Goal: Contribute content: Contribute content

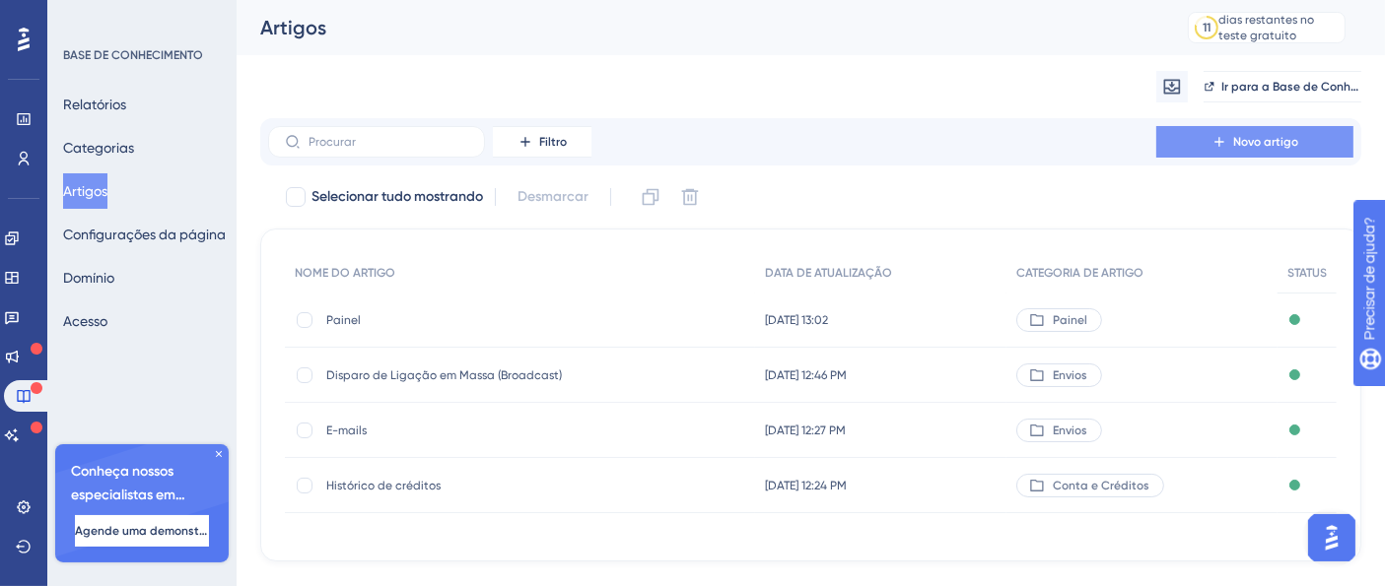
click at [1320, 146] on button "Novo artigo" at bounding box center [1254, 142] width 197 height 32
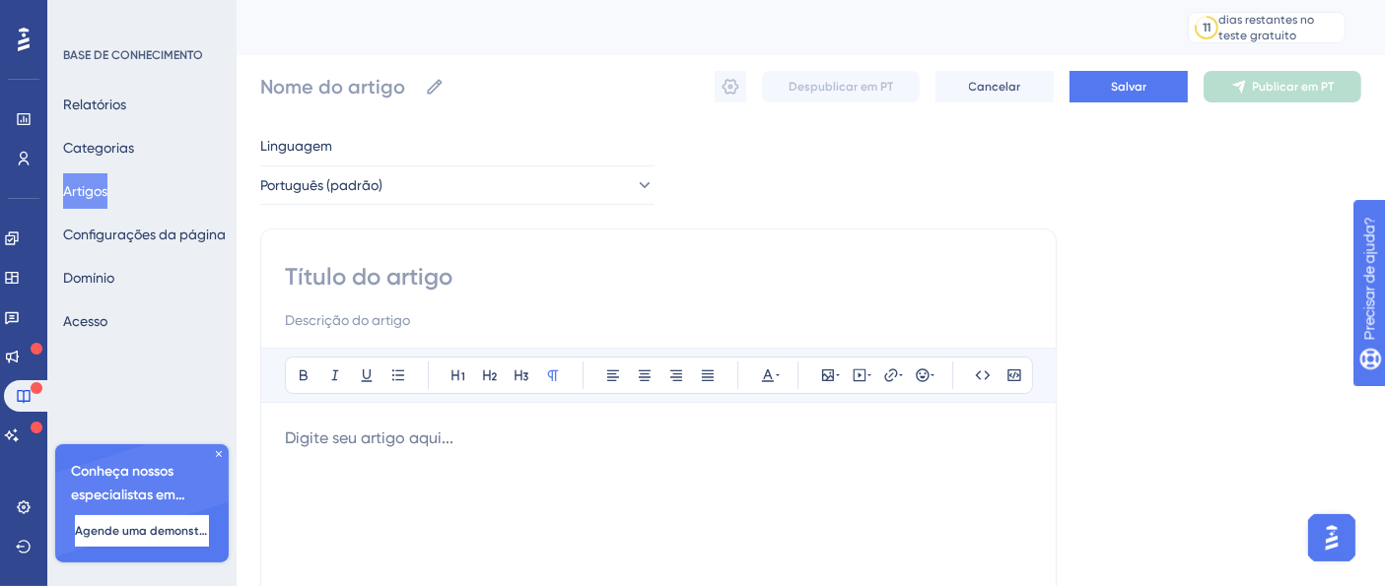
click at [431, 266] on input at bounding box center [658, 277] width 747 height 32
type input "Integre s"
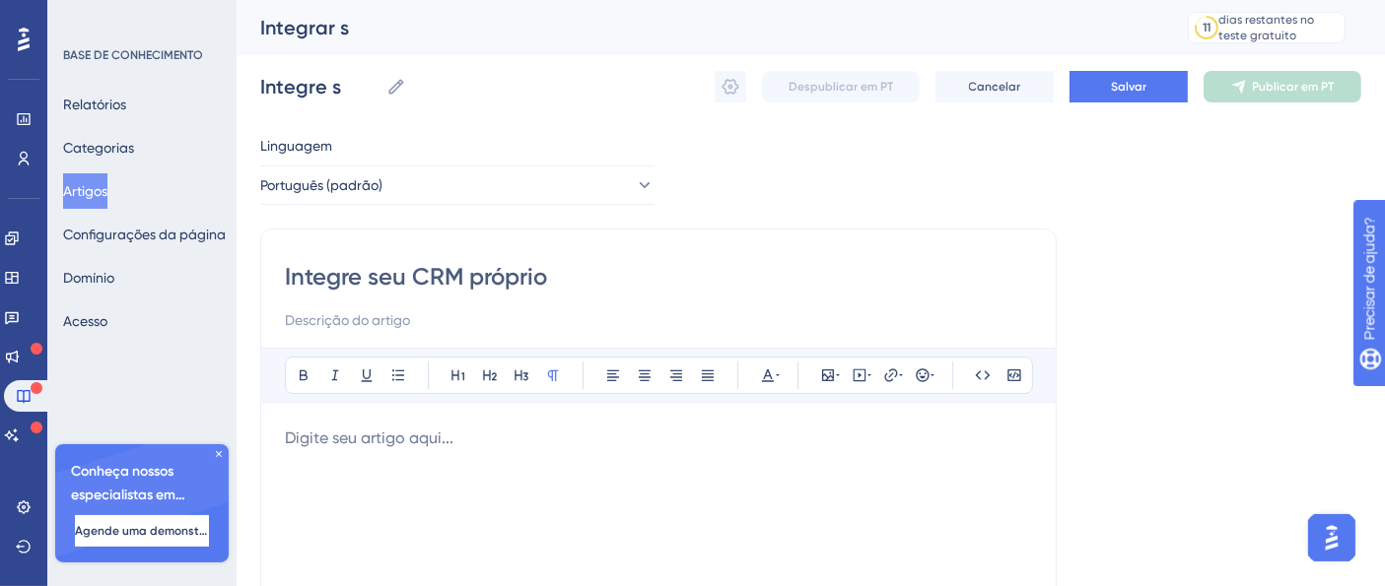
type input "Integre seu CRM próprio"
type input "Integre seu CRM próprio via"
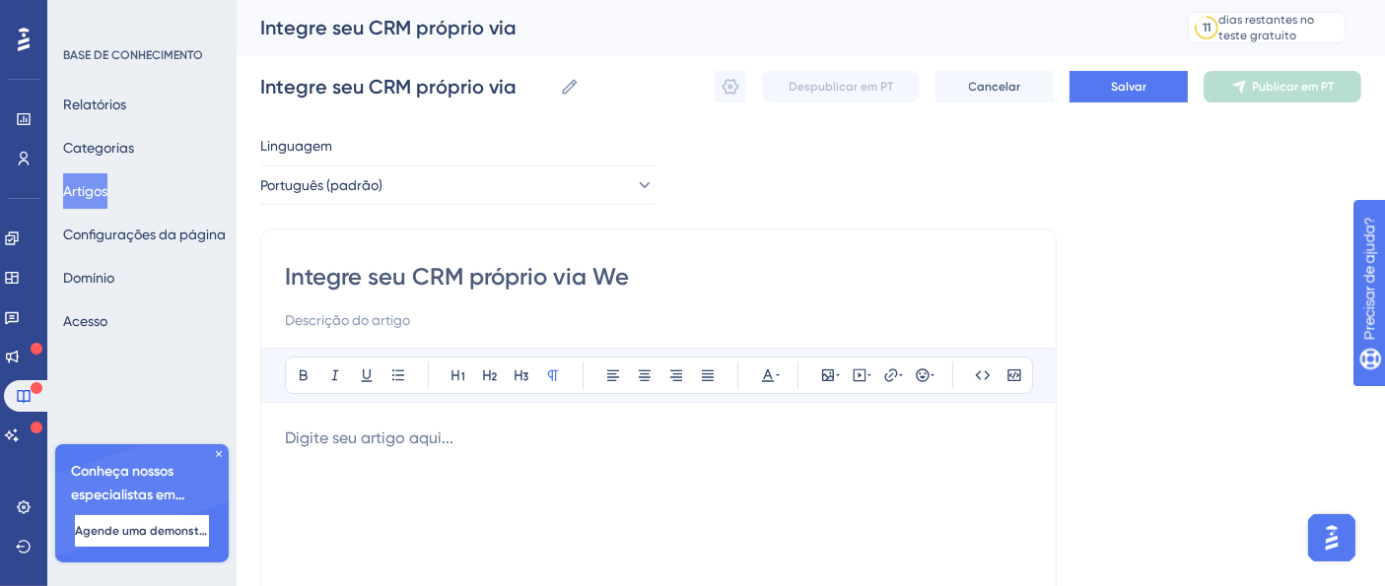
type input "Integre seu CRM próprio via Web"
type input "Integre seu CRM próprio via Webhoo"
type input "Integre seu CRM próprio via Webhook"
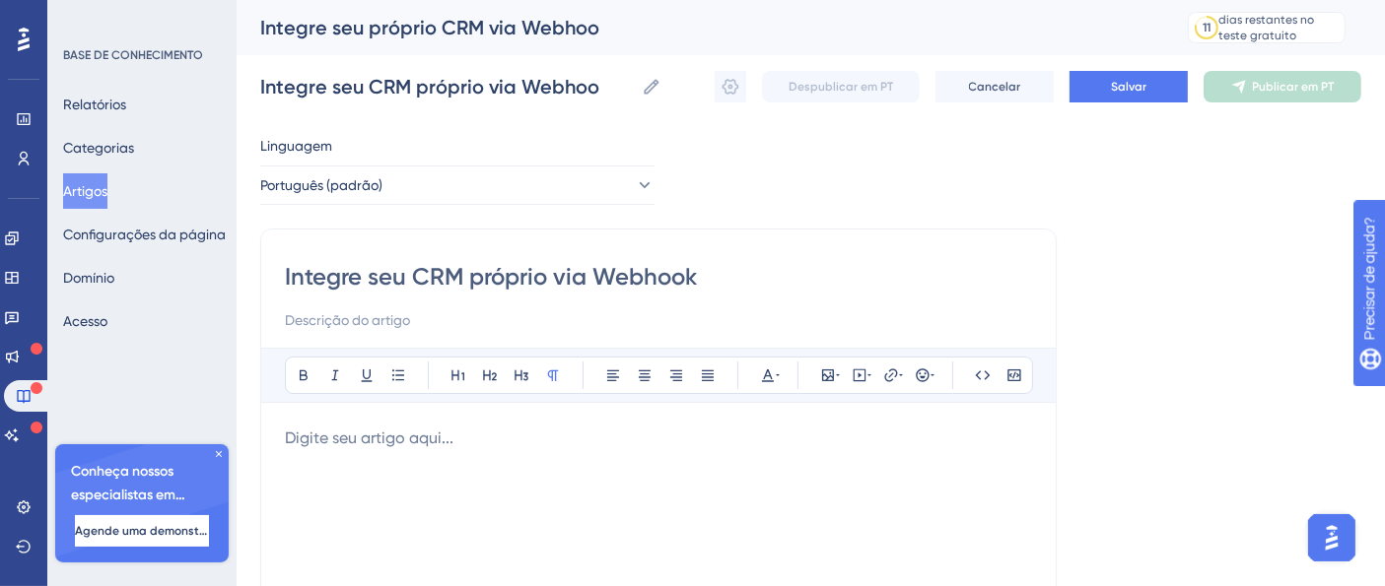
type input "Integre seu CRM próprio via Webhook"
drag, startPoint x: 366, startPoint y: 277, endPoint x: 387, endPoint y: 277, distance: 21.7
click at [367, 277] on input "Integre seu CRM próprio via Webhook" at bounding box center [658, 277] width 747 height 32
type input "Integre a Ligueseu CRM próprio via Webhook"
type input "Integre a Ligue seu CRM próprio via Webhook"
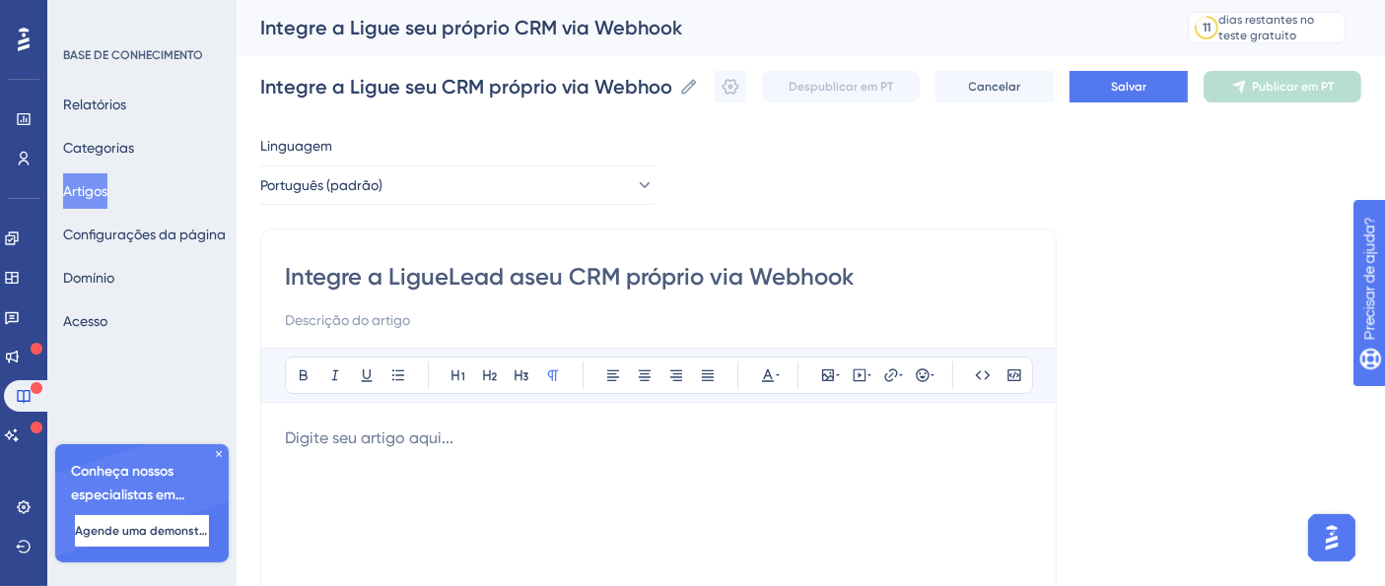
type input "Integre a LigueLead aoseu CRM próprio via Webhook"
type input "Integre a LigueLead ao seu CRM próprio via Webhook"
click at [730, 277] on input "Integre a LigueLead ao seu CRM próprio via Webhook" at bounding box center [658, 277] width 747 height 32
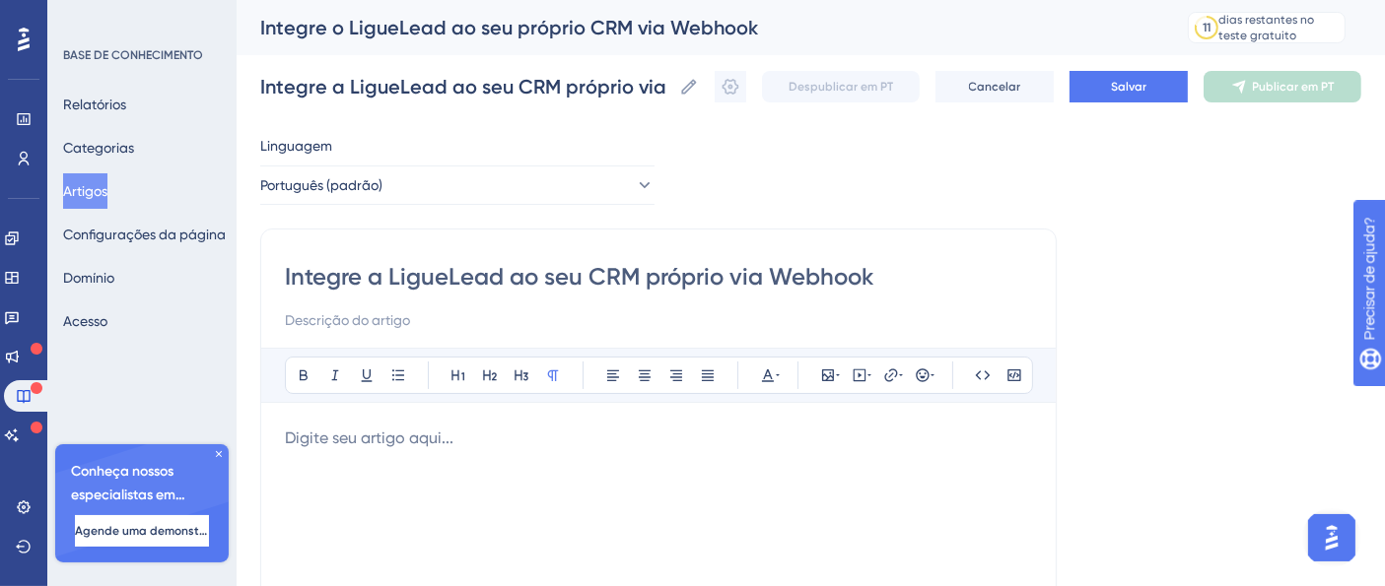
type input "Integre a LigueLead ao seu CRM próprio (via Webhook"
click at [880, 276] on input "Integre a LigueLead ao seu CRM próprio (via Webhook" at bounding box center [658, 277] width 747 height 32
type input "Integre a LigueLead ao seu CRM próprio (via Webhook)"
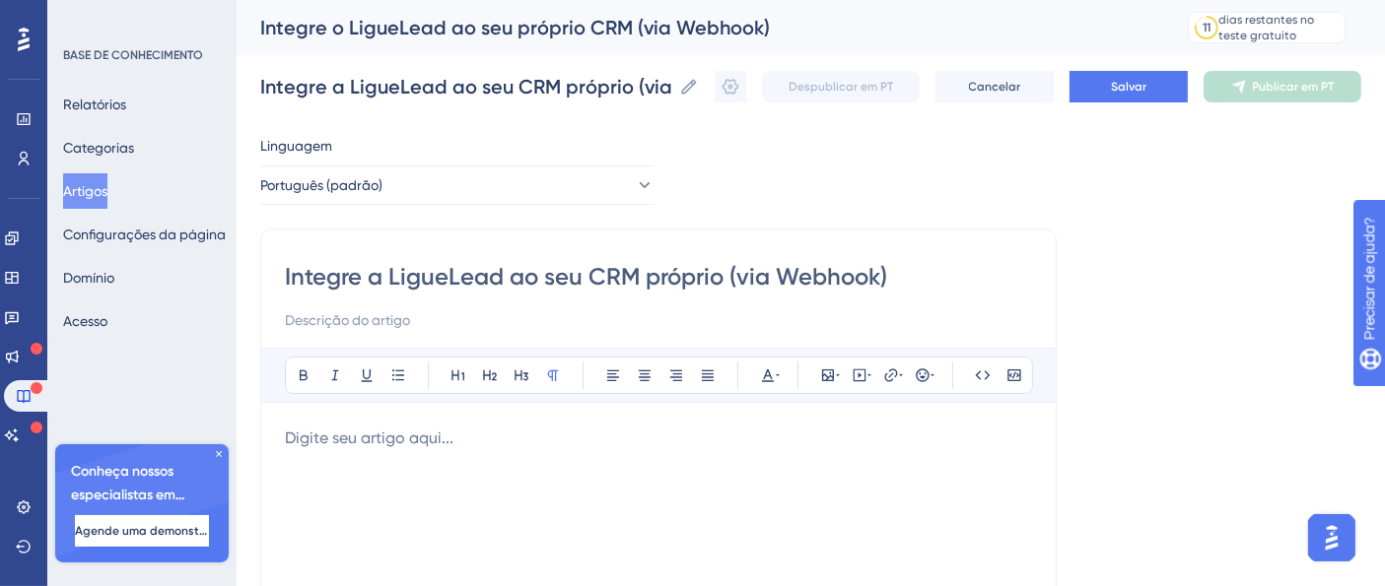
type input "Integre a LigueLead ao seu CRM próprio (via Webhook)"
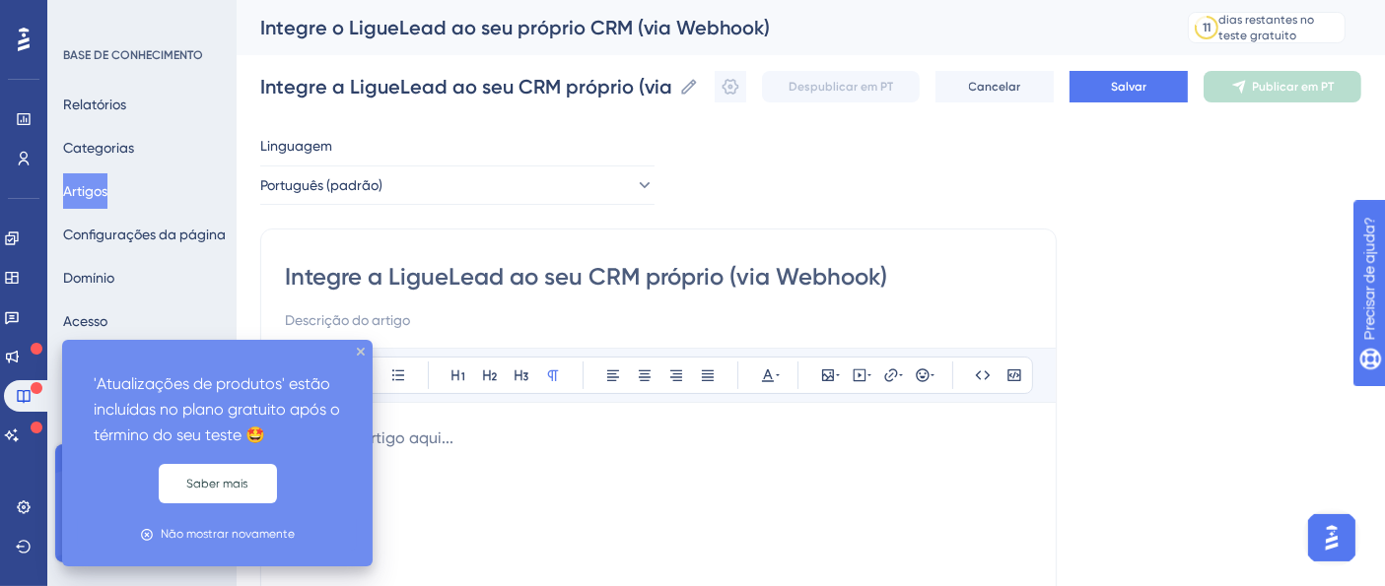
click at [515, 435] on p at bounding box center [658, 439] width 747 height 24
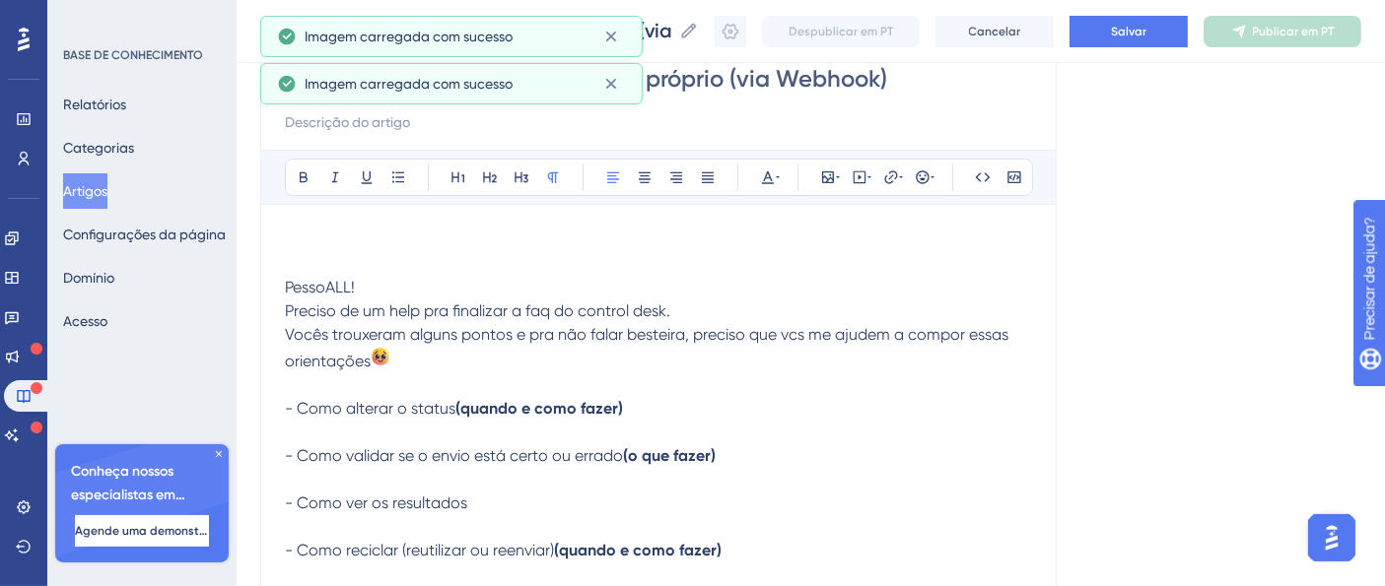
scroll to position [219, 0]
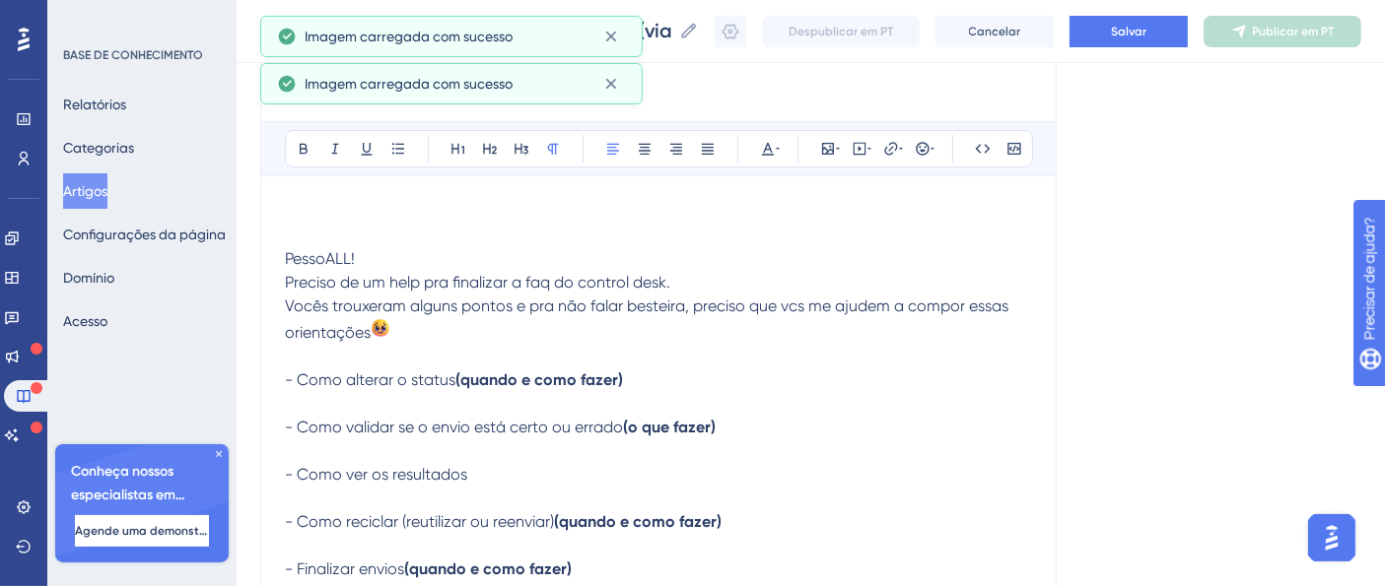
click at [519, 436] on p "- Como alterar o status (quando e como fazer) - Como validar se o envio está ce…" at bounding box center [658, 558] width 747 height 378
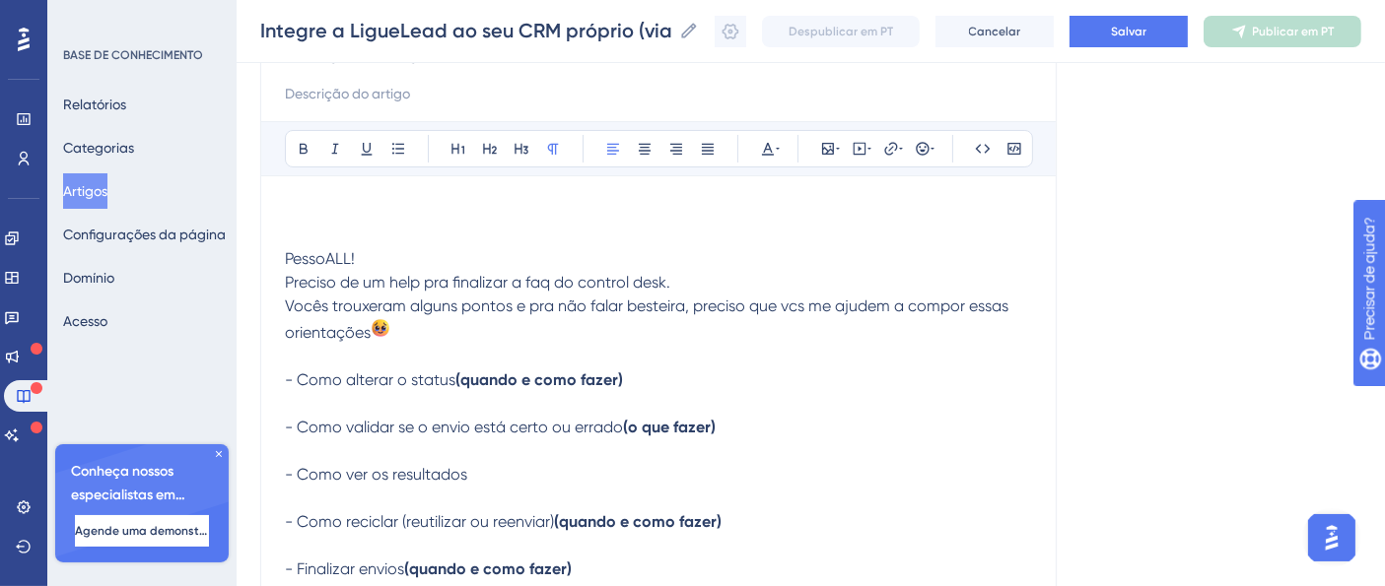
click at [301, 257] on span "PessoALL!" at bounding box center [320, 258] width 70 height 19
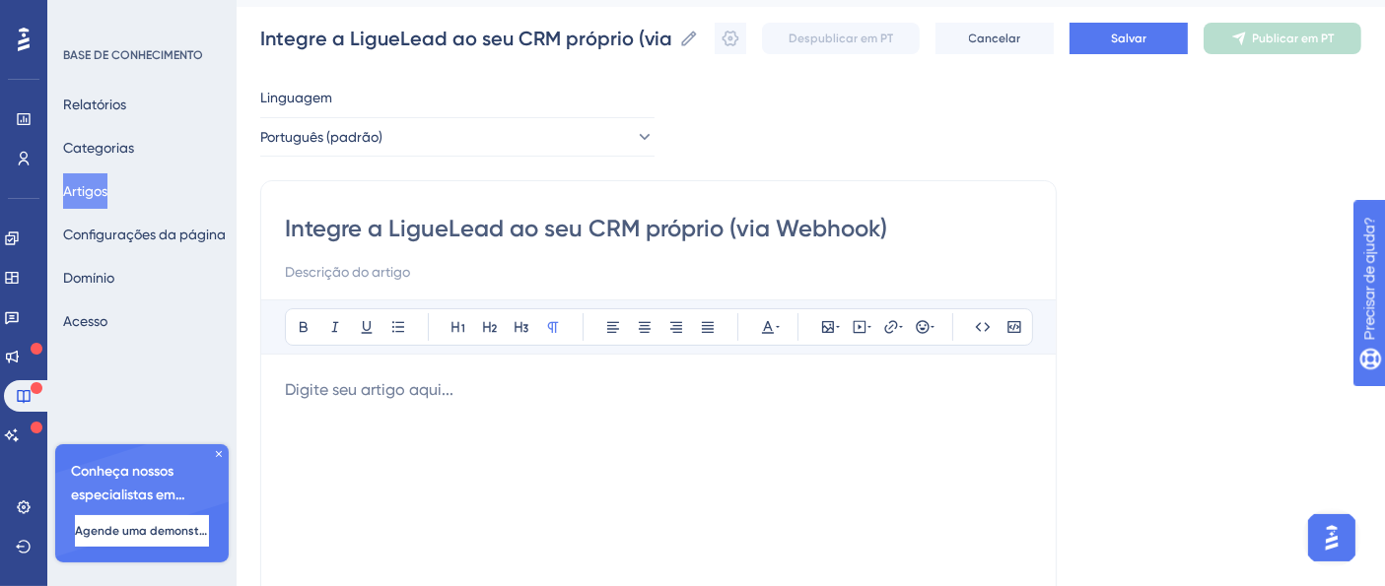
scroll to position [0, 0]
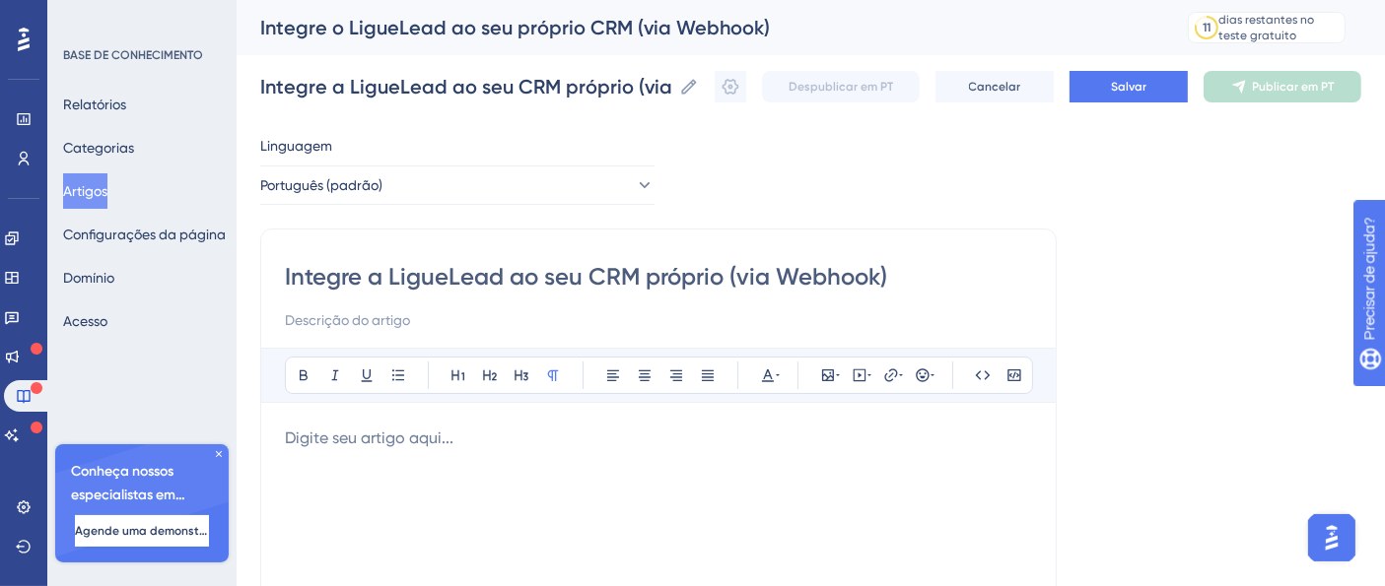
click at [376, 277] on input "Integre a LigueLead ao seu CRM próprio (via Webhook)" at bounding box center [658, 277] width 747 height 32
click at [739, 283] on input "Integre a LigueLead ao seu CRM próprio (via Webhook)" at bounding box center [658, 277] width 747 height 32
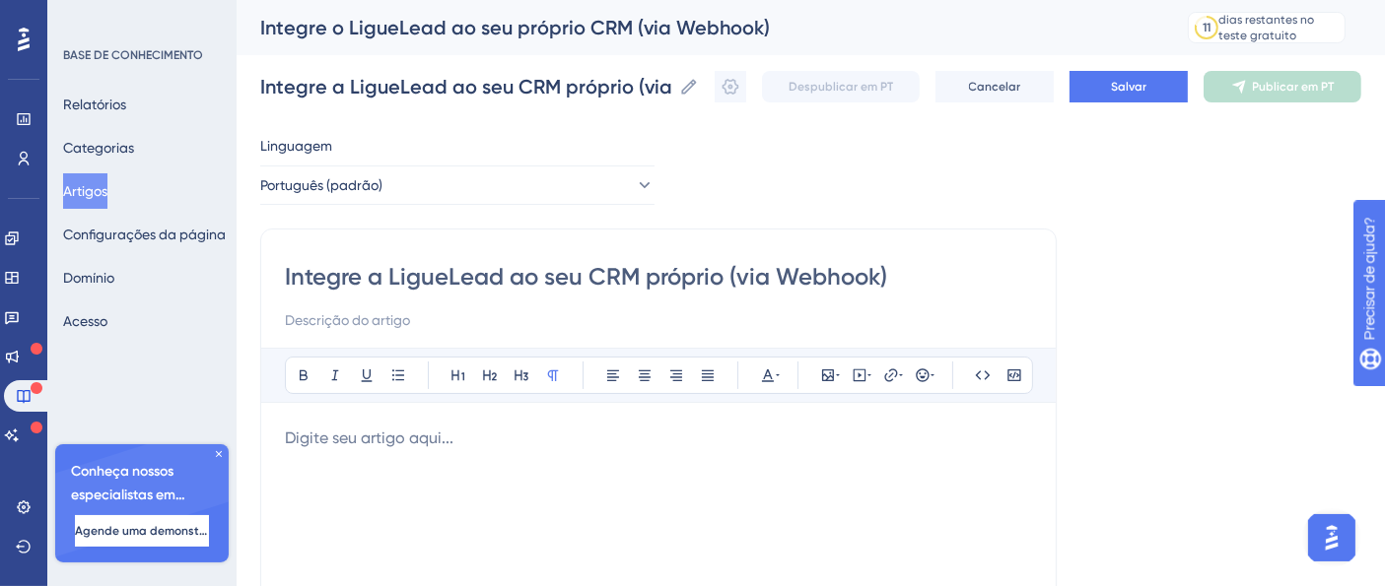
click at [739, 283] on input "Integre a LigueLead ao seu CRM próprio (via Webhook)" at bounding box center [658, 277] width 747 height 32
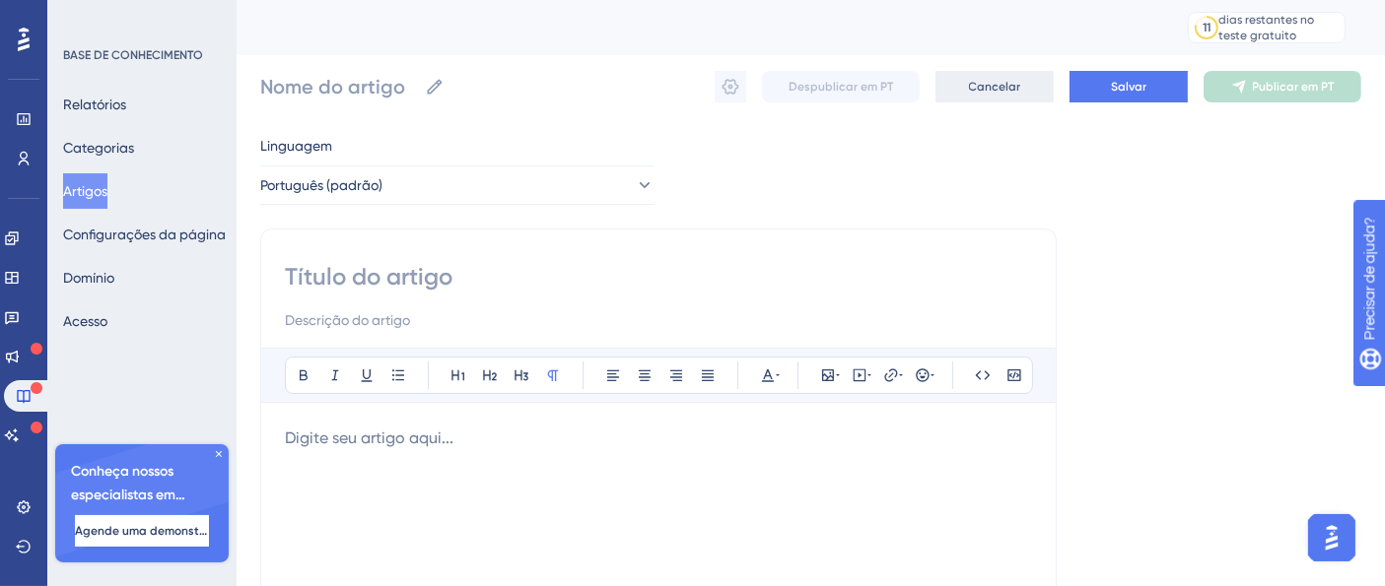
click at [1025, 84] on button "Cancelar" at bounding box center [994, 87] width 118 height 32
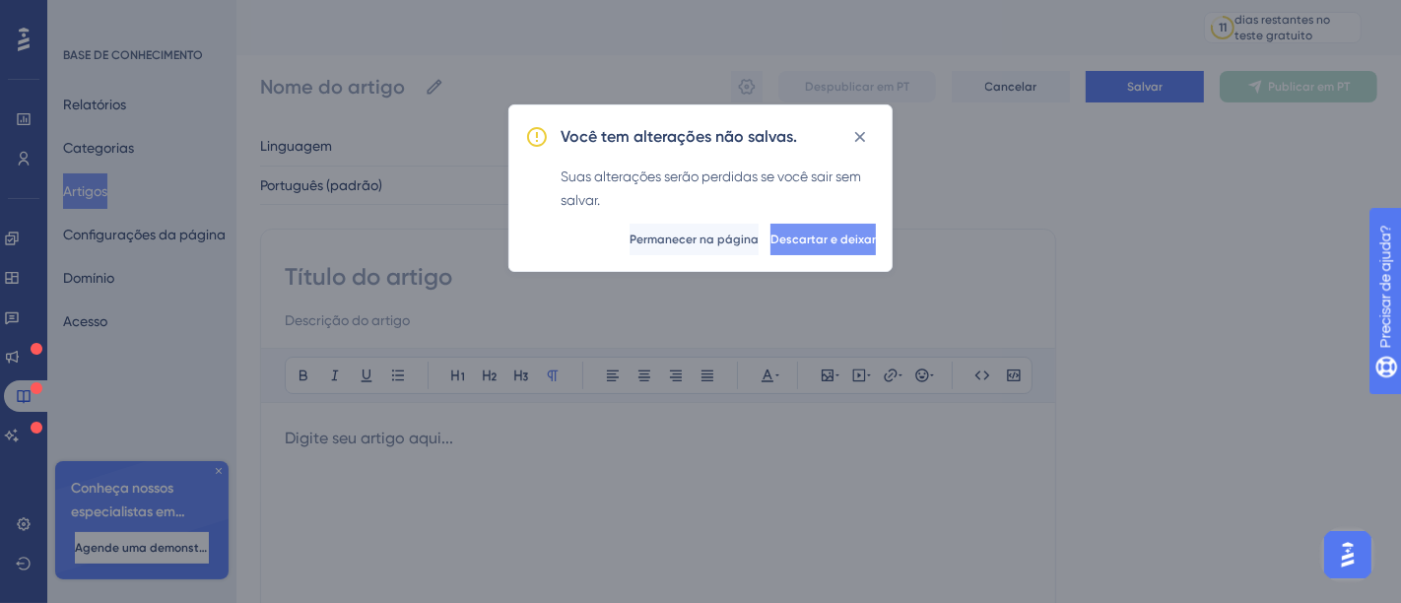
click at [781, 235] on font "Descartar e deixar" at bounding box center [823, 240] width 105 height 14
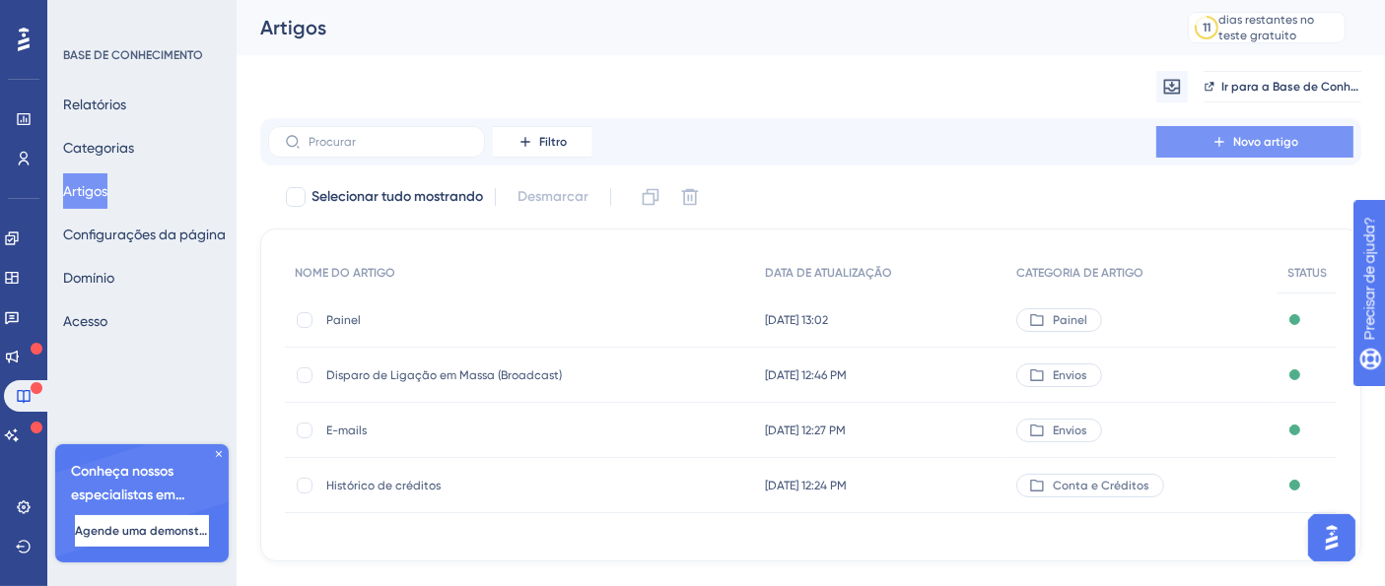
click at [1235, 136] on font "Novo artigo" at bounding box center [1265, 142] width 65 height 14
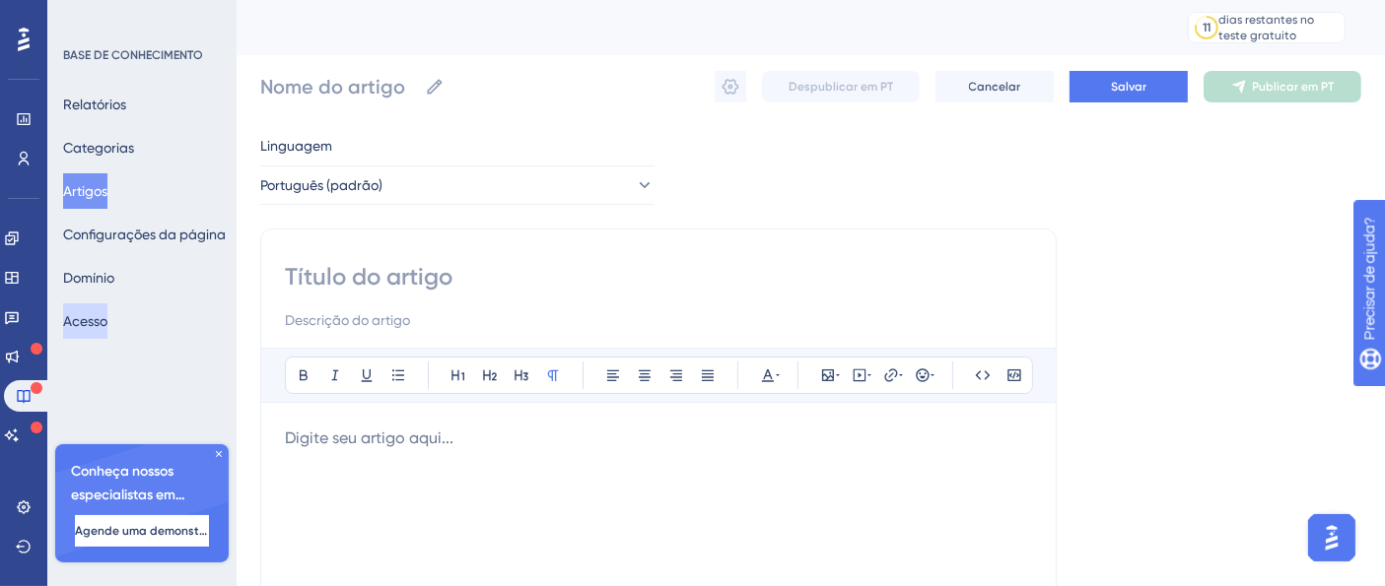
click at [106, 334] on button "Acesso" at bounding box center [85, 321] width 44 height 35
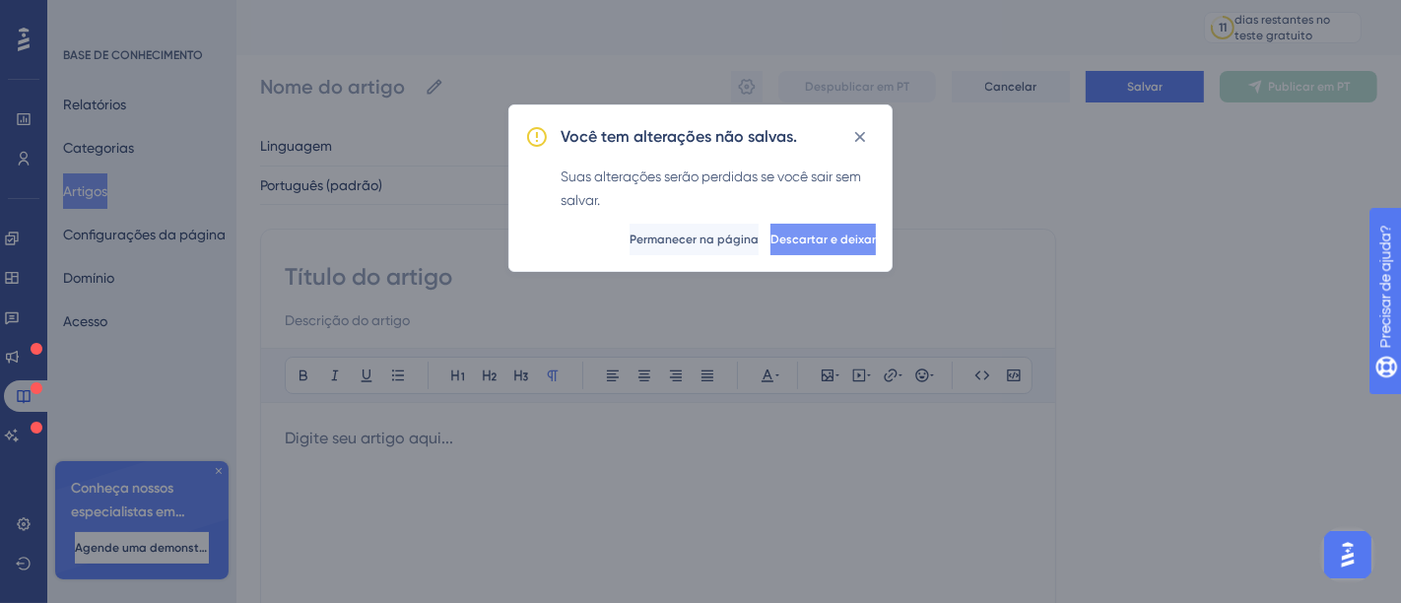
click at [792, 235] on font "Descartar e deixar" at bounding box center [823, 240] width 105 height 14
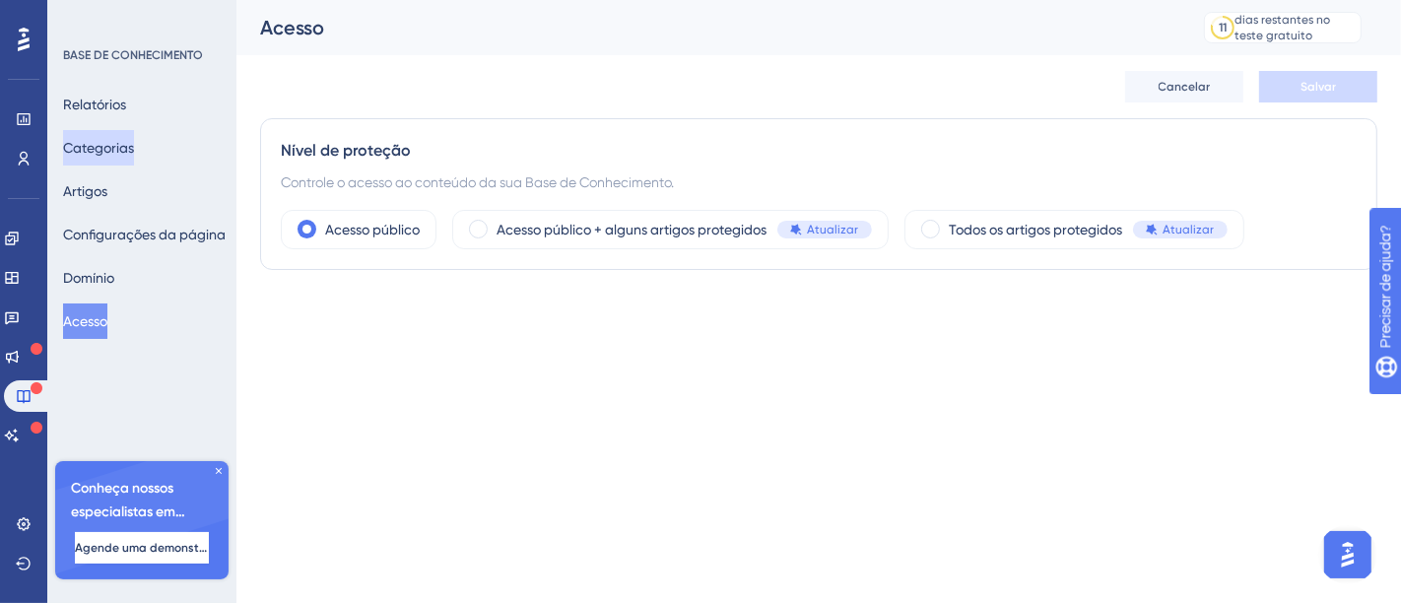
click at [127, 141] on font "Categorias" at bounding box center [98, 148] width 71 height 16
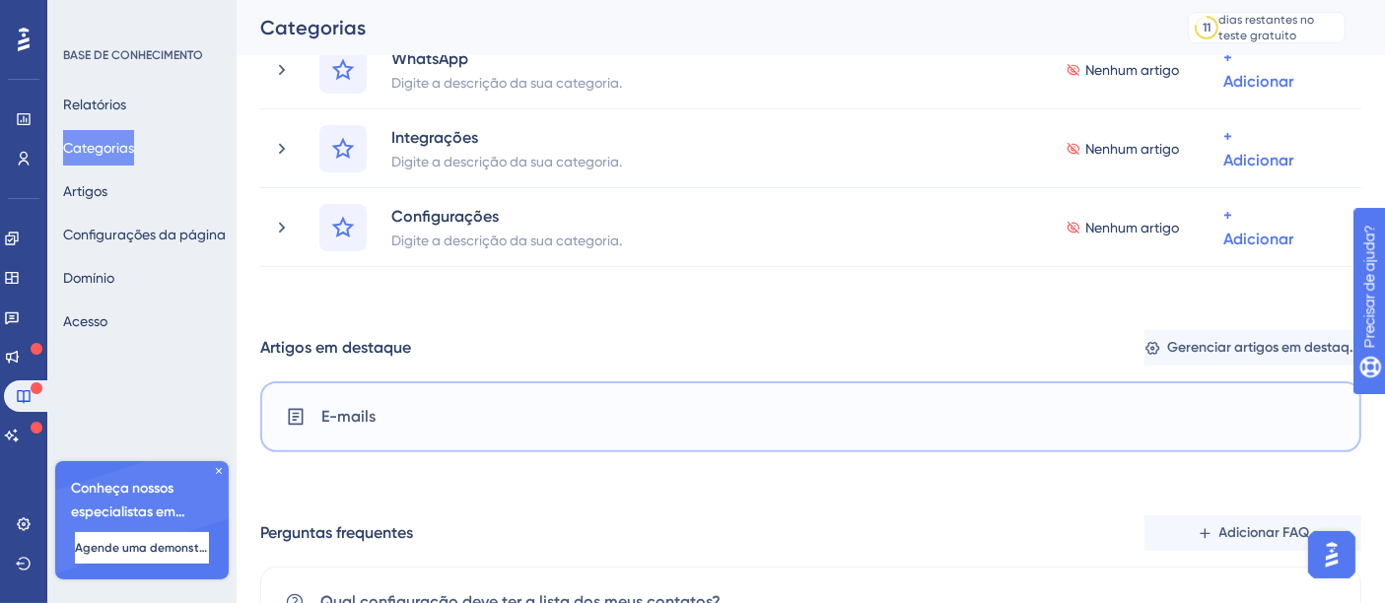
scroll to position [547, 0]
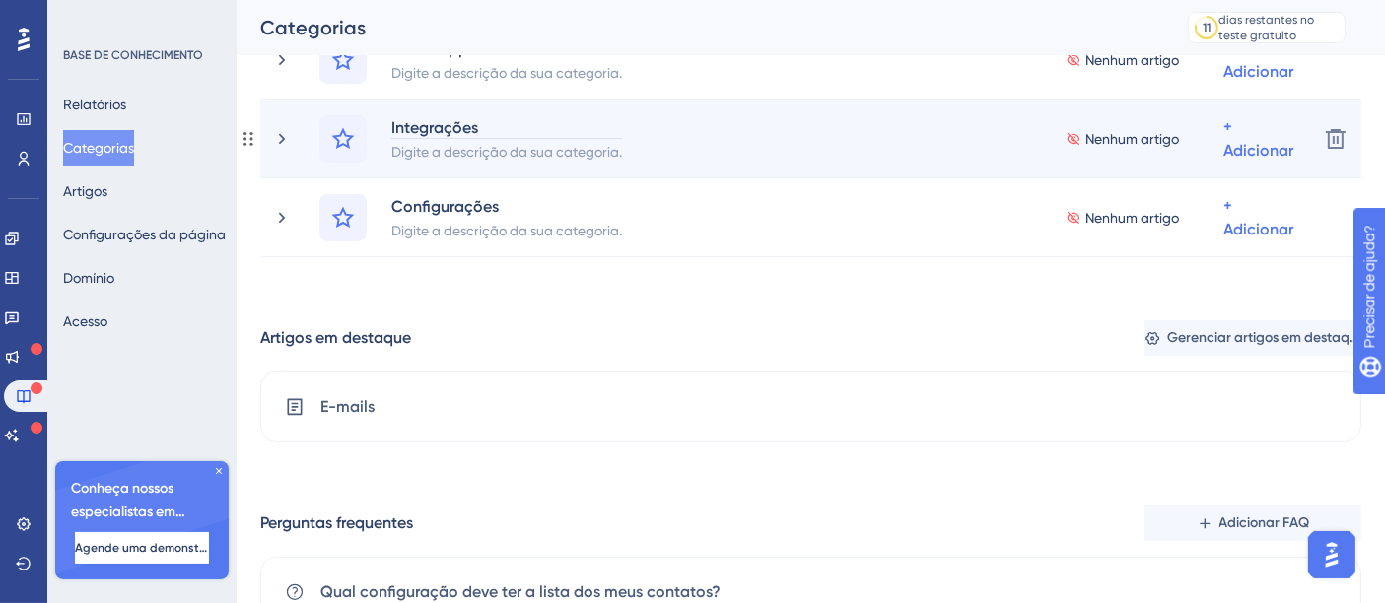
click at [428, 130] on font "Integrações" at bounding box center [434, 127] width 87 height 19
click at [1217, 241] on font "Adicionar artigos" at bounding box center [1163, 243] width 108 height 16
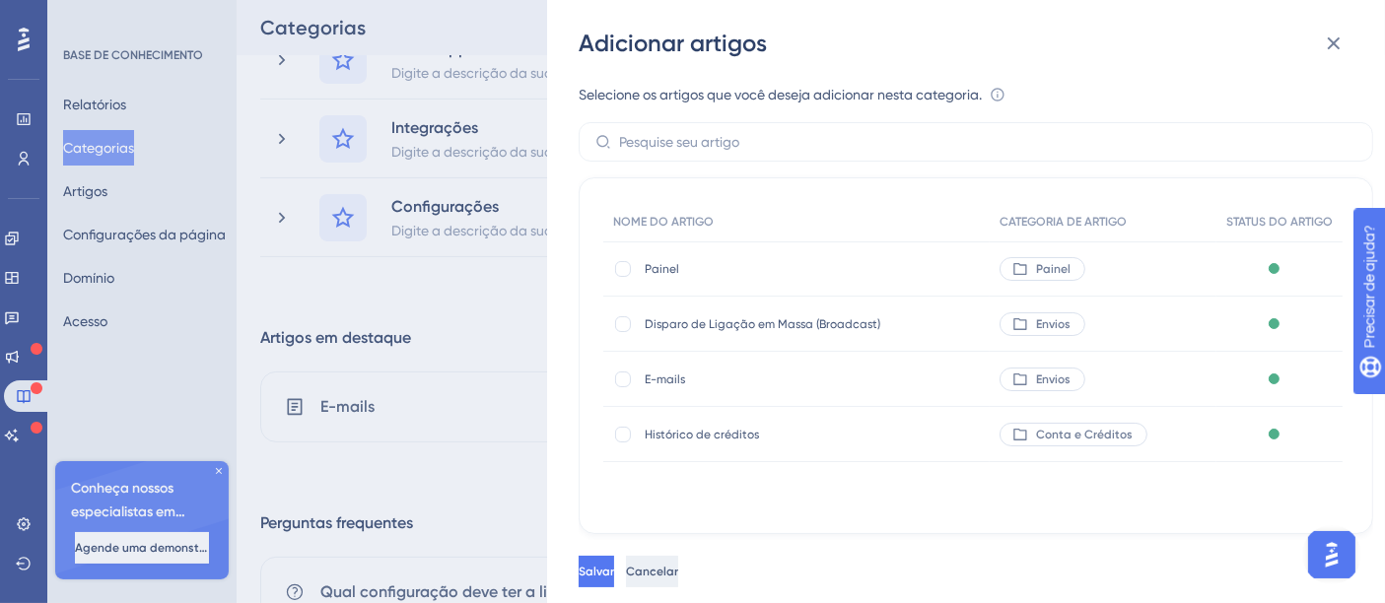
click at [678, 584] on button "Cancelar" at bounding box center [652, 572] width 52 height 32
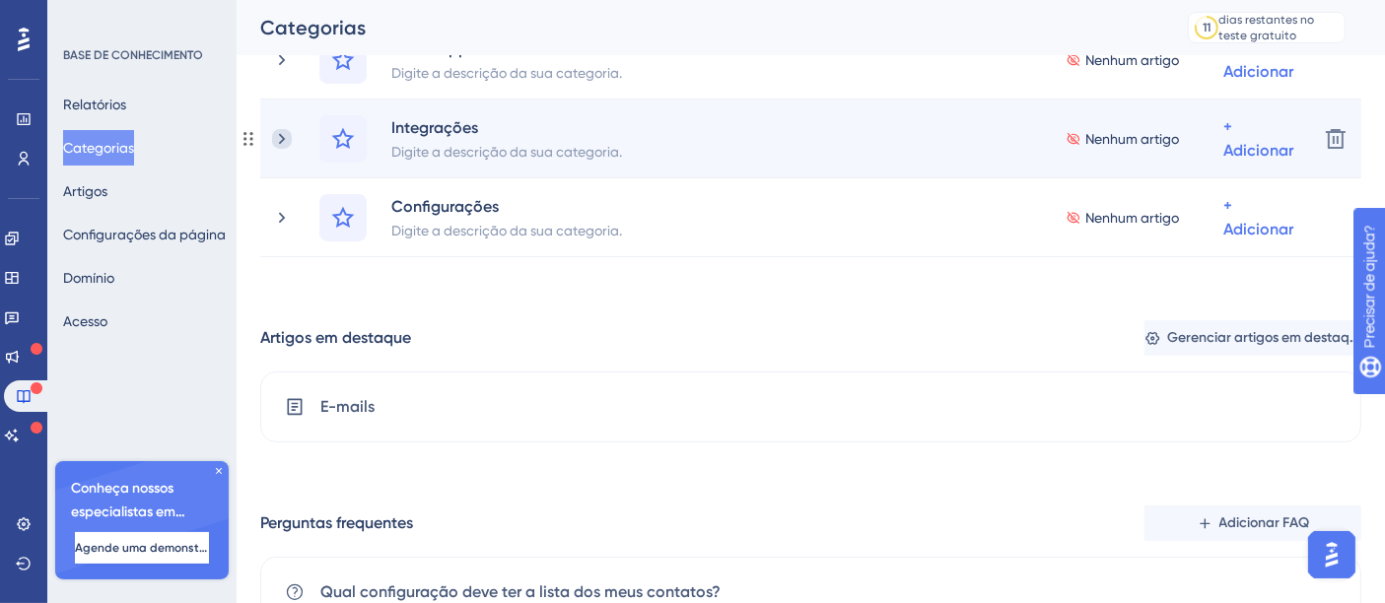
click at [278, 142] on icon at bounding box center [282, 139] width 20 height 20
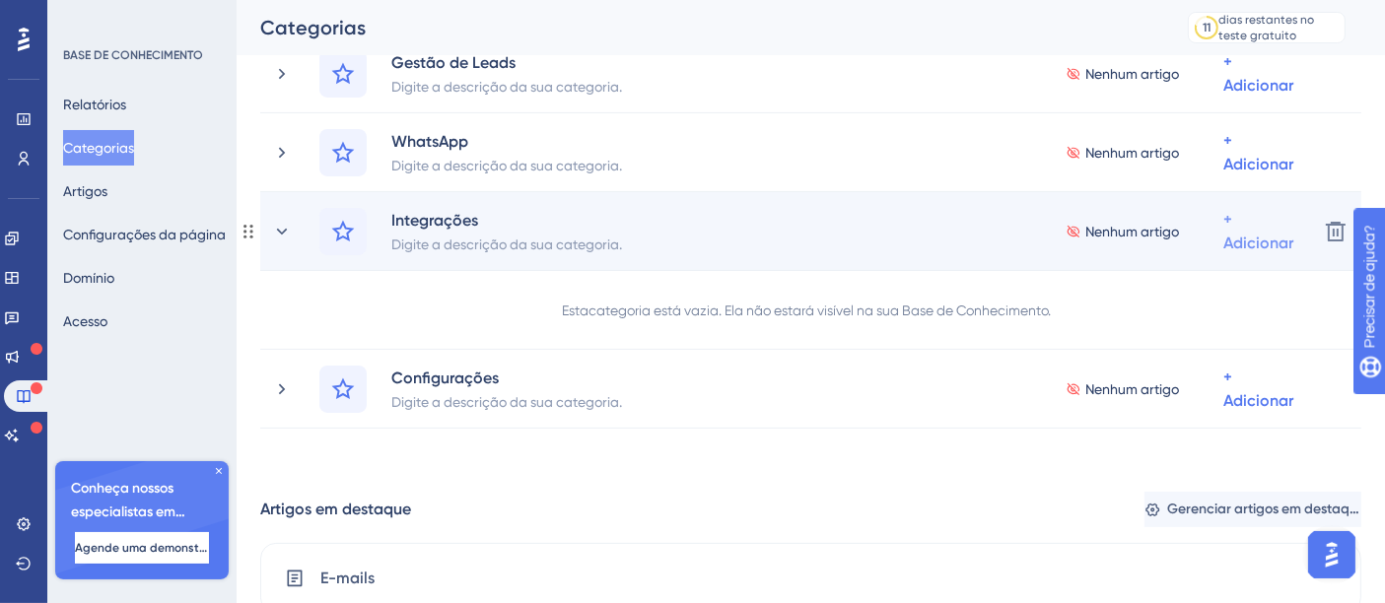
scroll to position [438, 0]
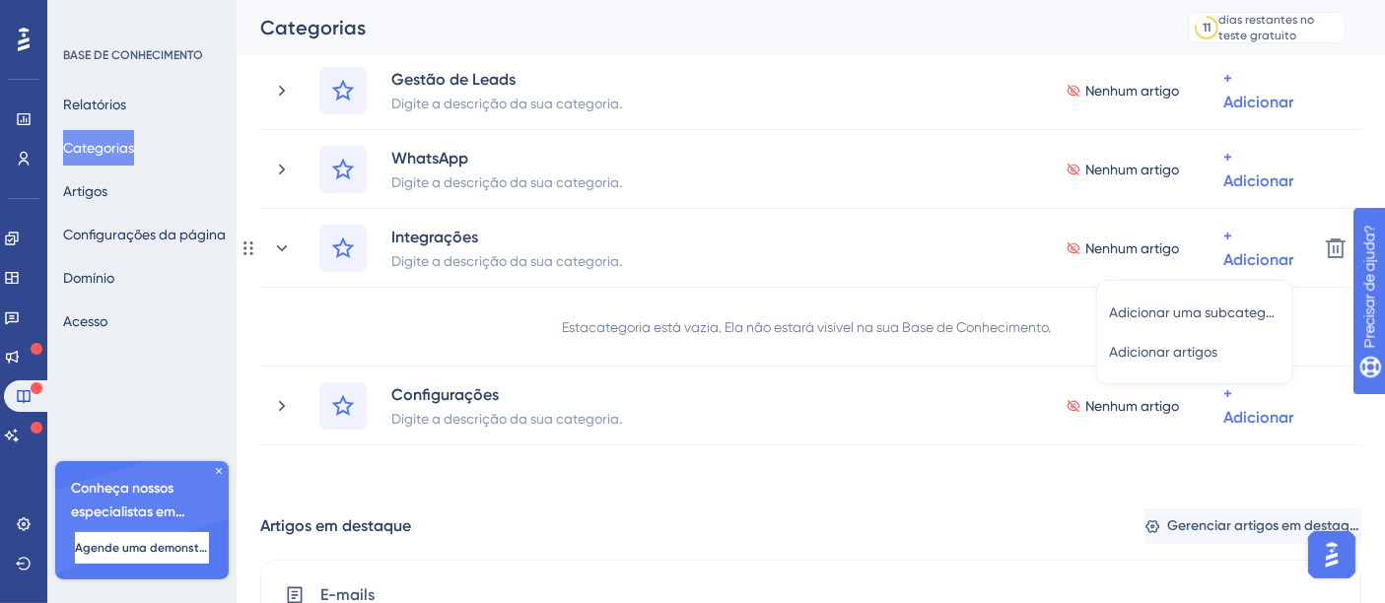
click at [510, 349] on div "Esta categoria está vazia. Ela não estará visível na sua Base de Conhecimento." at bounding box center [810, 327] width 1101 height 79
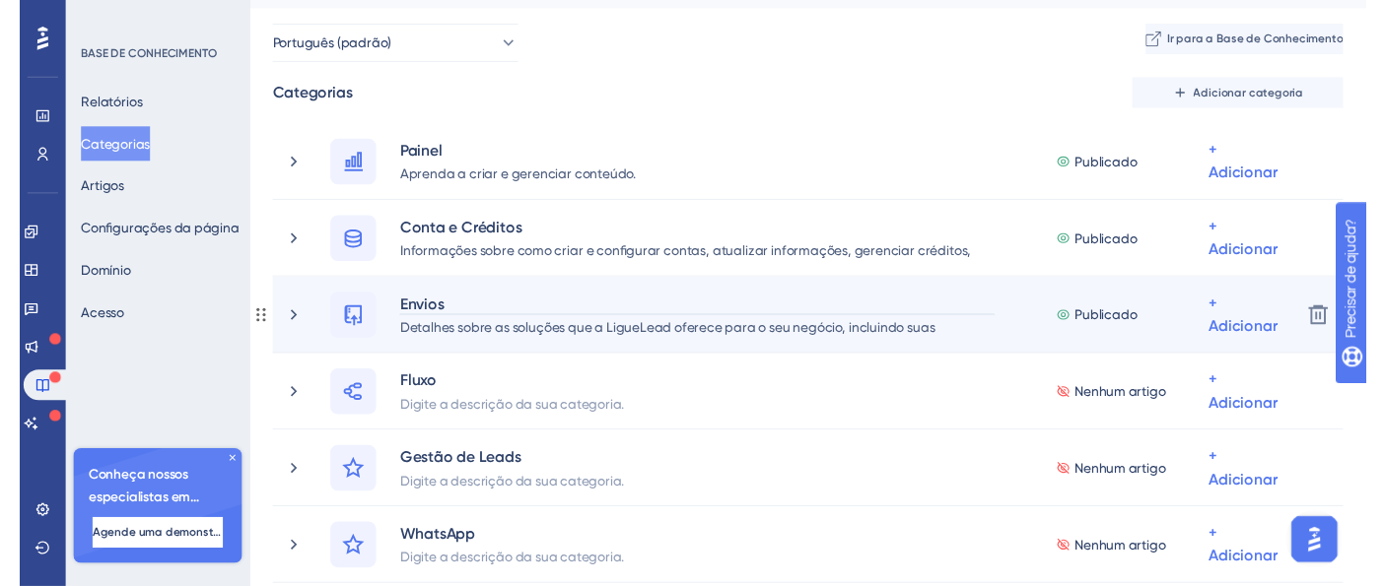
scroll to position [0, 0]
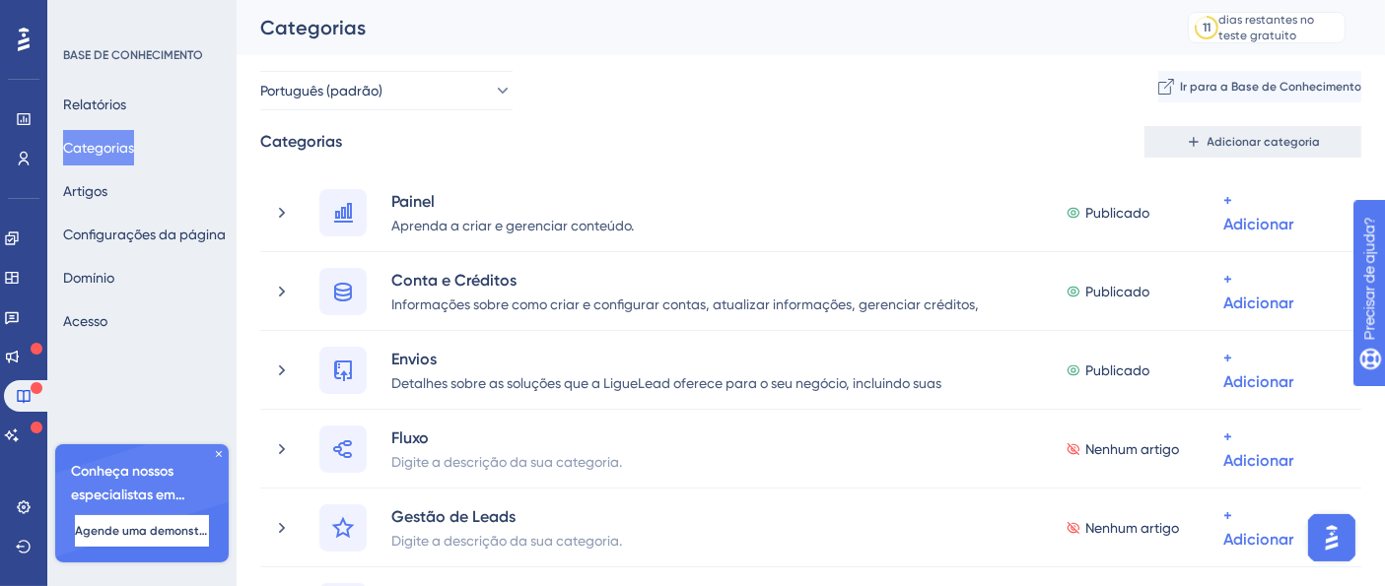
click at [1298, 137] on font "Adicionar categoria" at bounding box center [1263, 142] width 113 height 14
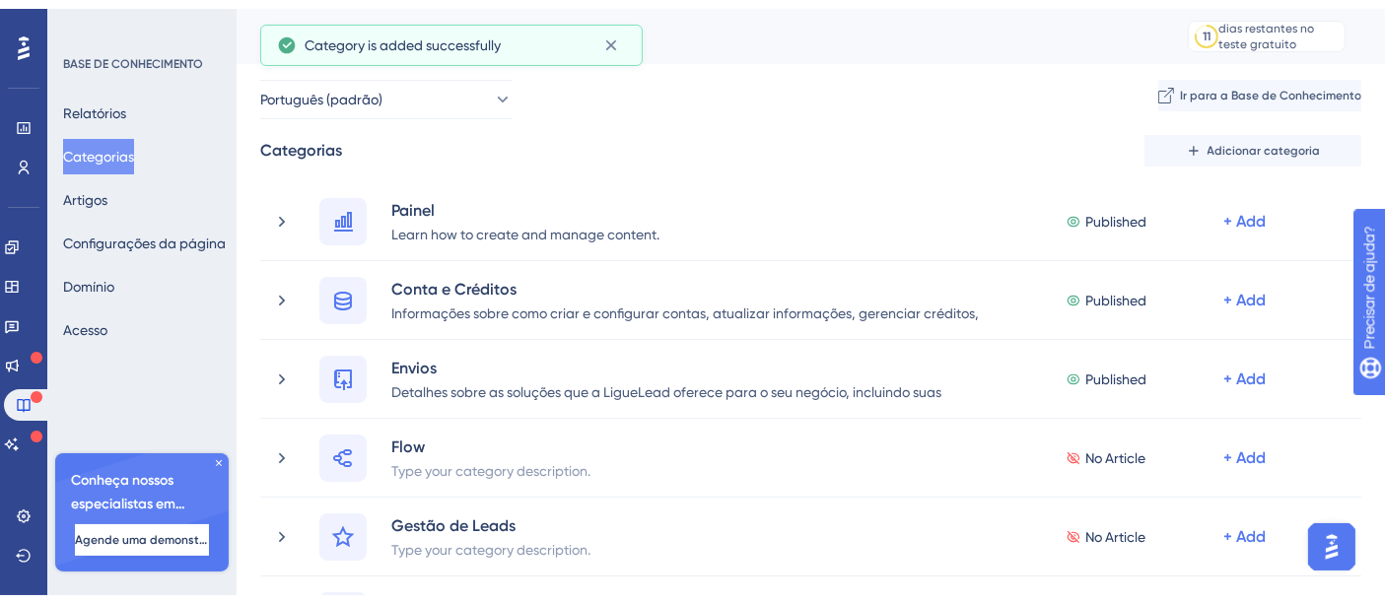
scroll to position [470, 0]
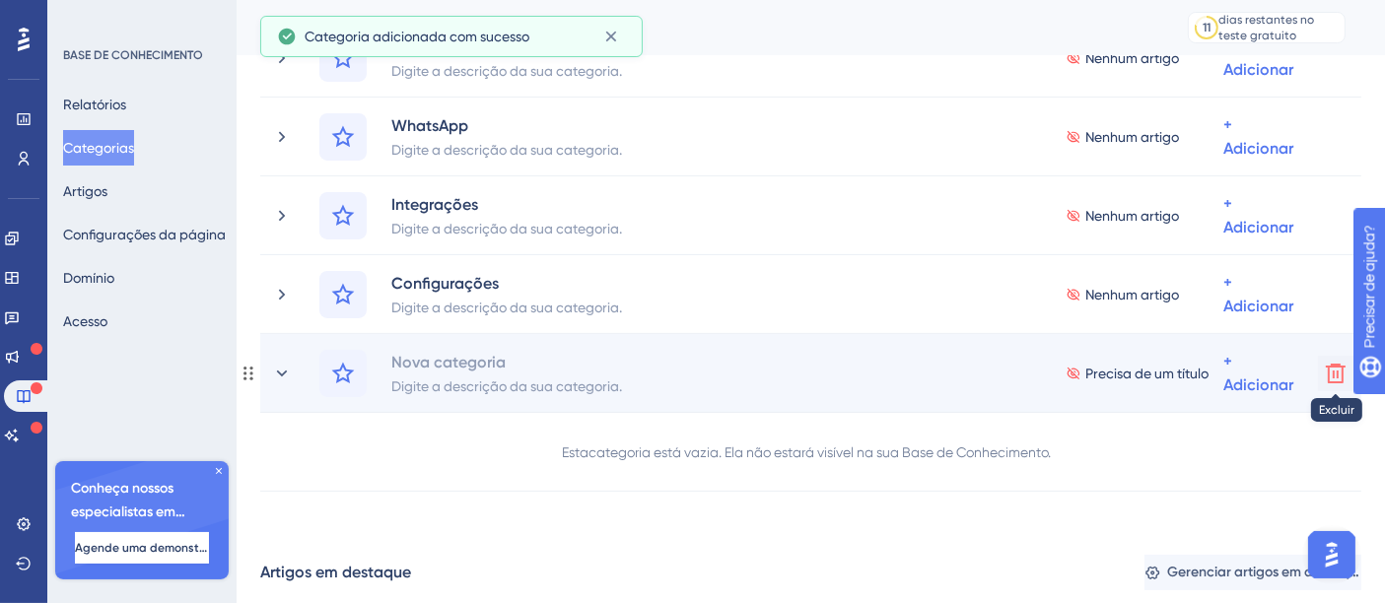
click at [1342, 373] on icon at bounding box center [1335, 374] width 20 height 20
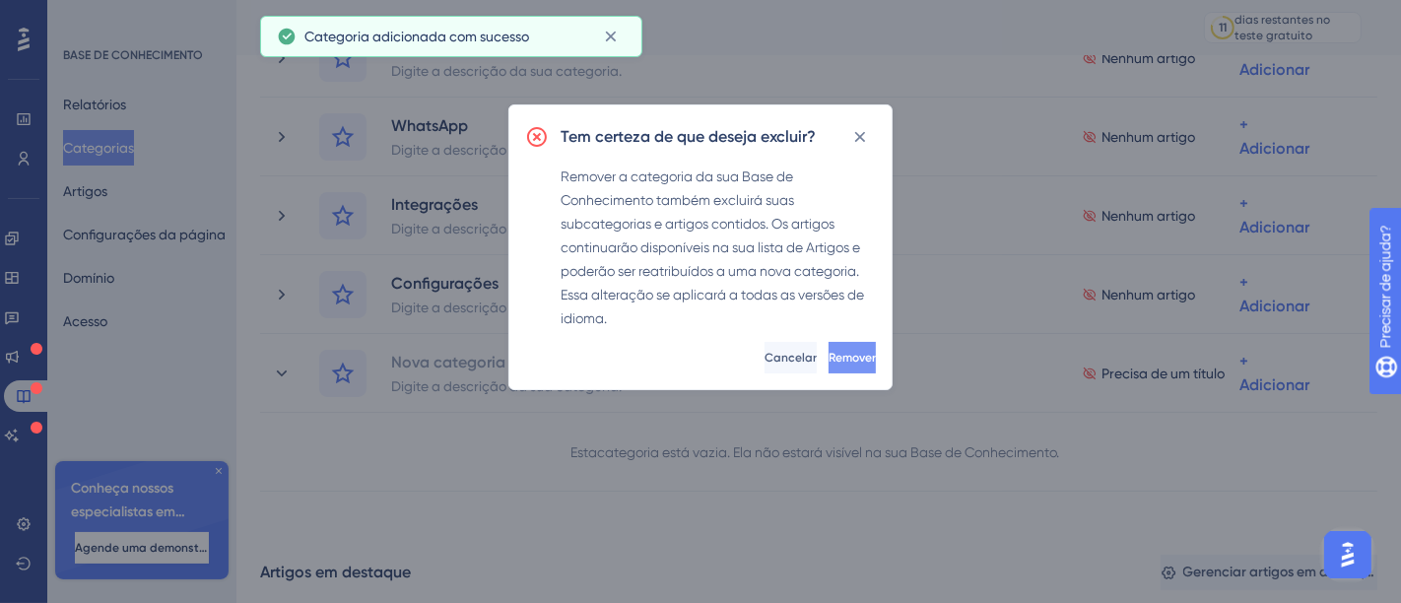
click at [829, 358] on font "Remover" at bounding box center [852, 358] width 47 height 14
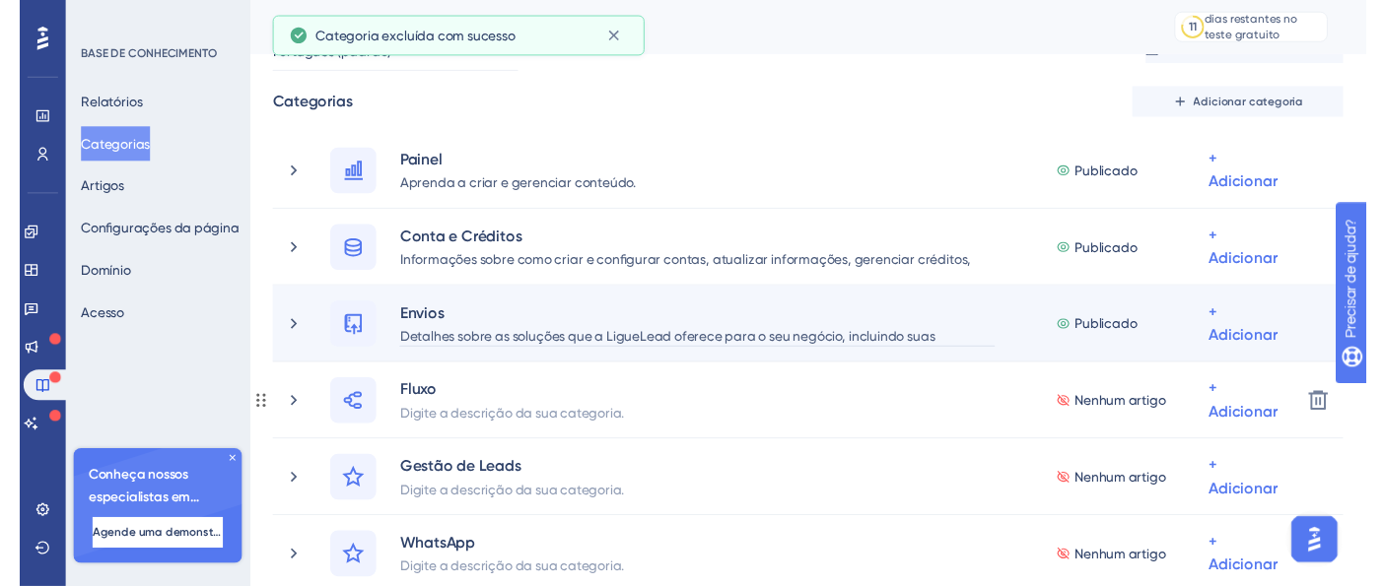
scroll to position [0, 0]
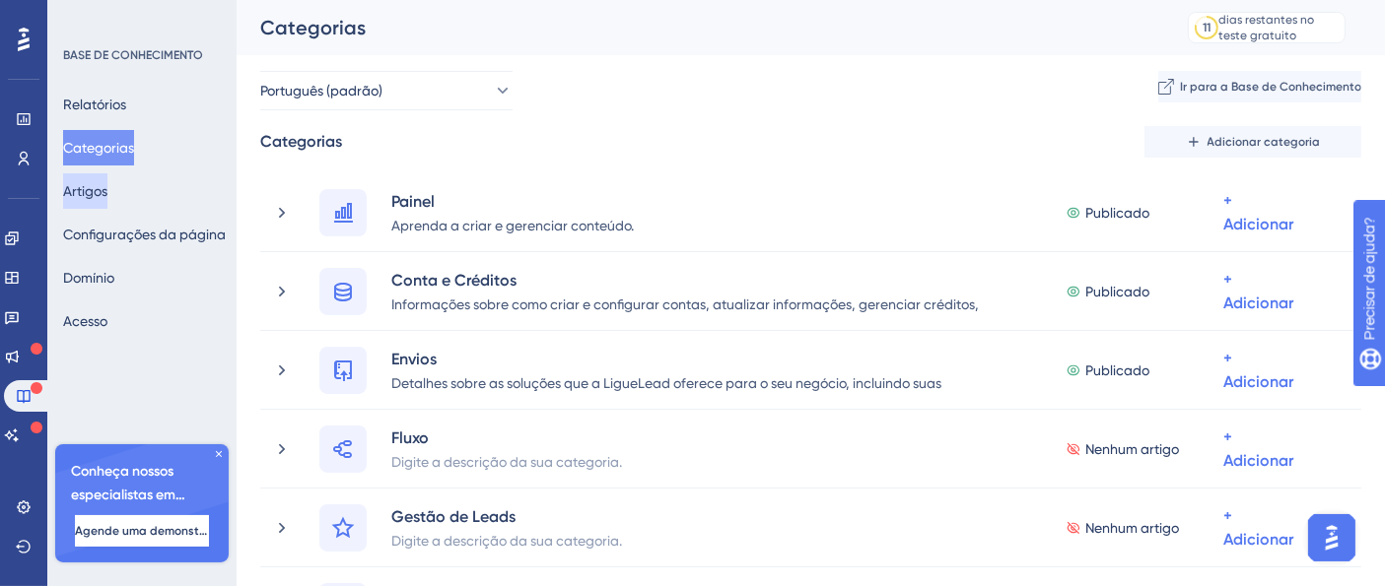
click at [102, 202] on font "Artigos" at bounding box center [85, 191] width 44 height 24
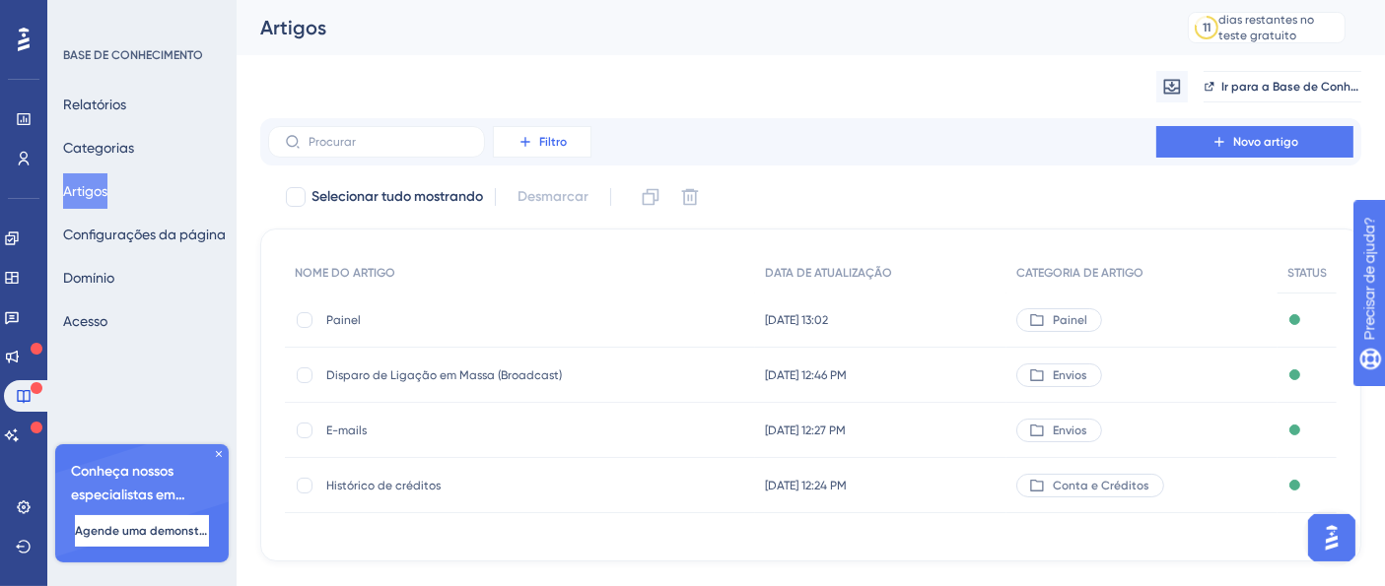
click at [575, 146] on button "Filtro" at bounding box center [542, 142] width 99 height 32
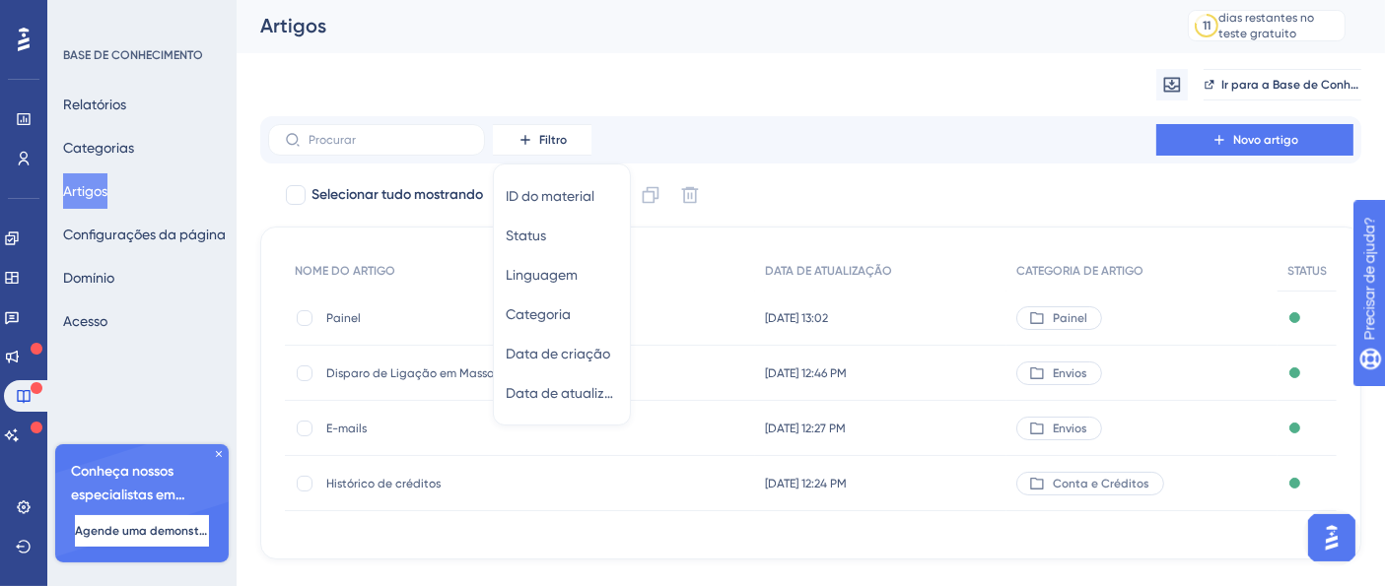
click at [898, 146] on div "Filtro ID do material ID do material Status Status Linguagem Linguagem Categori…" at bounding box center [810, 140] width 1085 height 32
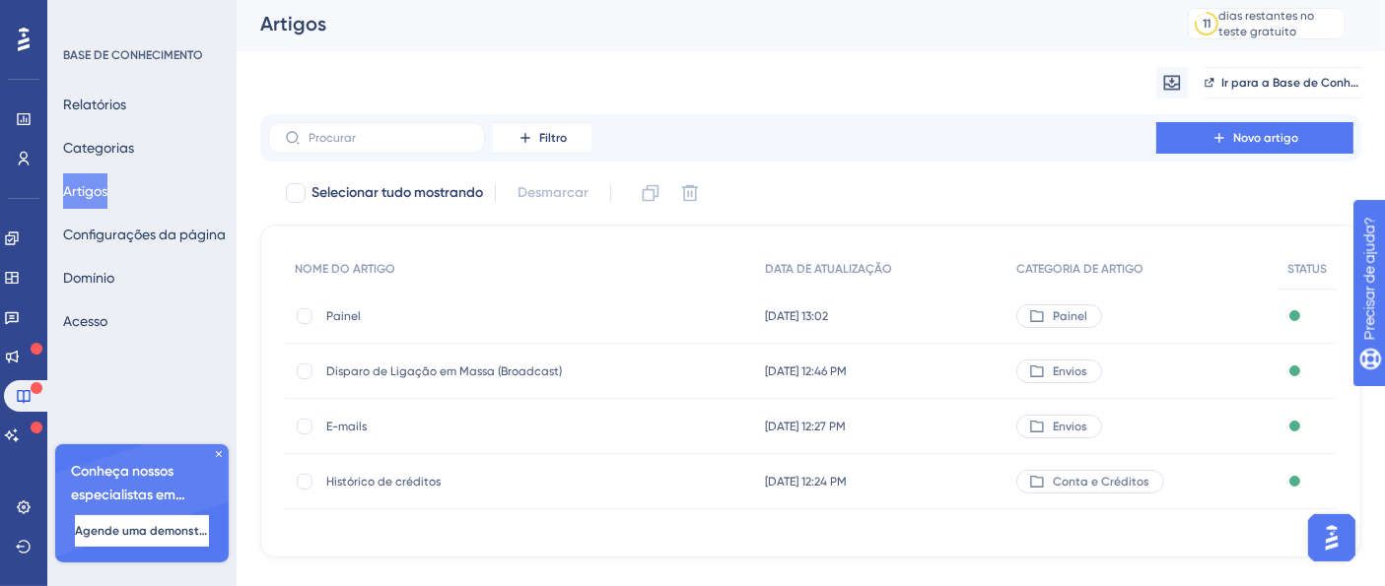
scroll to position [0, 0]
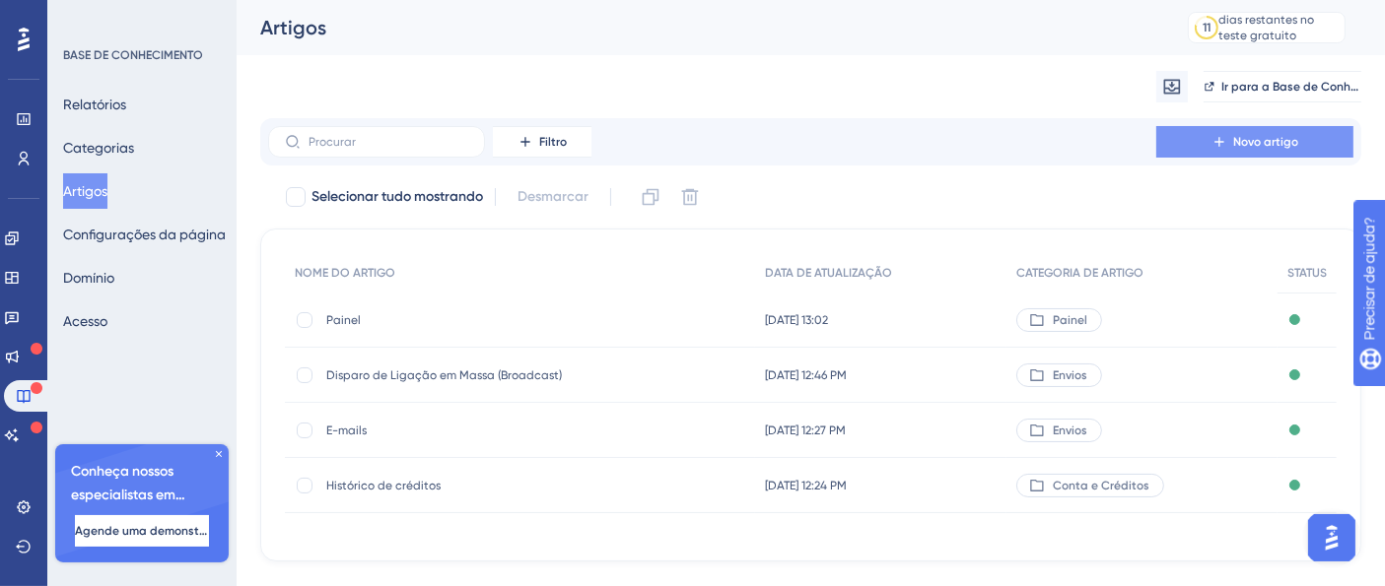
click at [1265, 148] on font "Novo artigo" at bounding box center [1265, 142] width 65 height 14
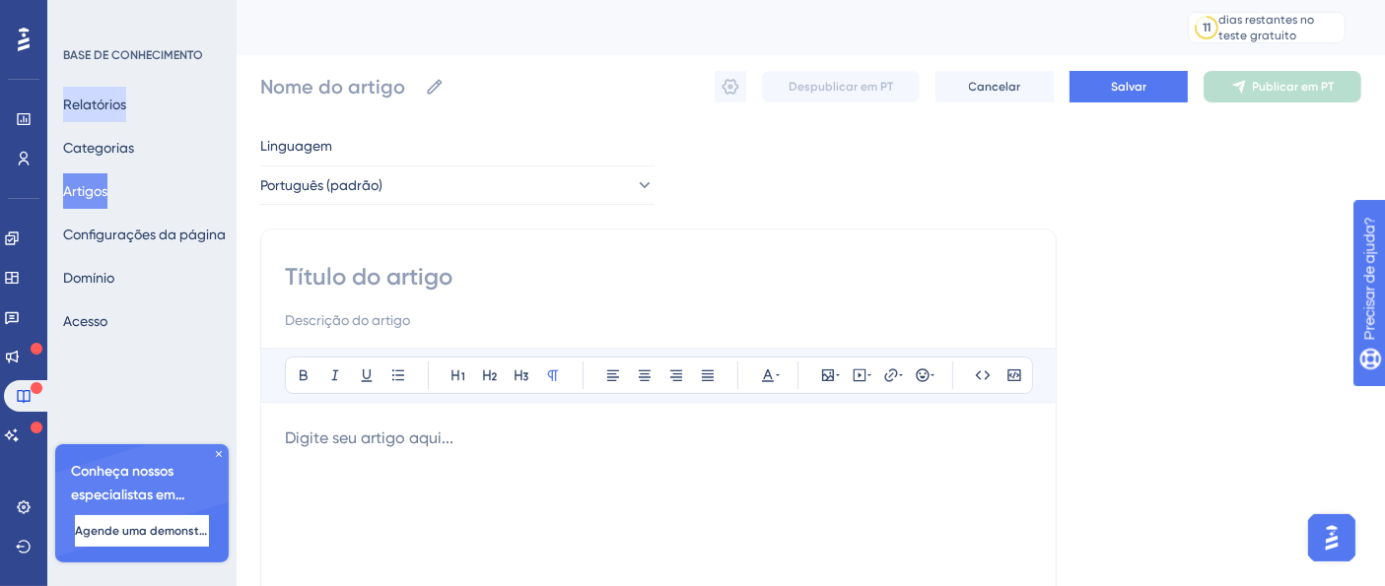
click at [120, 119] on button "Relatórios" at bounding box center [94, 104] width 63 height 35
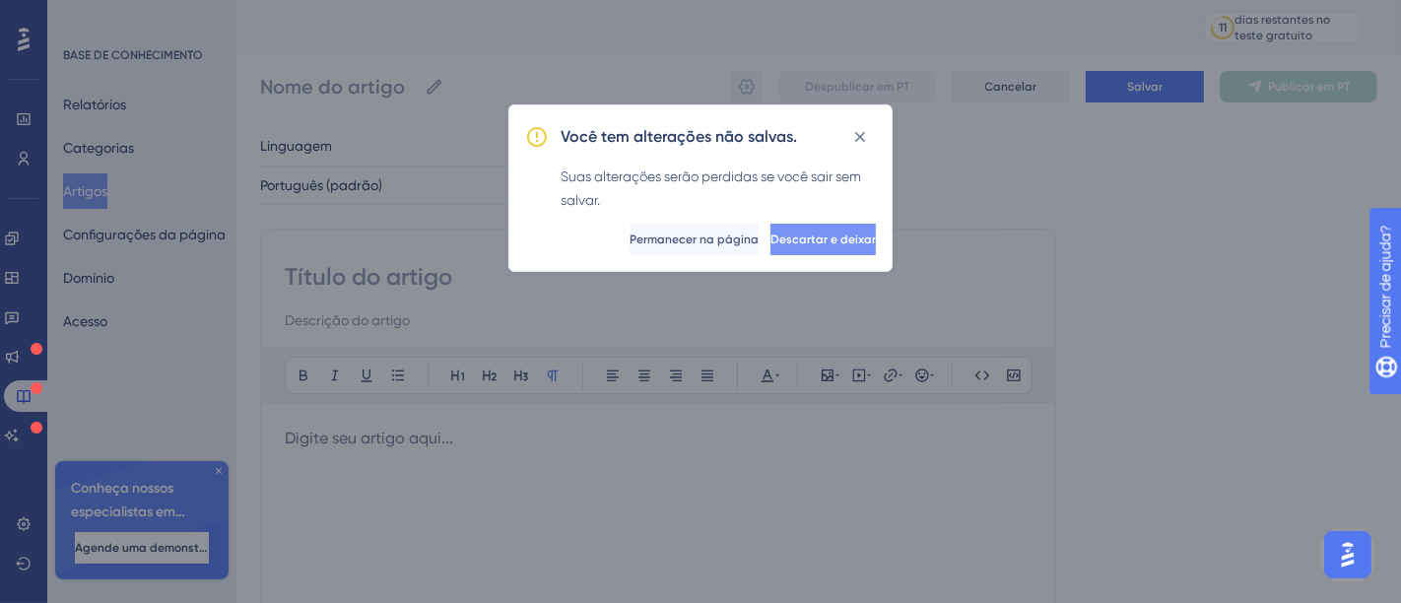
click at [839, 254] on button "Descartar e deixar" at bounding box center [823, 240] width 105 height 32
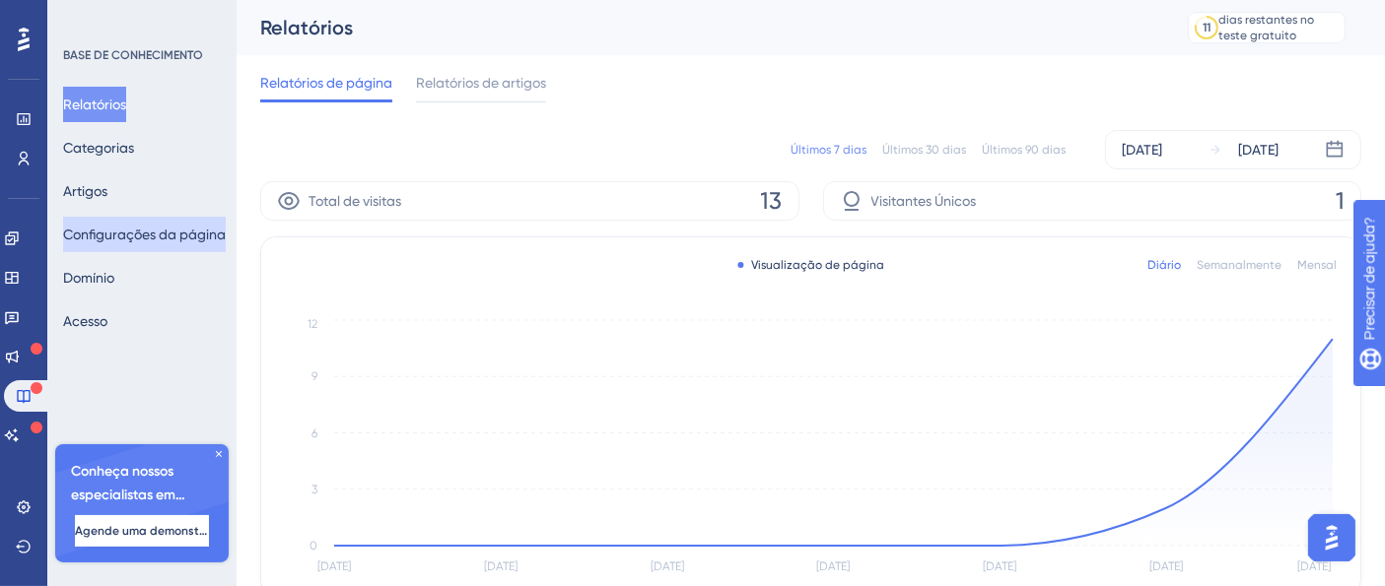
click at [111, 247] on button "Configurações da página" at bounding box center [144, 234] width 163 height 35
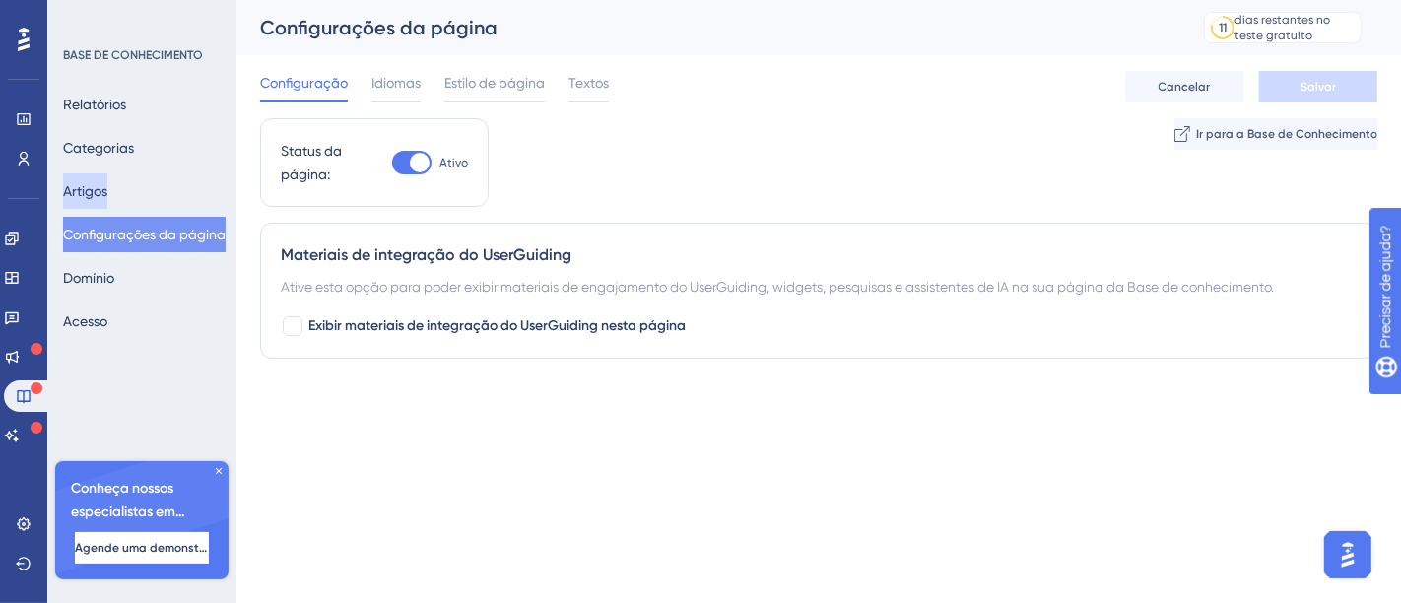
click at [107, 187] on button "Artigos" at bounding box center [85, 190] width 44 height 35
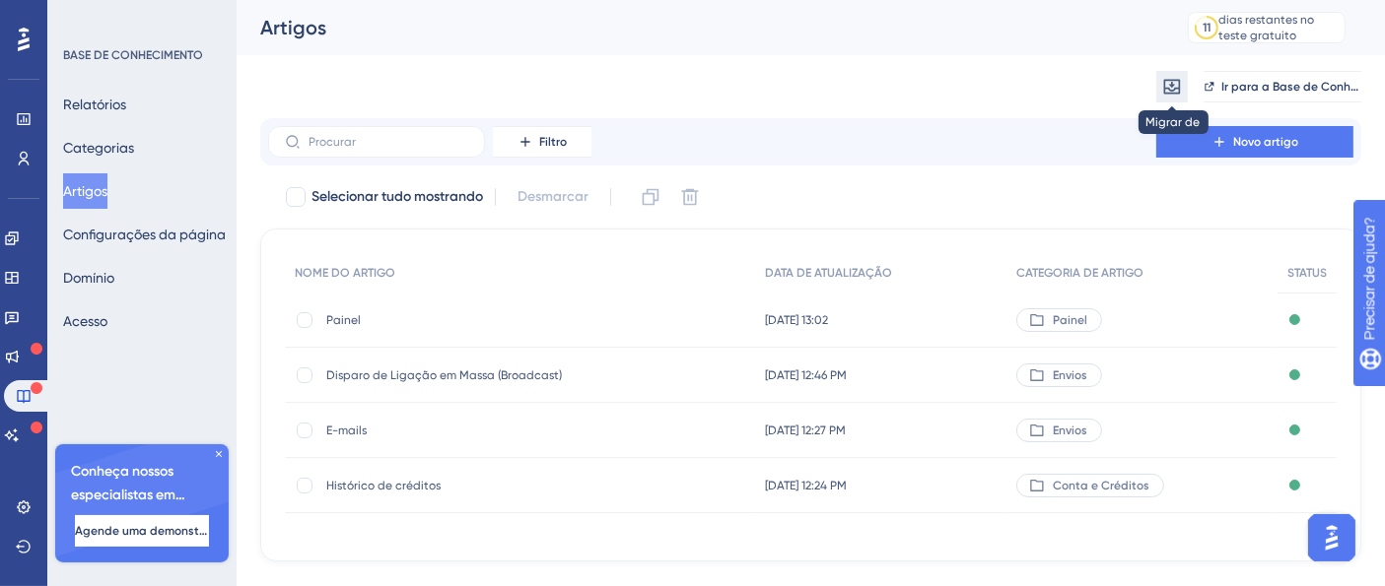
click at [1175, 92] on icon at bounding box center [1172, 87] width 20 height 20
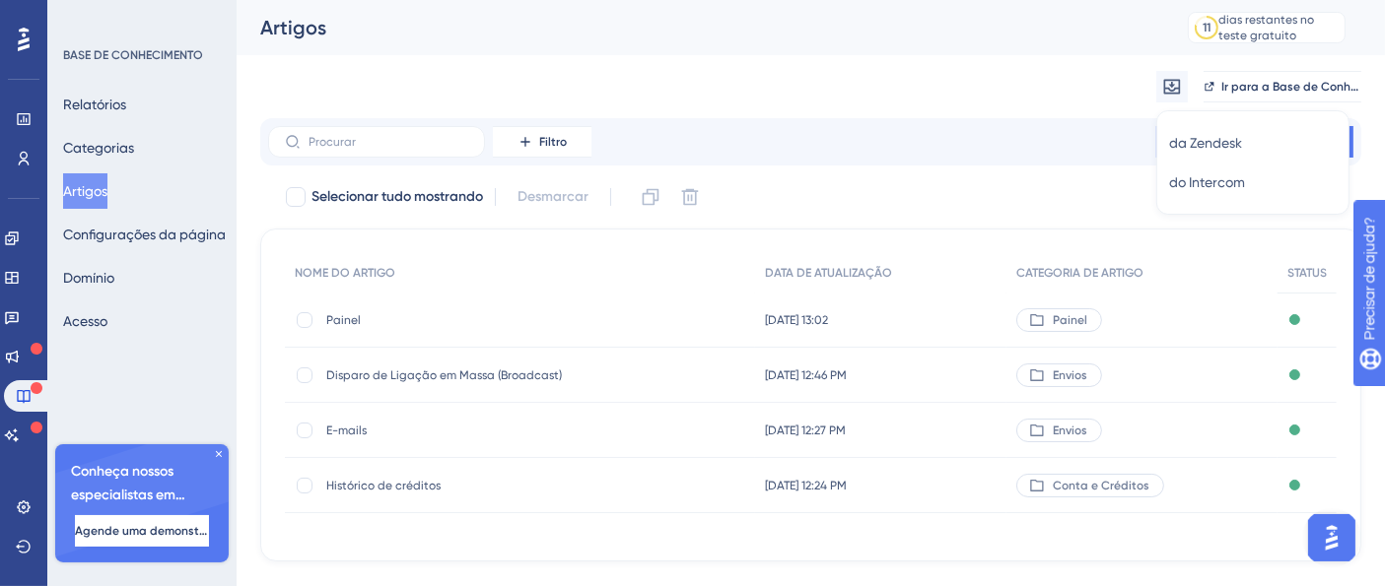
click at [636, 84] on div "Migrar de da Zendesk da Zendesk do Intercom do Intercom Ir para a Base de Conhe…" at bounding box center [810, 86] width 1101 height 63
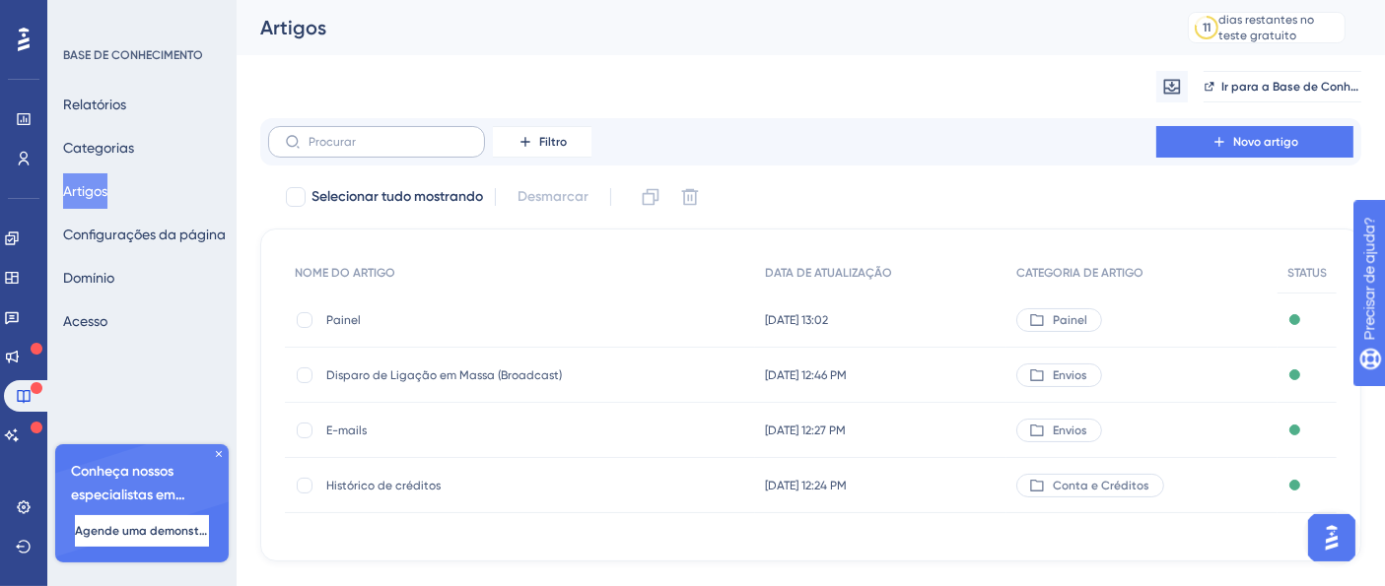
click at [290, 145] on icon at bounding box center [293, 142] width 16 height 16
click at [308, 145] on input "text" at bounding box center [388, 142] width 160 height 14
click at [290, 145] on icon at bounding box center [293, 142] width 16 height 16
click at [308, 145] on input "text" at bounding box center [388, 142] width 160 height 14
click at [290, 145] on icon at bounding box center [293, 142] width 16 height 16
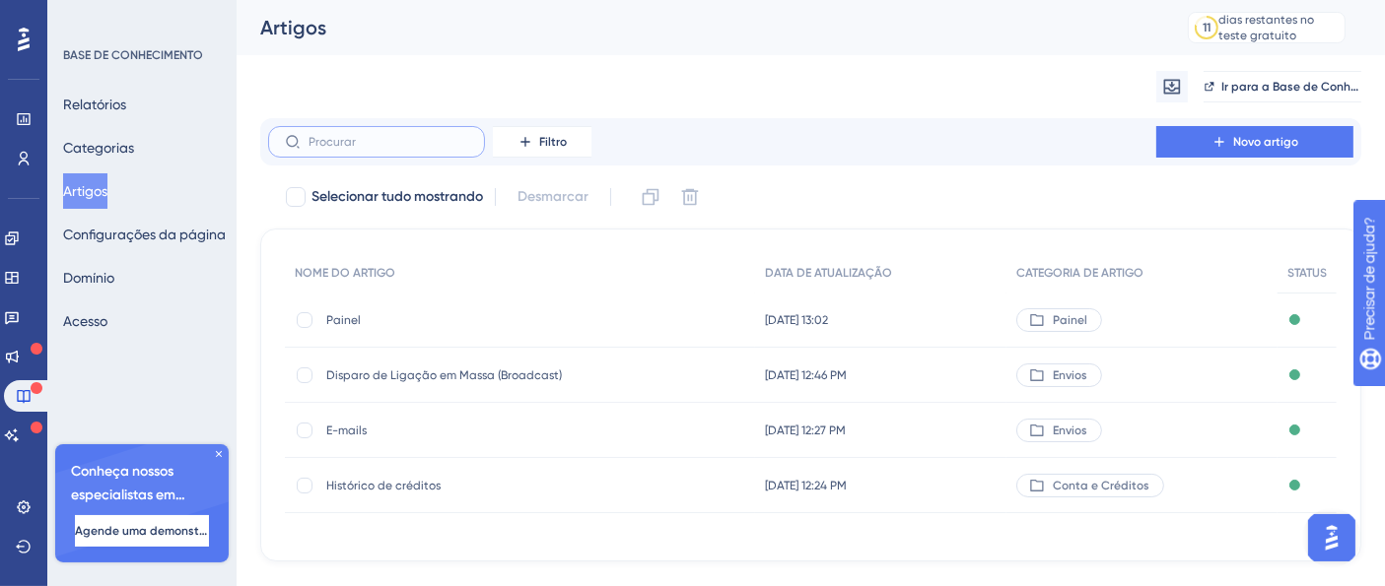
click at [308, 145] on input "text" at bounding box center [388, 142] width 160 height 14
click at [290, 145] on icon at bounding box center [293, 142] width 16 height 16
click at [308, 145] on input "text" at bounding box center [388, 142] width 160 height 14
click at [134, 153] on font "Categorias" at bounding box center [98, 148] width 71 height 16
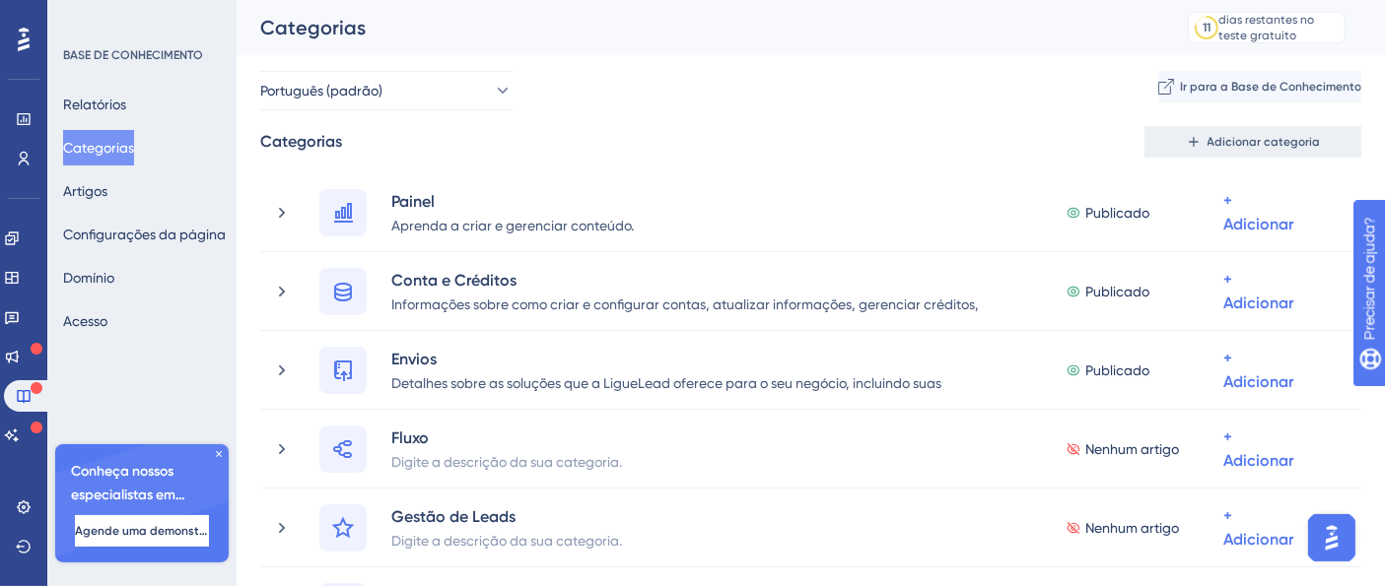
click at [1288, 150] on button "Adicionar categoria" at bounding box center [1252, 142] width 217 height 32
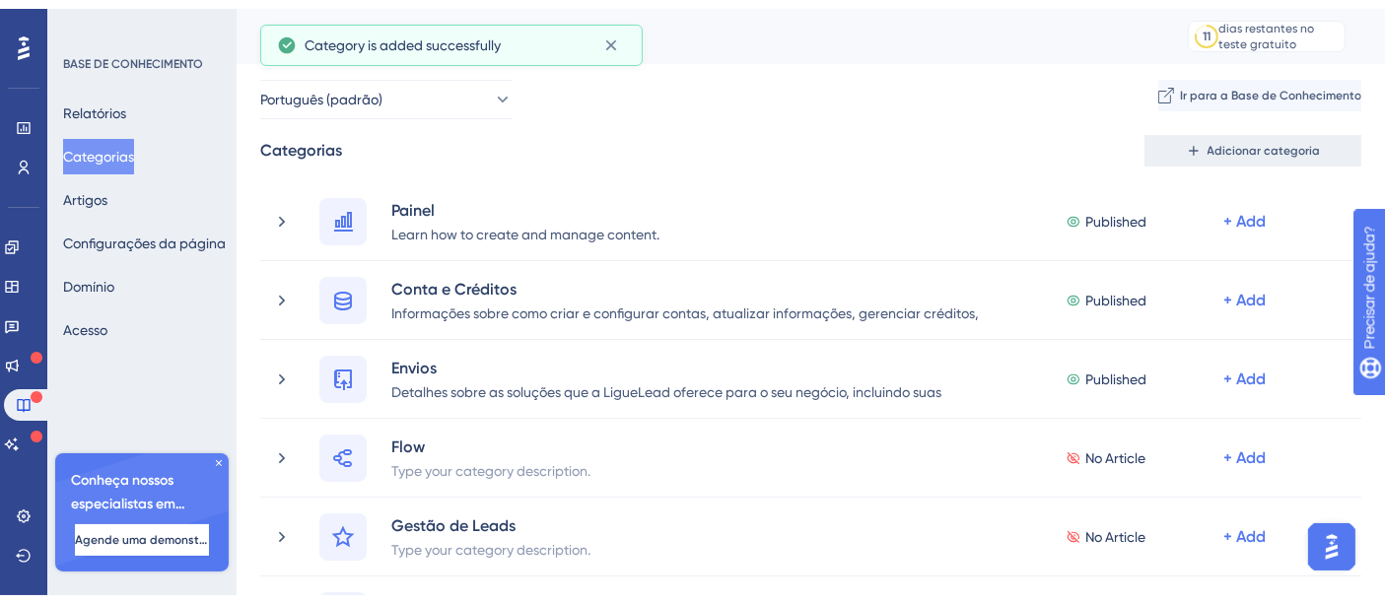
scroll to position [470, 0]
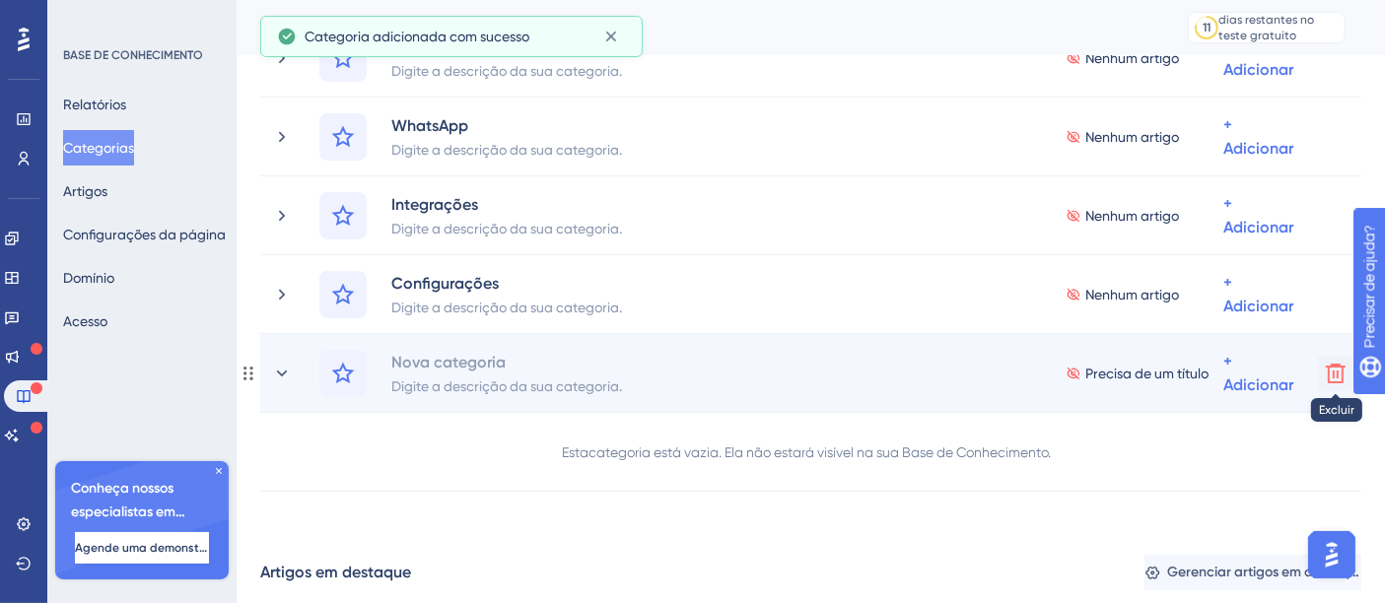
click at [1326, 370] on icon at bounding box center [1335, 374] width 24 height 24
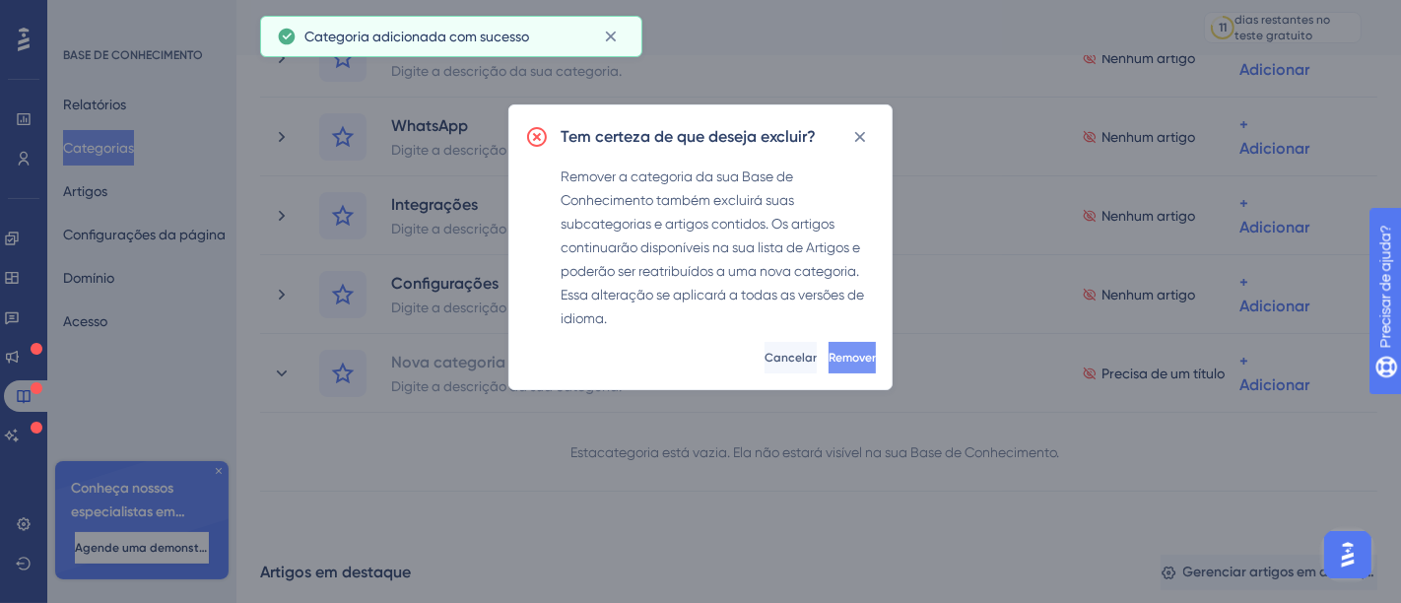
click at [829, 354] on font "Remover" at bounding box center [852, 358] width 47 height 14
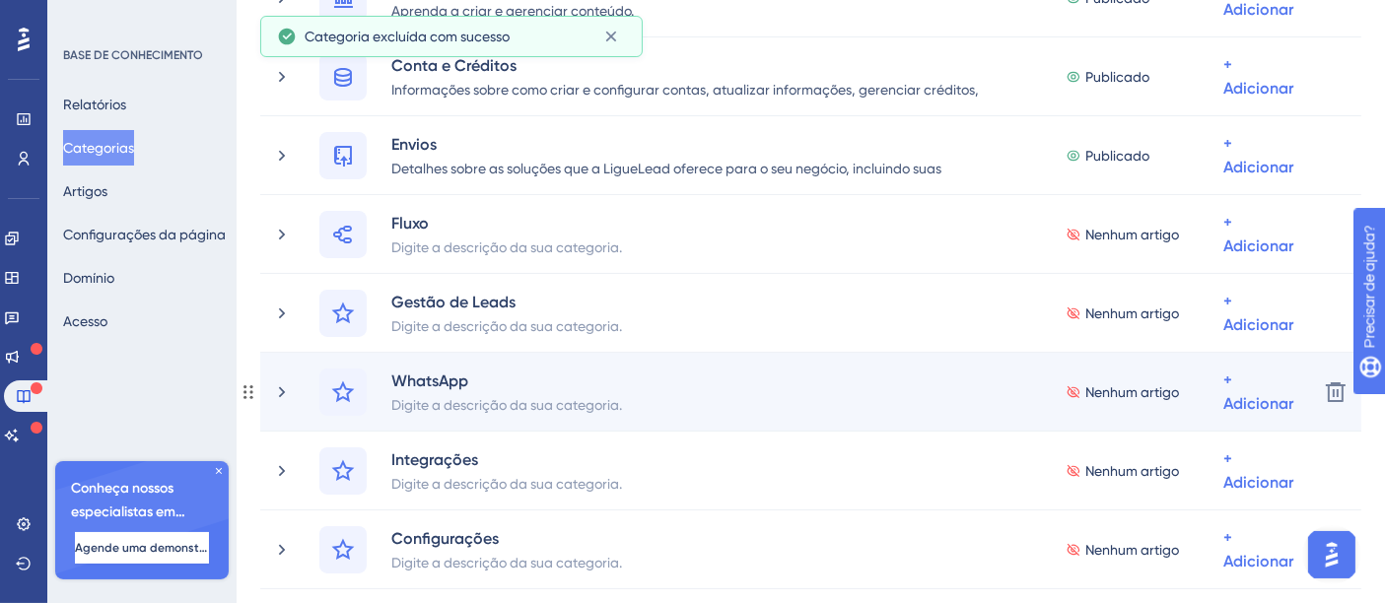
scroll to position [219, 0]
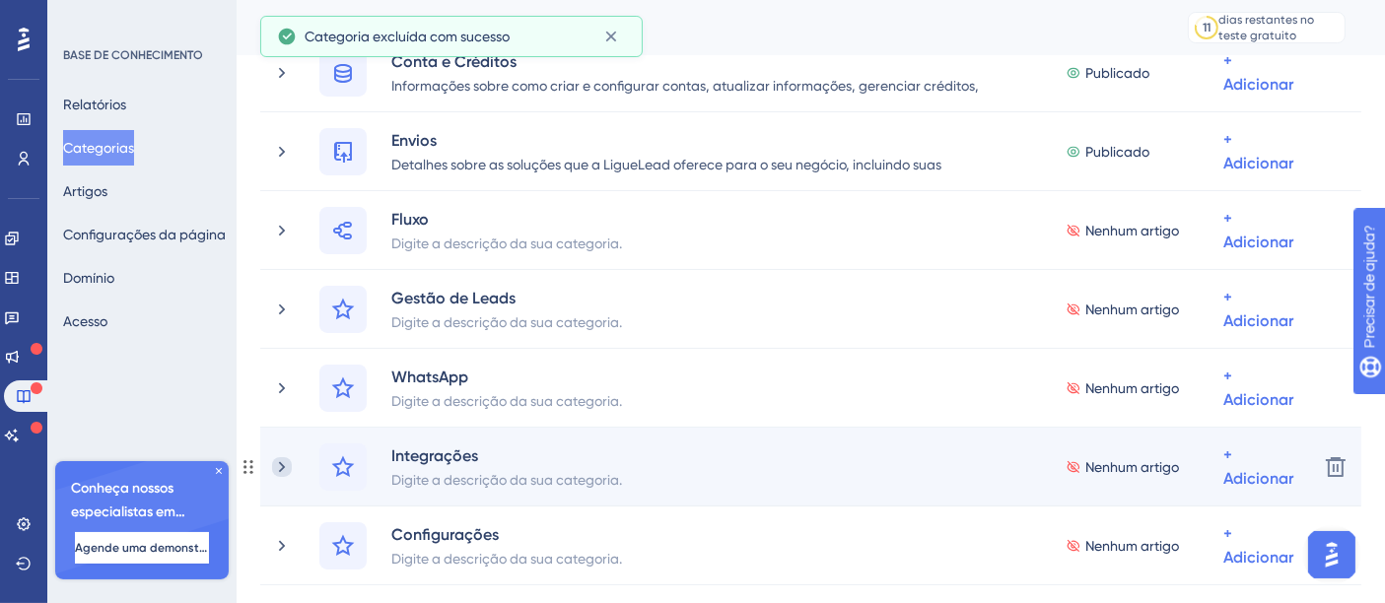
click at [284, 460] on icon at bounding box center [282, 467] width 20 height 20
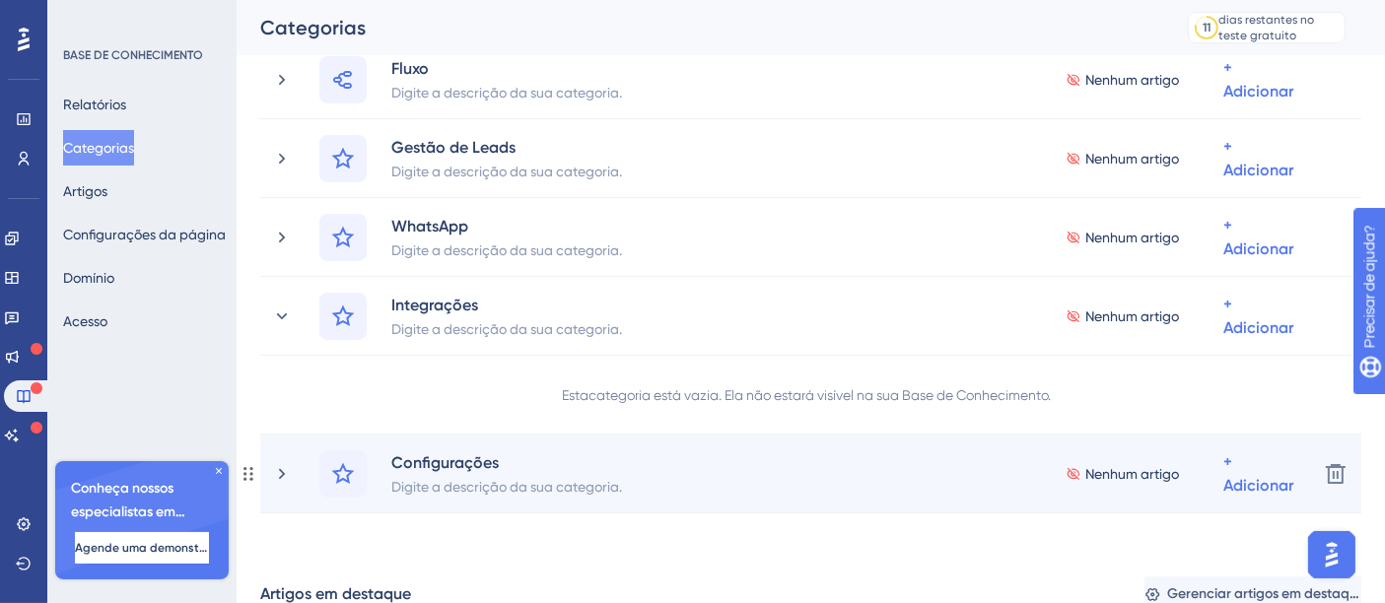
scroll to position [438, 0]
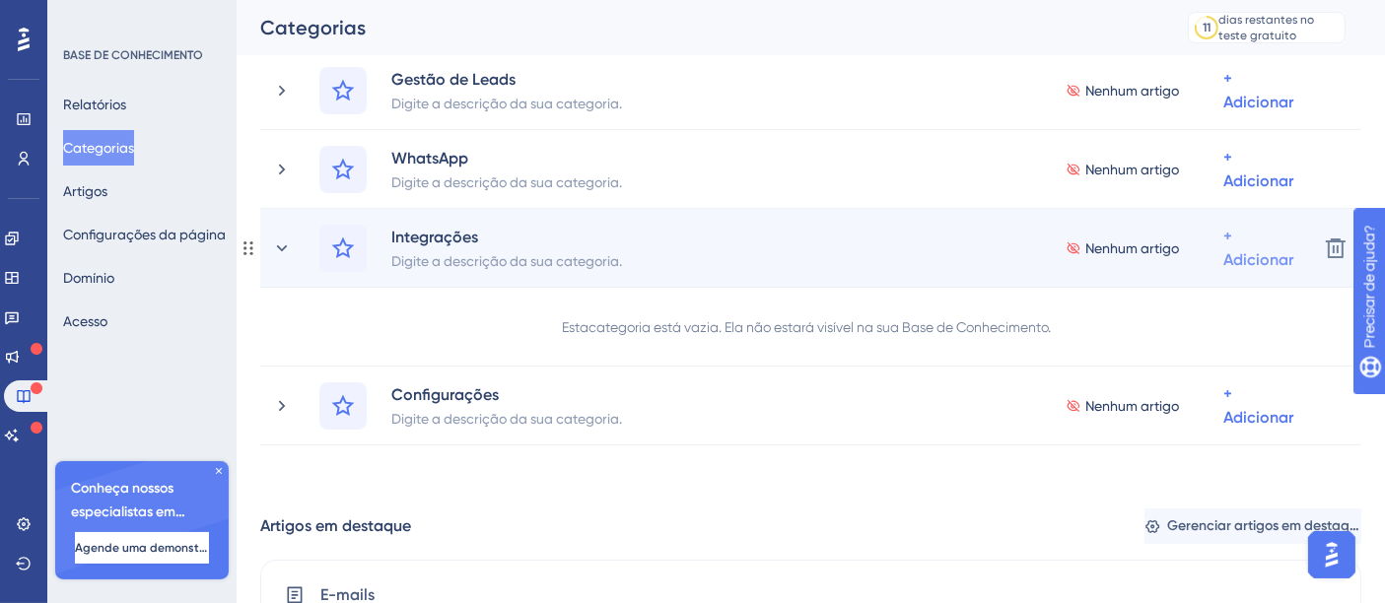
click at [1217, 344] on font "Adicionar artigos" at bounding box center [1163, 352] width 108 height 16
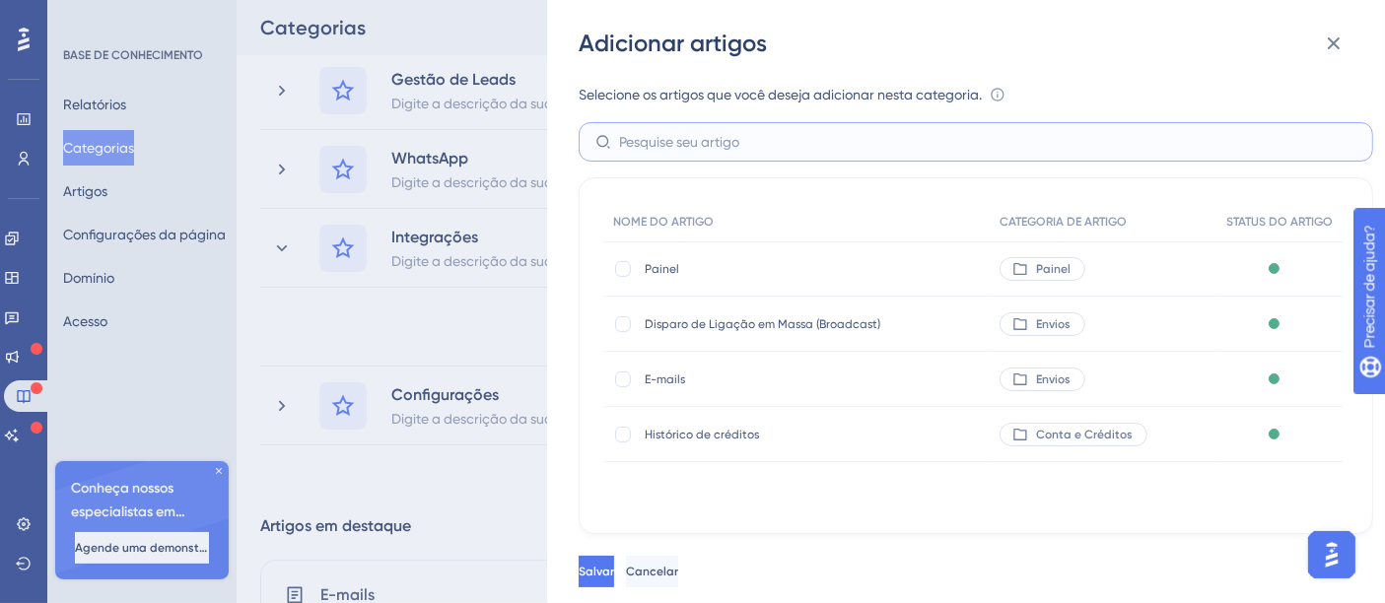
click at [1159, 145] on input "text" at bounding box center [987, 142] width 737 height 22
click at [1161, 148] on input "text" at bounding box center [987, 142] width 737 height 22
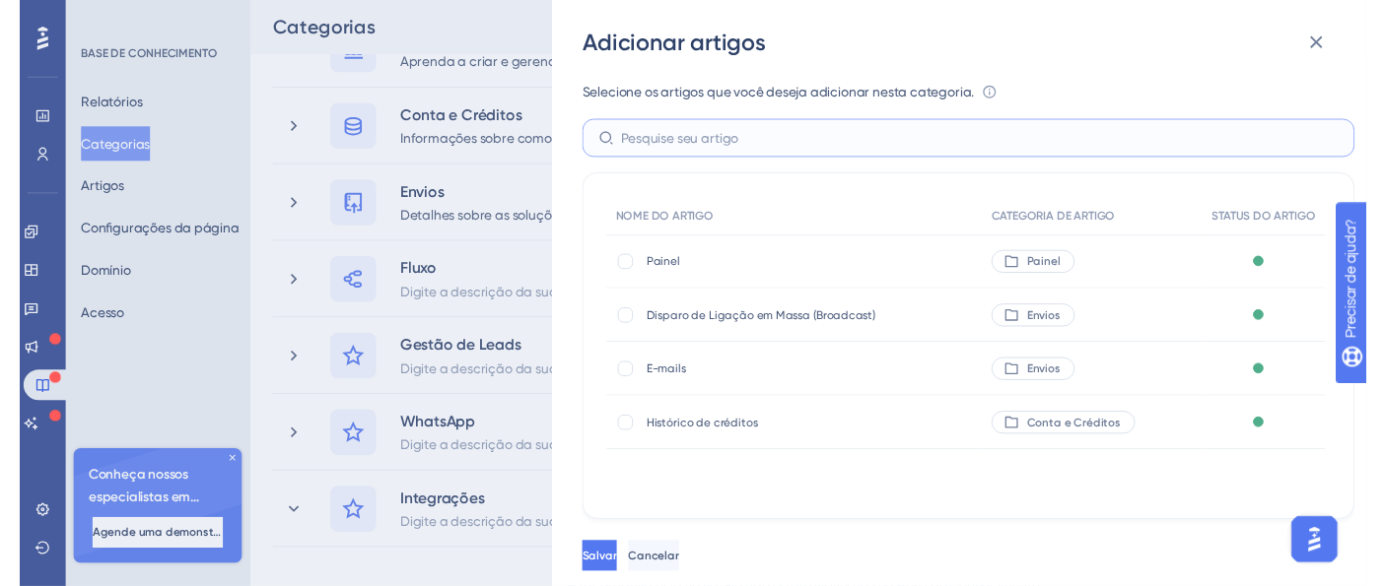
scroll to position [0, 0]
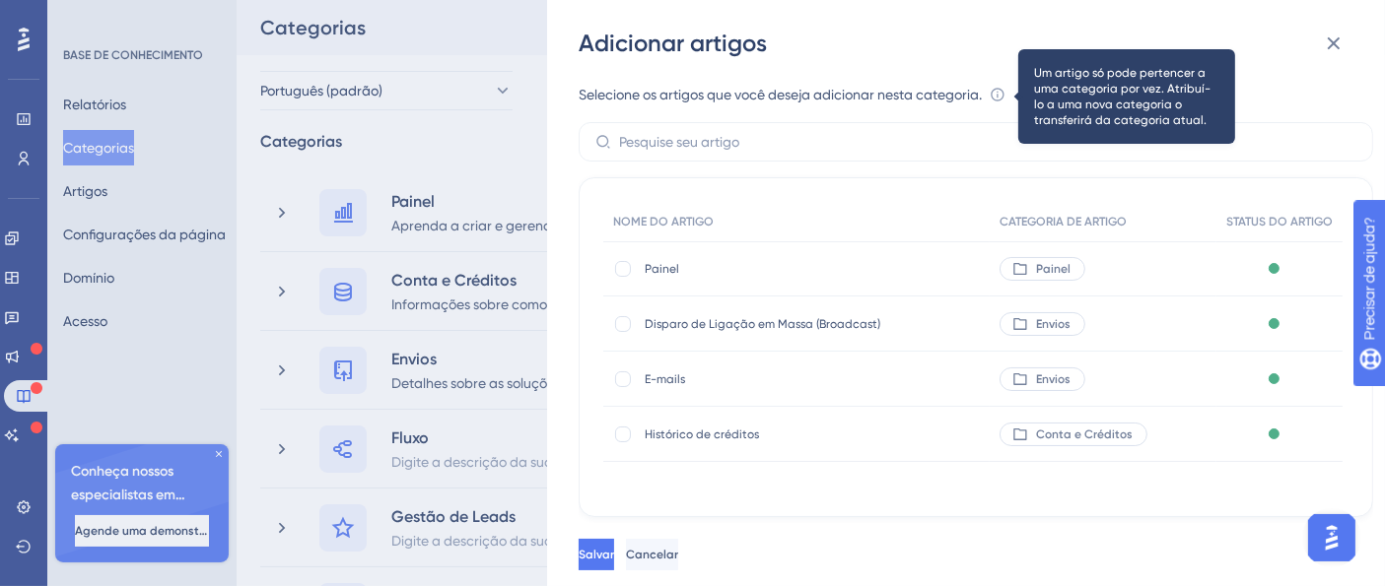
click at [997, 91] on icon at bounding box center [996, 94] width 13 height 13
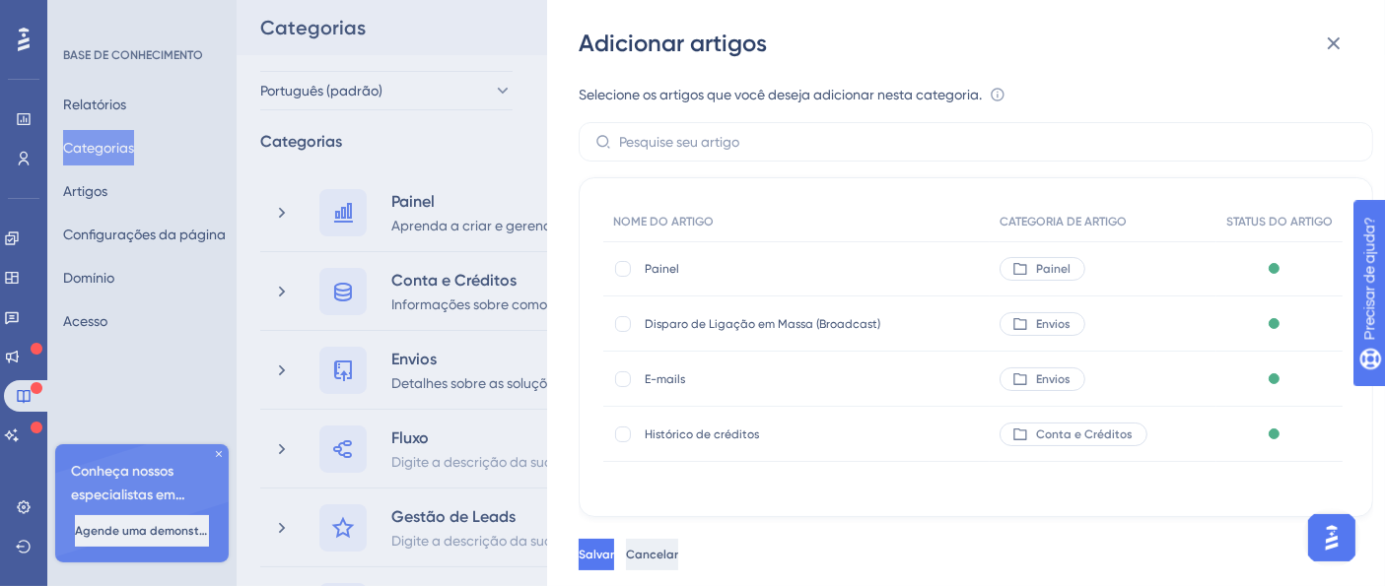
click at [678, 562] on font "Cancelar" at bounding box center [652, 555] width 52 height 14
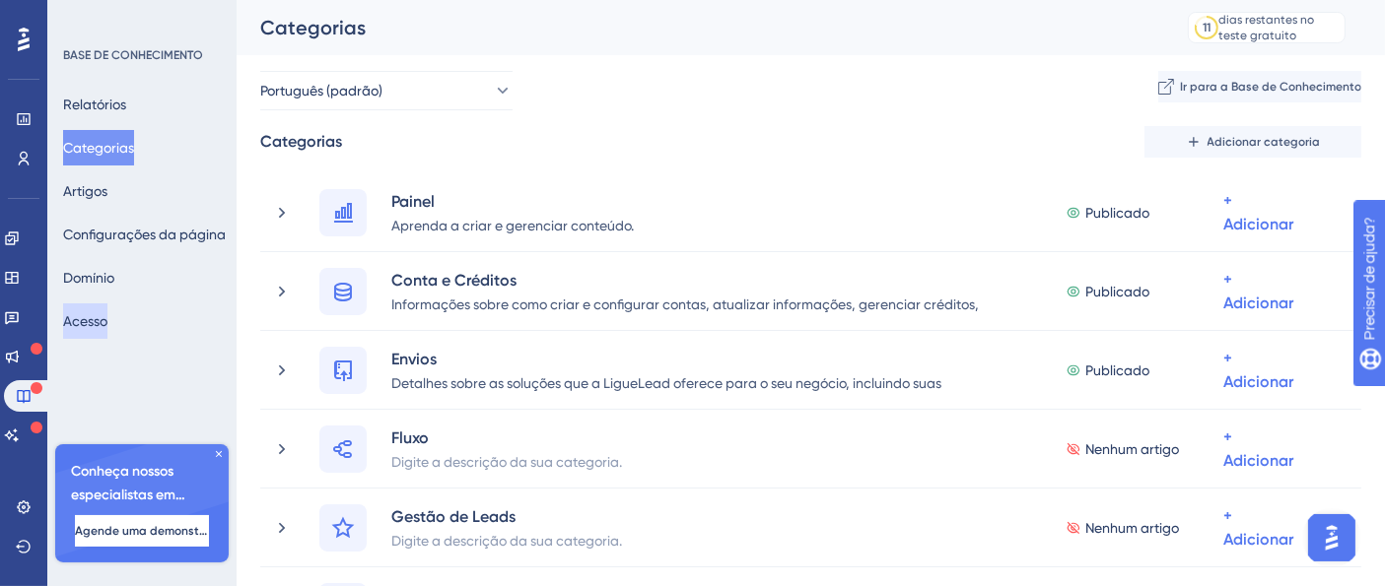
click at [99, 321] on font "Acesso" at bounding box center [85, 321] width 44 height 16
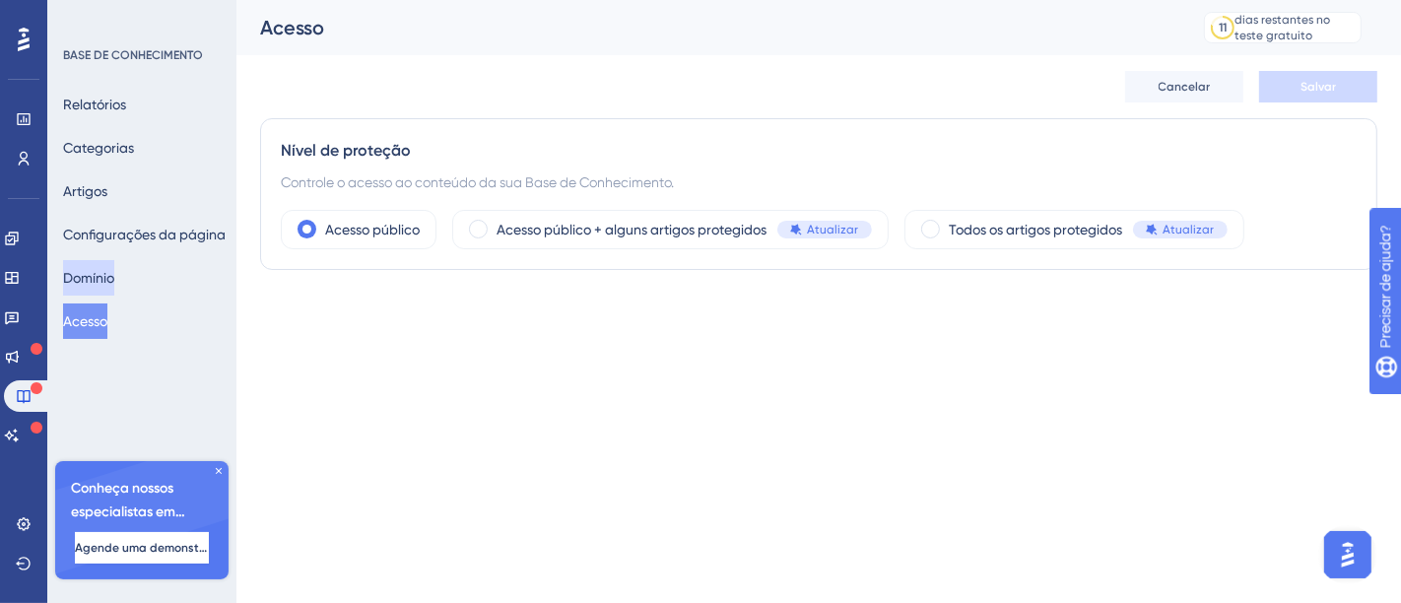
click at [114, 286] on button "Domínio" at bounding box center [88, 277] width 51 height 35
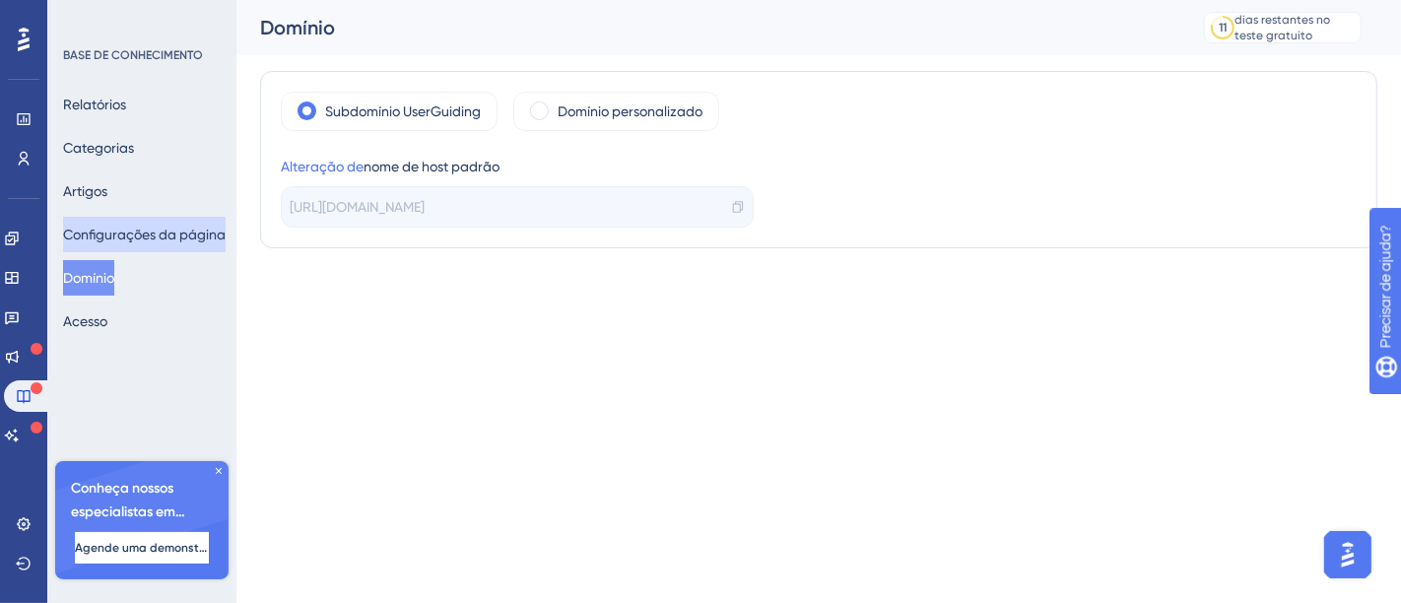
click at [117, 237] on font "Configurações da página" at bounding box center [144, 235] width 163 height 16
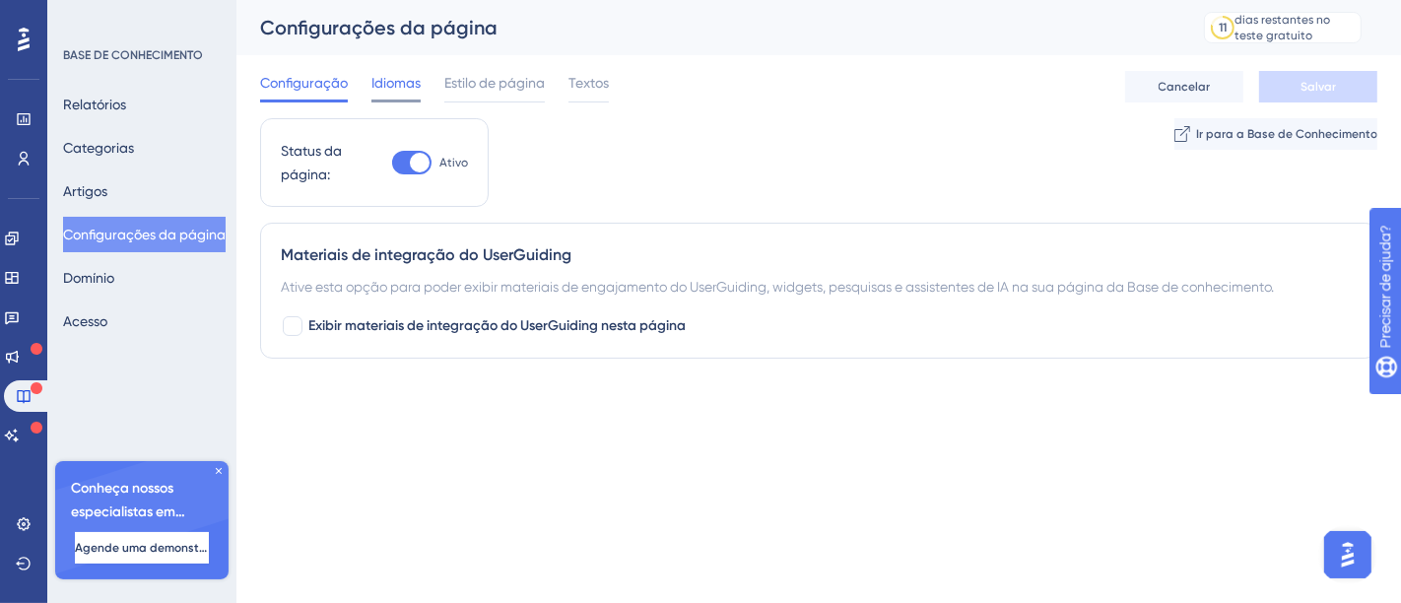
click at [379, 93] on span "Idiomas" at bounding box center [396, 83] width 49 height 24
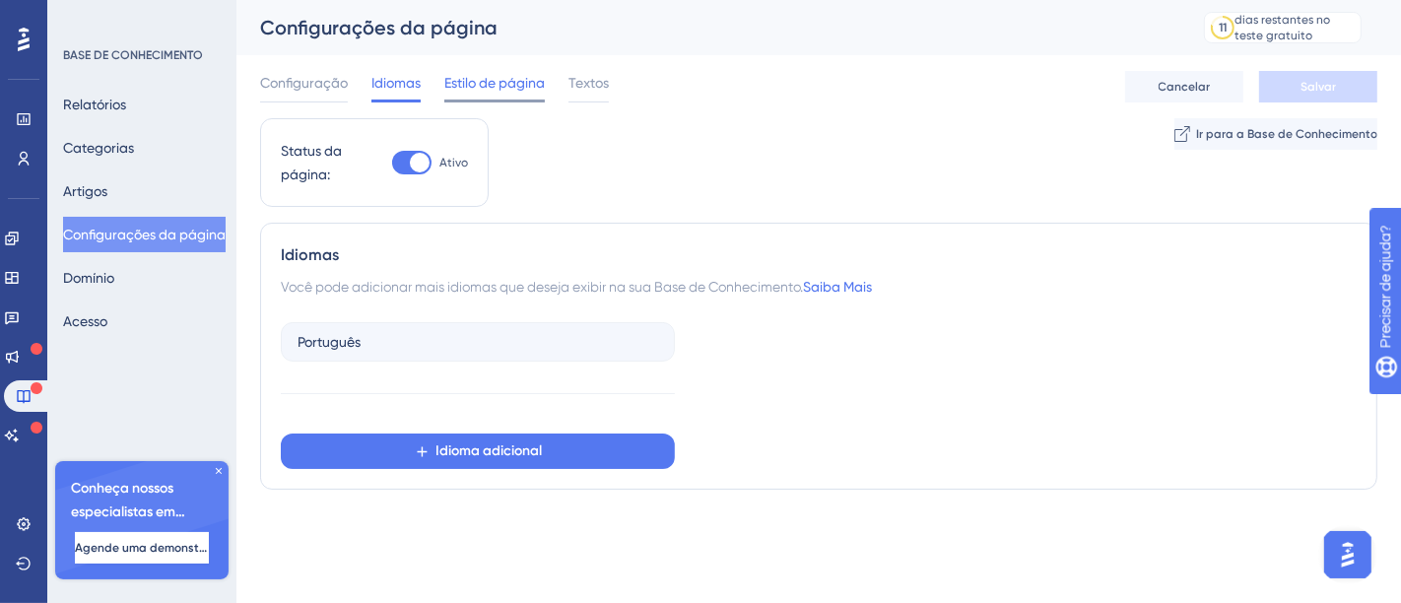
click at [536, 84] on font "Estilo de página" at bounding box center [494, 83] width 101 height 16
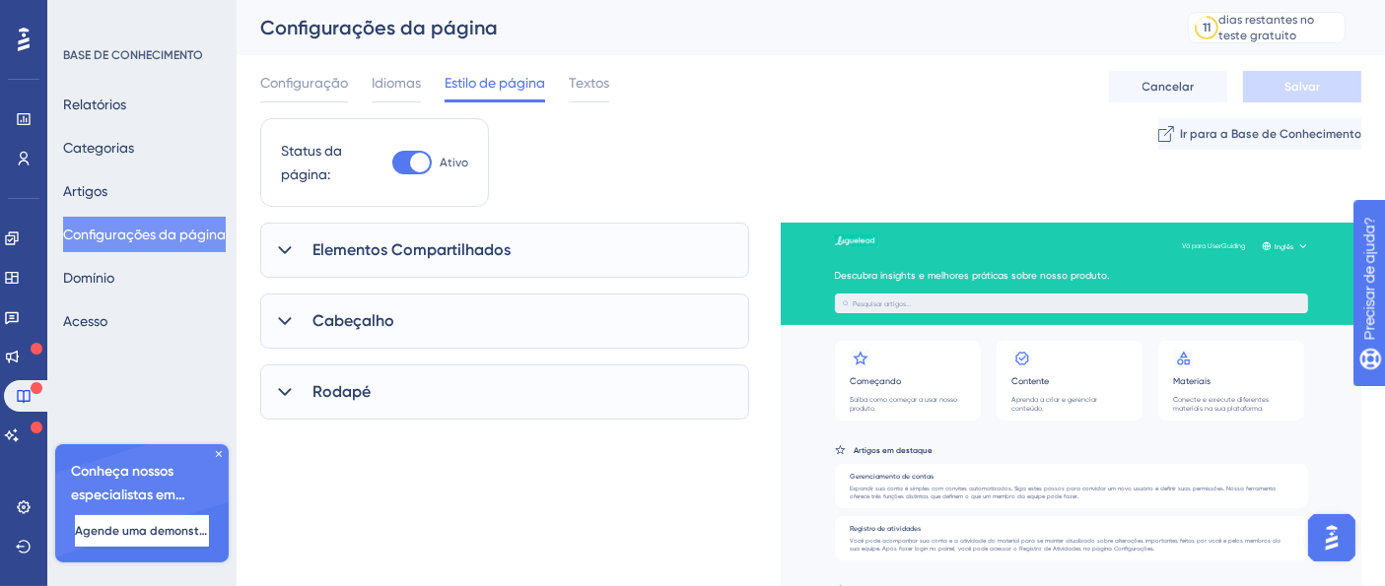
click at [611, 79] on div "Configuração Idiomas Estilo de página Textos Cancelar Salvar" at bounding box center [810, 86] width 1101 height 63
click at [602, 87] on font "Textos" at bounding box center [589, 83] width 40 height 16
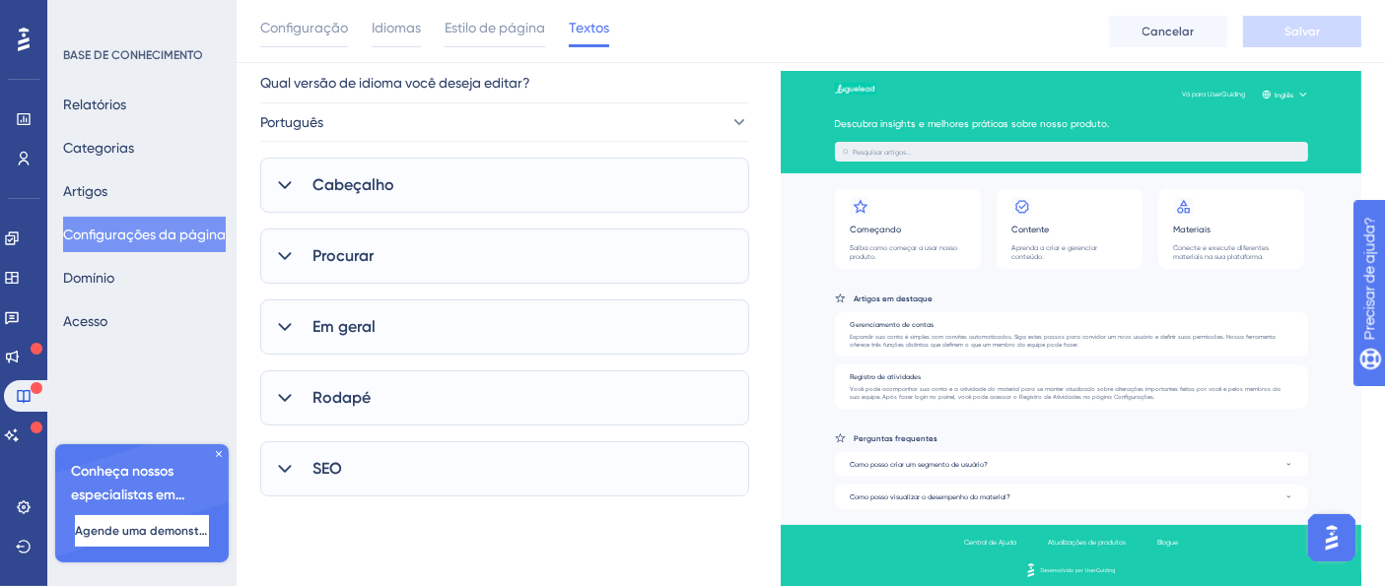
scroll to position [169, 0]
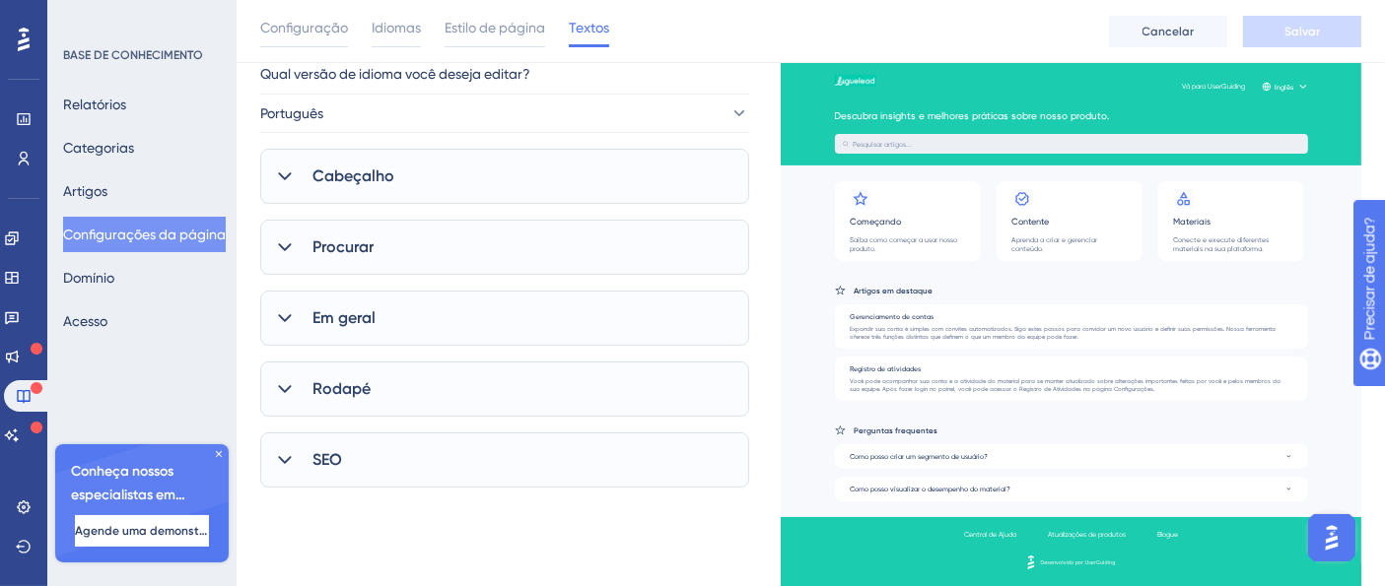
click at [281, 169] on icon at bounding box center [285, 177] width 20 height 20
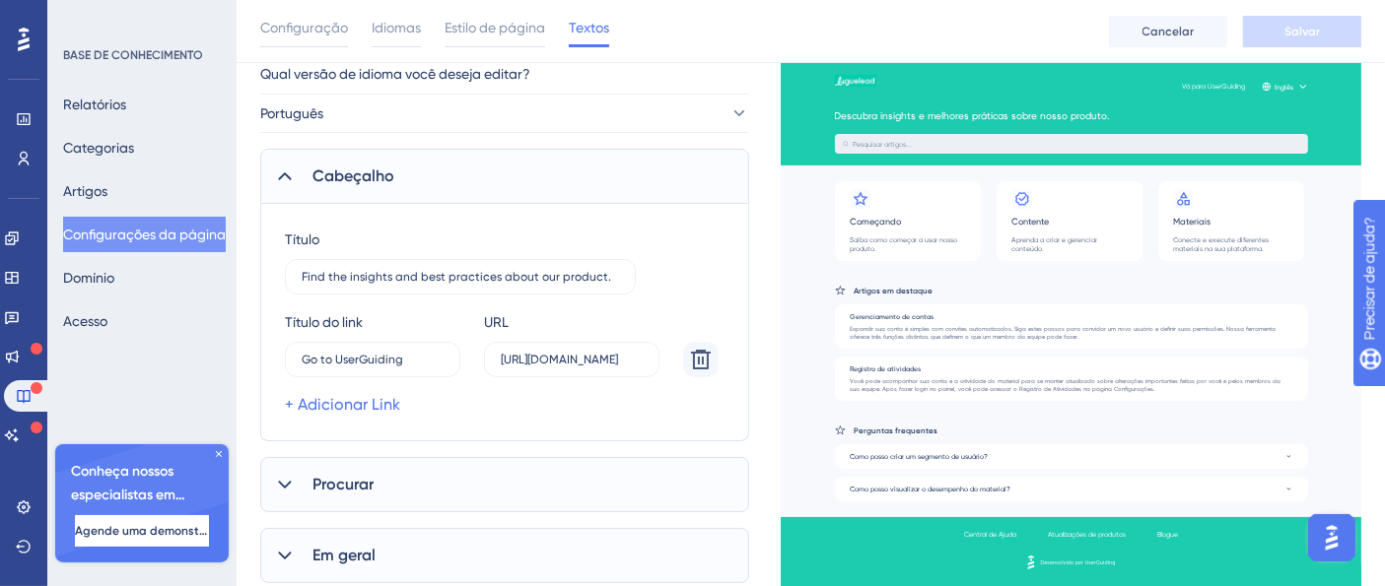
click at [282, 169] on icon at bounding box center [285, 177] width 20 height 20
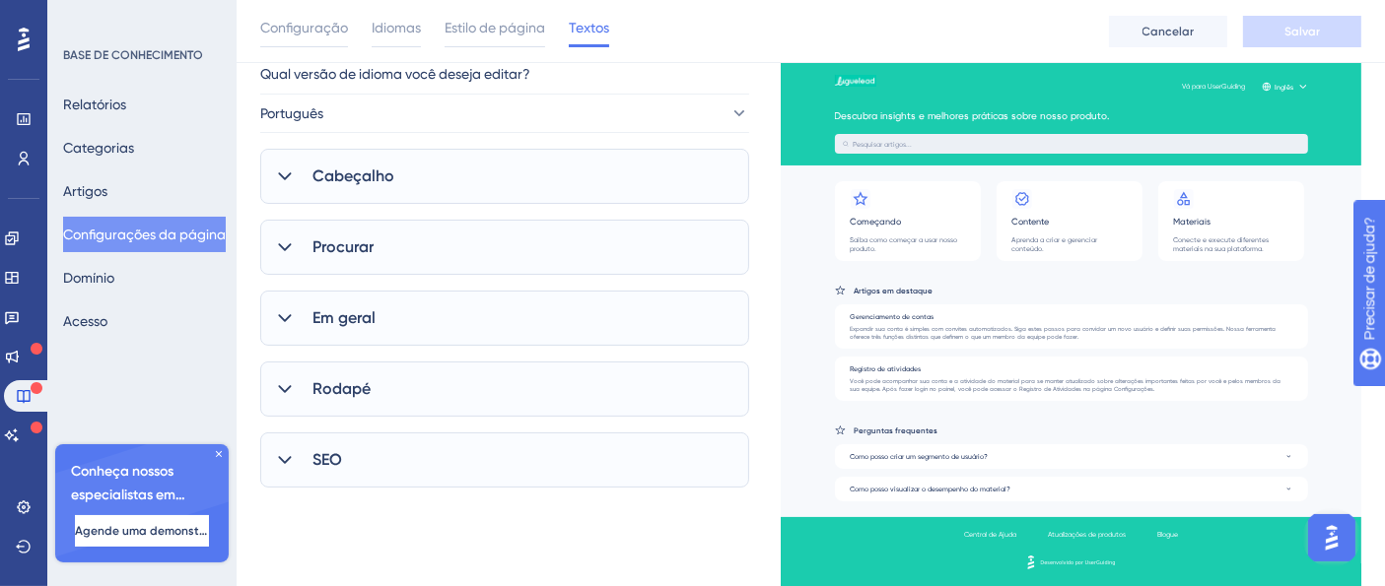
click at [372, 254] on font "Procurar" at bounding box center [342, 246] width 61 height 19
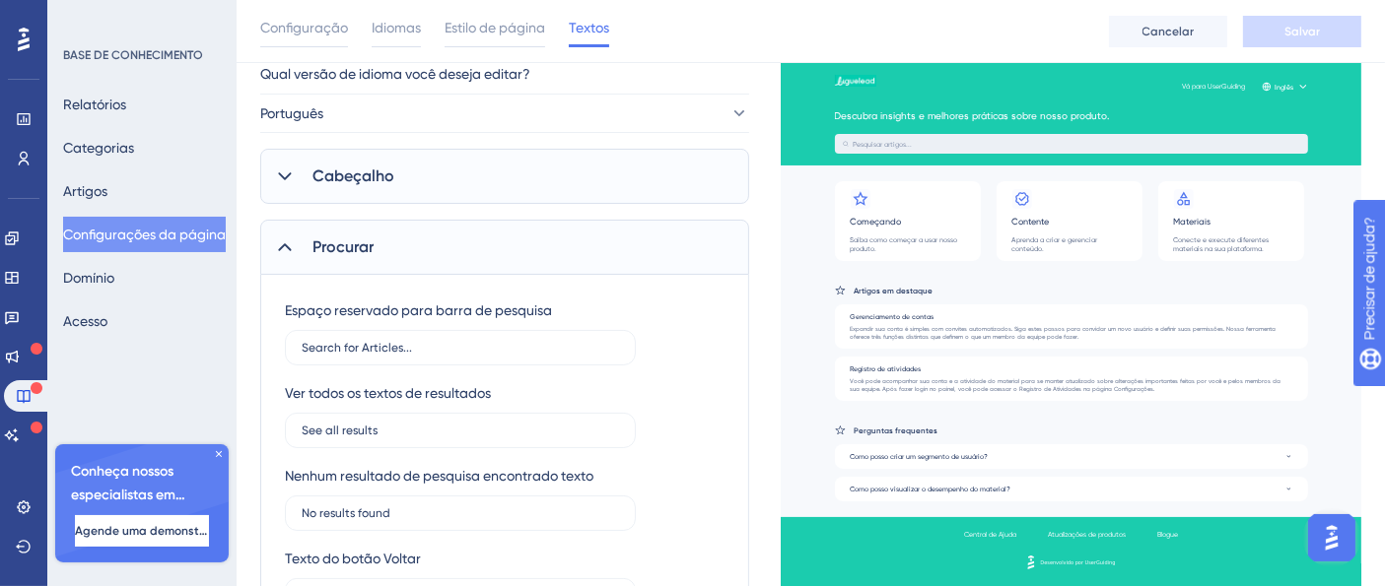
click at [372, 254] on font "Procurar" at bounding box center [342, 246] width 61 height 19
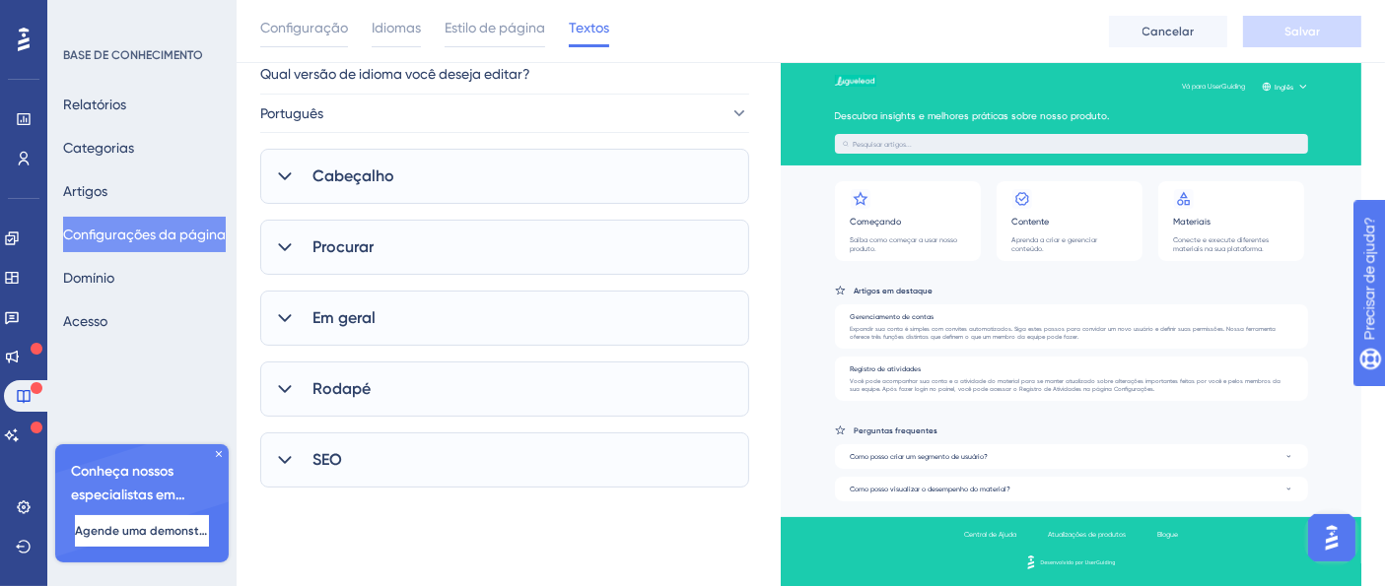
click at [372, 316] on font "Em geral" at bounding box center [343, 317] width 63 height 19
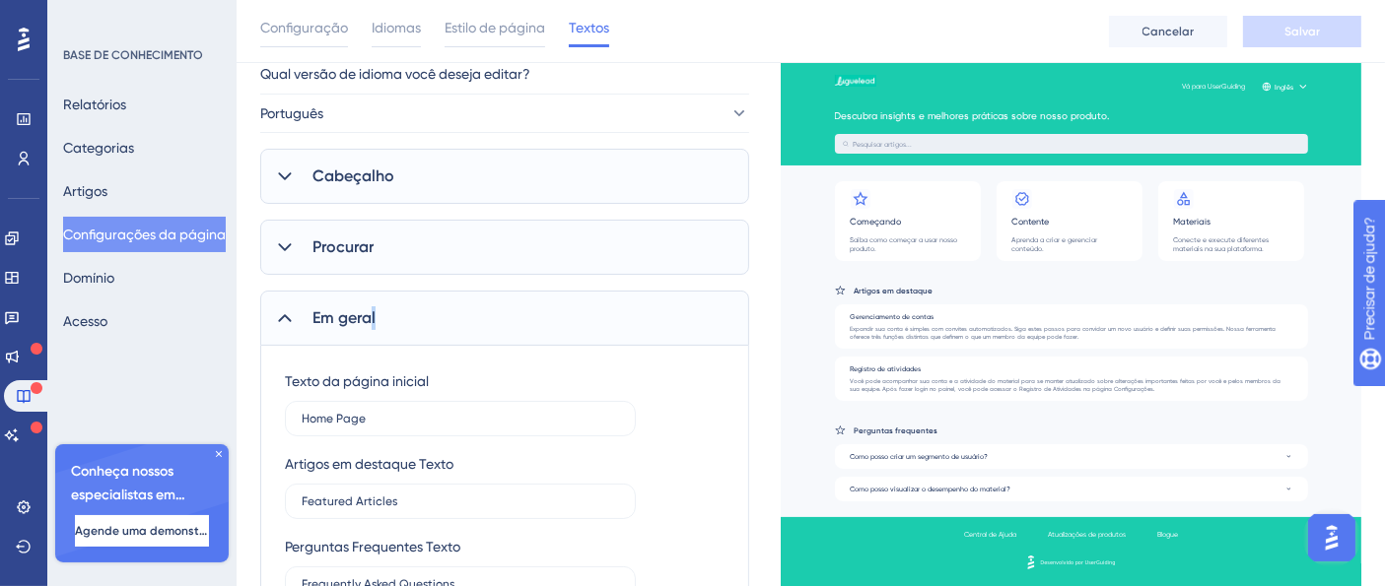
click at [373, 316] on font "Em geral" at bounding box center [343, 317] width 63 height 19
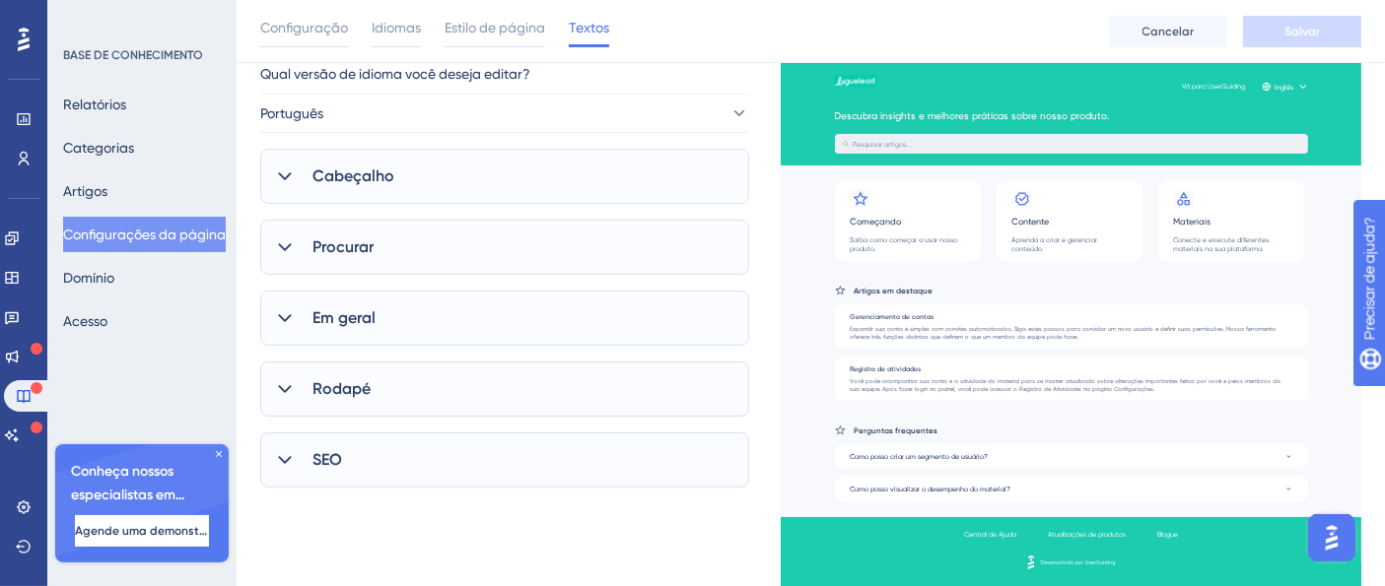
click at [374, 383] on div "Rodapé" at bounding box center [504, 389] width 489 height 55
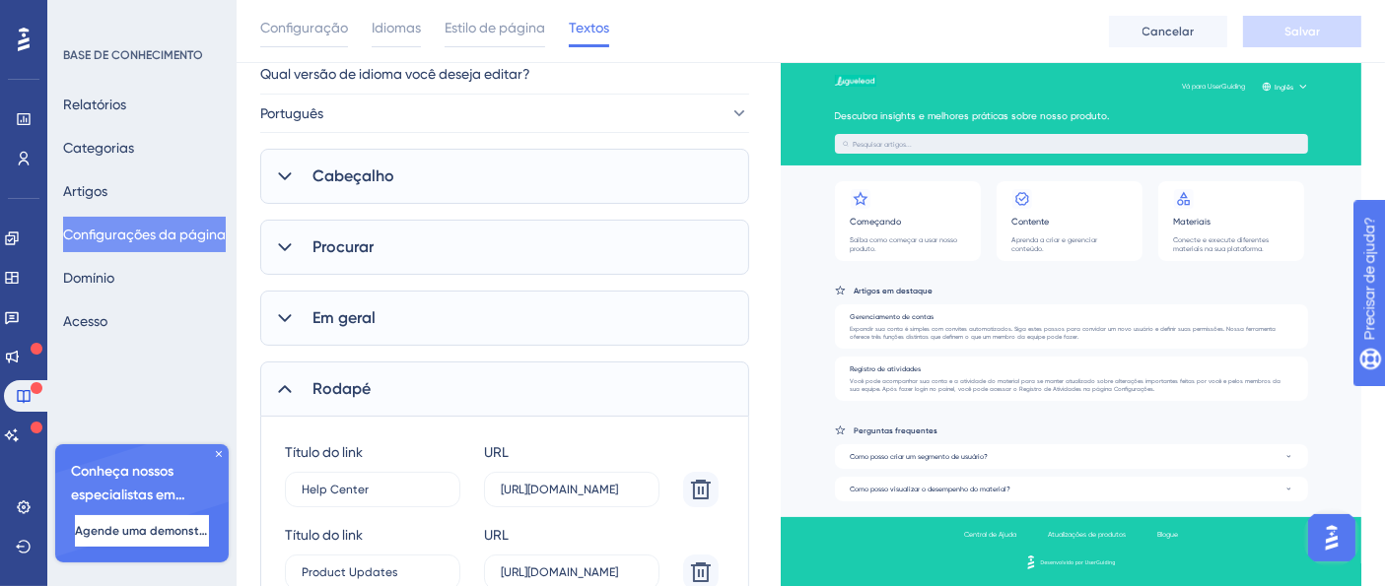
click at [375, 384] on div "Rodapé" at bounding box center [504, 389] width 489 height 55
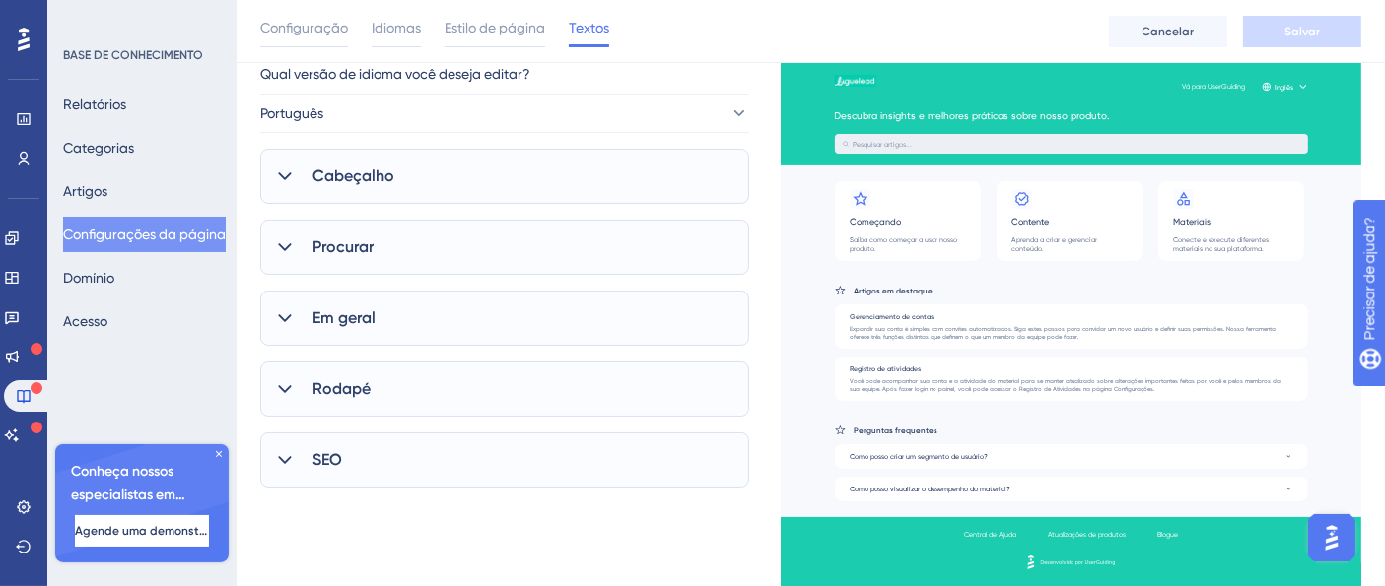
click at [354, 460] on div "SEO" at bounding box center [504, 460] width 489 height 55
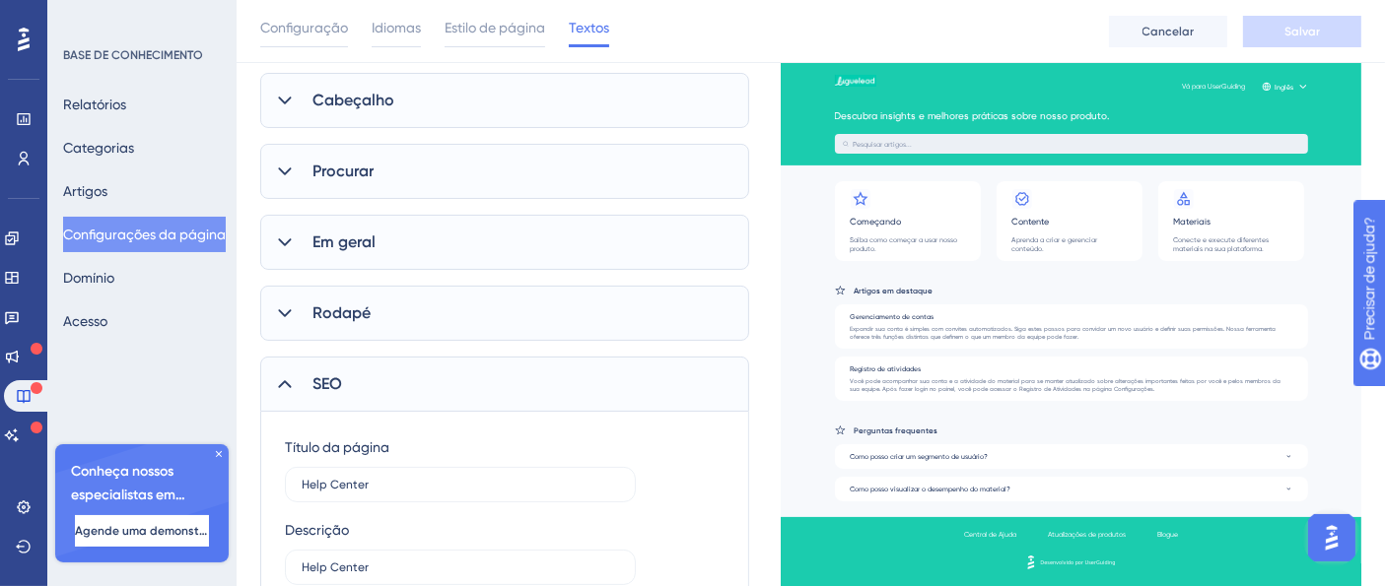
scroll to position [278, 0]
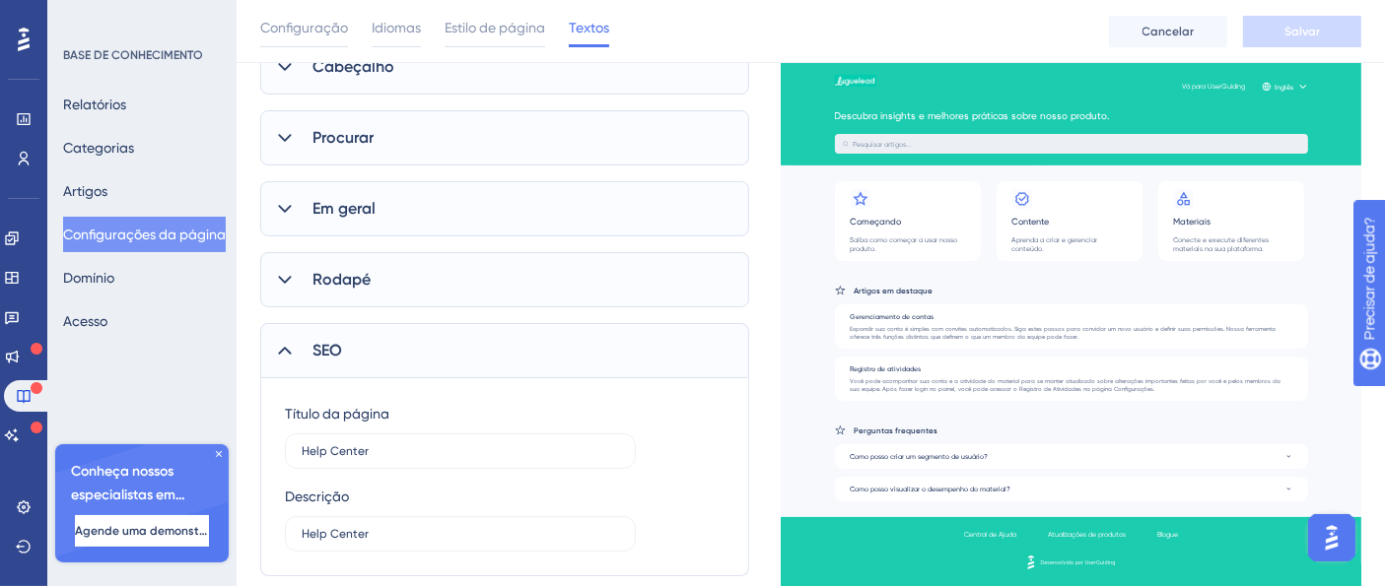
click at [349, 344] on div "SEO" at bounding box center [504, 350] width 489 height 55
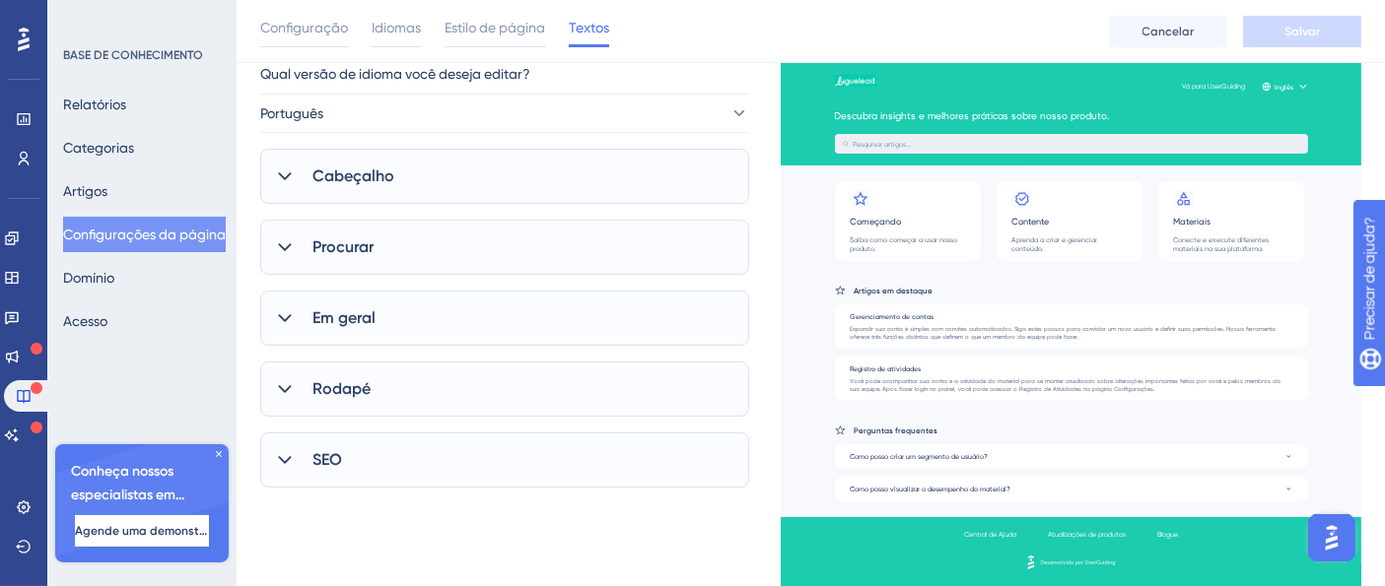
scroll to position [0, 0]
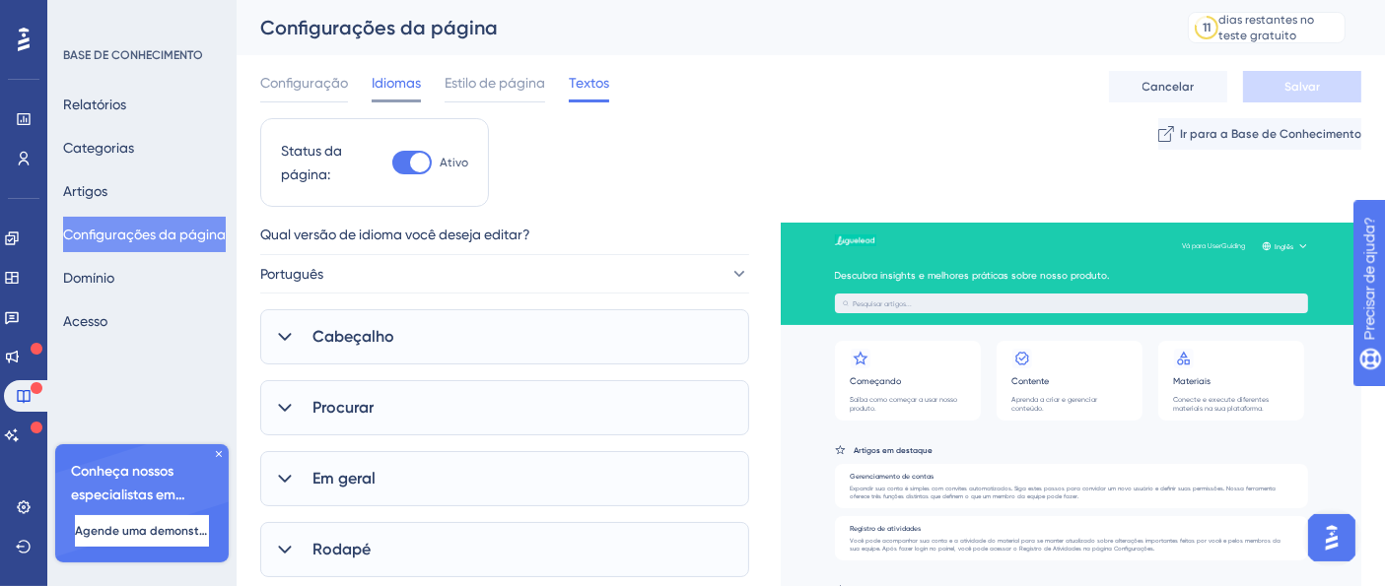
click at [407, 88] on font "Idiomas" at bounding box center [396, 83] width 49 height 16
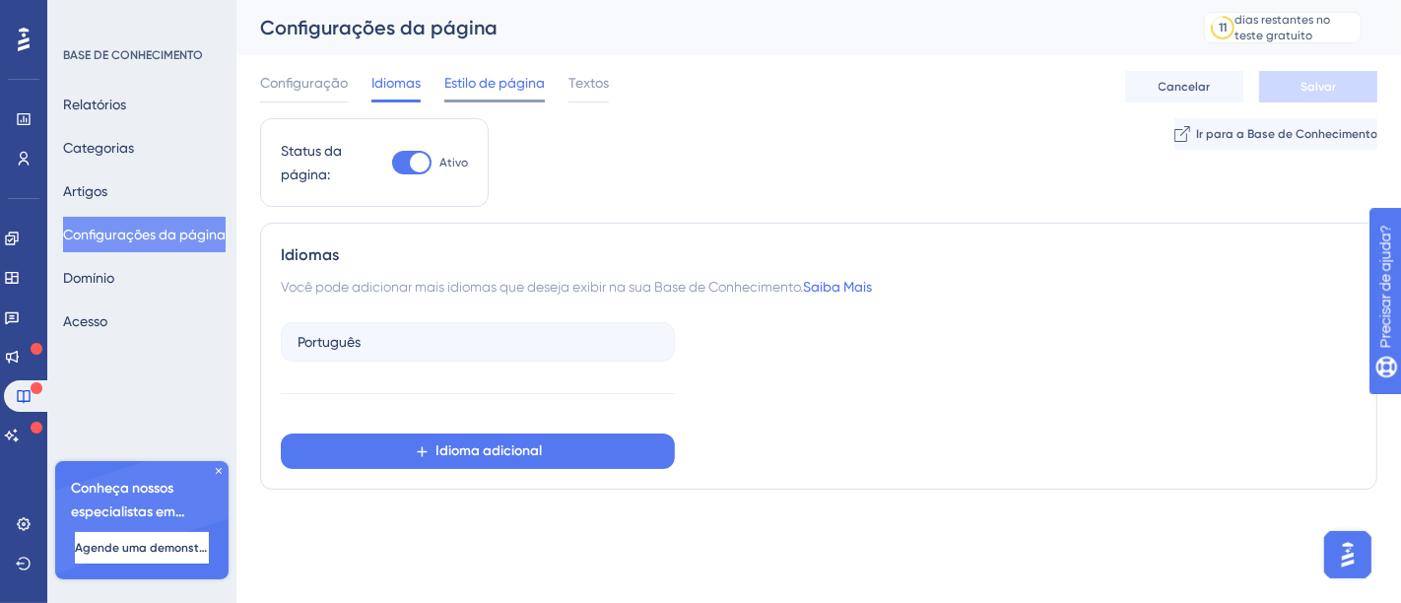
click at [464, 81] on font "Estilo de página" at bounding box center [494, 83] width 101 height 16
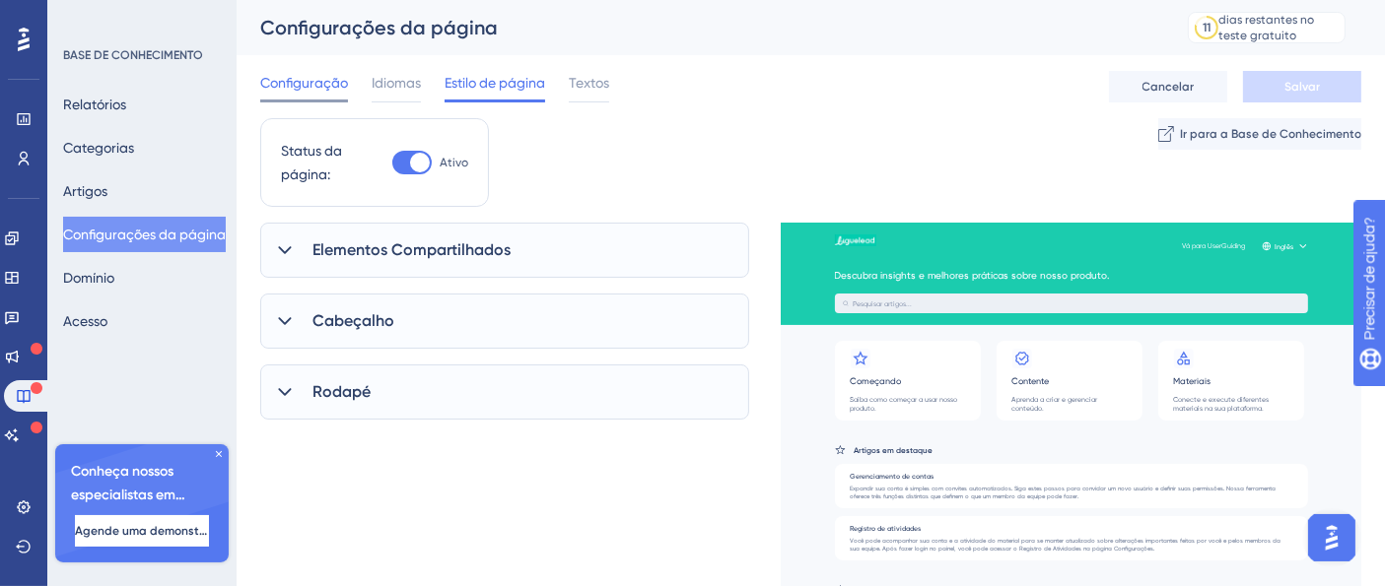
click at [312, 102] on div at bounding box center [304, 101] width 88 height 3
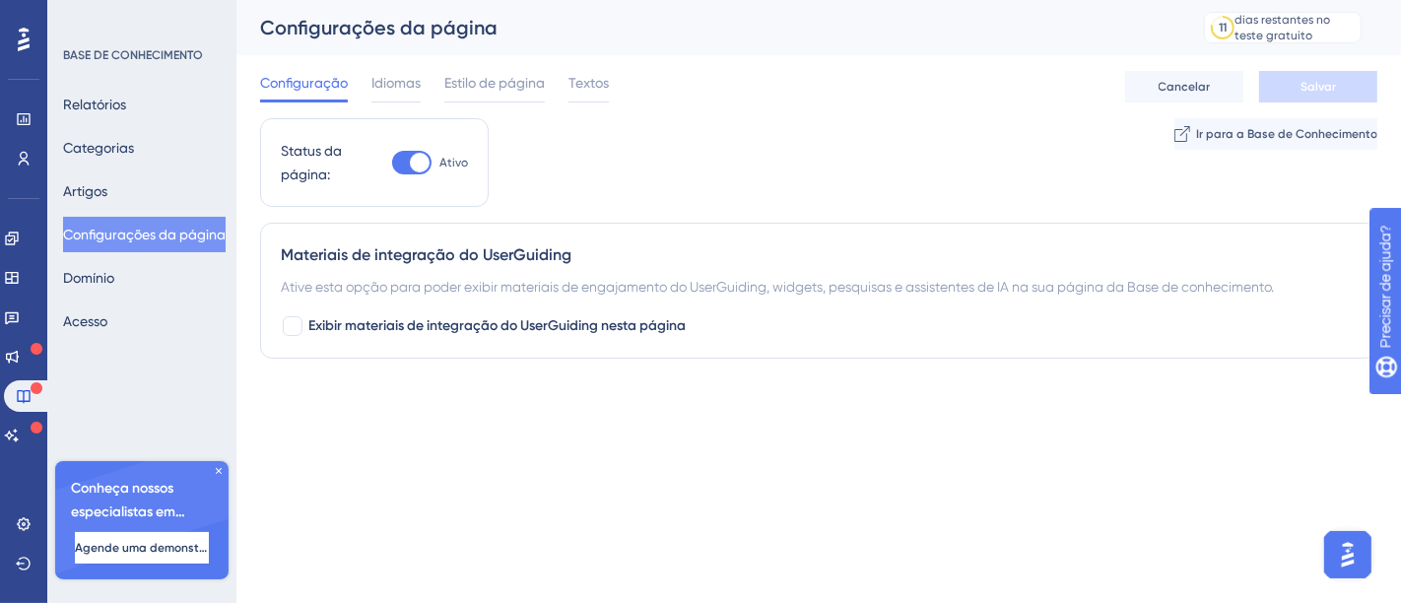
click at [306, 83] on font "Configuração" at bounding box center [304, 83] width 88 height 16
click at [126, 94] on font "Relatórios" at bounding box center [94, 105] width 63 height 24
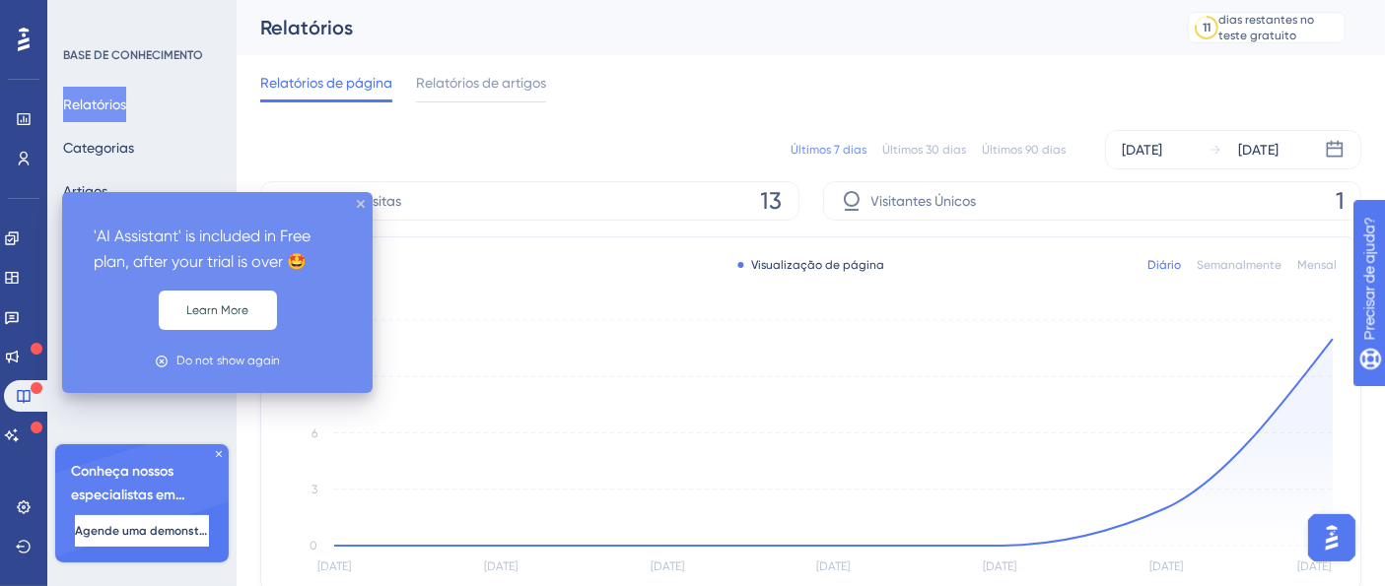
click at [359, 435] on icon "[DATE] [DATE] [DATE] Aug [DATE] Aug [DATE] 0 3 6 9 12" at bounding box center [811, 447] width 1052 height 265
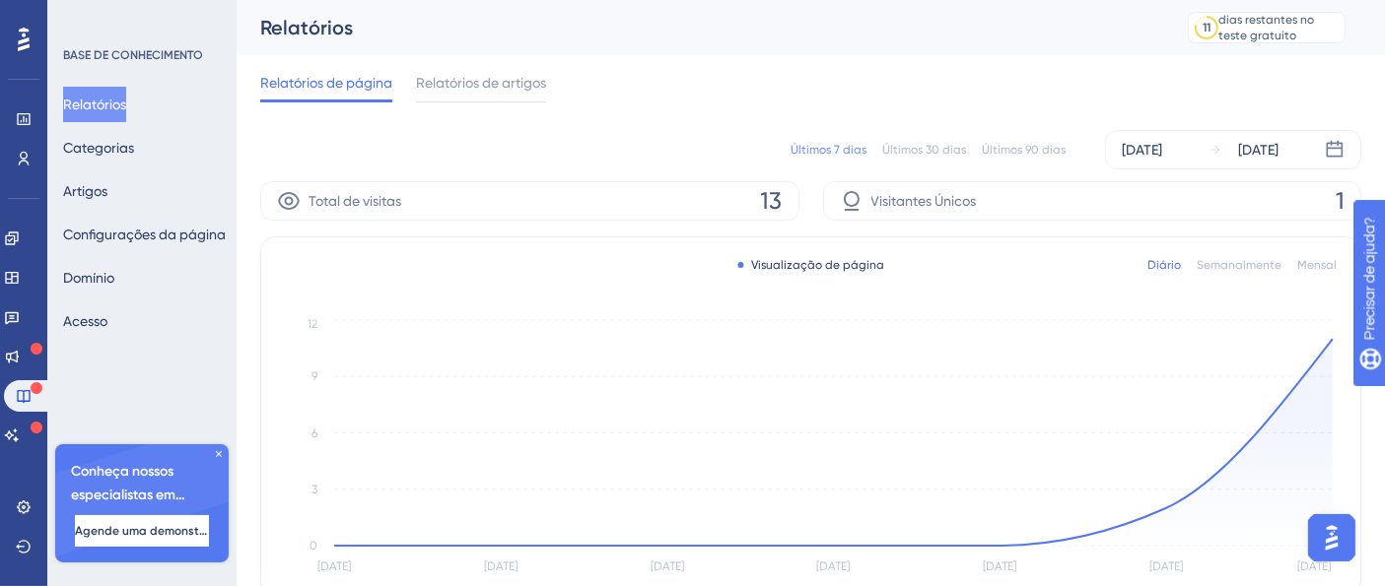
click at [220, 450] on icon at bounding box center [219, 454] width 12 height 12
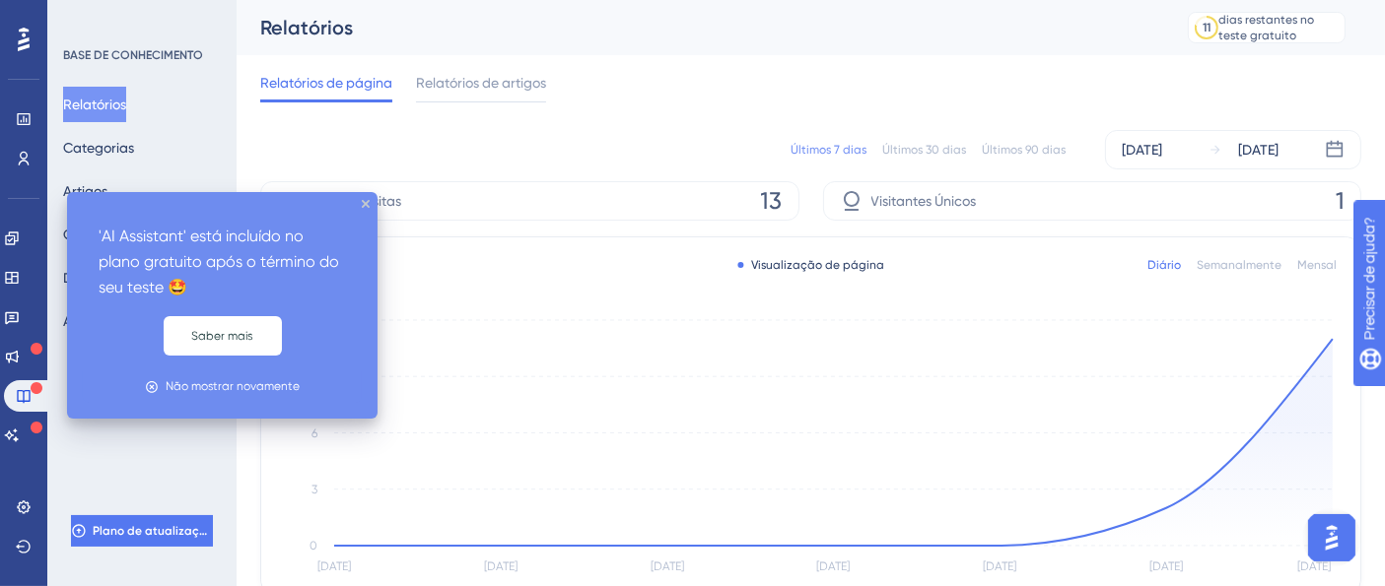
click at [34, 424] on icon at bounding box center [37, 428] width 12 height 12
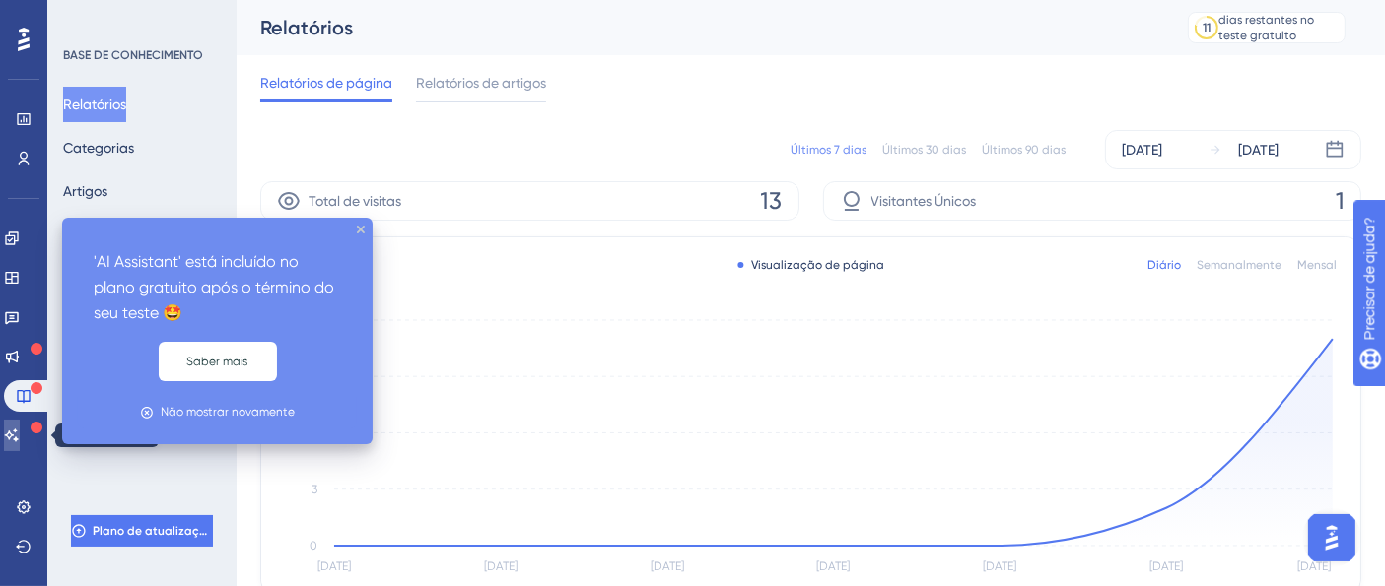
click at [20, 428] on icon at bounding box center [12, 436] width 16 height 16
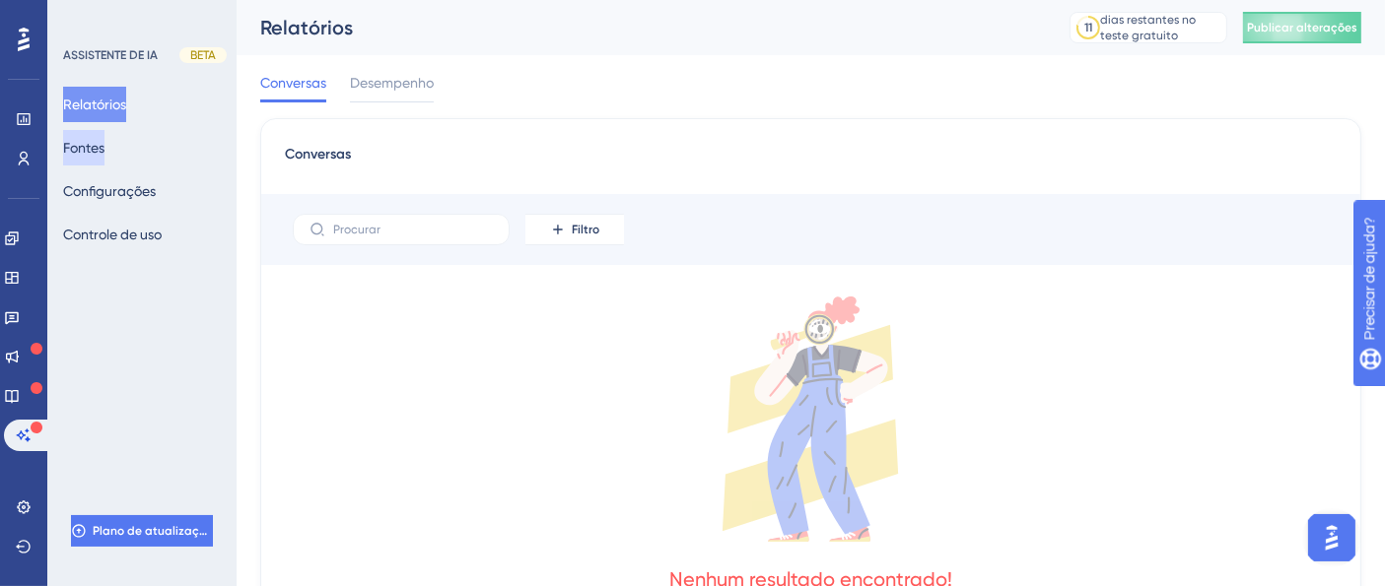
click at [104, 148] on font "Fontes" at bounding box center [83, 148] width 41 height 16
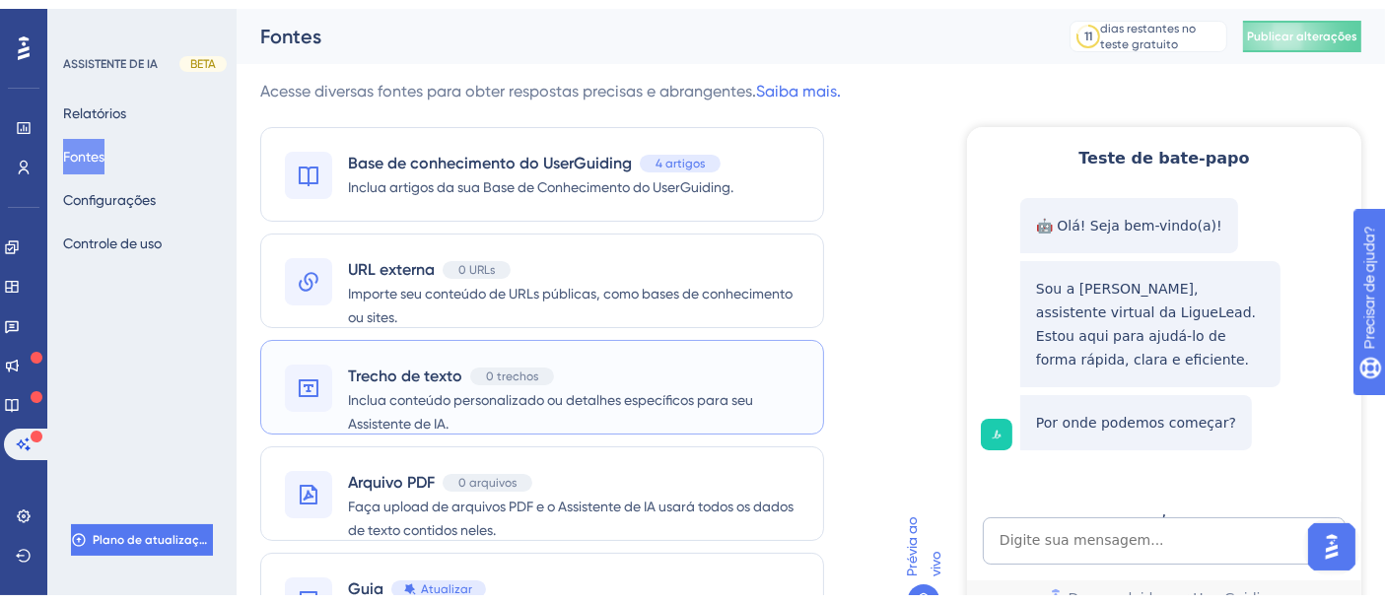
scroll to position [109, 0]
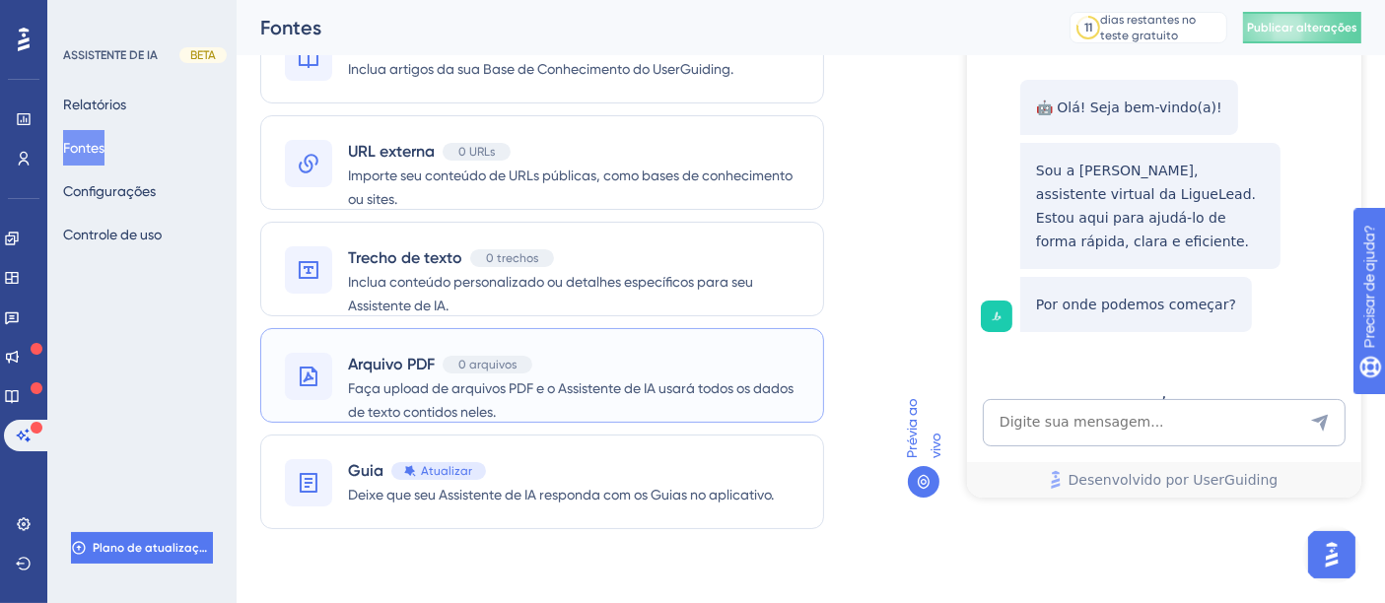
click at [643, 394] on font "Faça upload de arquivos PDF e o Assistente de IA usará todos os dados de texto …" at bounding box center [570, 399] width 445 height 39
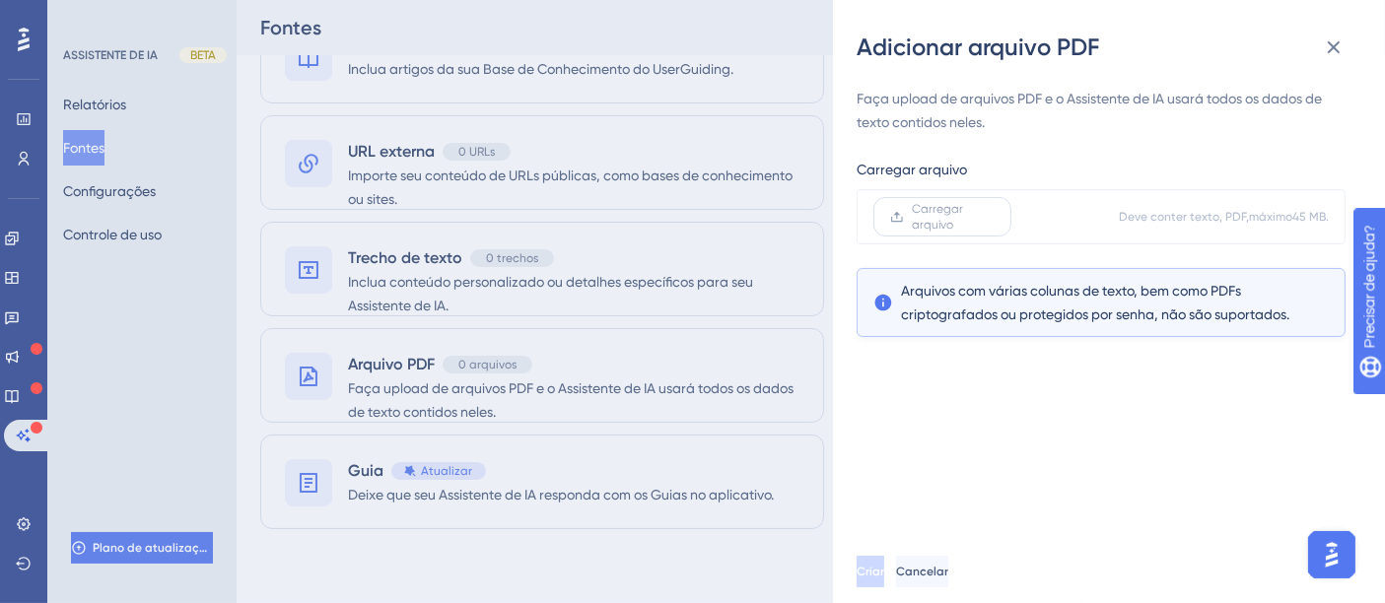
click at [948, 210] on font "Carregar arquivo" at bounding box center [937, 217] width 51 height 30
click at [994, 217] on input "Carregar arquivo" at bounding box center [994, 217] width 0 height 0
click at [422, 375] on div "Adicionar arquivo PDF Faça upload de arquivos PDF e o Assistente de IA usará to…" at bounding box center [692, 301] width 1385 height 603
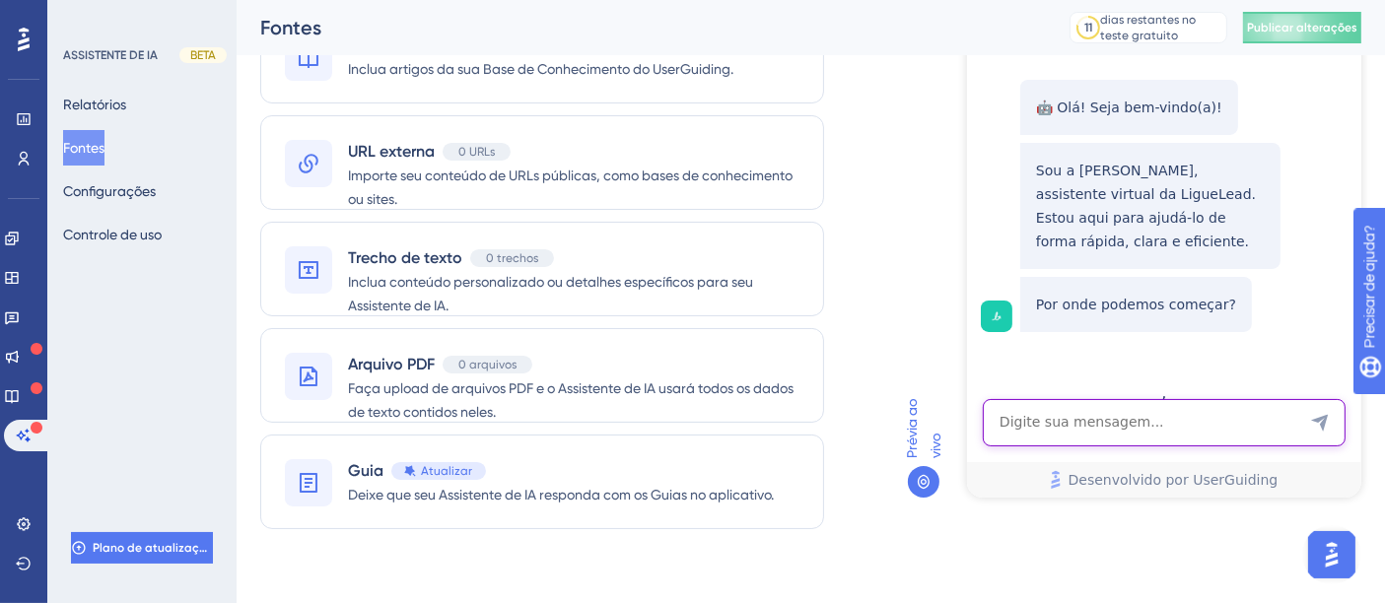
click at [1145, 426] on textarea "Entrada de texto do assistente de IA" at bounding box center [1163, 422] width 363 height 47
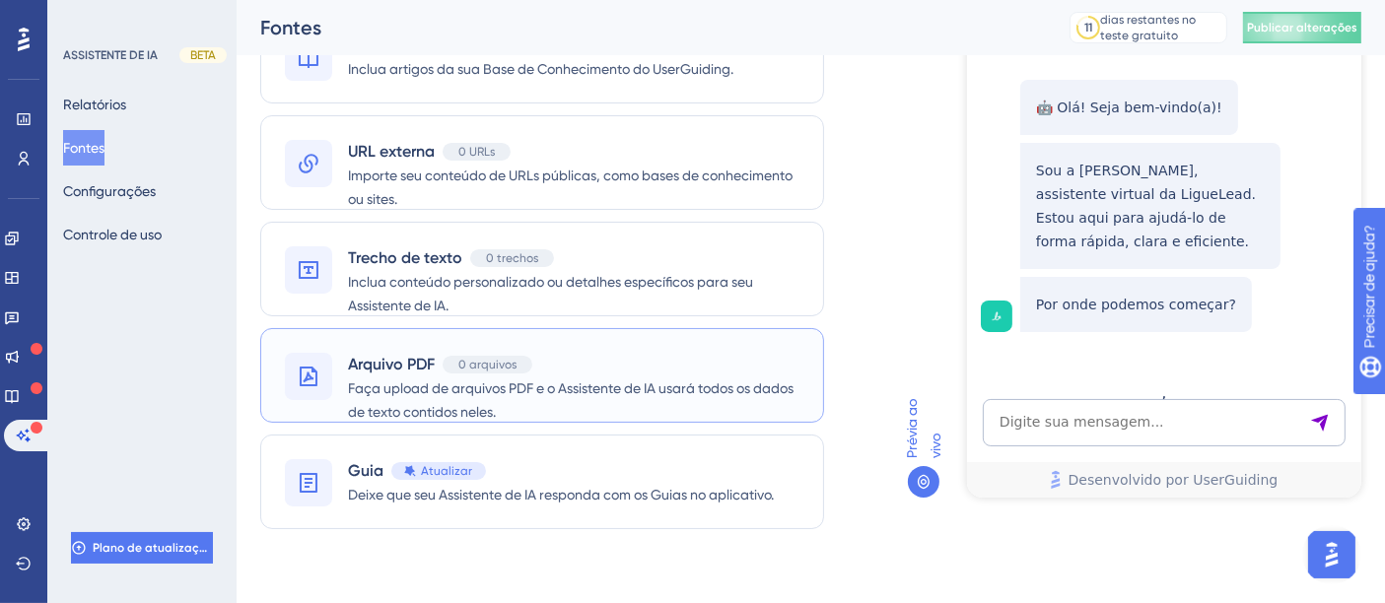
click at [597, 382] on font "Faça upload de arquivos PDF e o Assistente de IA usará todos os dados de texto …" at bounding box center [570, 399] width 445 height 39
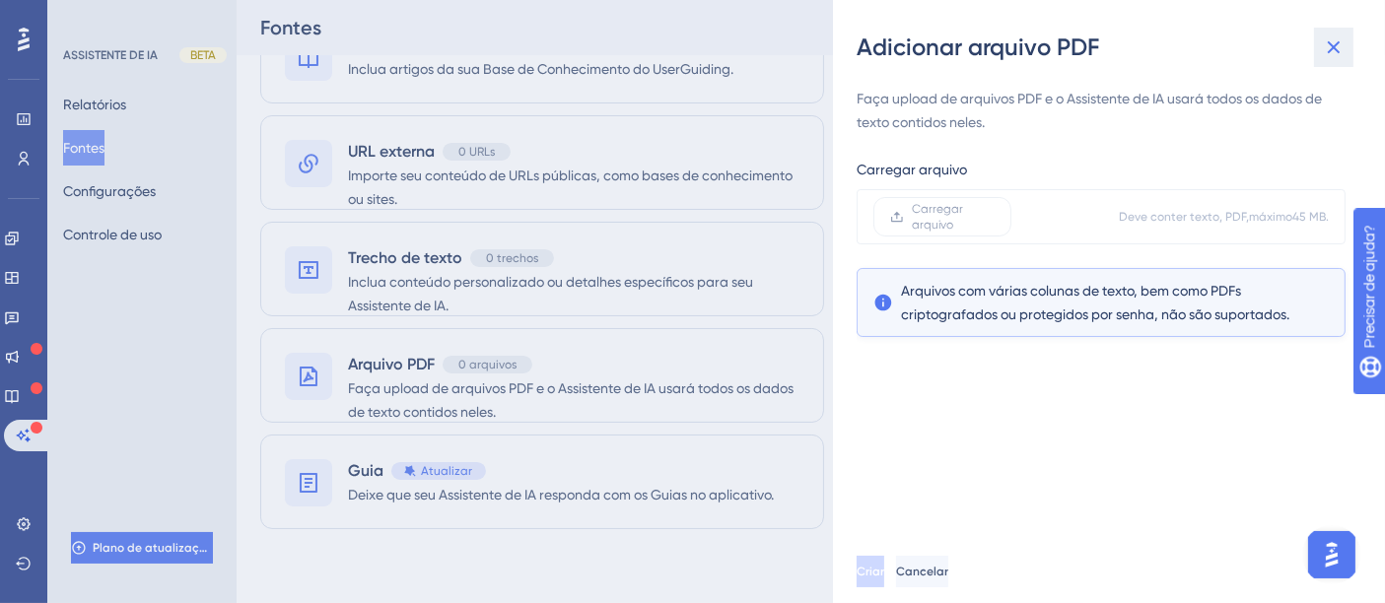
drag, startPoint x: 1331, startPoint y: 46, endPoint x: 127, endPoint y: 121, distance: 1206.5
click at [1331, 46] on icon at bounding box center [1333, 47] width 13 height 13
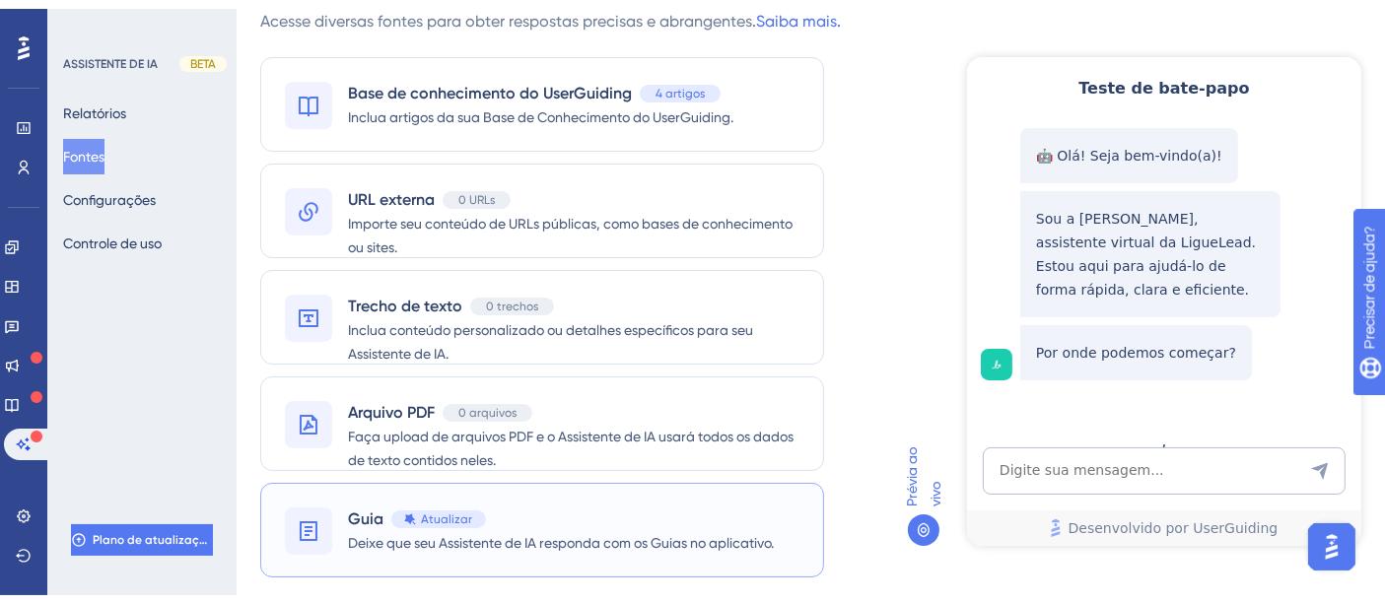
scroll to position [121, 0]
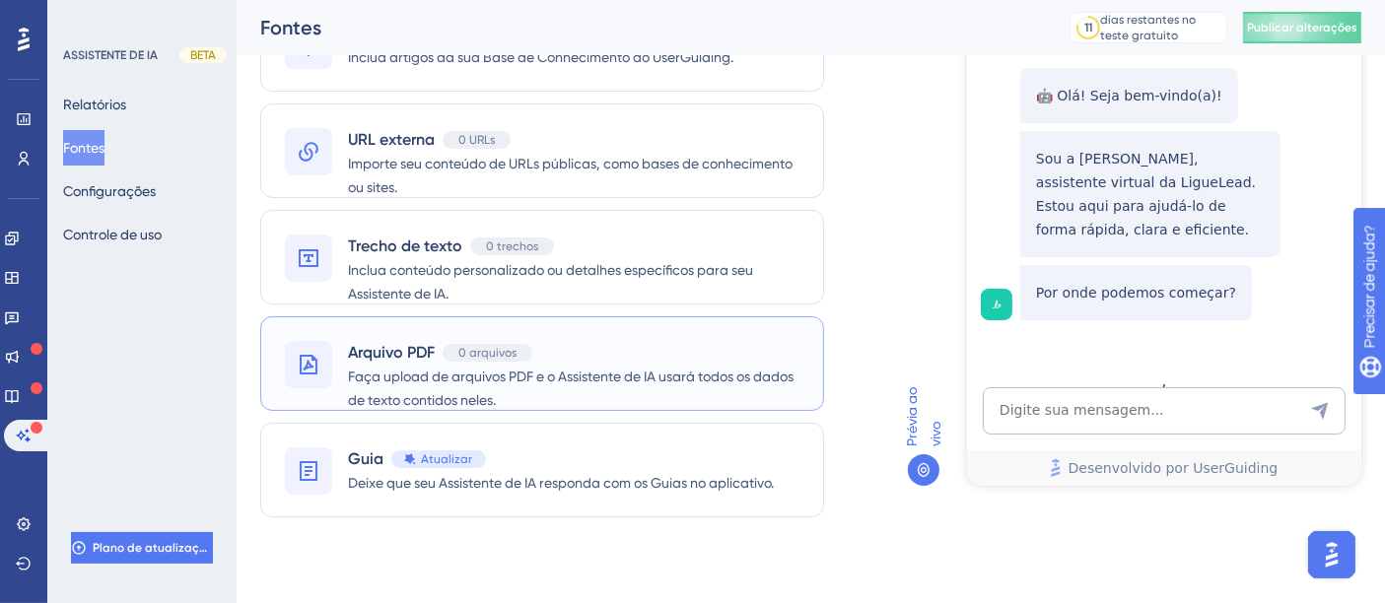
click at [552, 382] on font "Faça upload de arquivos PDF e o Assistente de IA usará todos os dados de texto …" at bounding box center [570, 388] width 445 height 39
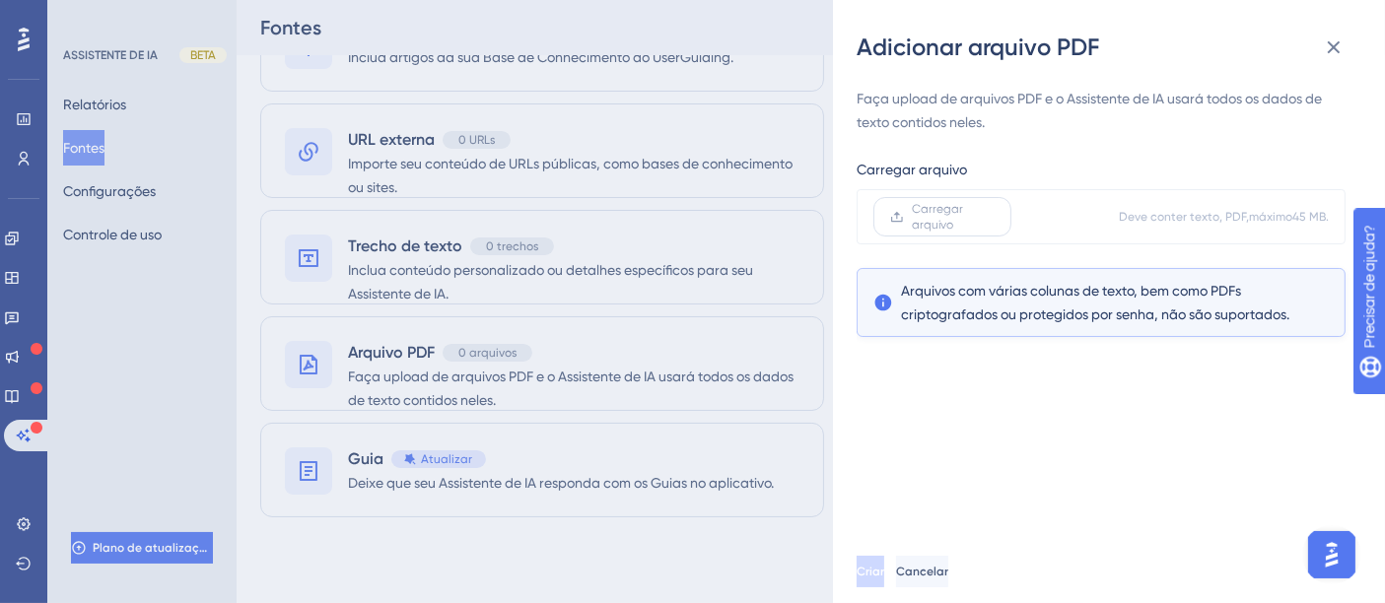
click at [940, 229] on font "Carregar arquivo" at bounding box center [937, 217] width 51 height 30
click at [994, 217] on input "Carregar arquivo" at bounding box center [994, 217] width 0 height 0
click at [884, 573] on font "Criar" at bounding box center [870, 572] width 28 height 14
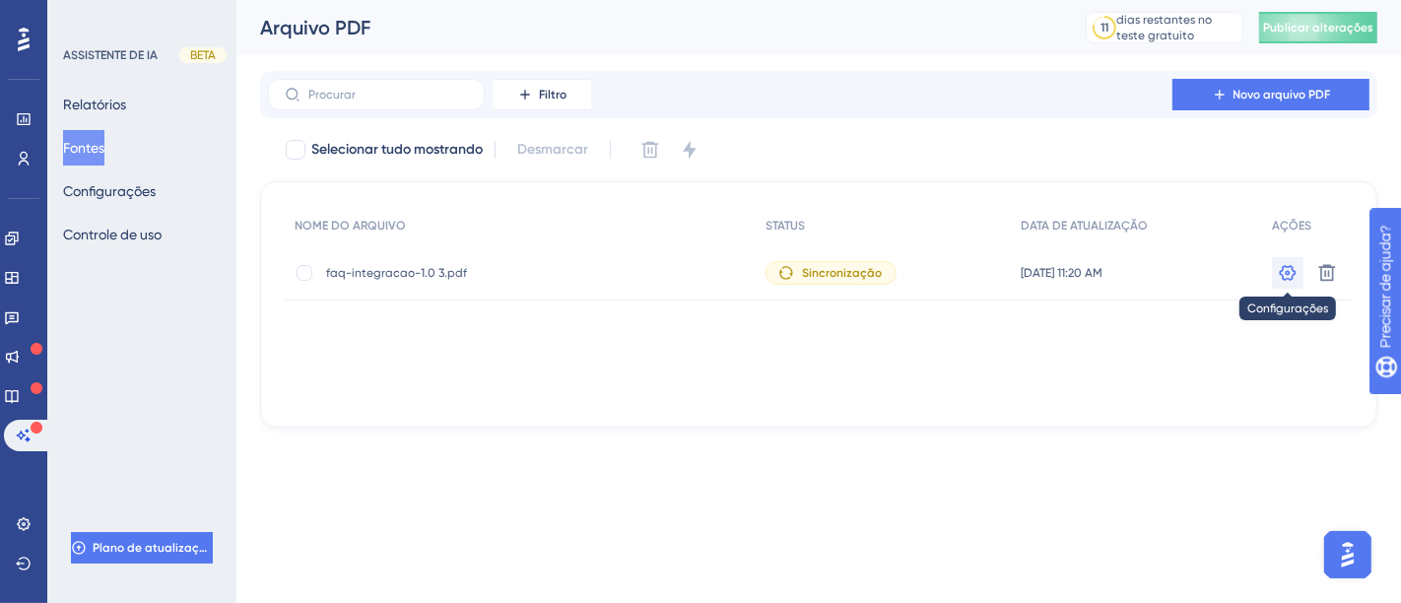
click at [1284, 277] on icon at bounding box center [1288, 272] width 17 height 16
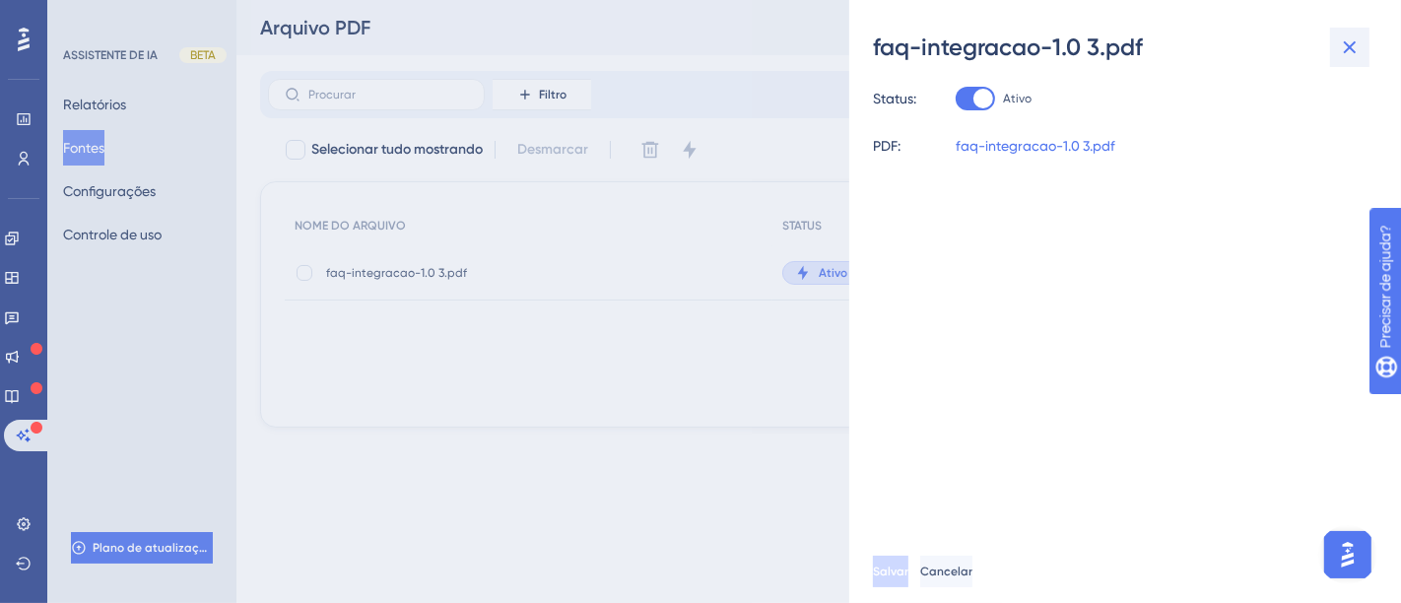
click at [1351, 48] on icon at bounding box center [1350, 47] width 13 height 13
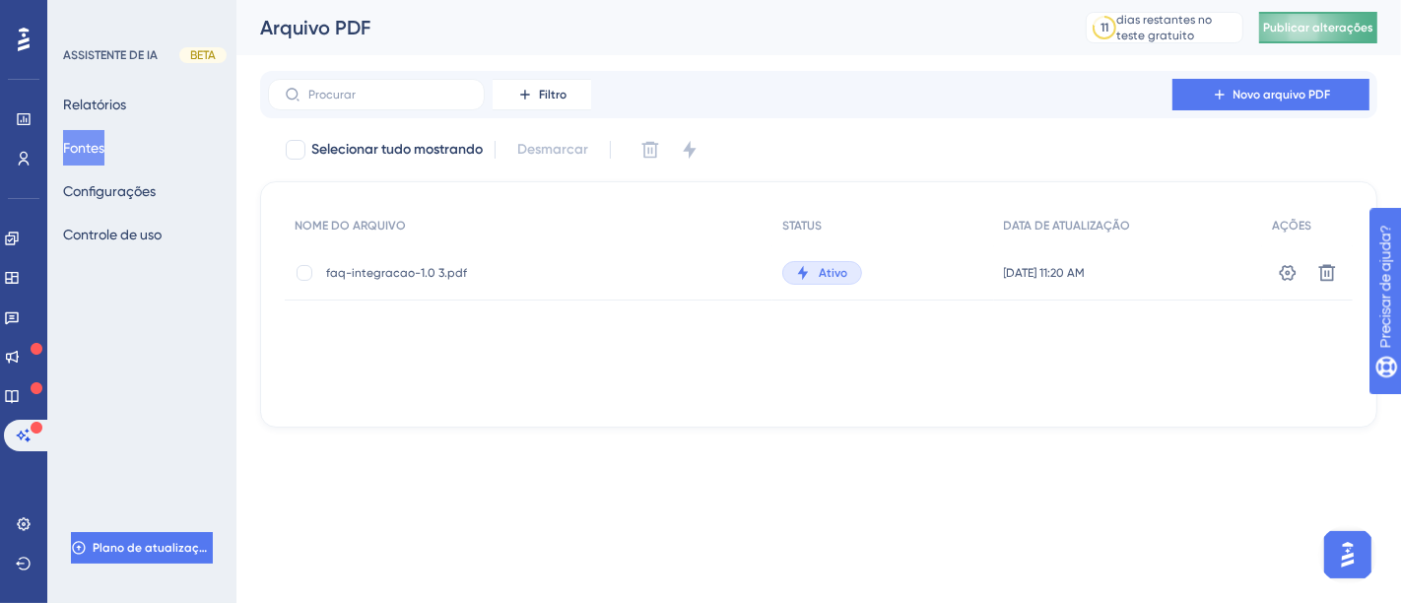
click at [1323, 18] on button "Publicar alterações" at bounding box center [1318, 28] width 118 height 32
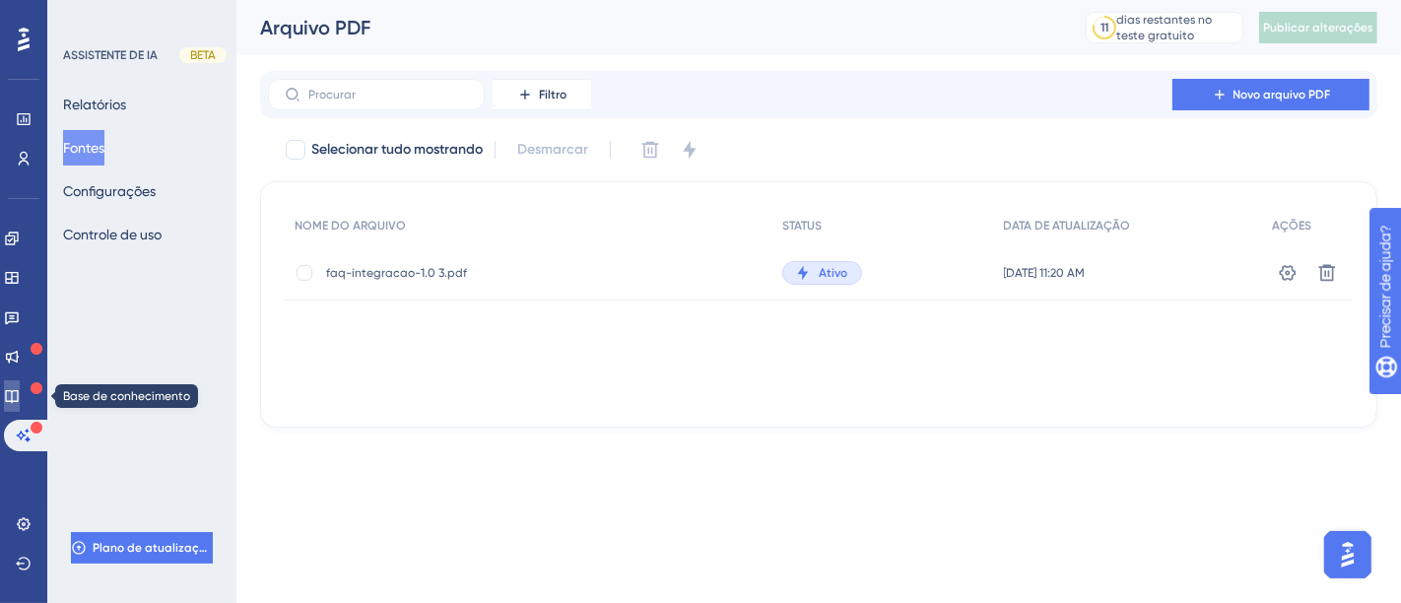
click at [20, 398] on icon at bounding box center [12, 396] width 16 height 16
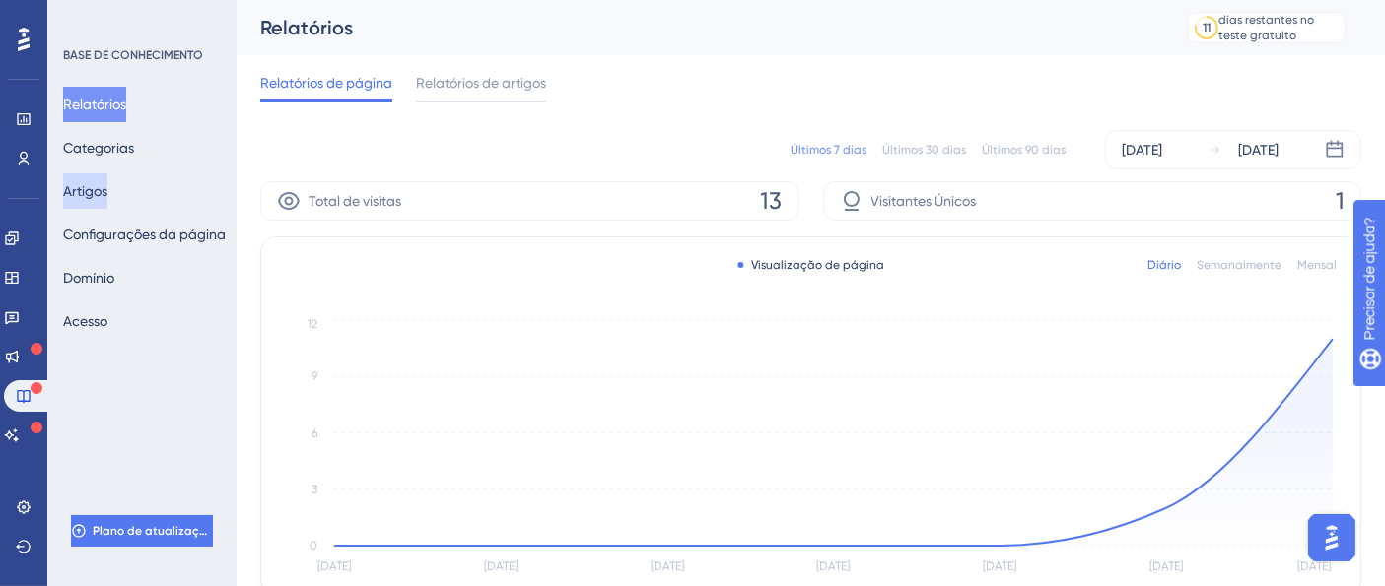
click at [101, 198] on font "Artigos" at bounding box center [85, 191] width 44 height 16
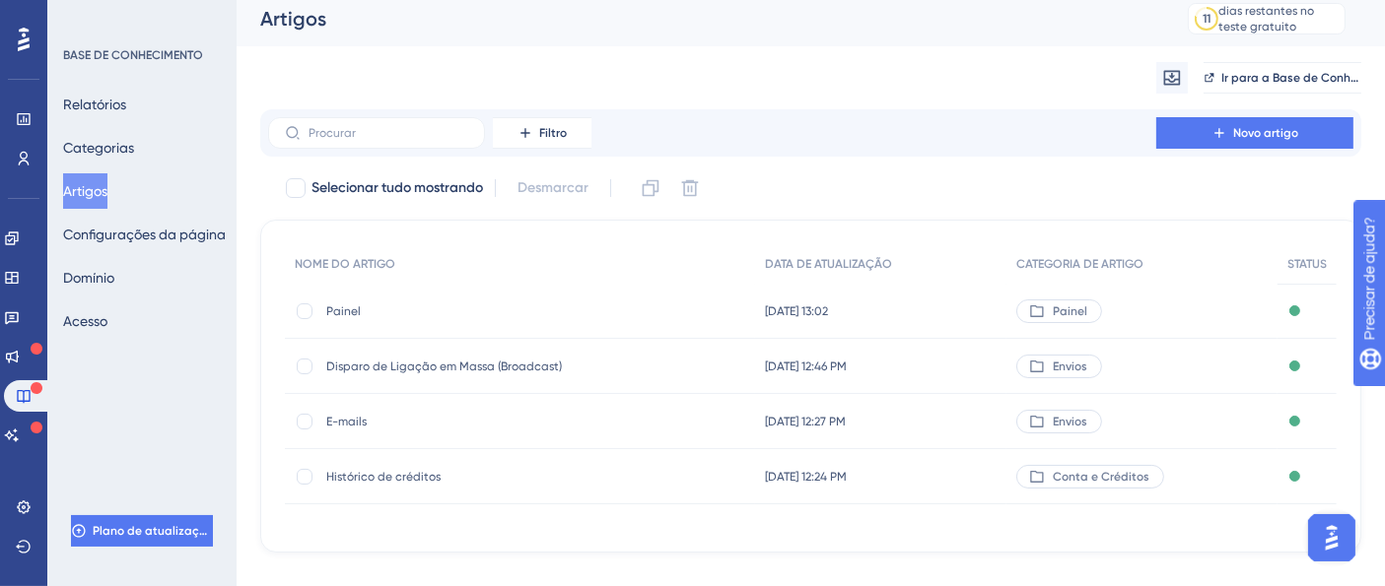
scroll to position [36, 0]
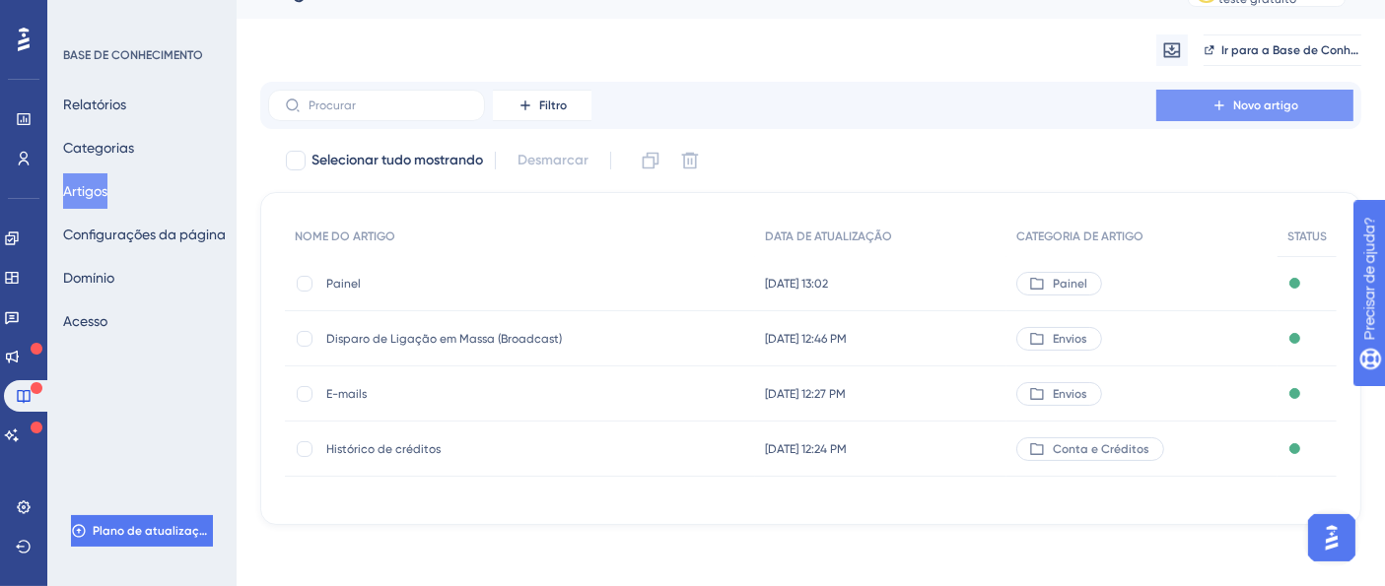
click at [1220, 106] on icon at bounding box center [1219, 106] width 16 height 16
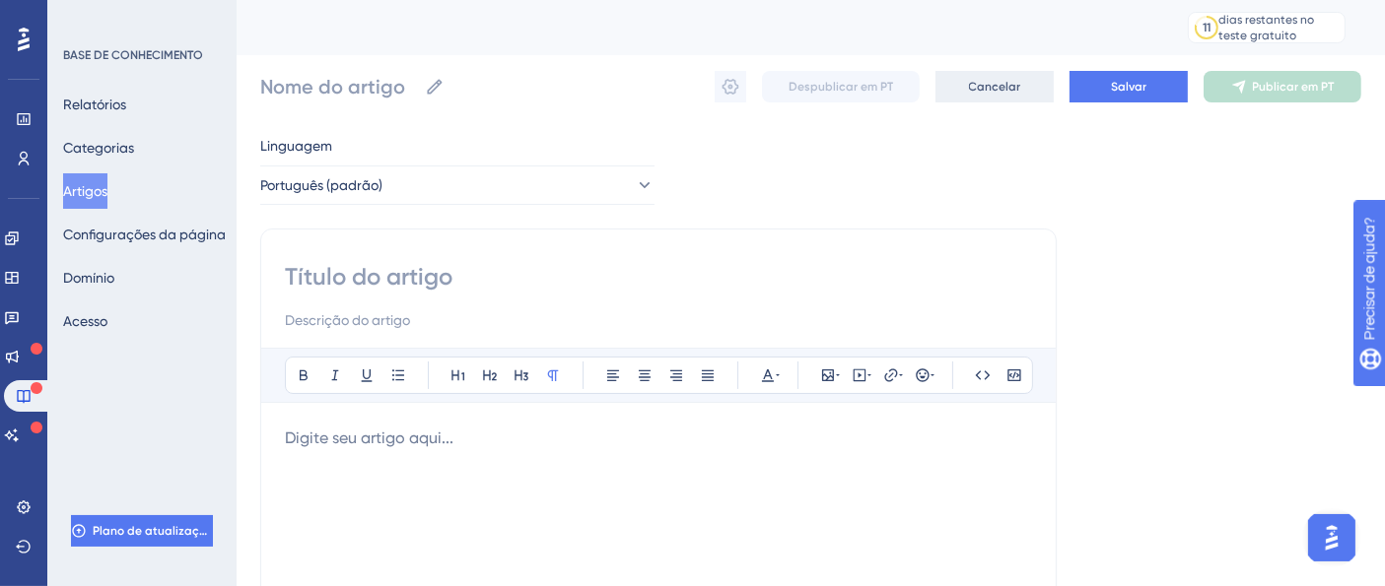
click at [1000, 89] on font "Cancelar" at bounding box center [995, 87] width 52 height 14
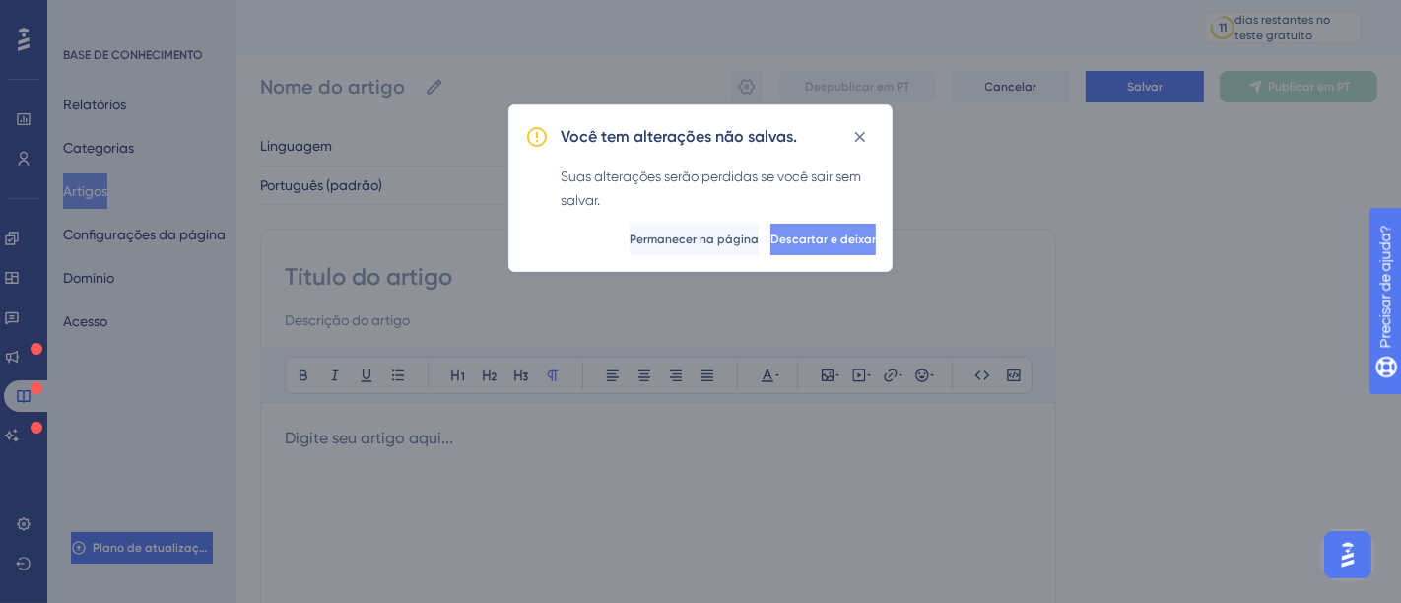
click at [855, 230] on button "Descartar e deixar" at bounding box center [823, 240] width 105 height 32
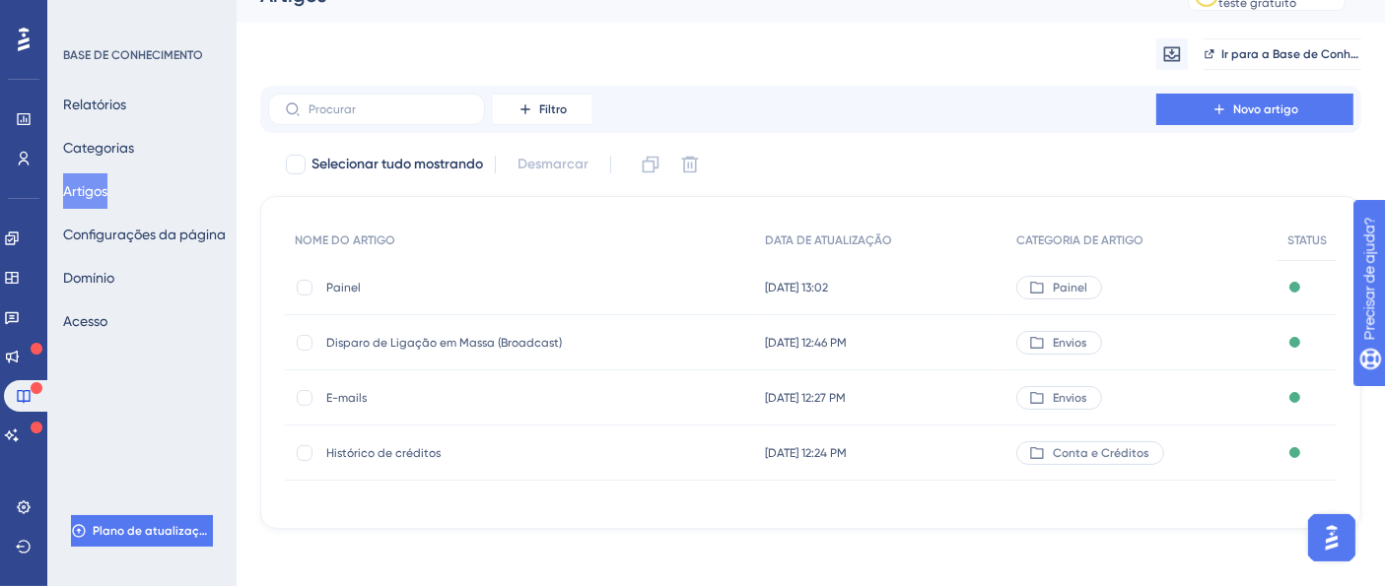
scroll to position [36, 0]
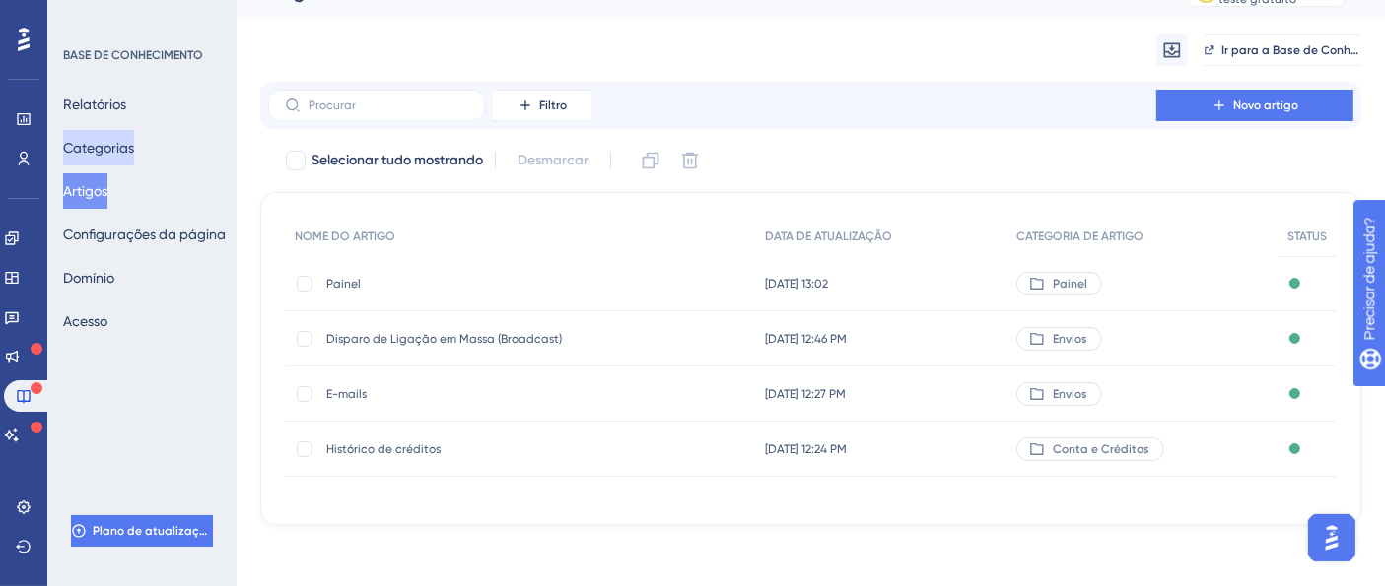
click at [112, 136] on font "Categorias" at bounding box center [98, 148] width 71 height 24
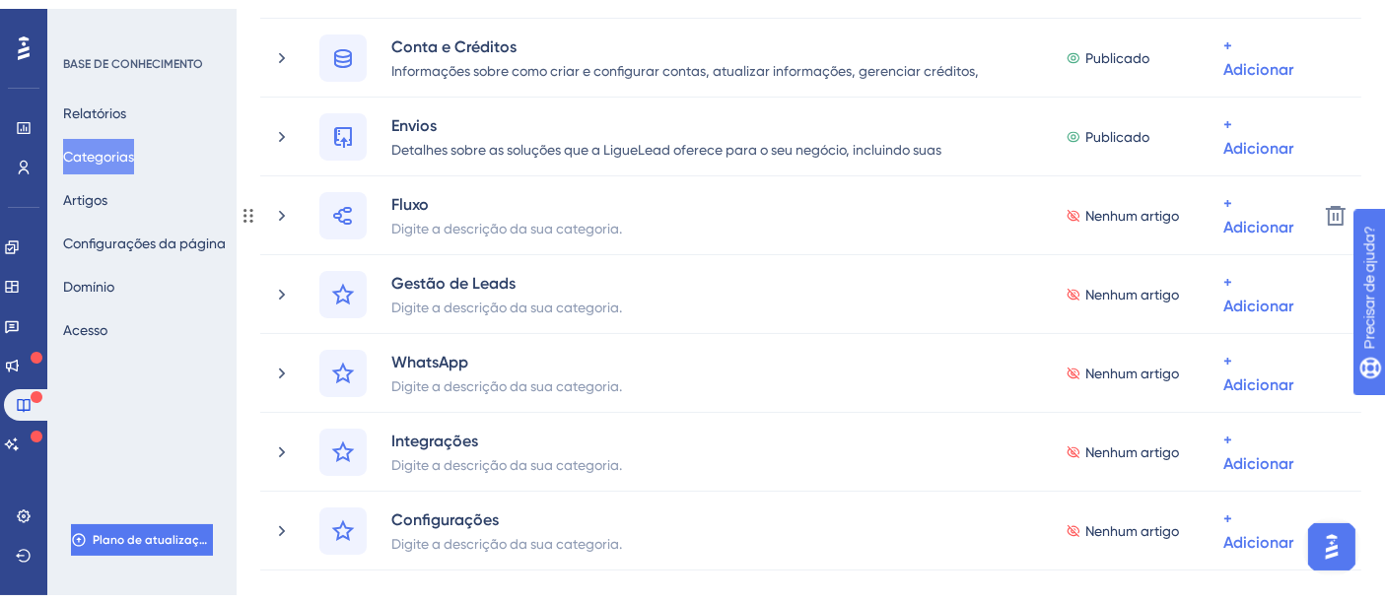
scroll to position [547, 0]
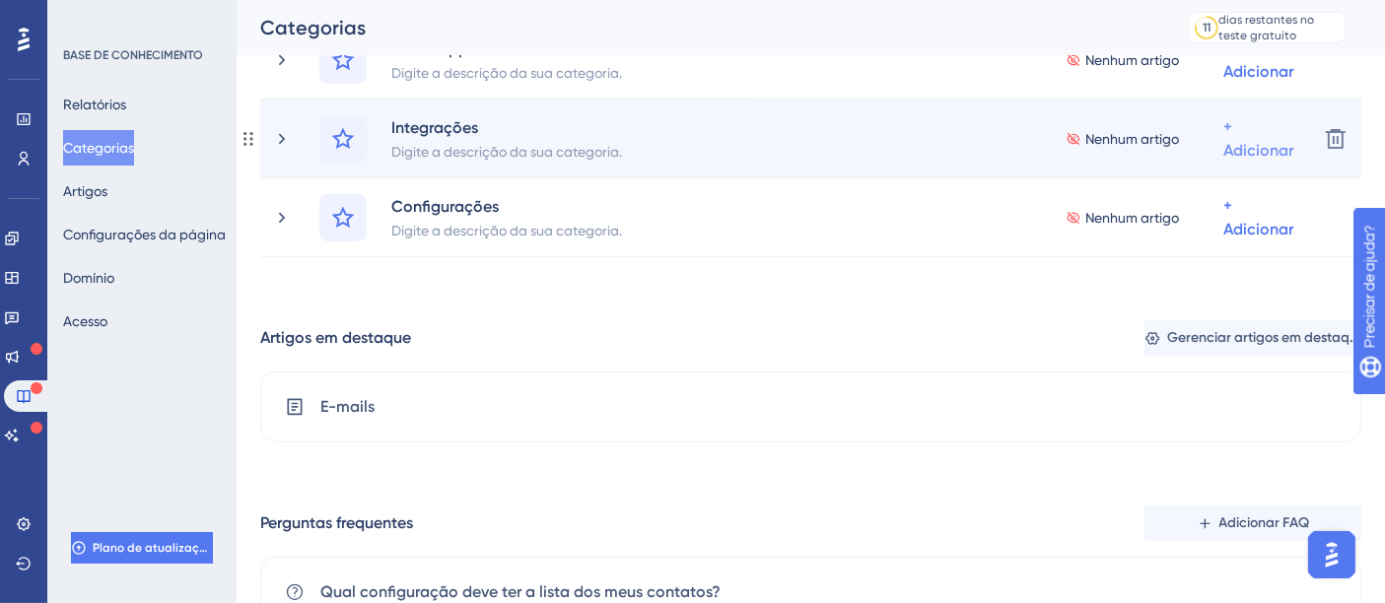
click at [1185, 227] on div "Adicionar artigos Adicionar artigos" at bounding box center [1194, 242] width 171 height 39
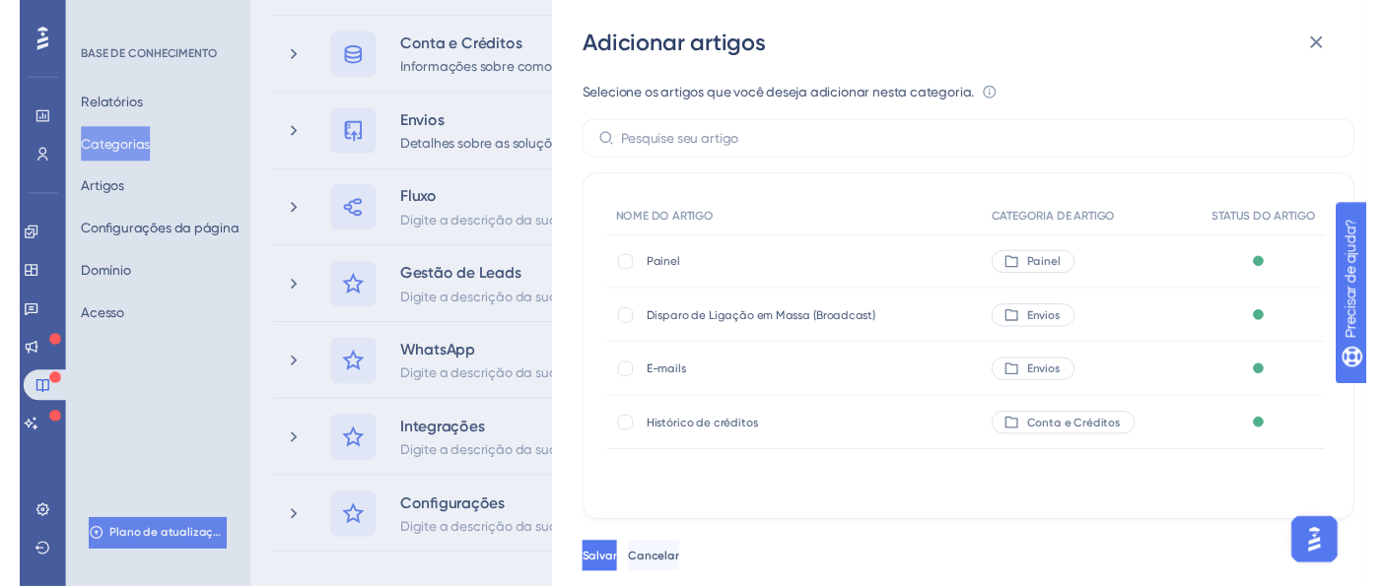
scroll to position [0, 0]
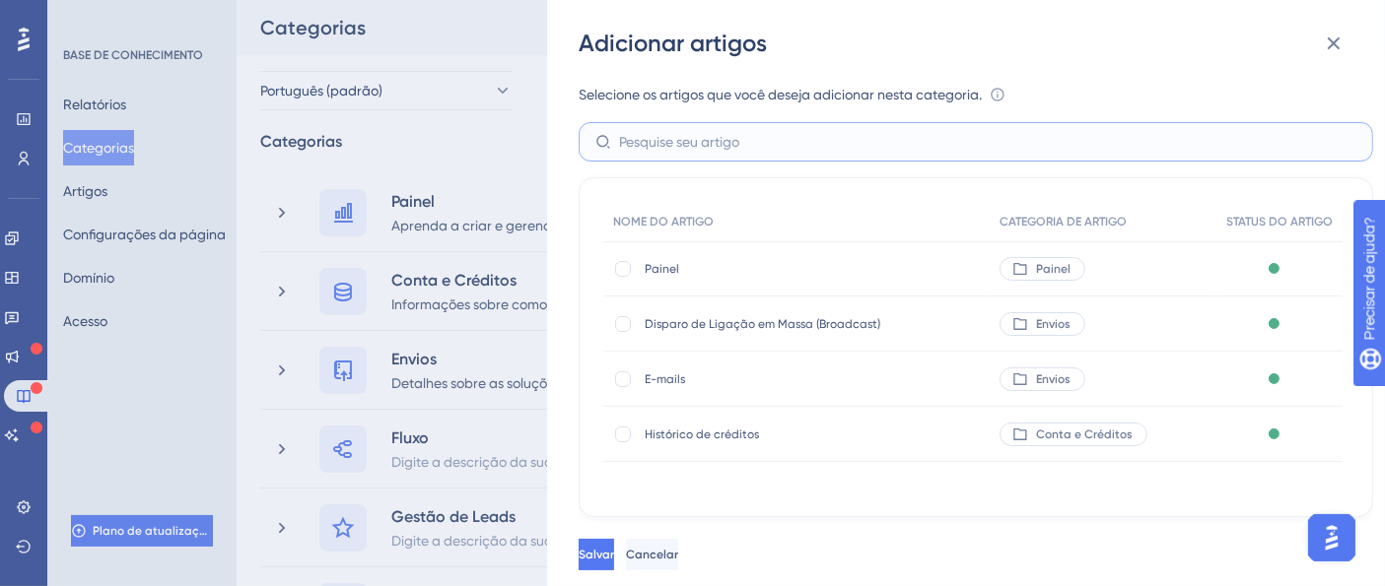
click at [780, 152] on input "text" at bounding box center [987, 142] width 737 height 22
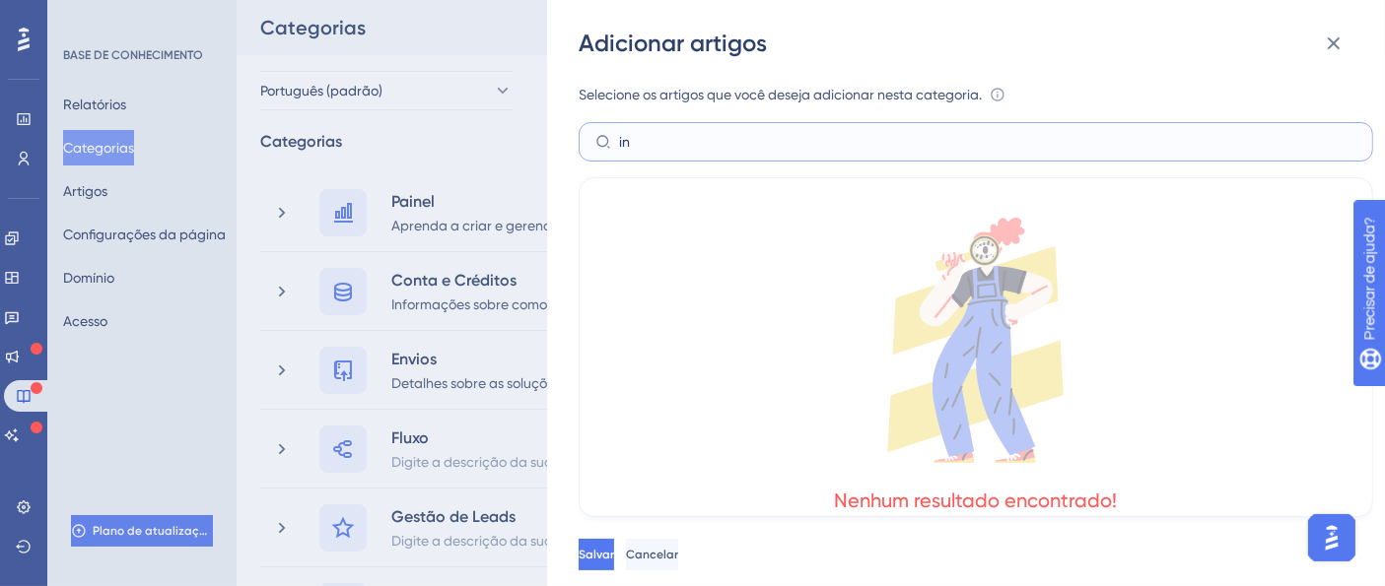
type input "i"
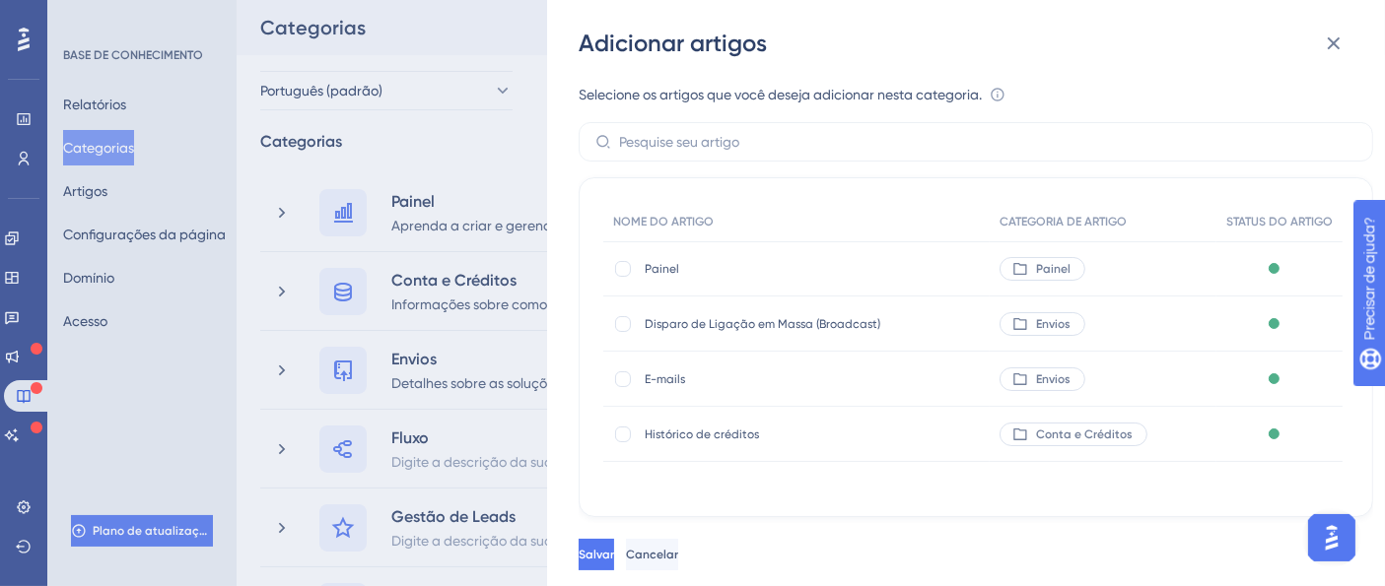
click at [439, 53] on div "Adicionar artigos Selecione os artigos que você deseja adicionar nesta categori…" at bounding box center [692, 293] width 1385 height 586
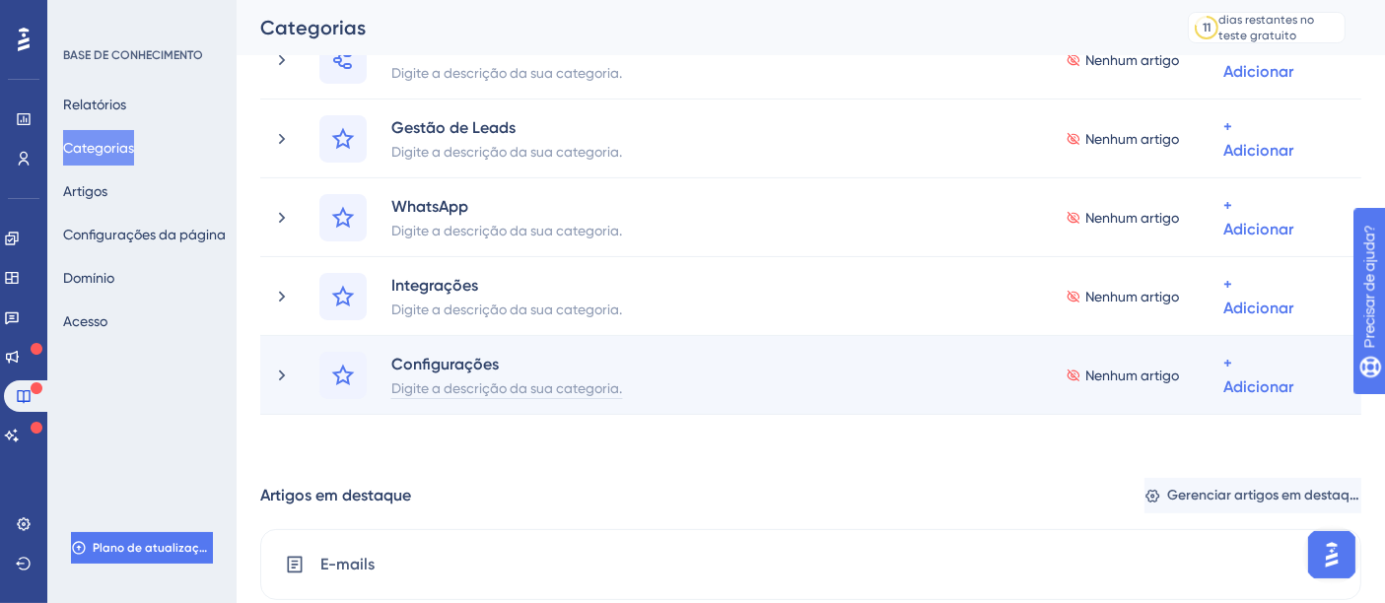
scroll to position [438, 0]
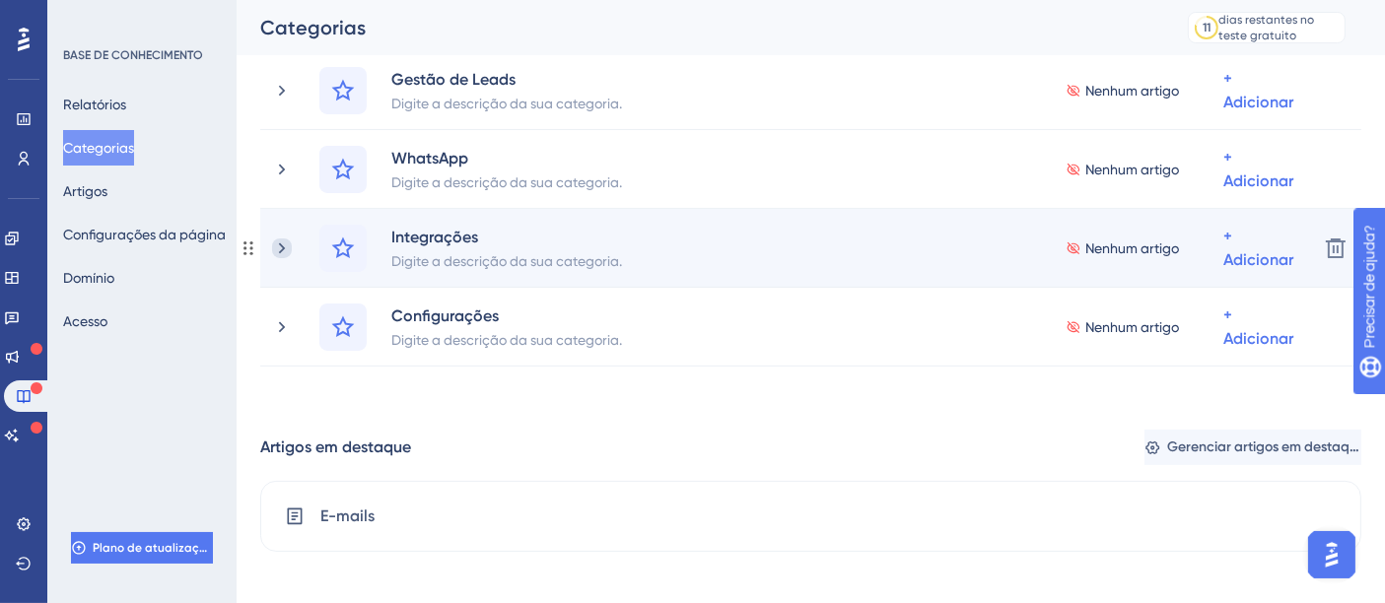
click at [286, 246] on icon at bounding box center [282, 248] width 20 height 20
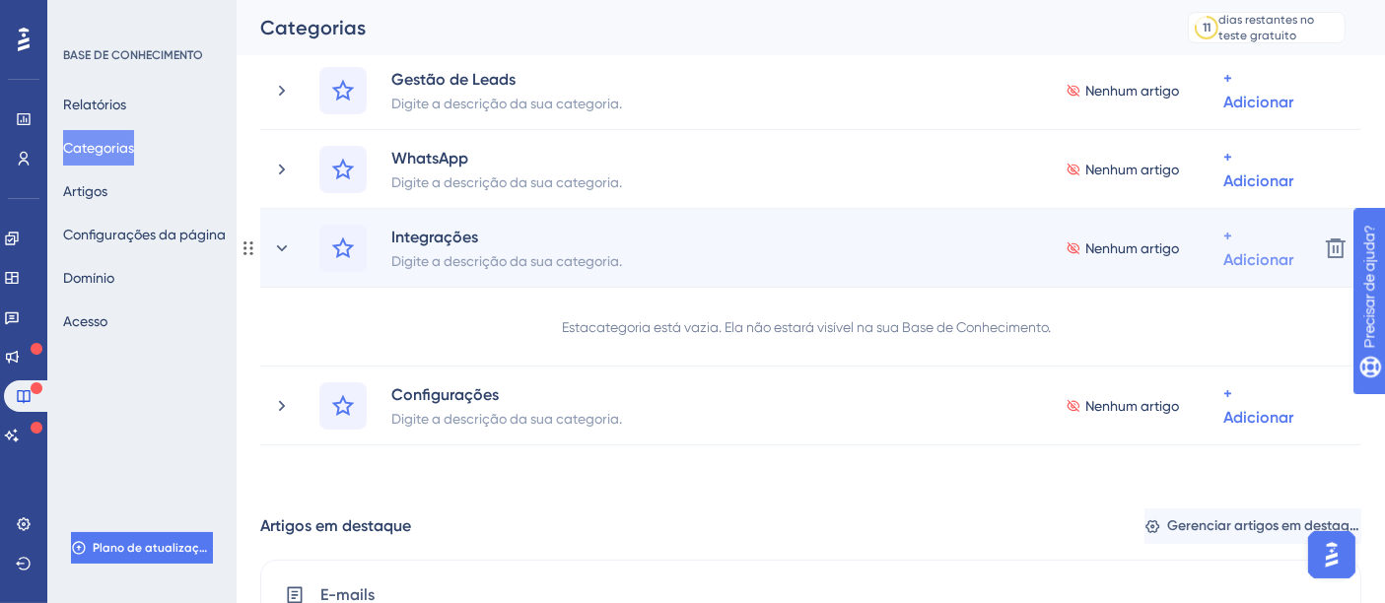
click at [1217, 340] on span "Adicionar artigos" at bounding box center [1163, 352] width 108 height 24
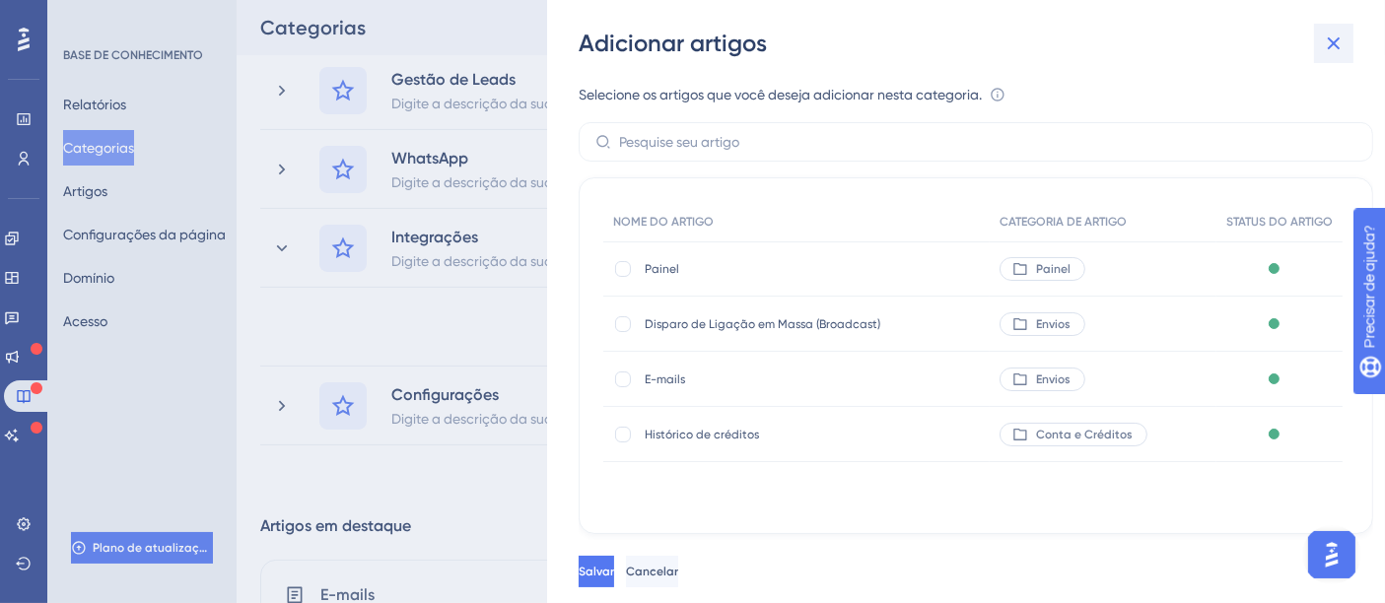
click at [1335, 46] on icon at bounding box center [1333, 43] width 13 height 13
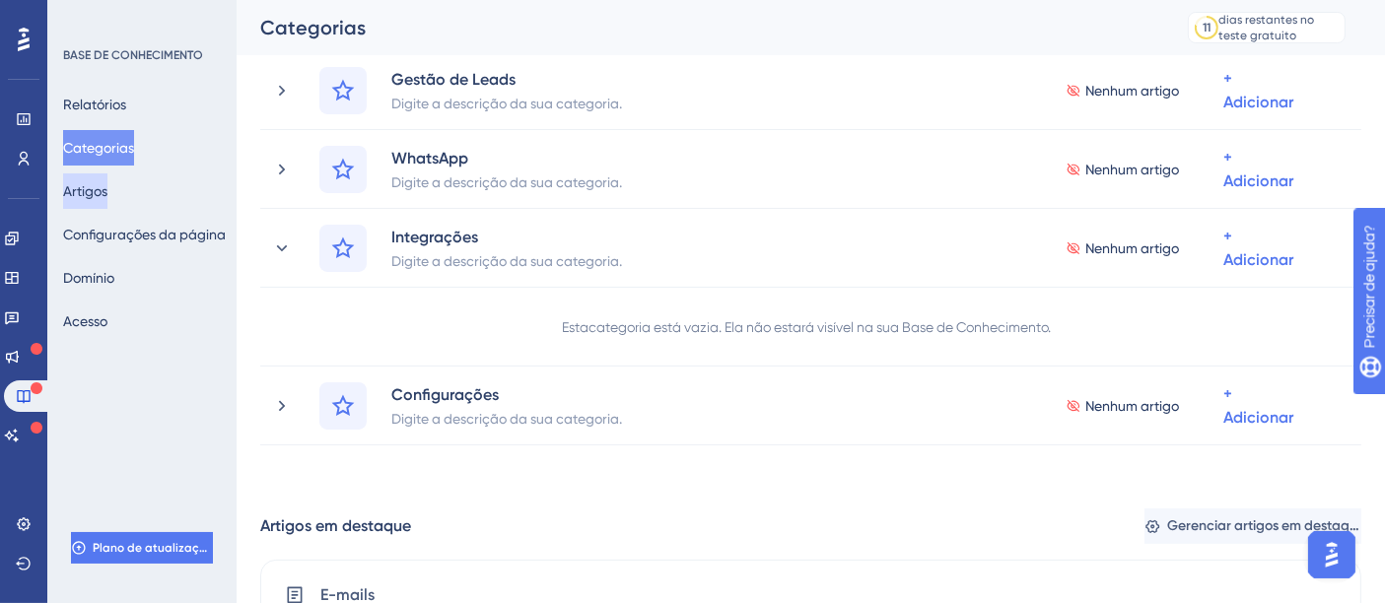
click at [107, 185] on font "Artigos" at bounding box center [85, 191] width 44 height 16
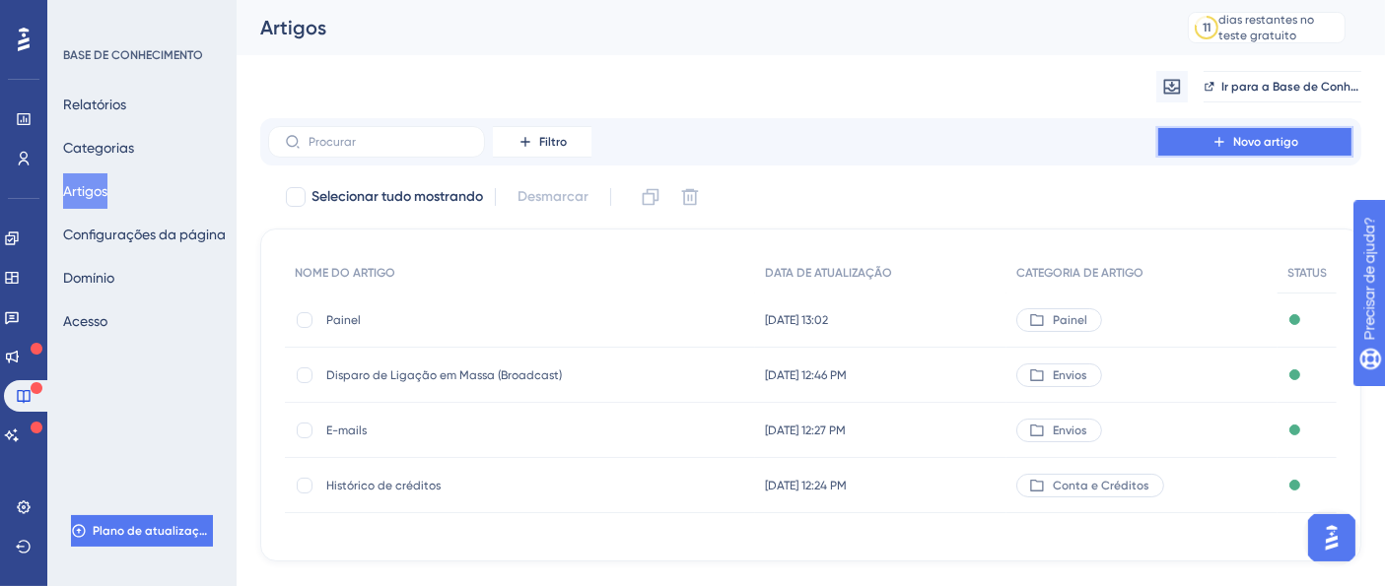
click at [1255, 128] on button "Novo artigo" at bounding box center [1254, 142] width 197 height 32
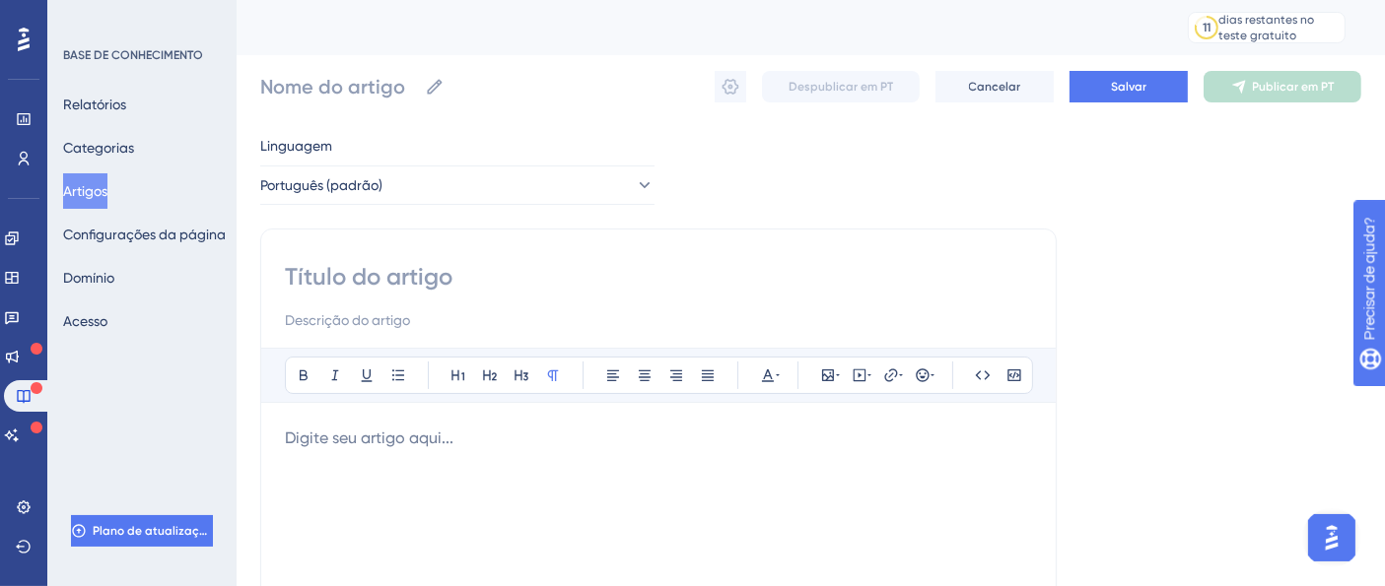
click at [401, 283] on input at bounding box center [658, 277] width 747 height 32
click at [478, 442] on p at bounding box center [658, 439] width 747 height 24
click at [498, 268] on input at bounding box center [658, 277] width 747 height 32
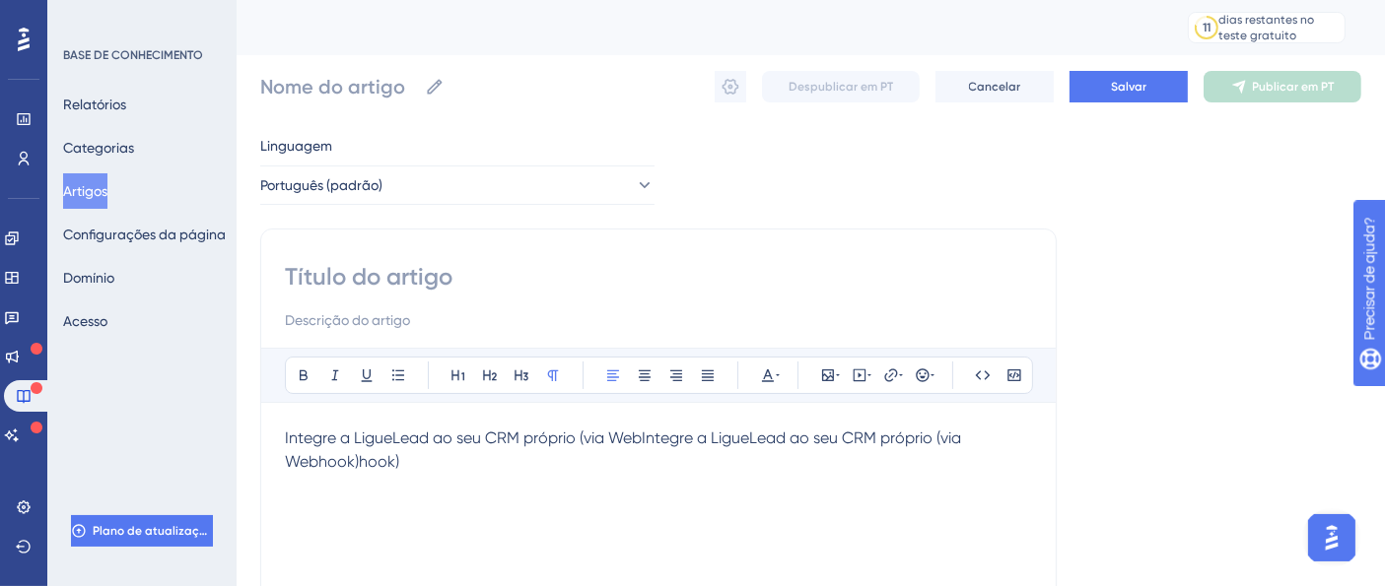
click at [495, 280] on input at bounding box center [658, 277] width 747 height 32
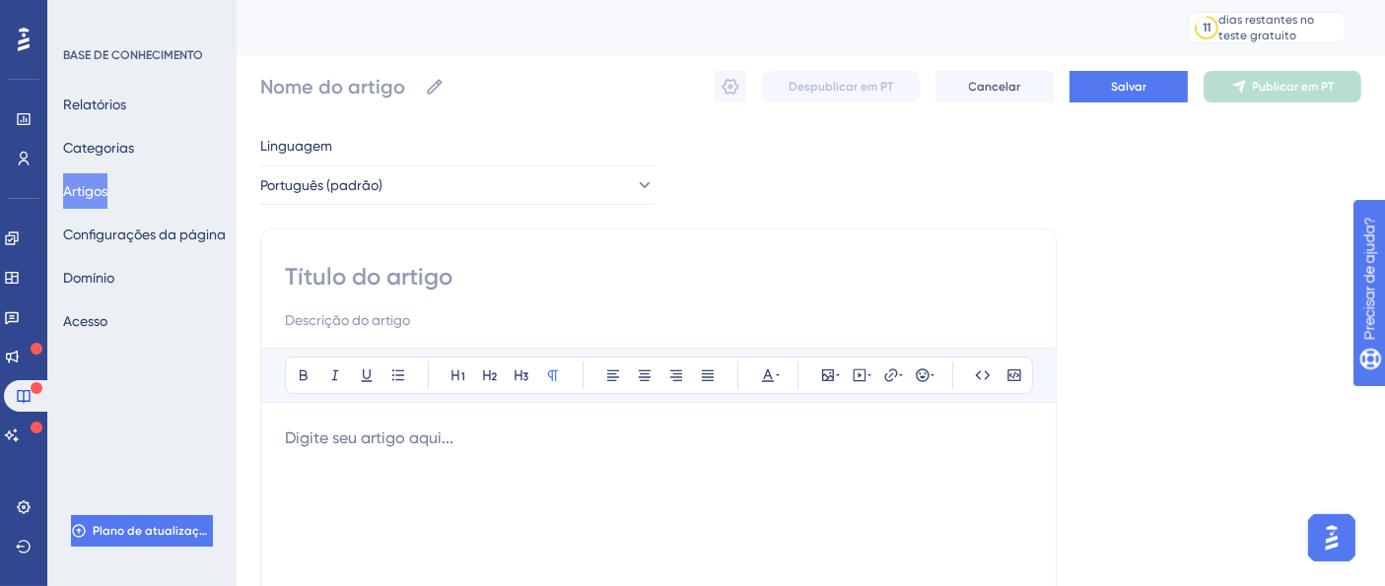
click at [414, 269] on input at bounding box center [658, 277] width 747 height 32
type input "dddd"
type input "d"
paste input "Integre a LigueLead ao seu CRM próprio (via Webhook)"
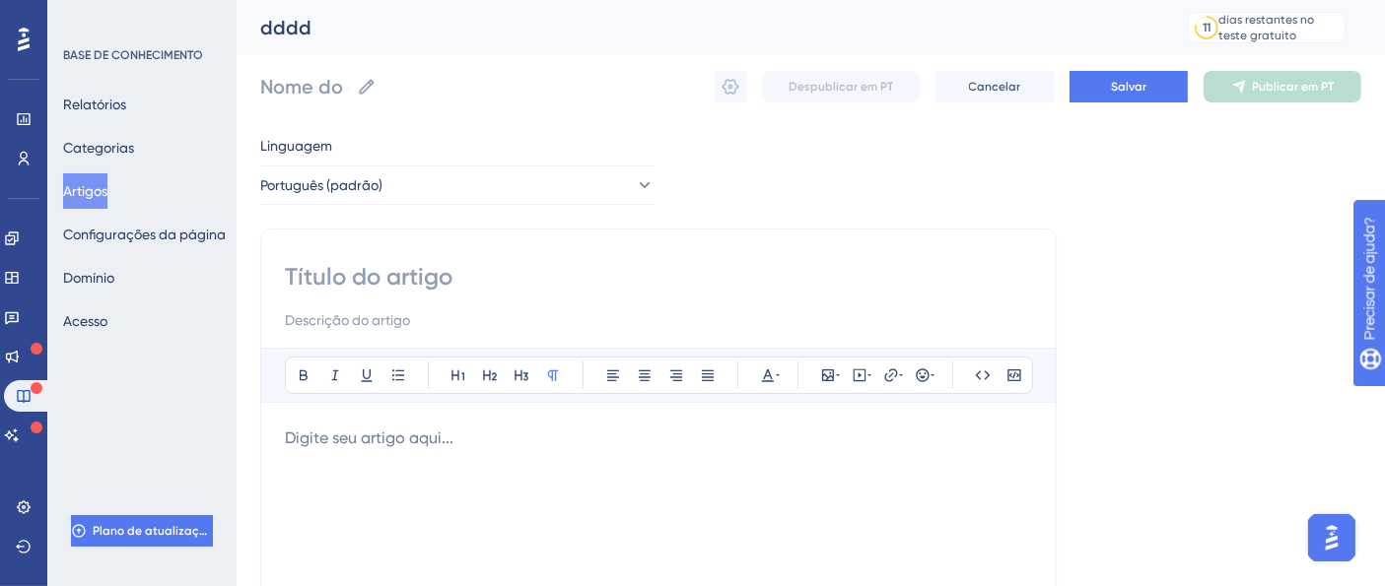
type input "Integre a LigueLead ao seu CRM próprio (via Webhook)"
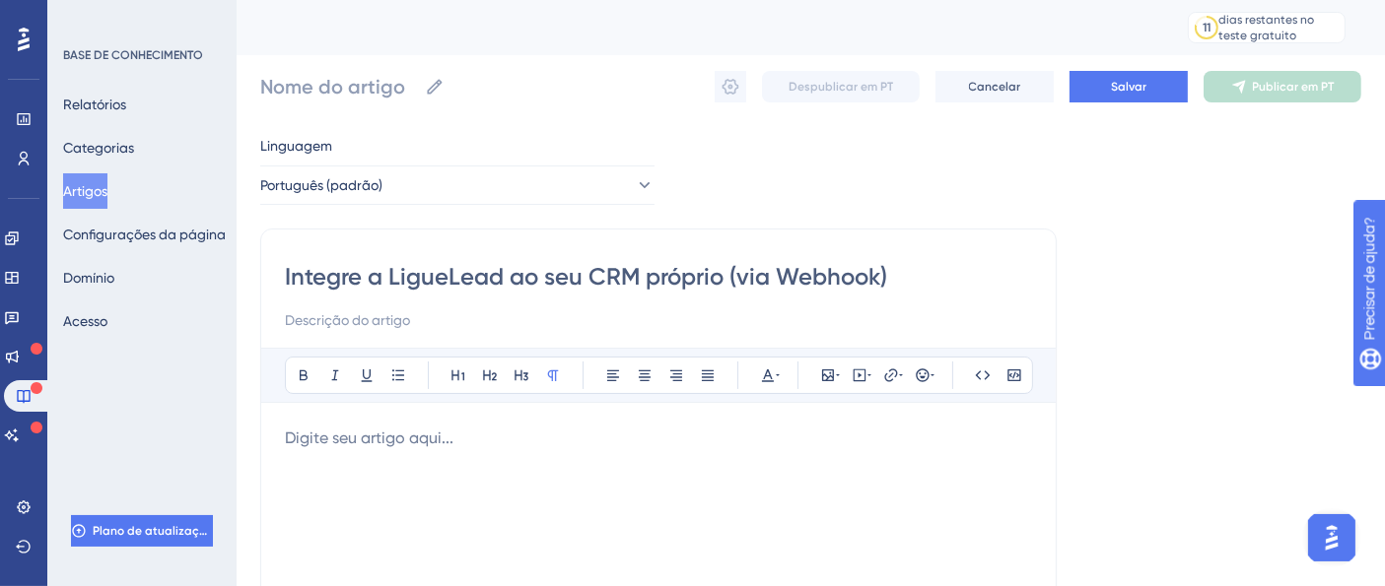
type input "Integre a LigueLead ao seu CRM próprio (via Webhook)"
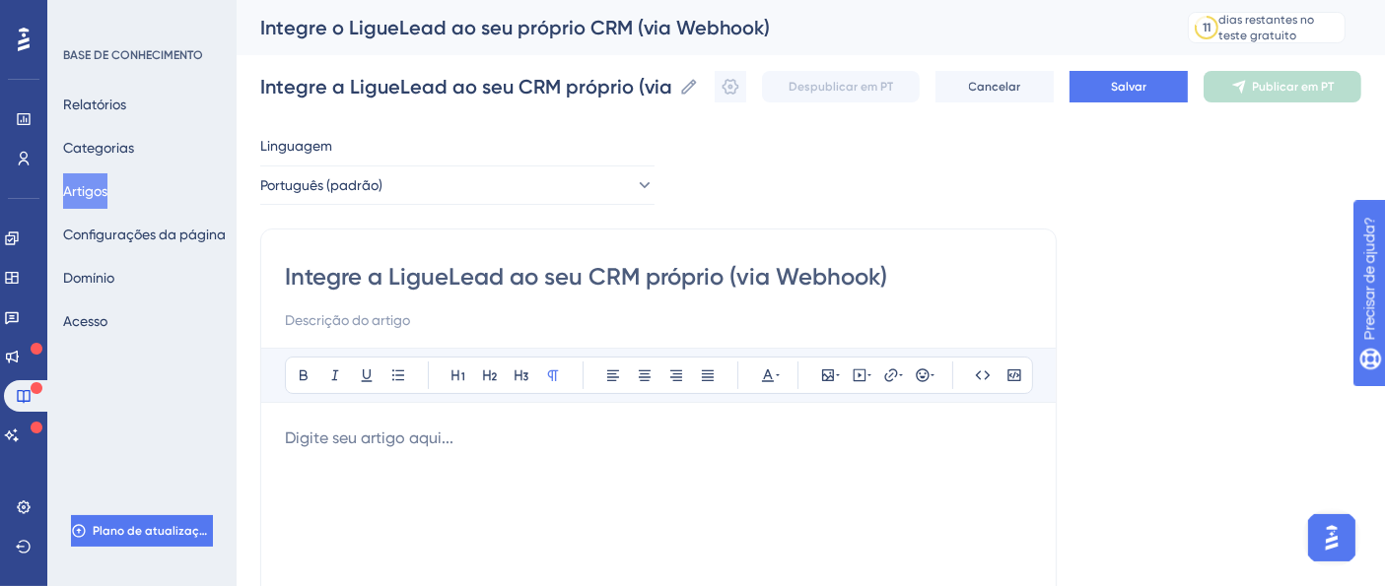
type input "Integre a LigueLead ao seu CRM próprio (via Webhook)"
click at [474, 439] on p at bounding box center [658, 439] width 747 height 24
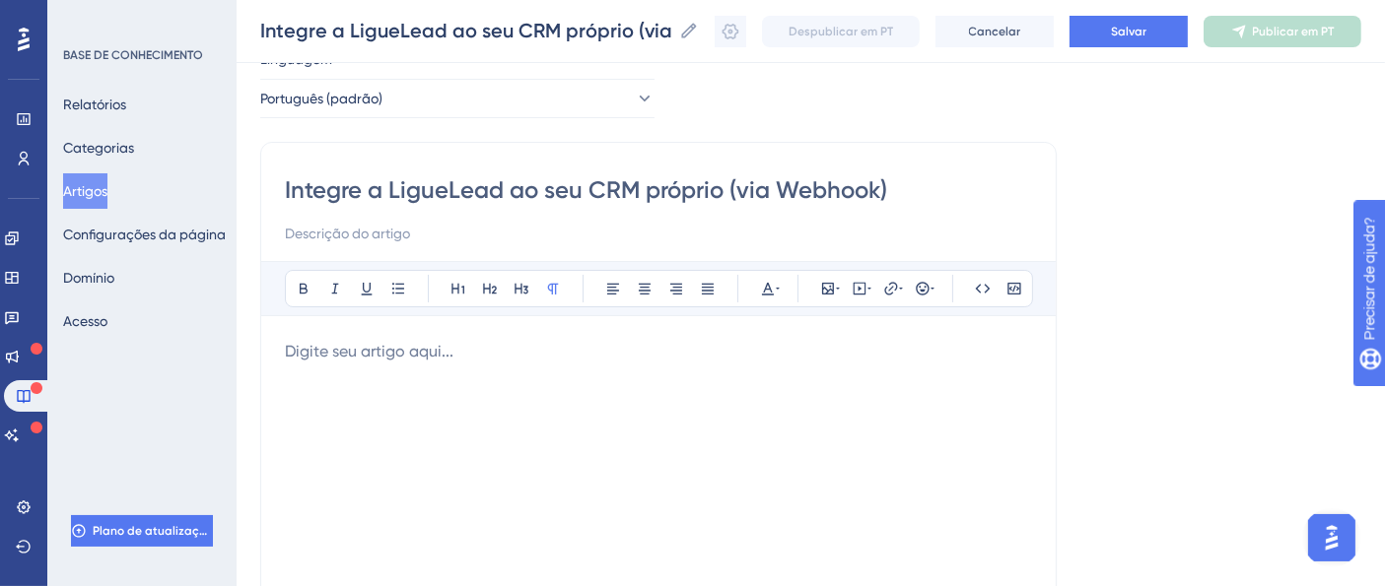
scroll to position [109, 0]
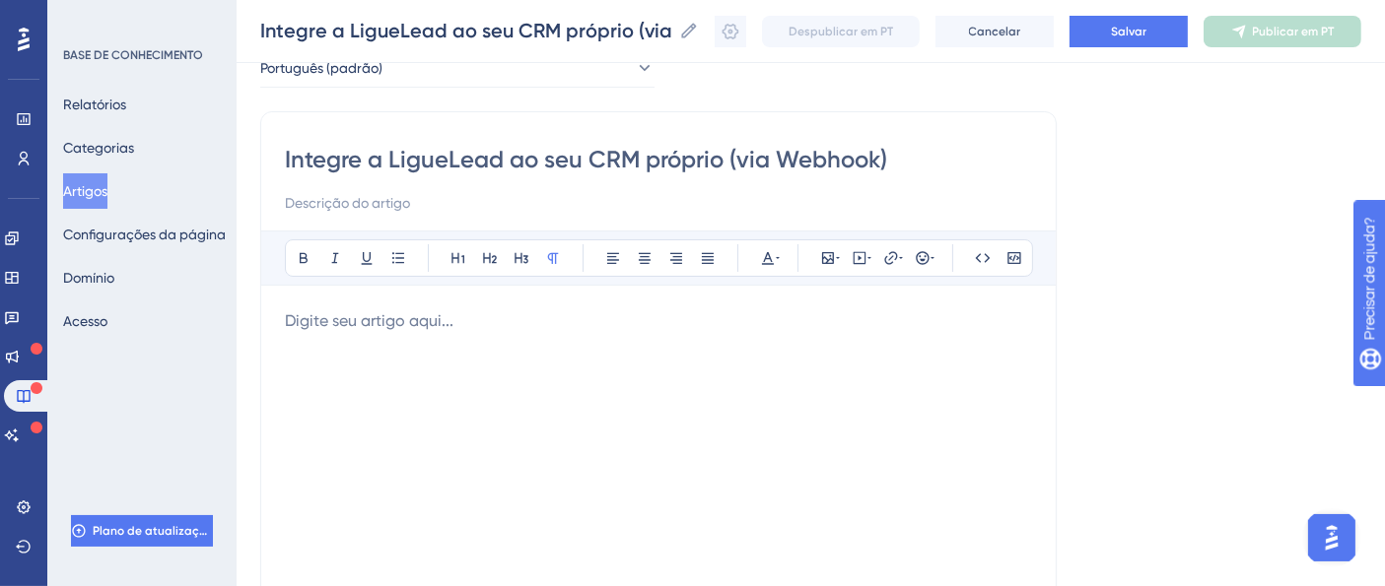
click at [687, 457] on div at bounding box center [658, 526] width 747 height 434
click at [455, 345] on div at bounding box center [658, 526] width 747 height 434
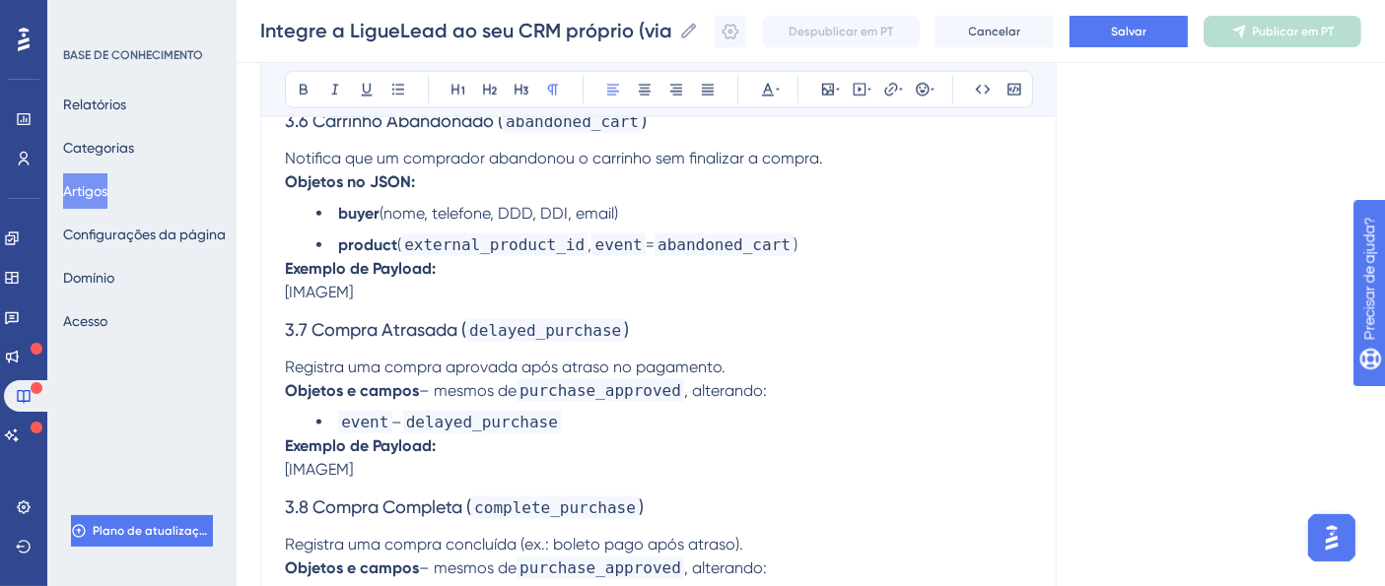
scroll to position [3399, 0]
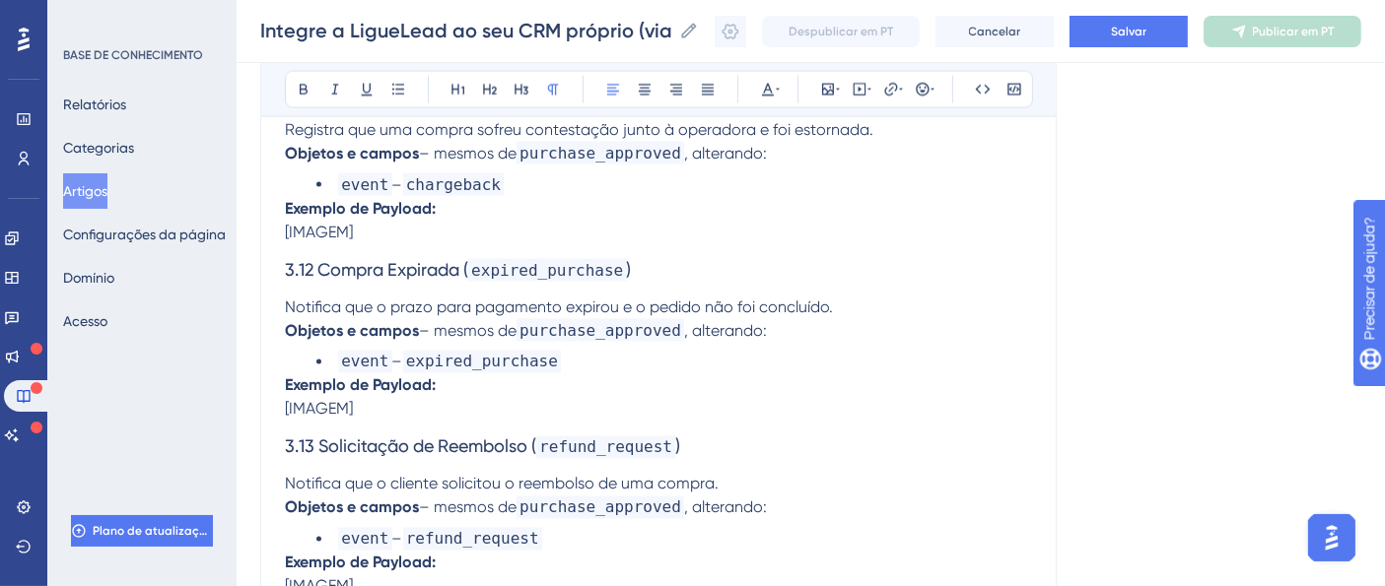
click at [659, 253] on h3 "3.12 Compra Expirada ( expired_purchase )" at bounding box center [658, 269] width 747 height 51
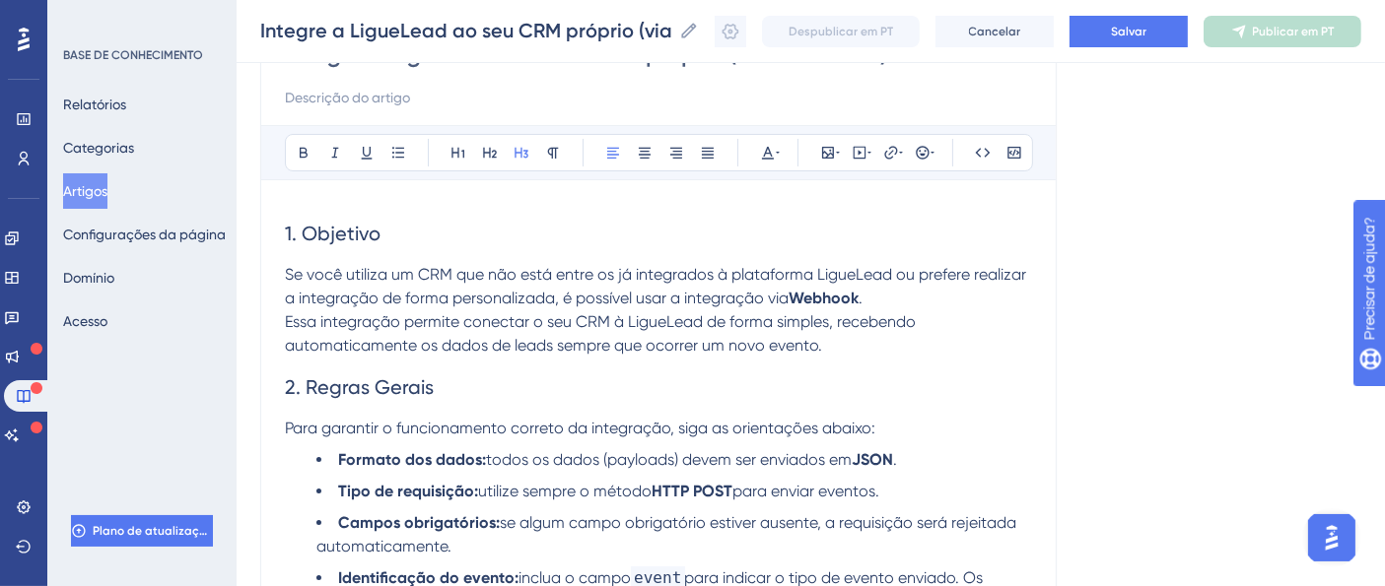
scroll to position [109, 0]
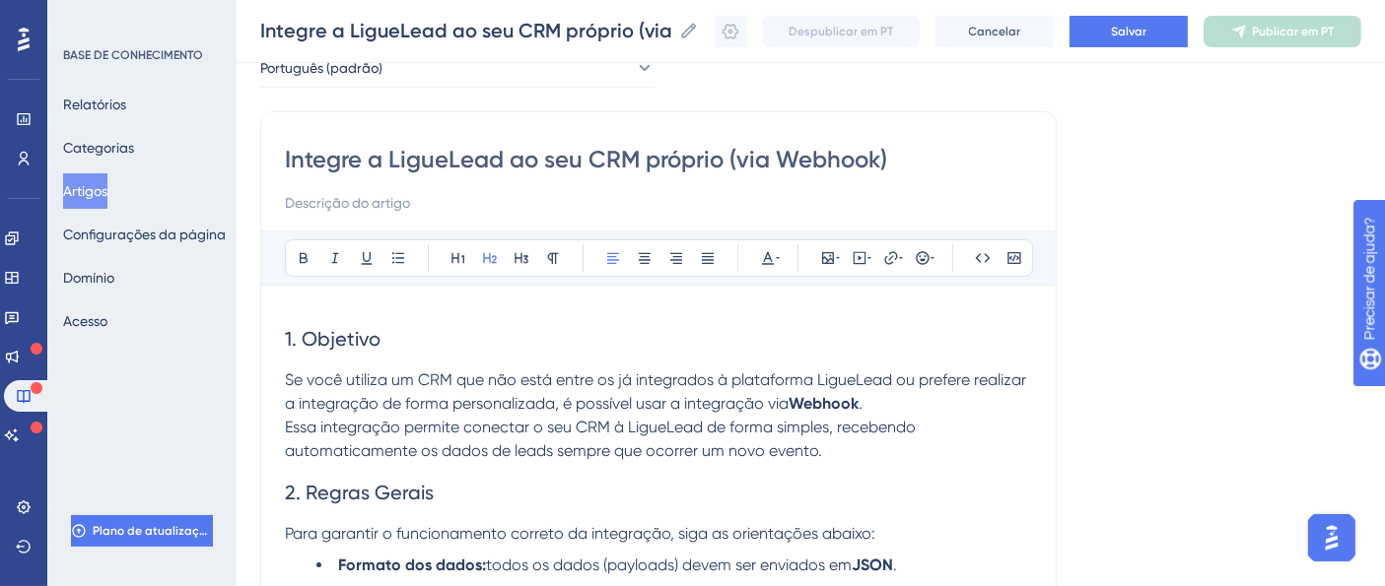
drag, startPoint x: 402, startPoint y: 333, endPoint x: 292, endPoint y: 334, distance: 110.4
click at [292, 334] on h2 "1. Objetivo" at bounding box center [658, 338] width 747 height 59
click at [405, 362] on h2 "1. Objetivo" at bounding box center [658, 338] width 747 height 59
click at [390, 330] on h2 "1. Objetivo" at bounding box center [658, 338] width 747 height 59
drag, startPoint x: 394, startPoint y: 337, endPoint x: 241, endPoint y: 336, distance: 152.7
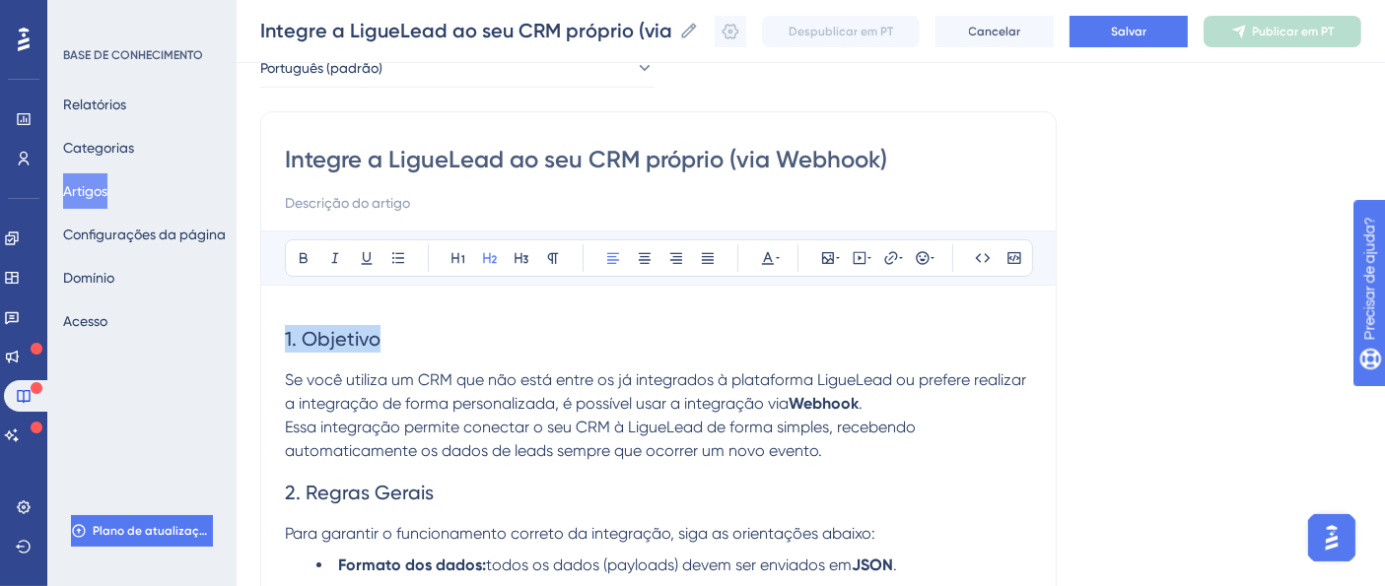
click at [308, 250] on icon at bounding box center [304, 258] width 16 height 16
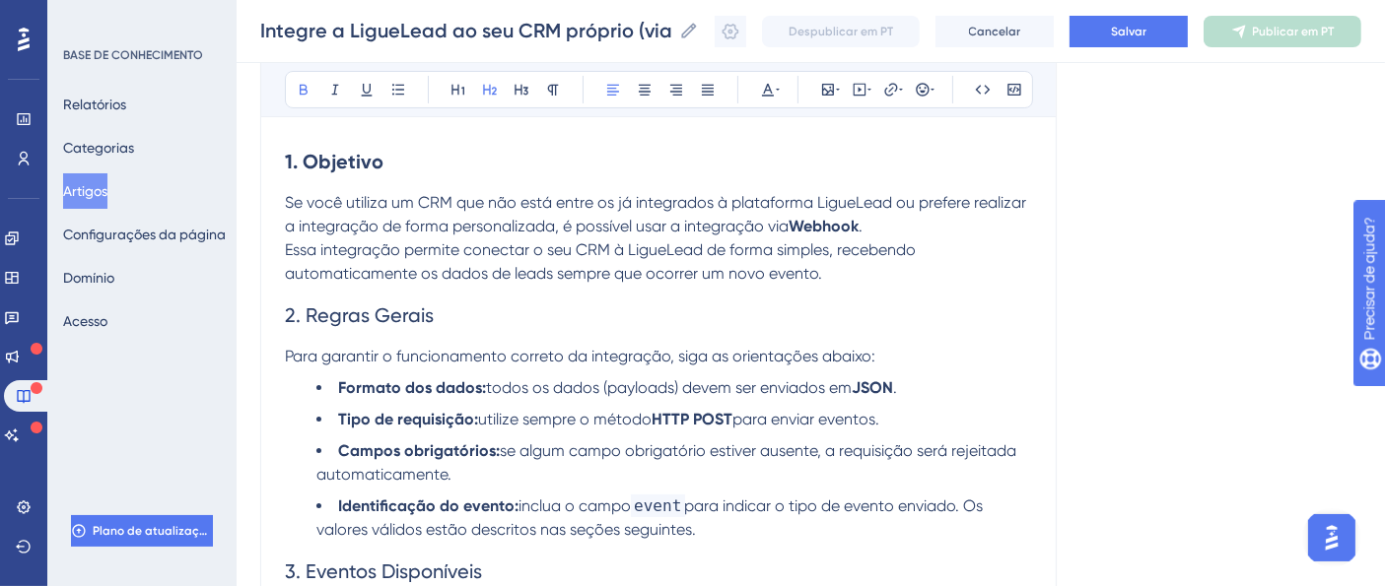
scroll to position [328, 0]
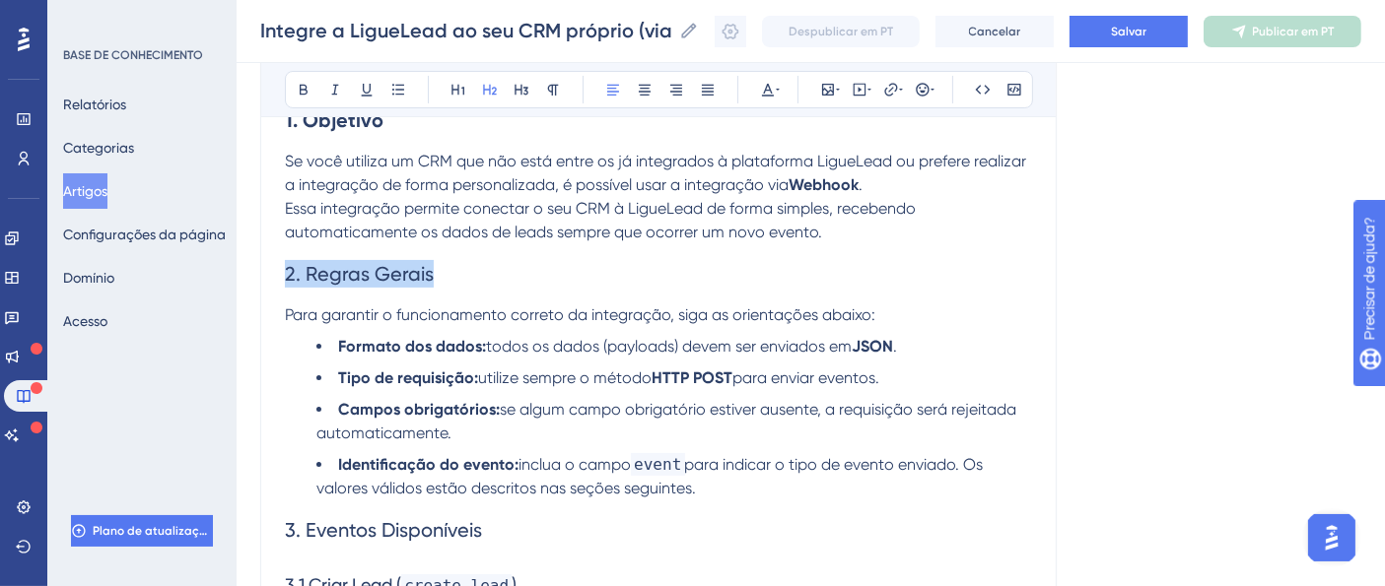
drag, startPoint x: 462, startPoint y: 274, endPoint x: 247, endPoint y: 274, distance: 214.8
click at [301, 88] on icon at bounding box center [304, 90] width 16 height 16
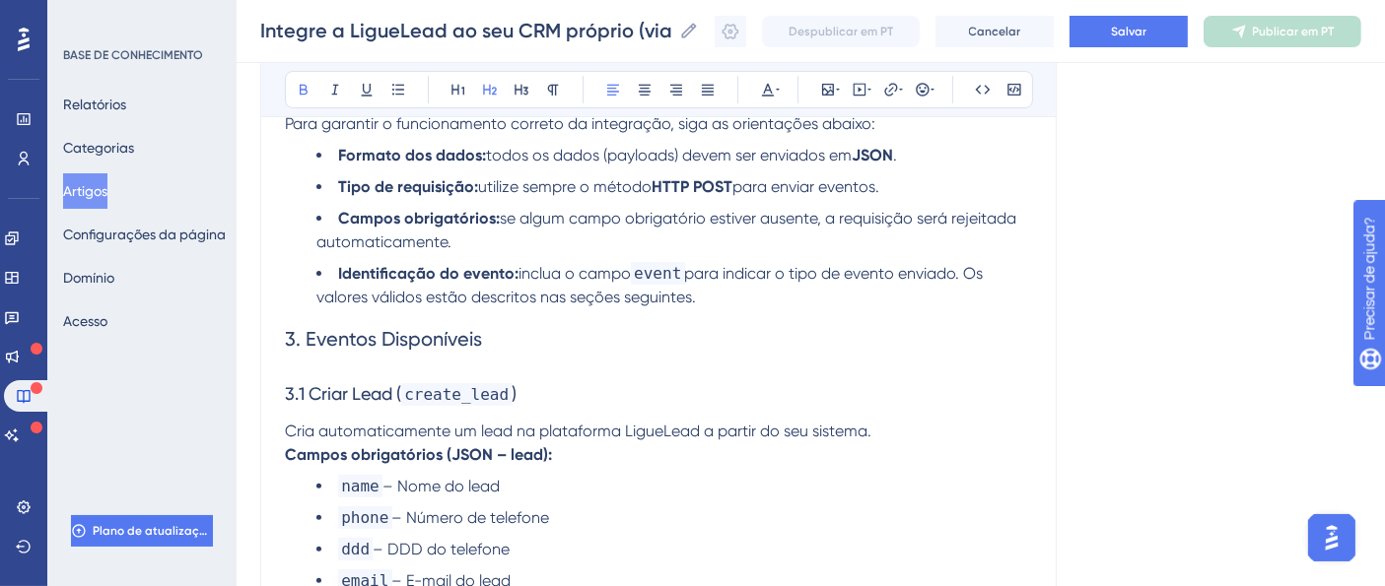
scroll to position [547, 0]
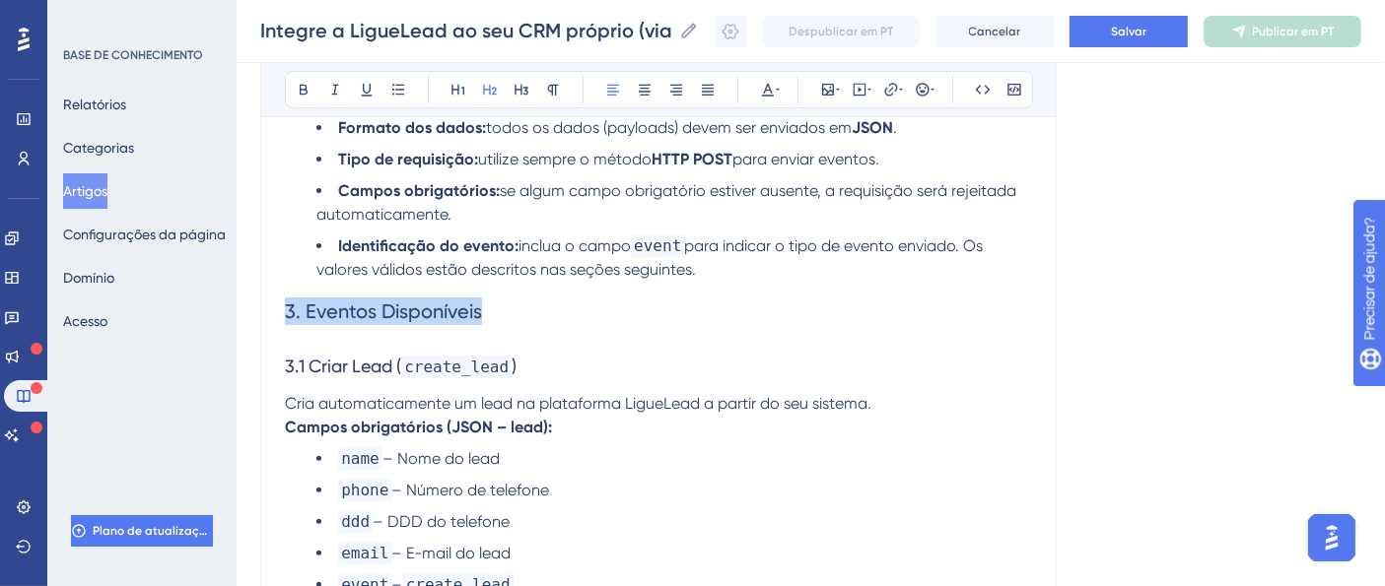
drag, startPoint x: 517, startPoint y: 312, endPoint x: 253, endPoint y: 313, distance: 264.1
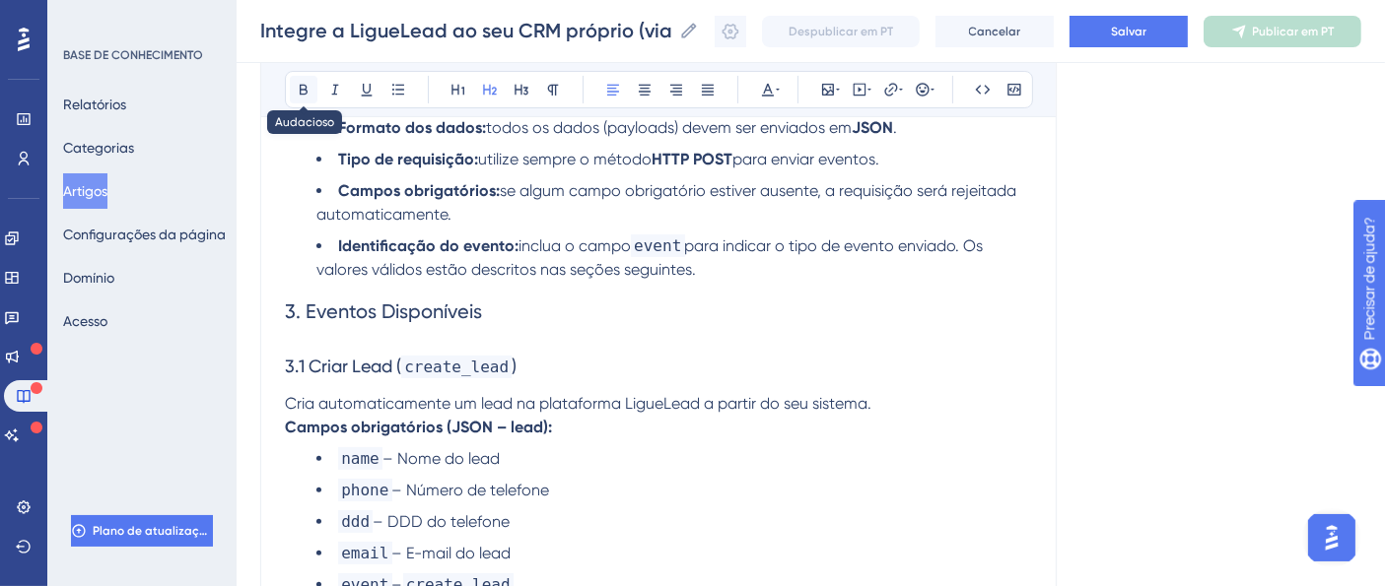
click at [301, 90] on icon at bounding box center [304, 90] width 16 height 16
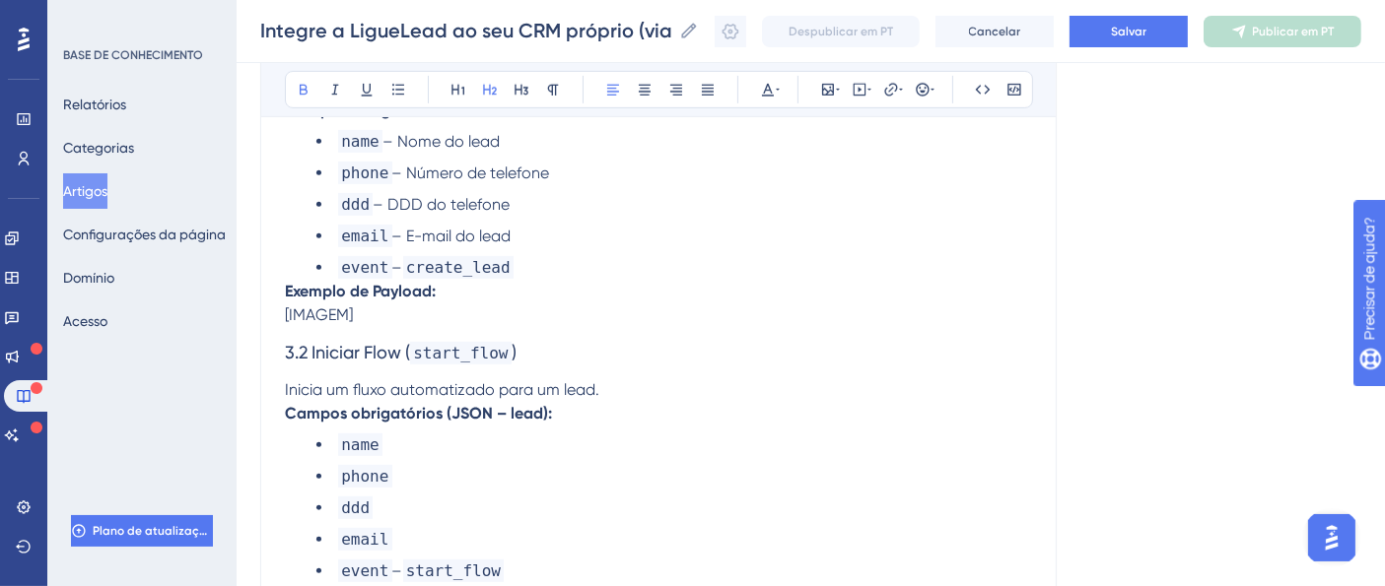
scroll to position [875, 0]
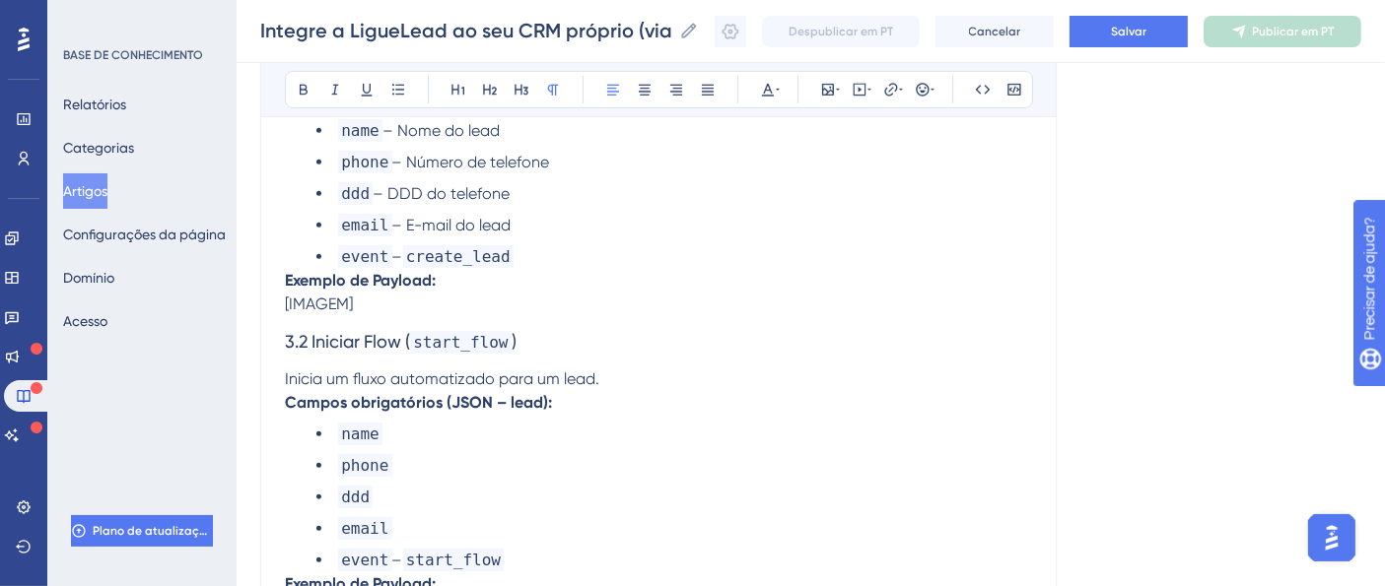
drag, startPoint x: 369, startPoint y: 307, endPoint x: 237, endPoint y: 307, distance: 132.0
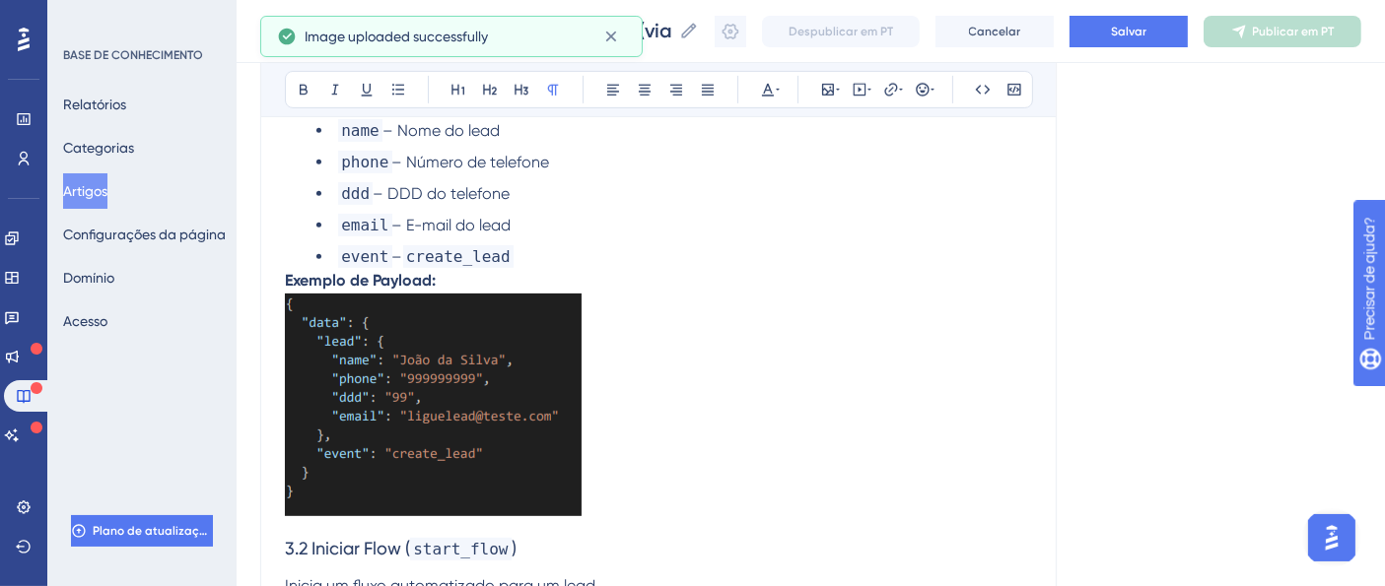
click at [374, 305] on p "Exemplo de Payload:" at bounding box center [658, 396] width 747 height 254
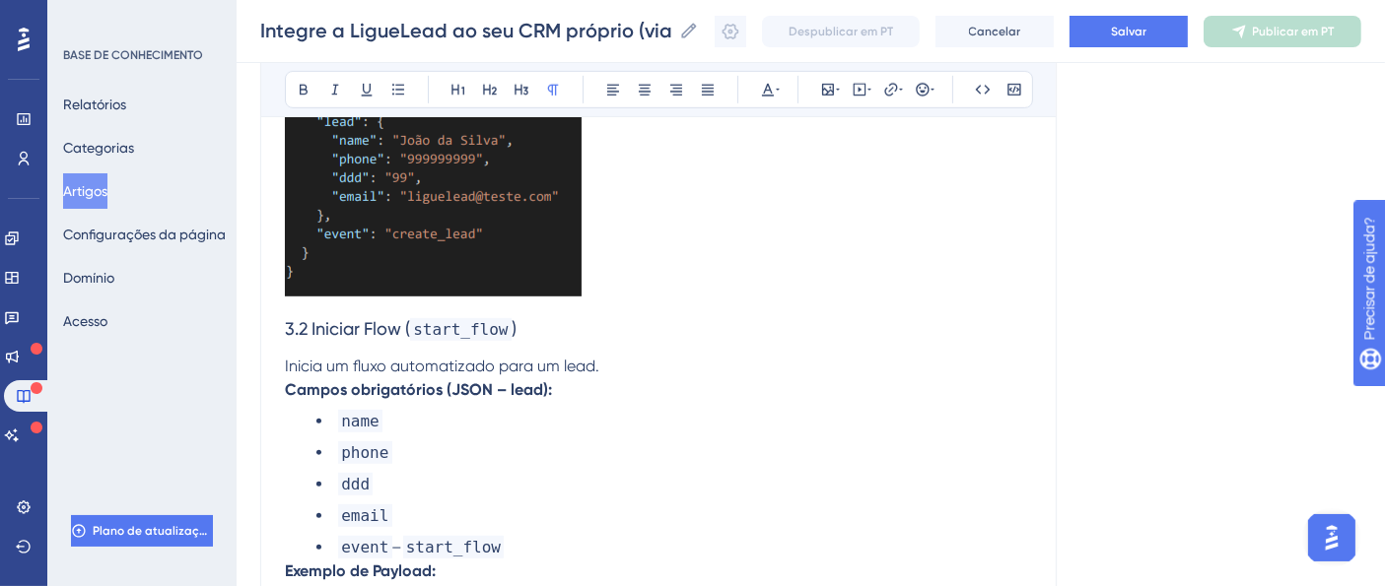
scroll to position [1314, 0]
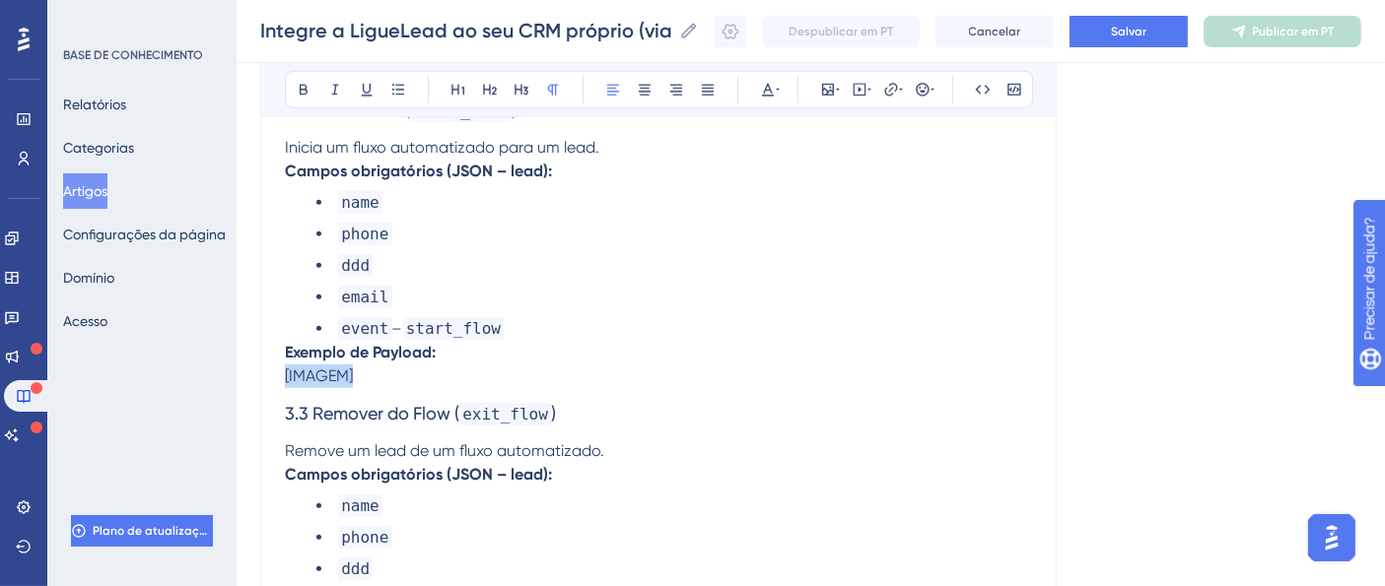
drag, startPoint x: 369, startPoint y: 381, endPoint x: 272, endPoint y: 384, distance: 96.6
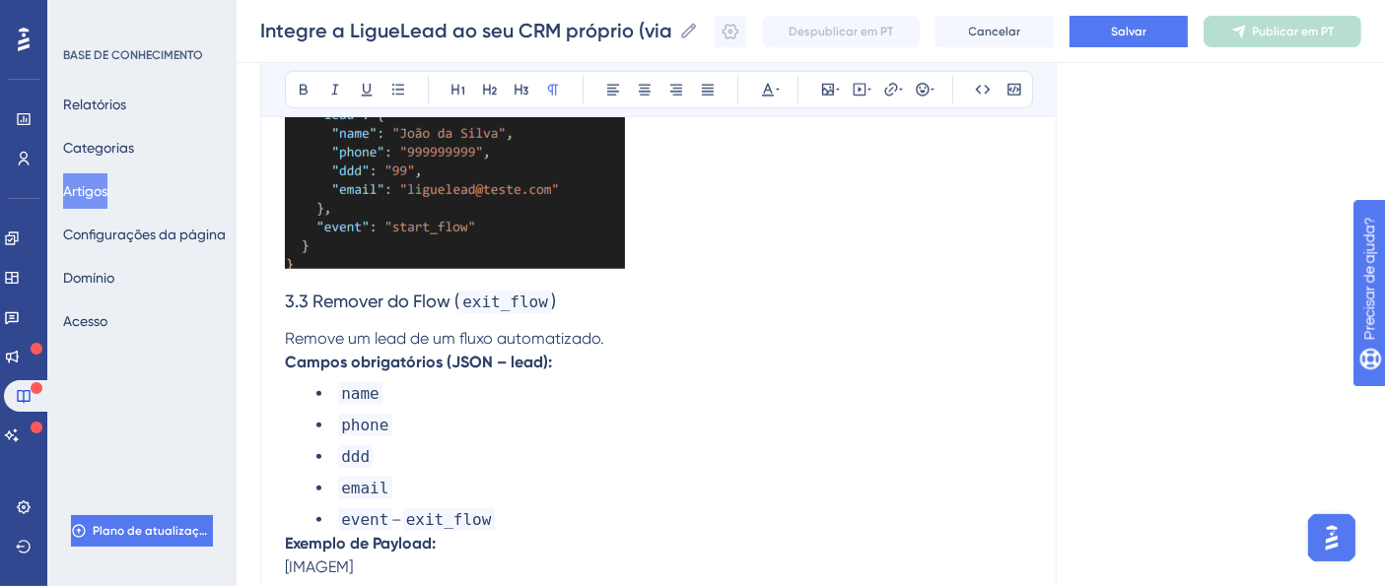
scroll to position [1830, 0]
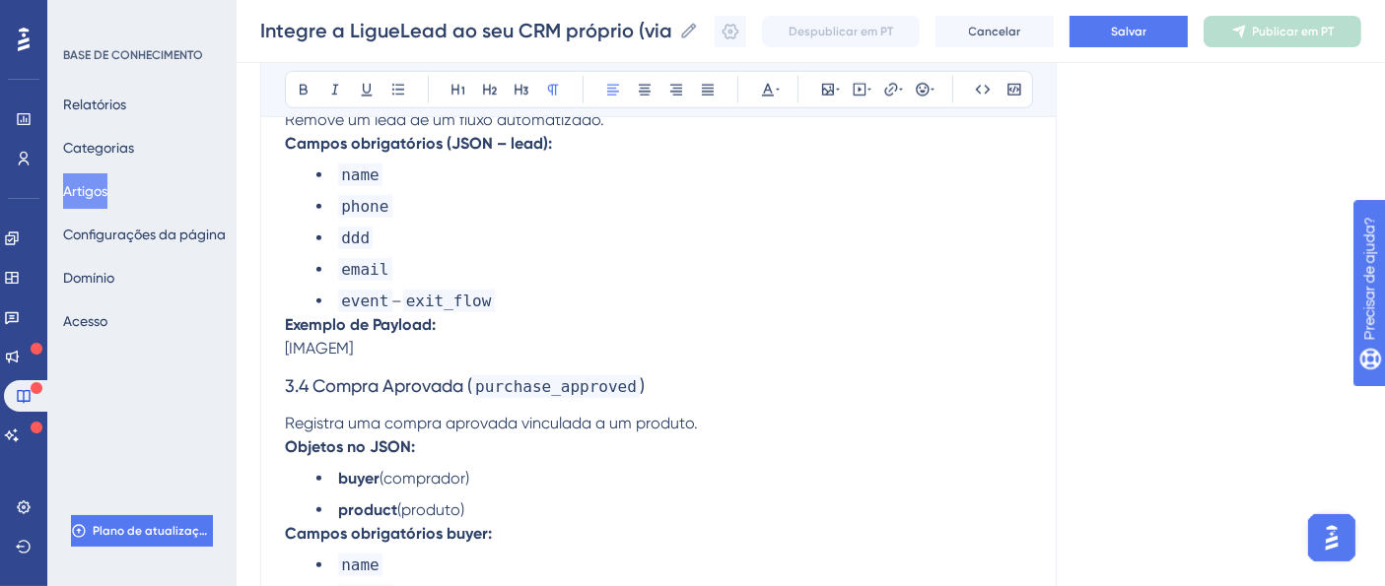
drag, startPoint x: 367, startPoint y: 355, endPoint x: 277, endPoint y: 348, distance: 89.9
click at [278, 348] on div "Integre a LigueLead ao seu CRM próprio (via Webhook) Audacioso itálico Sublinha…" at bounding box center [658, 488] width 796 height 4194
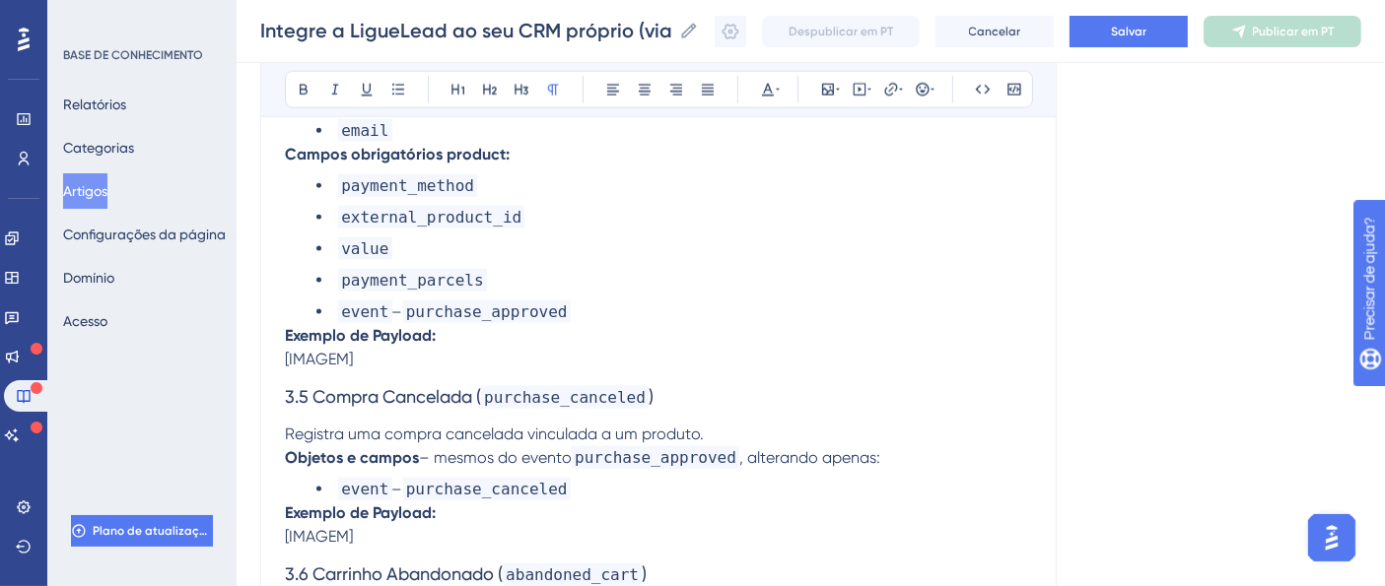
scroll to position [2369, 0]
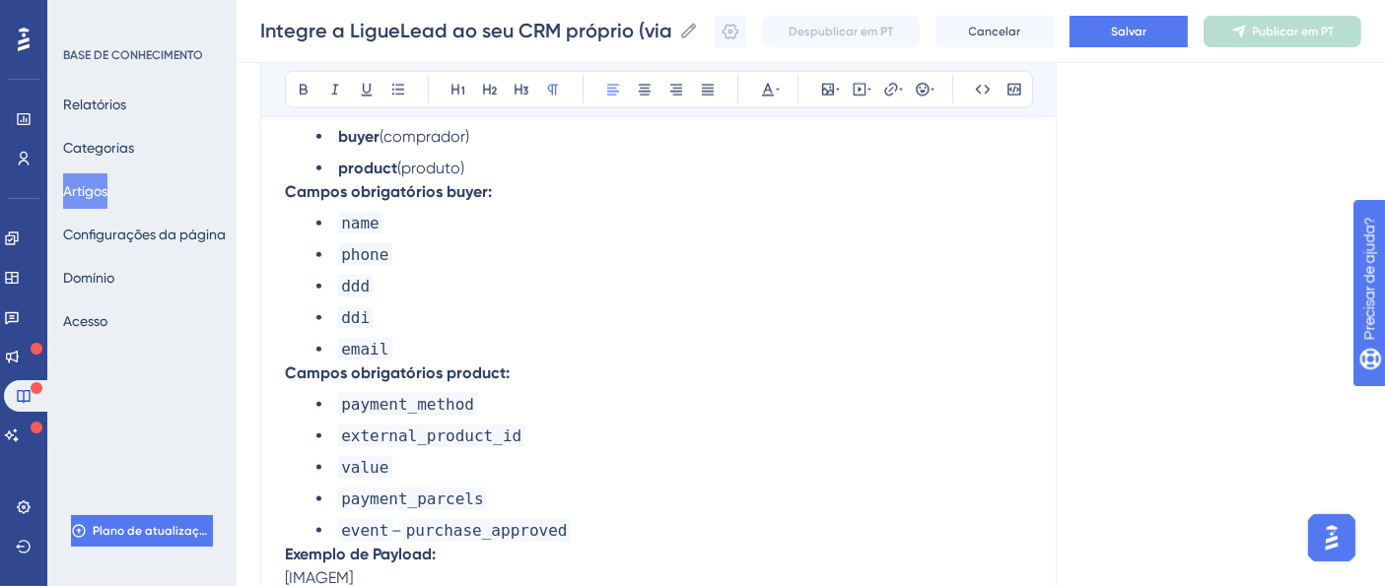
click at [368, 575] on p "Exemplo de Payload: [IMAGEM]" at bounding box center [658, 566] width 747 height 47
click at [467, 559] on p "Exemplo de Payload: 3.5 Compra Cancelada ( purchase_canceled )" at bounding box center [658, 566] width 747 height 47
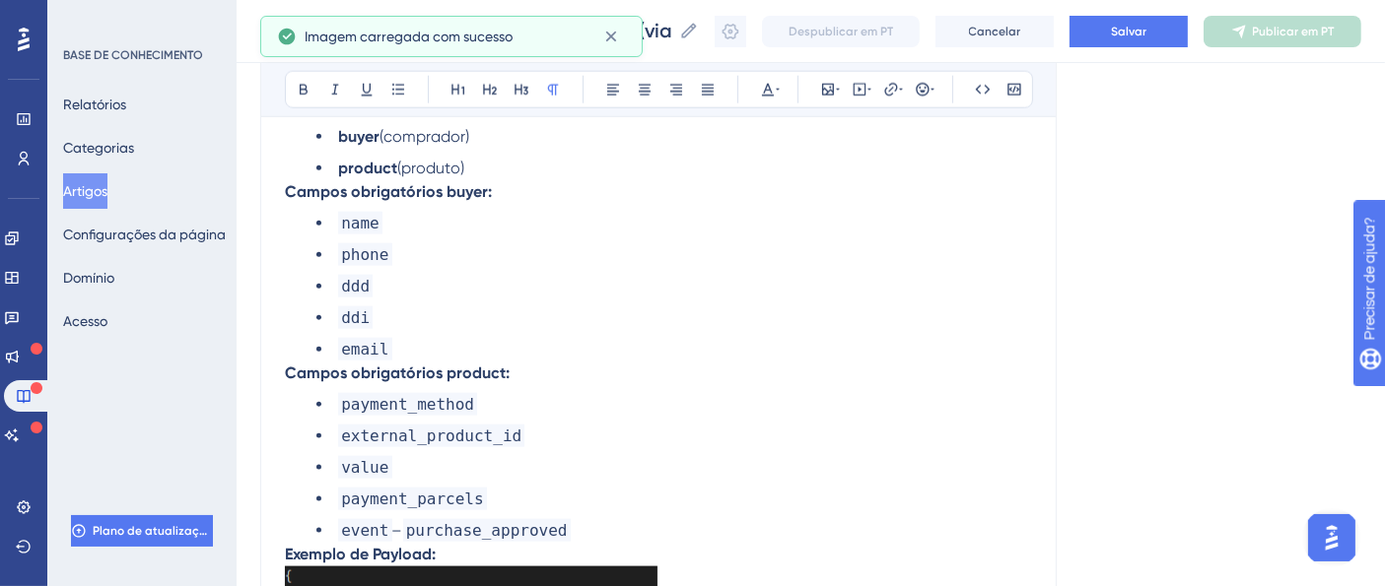
scroll to position [2917, 0]
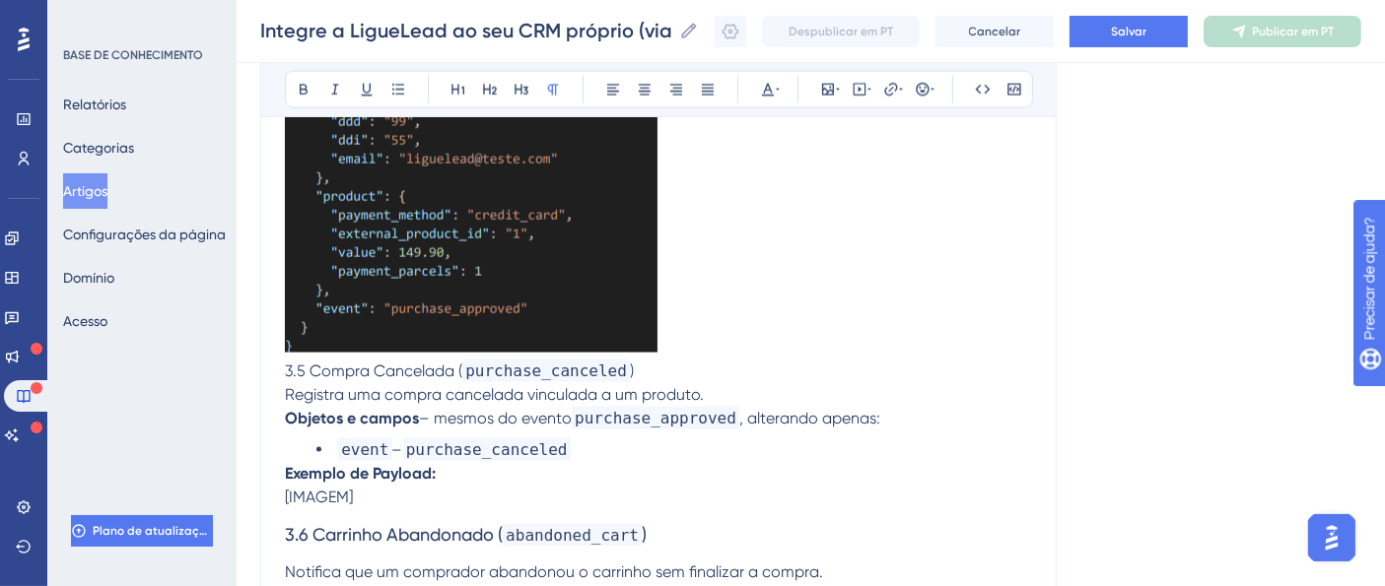
click at [372, 494] on p "Exemplo de Payload: [IMAGEM]" at bounding box center [658, 485] width 747 height 47
click at [334, 496] on span "[IMAGEM]" at bounding box center [319, 497] width 68 height 19
drag, startPoint x: 335, startPoint y: 503, endPoint x: 276, endPoint y: 501, distance: 59.2
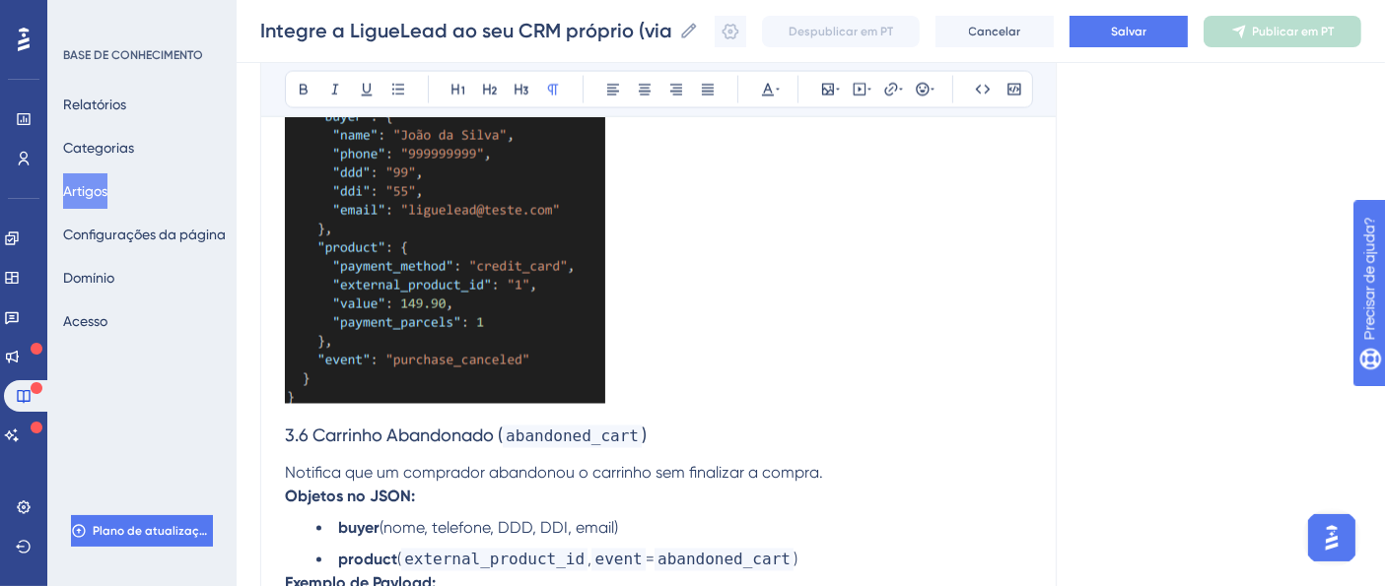
scroll to position [3578, 0]
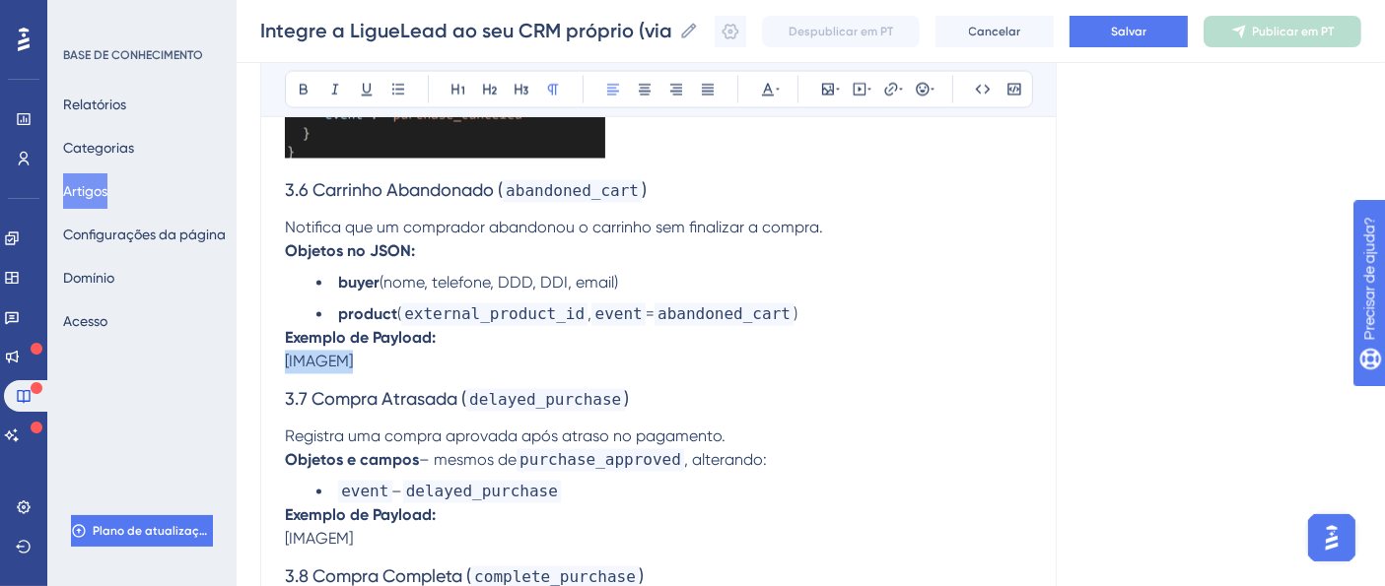
drag, startPoint x: 370, startPoint y: 362, endPoint x: 280, endPoint y: 367, distance: 89.8
click at [366, 367] on p "Exemplo de Payload: [IMAGEM]" at bounding box center [658, 350] width 747 height 47
click at [372, 371] on p "Exemplo de Payload: [IMAGEM]" at bounding box center [658, 350] width 747 height 47
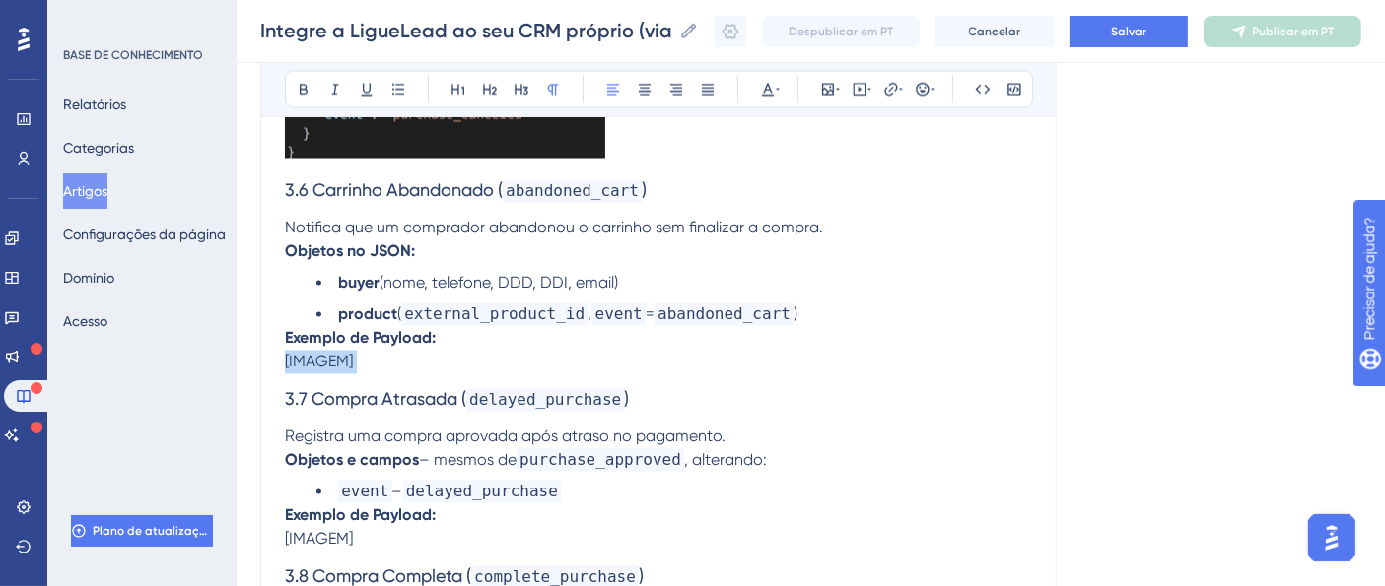
click at [372, 371] on p "Exemplo de Payload: [IMAGEM]" at bounding box center [658, 350] width 747 height 47
click at [364, 370] on p "Exemplo de Payload: [IMAGEM]" at bounding box center [658, 350] width 747 height 47
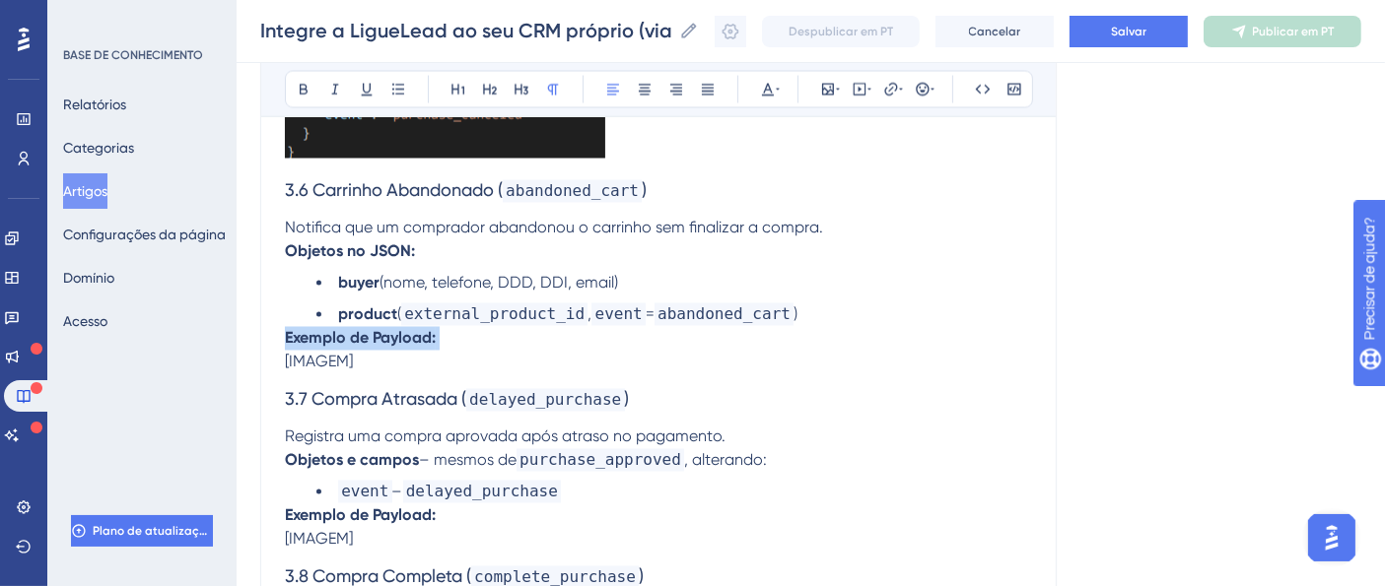
click at [366, 367] on p "Exemplo de Payload: [IMAGEM]" at bounding box center [658, 350] width 747 height 47
drag, startPoint x: 370, startPoint y: 369, endPoint x: 278, endPoint y: 374, distance: 91.8
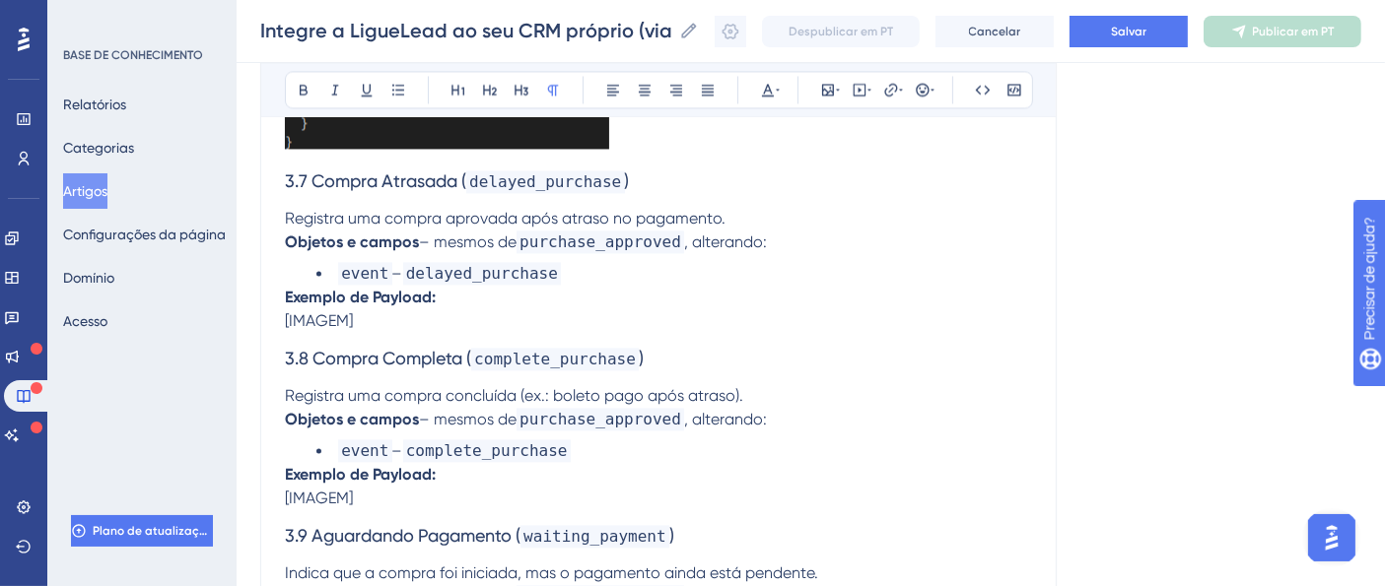
scroll to position [4034, 0]
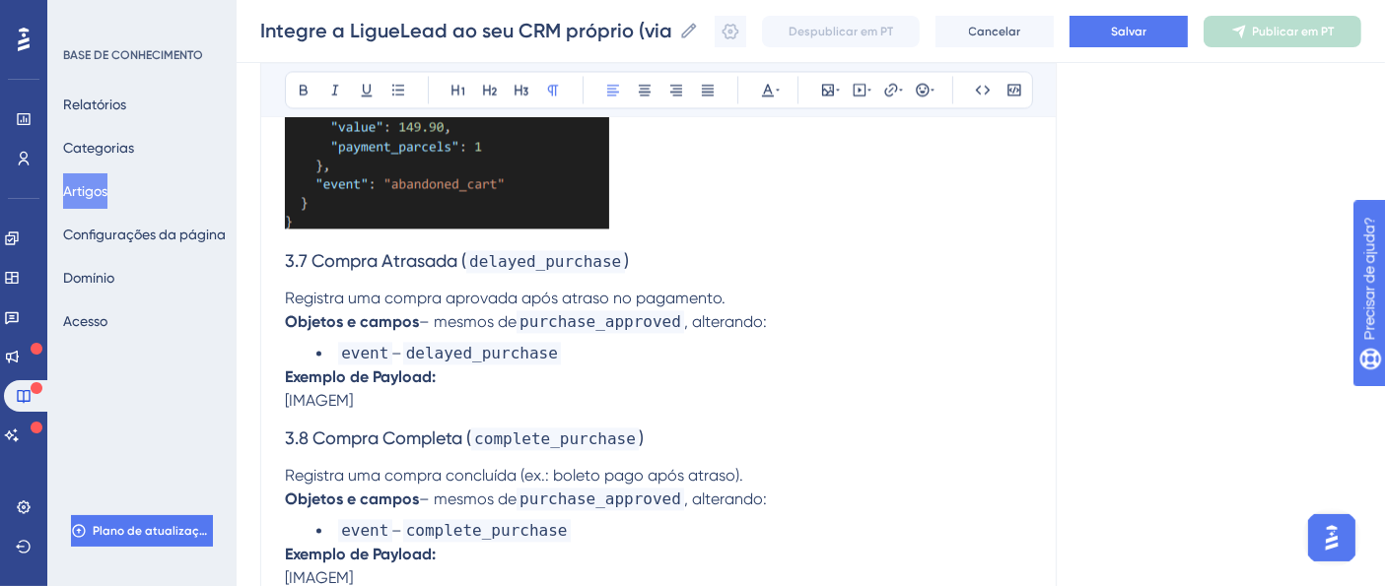
drag, startPoint x: 371, startPoint y: 410, endPoint x: 281, endPoint y: 411, distance: 89.7
click at [306, 403] on p "Exemplo de Payload:" at bounding box center [658, 389] width 747 height 47
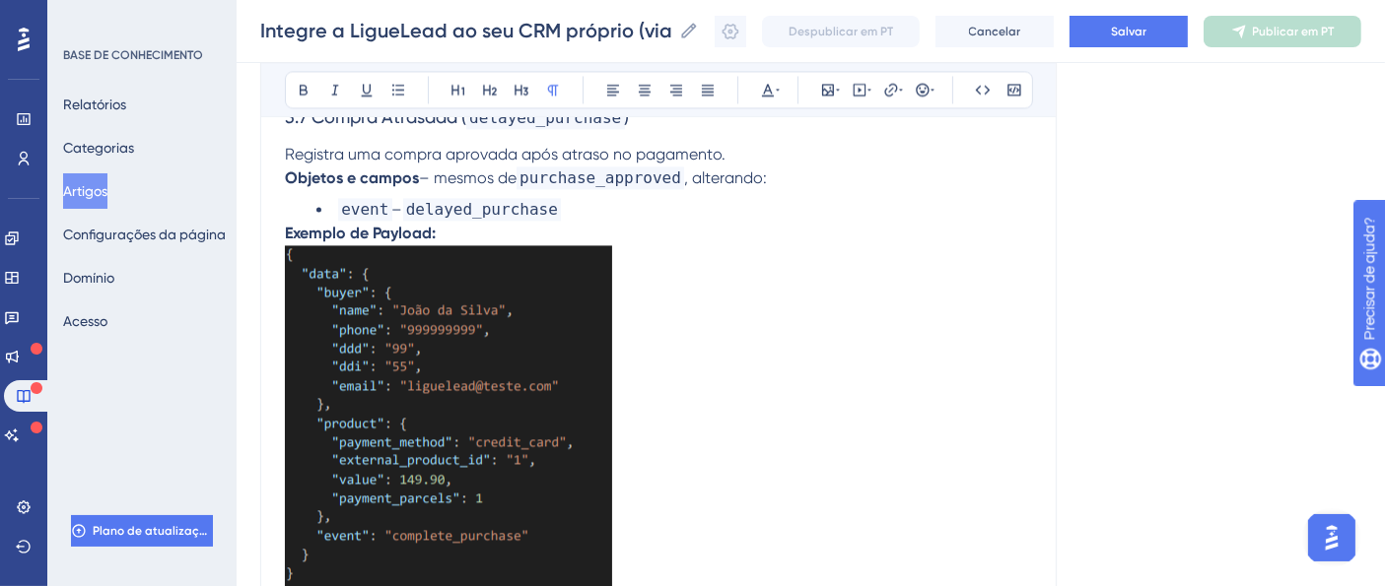
scroll to position [4506, 0]
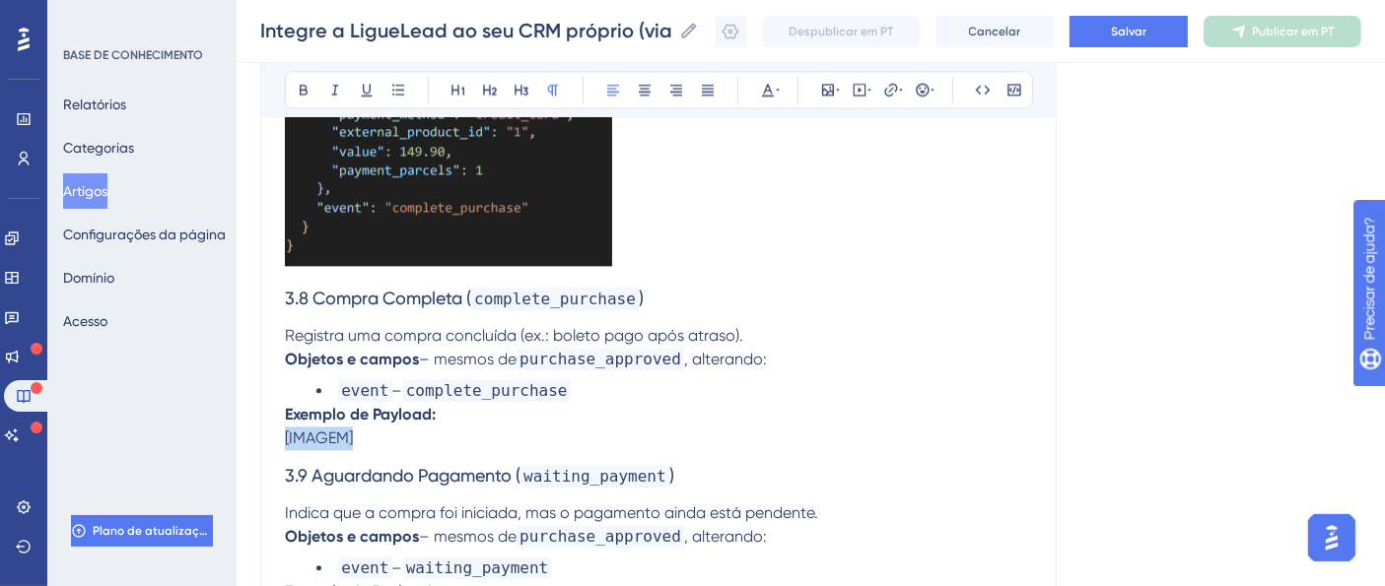
drag, startPoint x: 373, startPoint y: 448, endPoint x: 278, endPoint y: 447, distance: 95.6
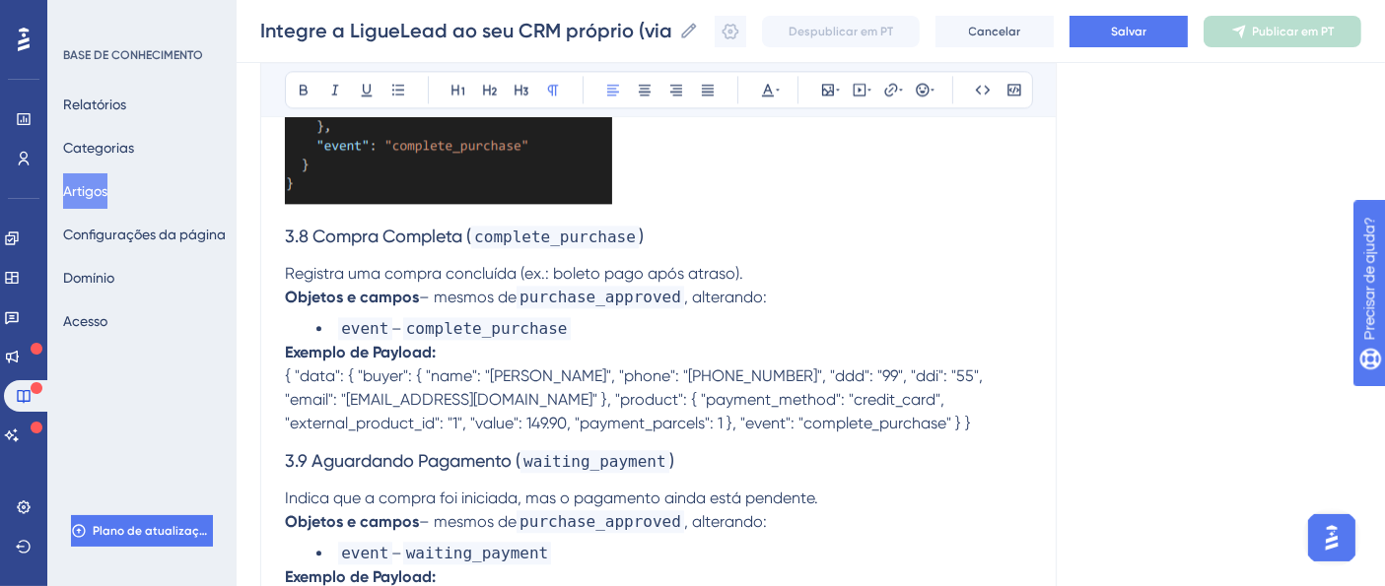
scroll to position [4725, 0]
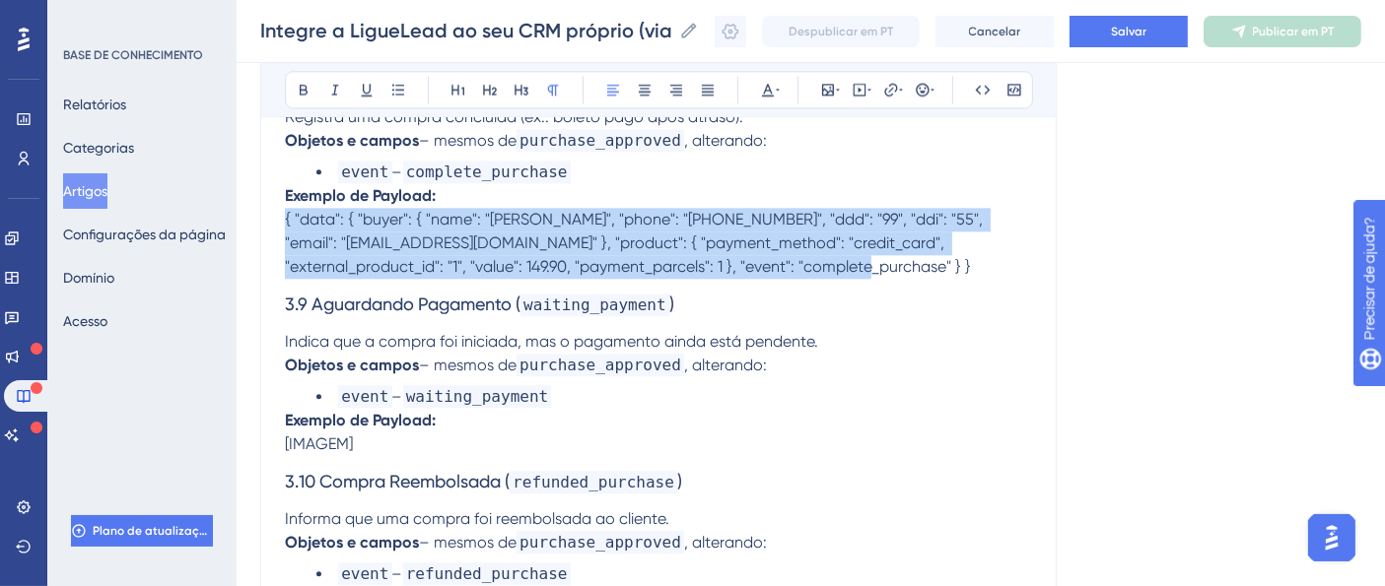
drag, startPoint x: 670, startPoint y: 275, endPoint x: 252, endPoint y: 232, distance: 420.1
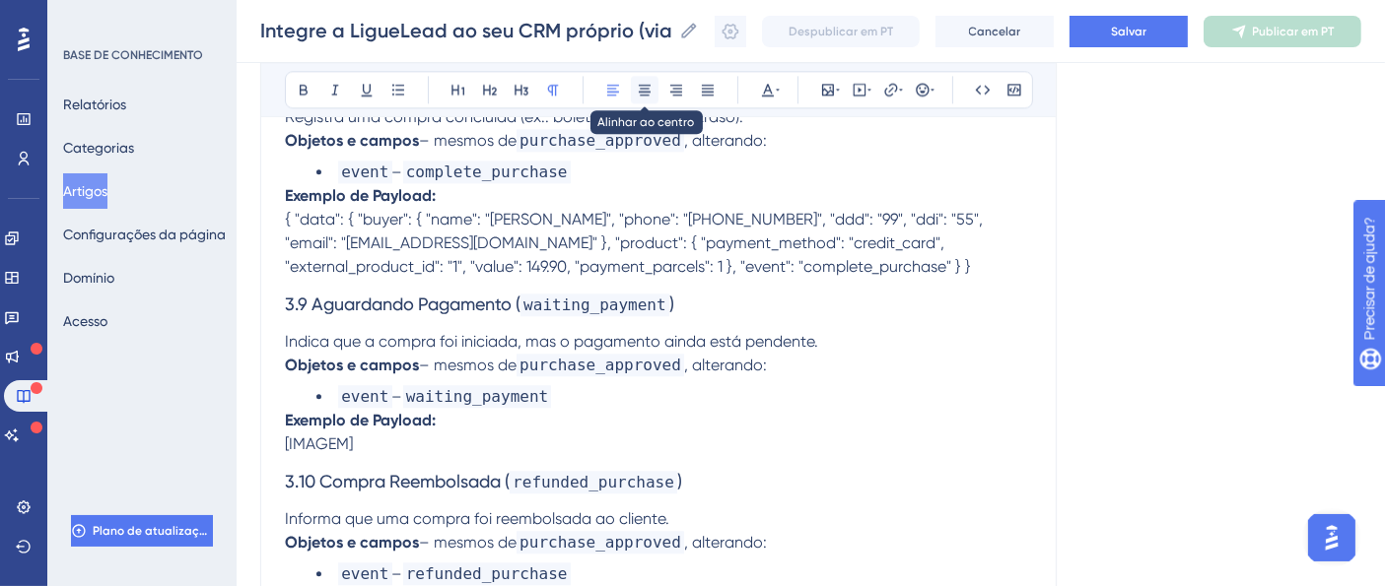
click at [646, 90] on icon at bounding box center [645, 90] width 16 height 16
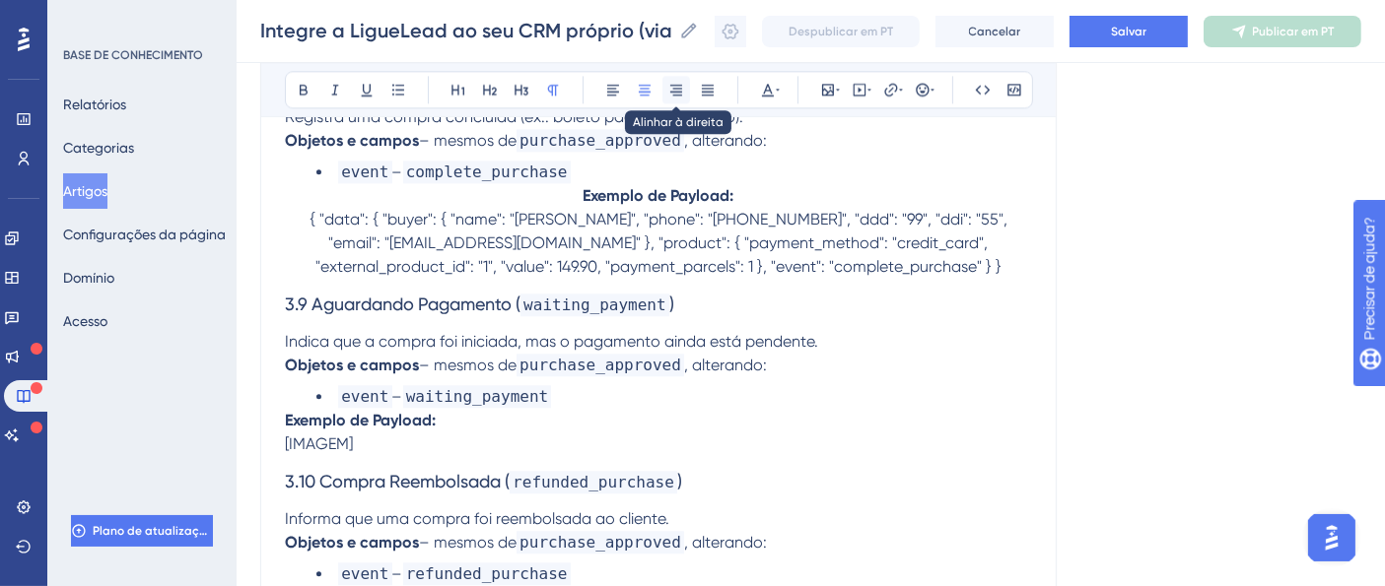
click at [672, 88] on icon at bounding box center [676, 90] width 12 height 11
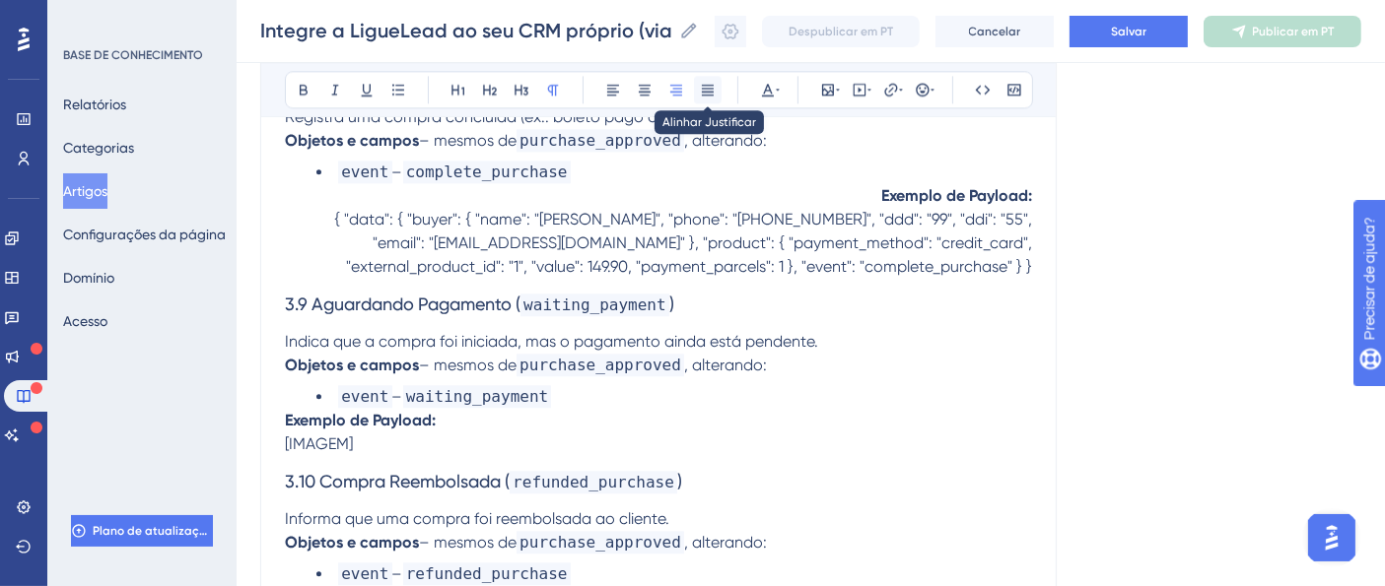
click at [700, 89] on icon at bounding box center [708, 90] width 16 height 16
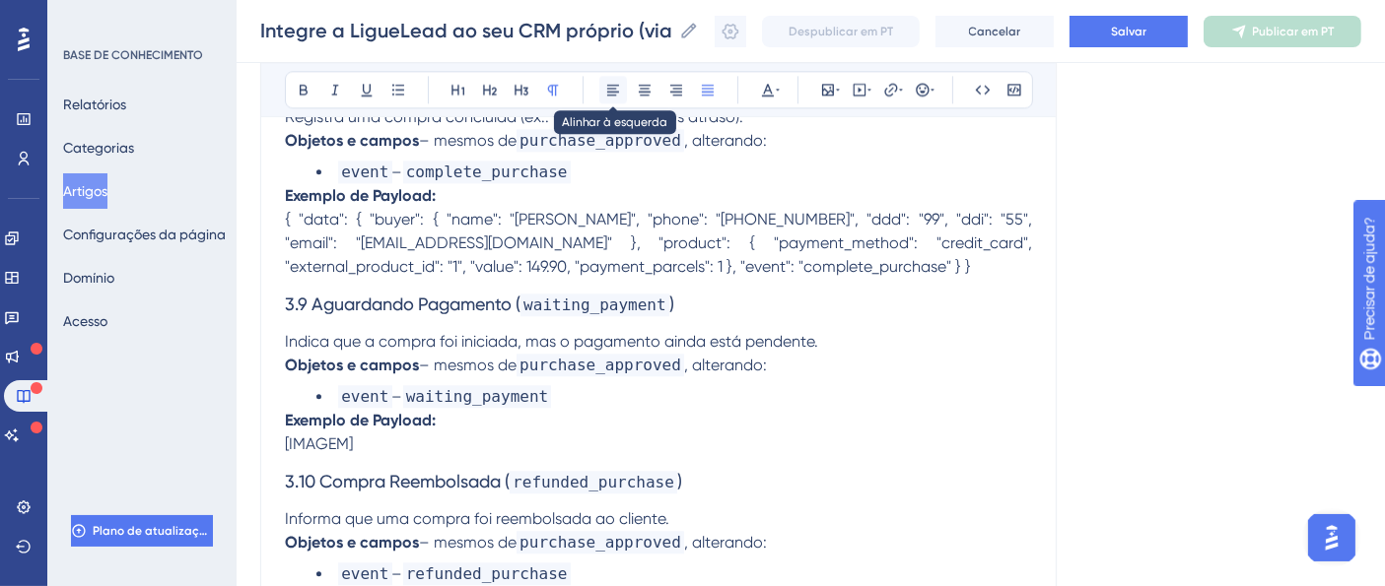
click at [615, 86] on icon at bounding box center [613, 90] width 16 height 16
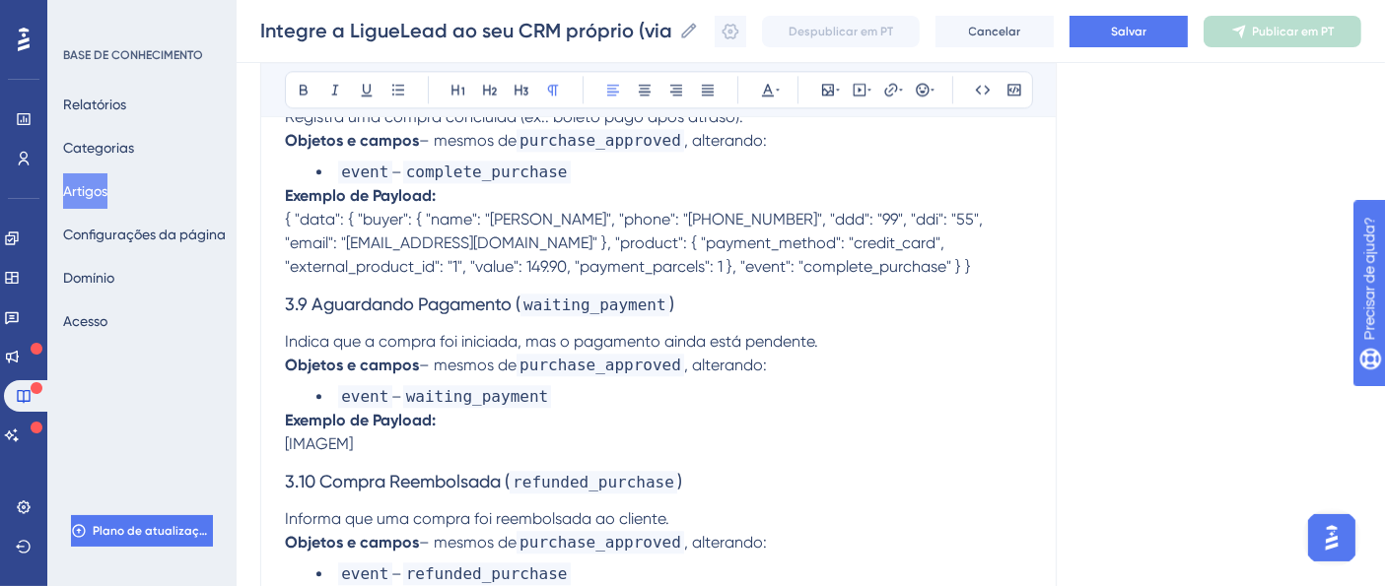
click at [610, 263] on span "{ "data": { "buyer": { "name": "[PERSON_NAME]", "phone": "[PHONE_NUMBER]", "ddd…" at bounding box center [636, 243] width 702 height 66
drag, startPoint x: 772, startPoint y: 271, endPoint x: 280, endPoint y: 227, distance: 493.7
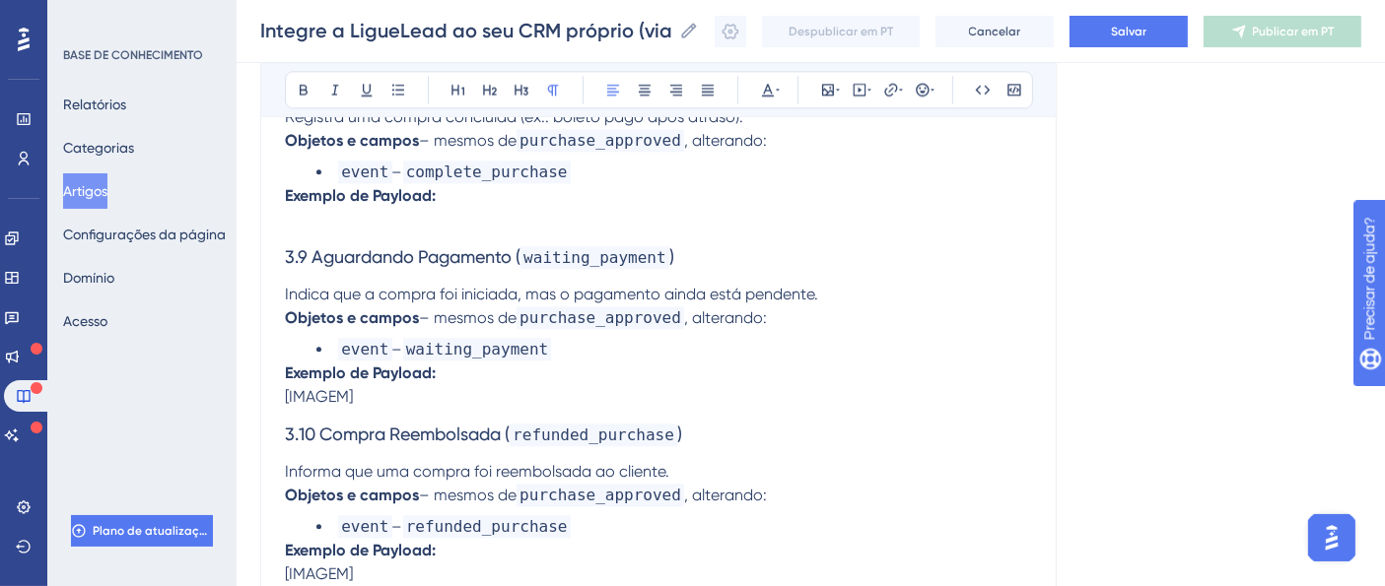
drag, startPoint x: 374, startPoint y: 408, endPoint x: 282, endPoint y: 404, distance: 92.7
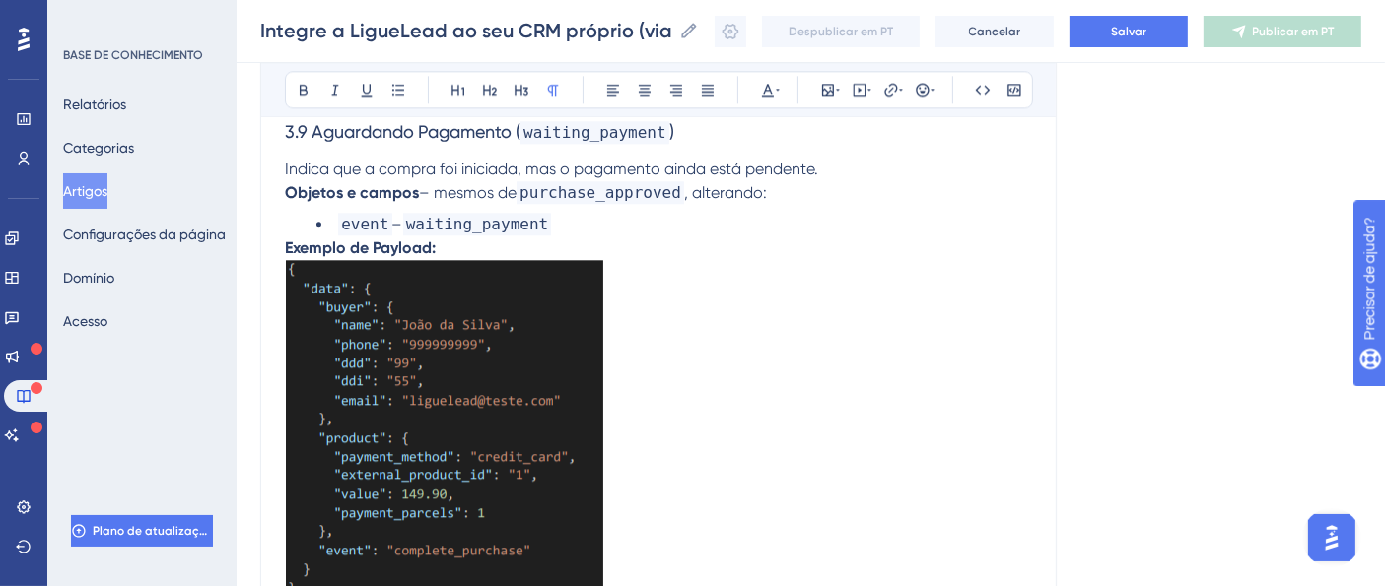
scroll to position [4850, 0]
click at [533, 382] on img at bounding box center [444, 426] width 318 height 333
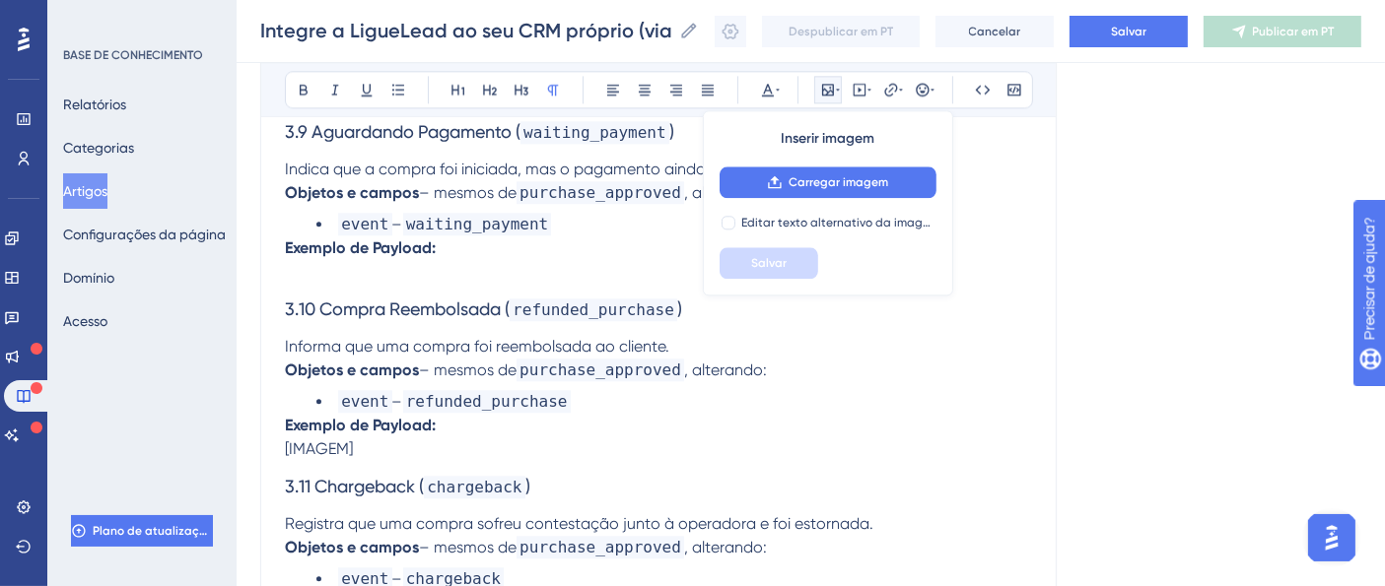
scroll to position [4632, 0]
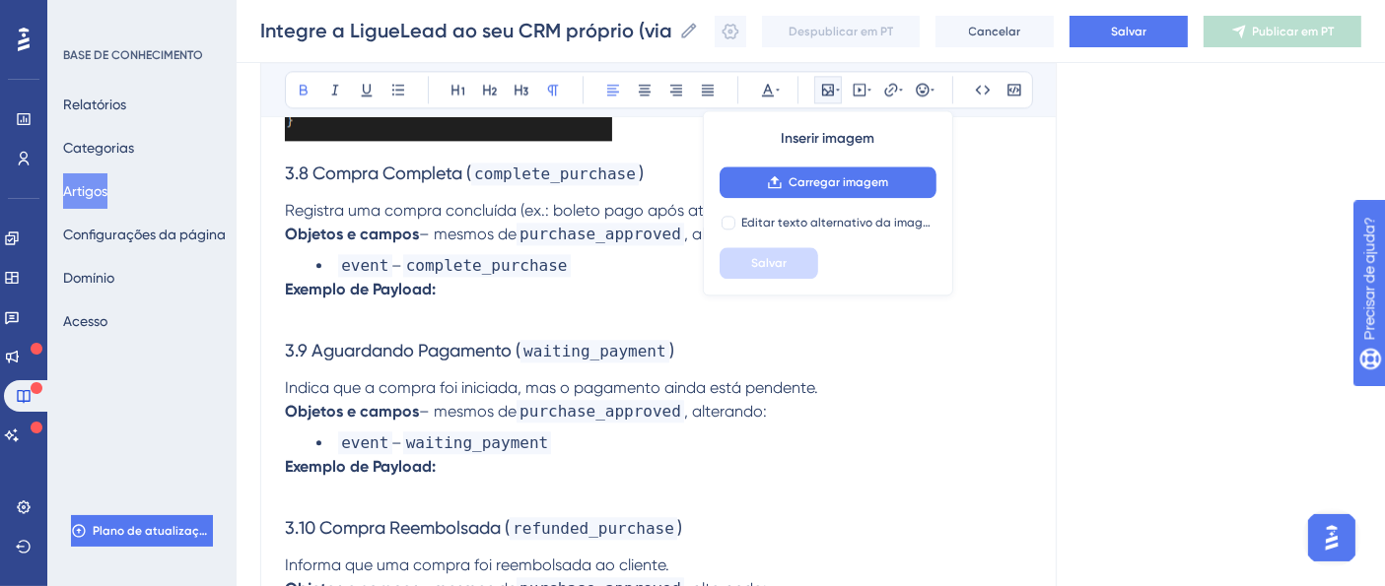
click at [466, 306] on p "Exemplo de Payload:" at bounding box center [658, 301] width 747 height 47
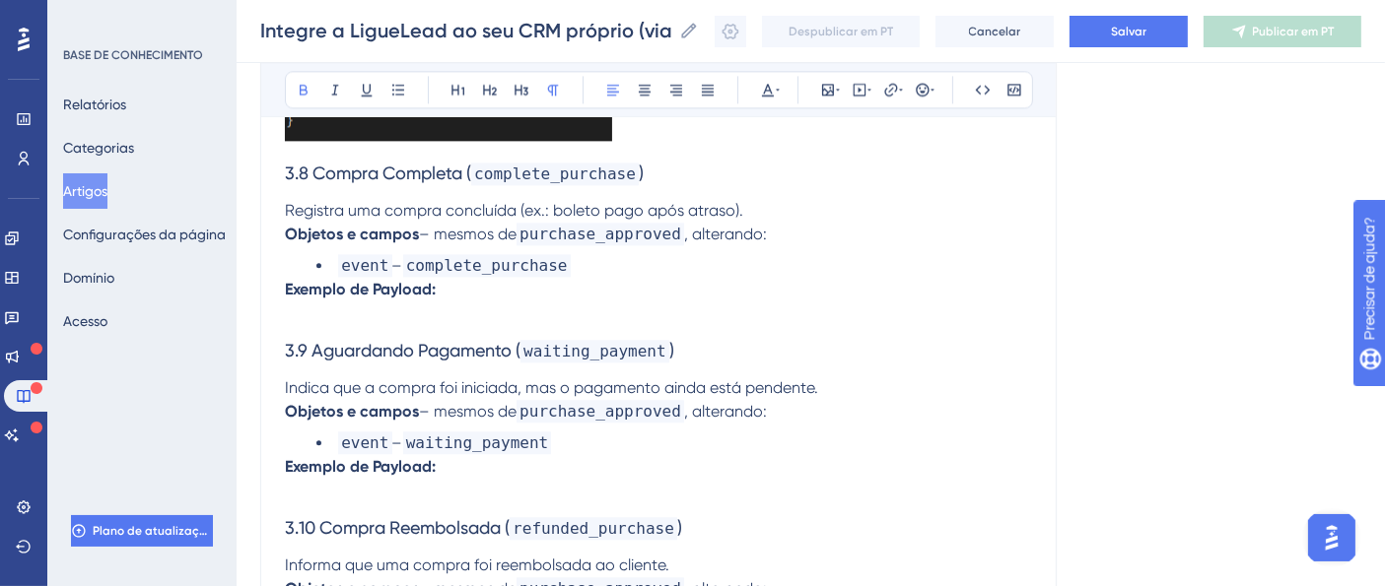
click at [391, 314] on p "Exemplo de Payload:" at bounding box center [658, 301] width 747 height 47
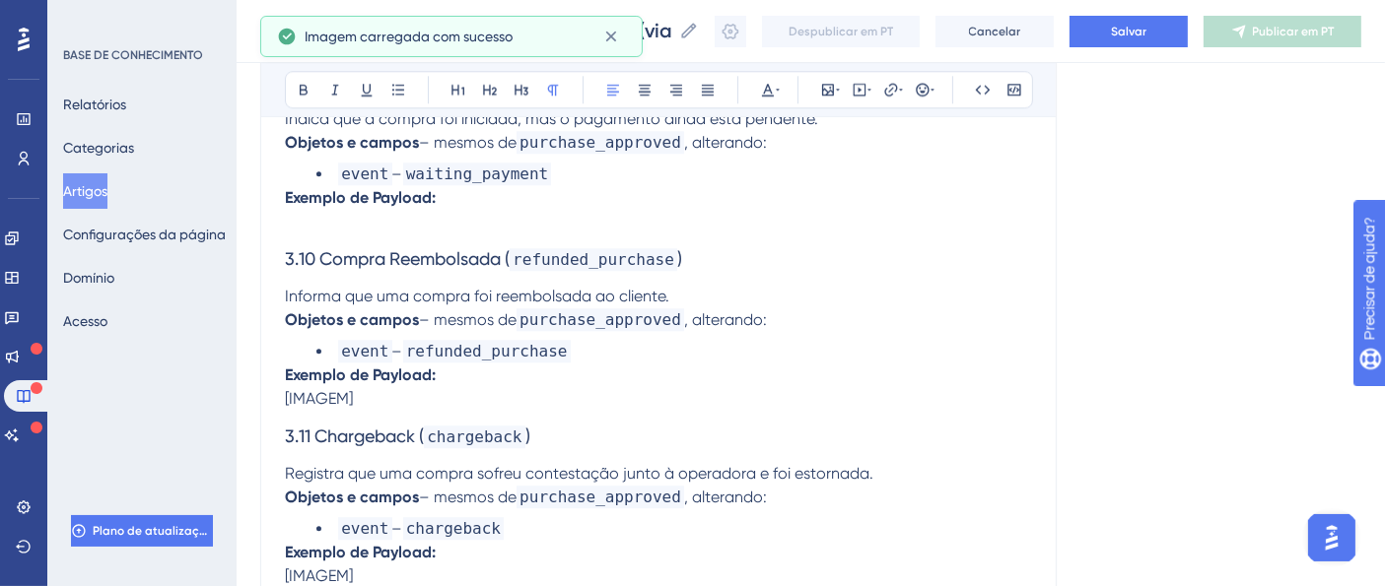
scroll to position [5220, 0]
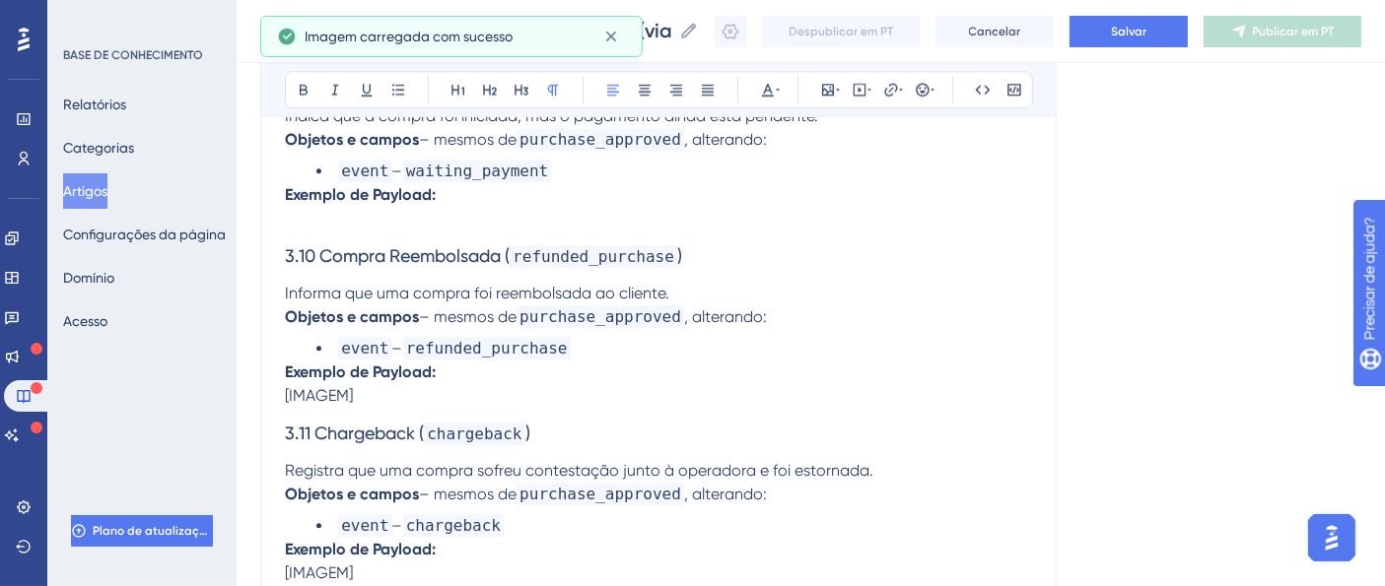
click at [404, 225] on p "Exemplo de Payload:" at bounding box center [658, 206] width 747 height 47
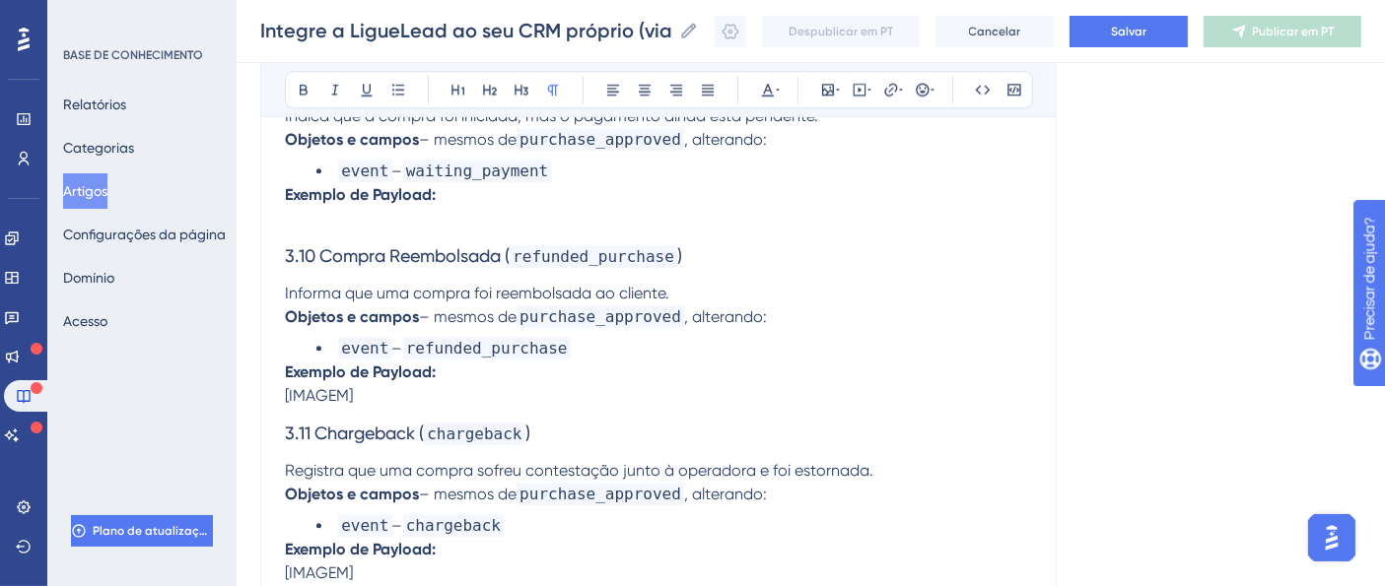
click at [316, 224] on p "Exemplo de Payload:" at bounding box center [658, 206] width 747 height 47
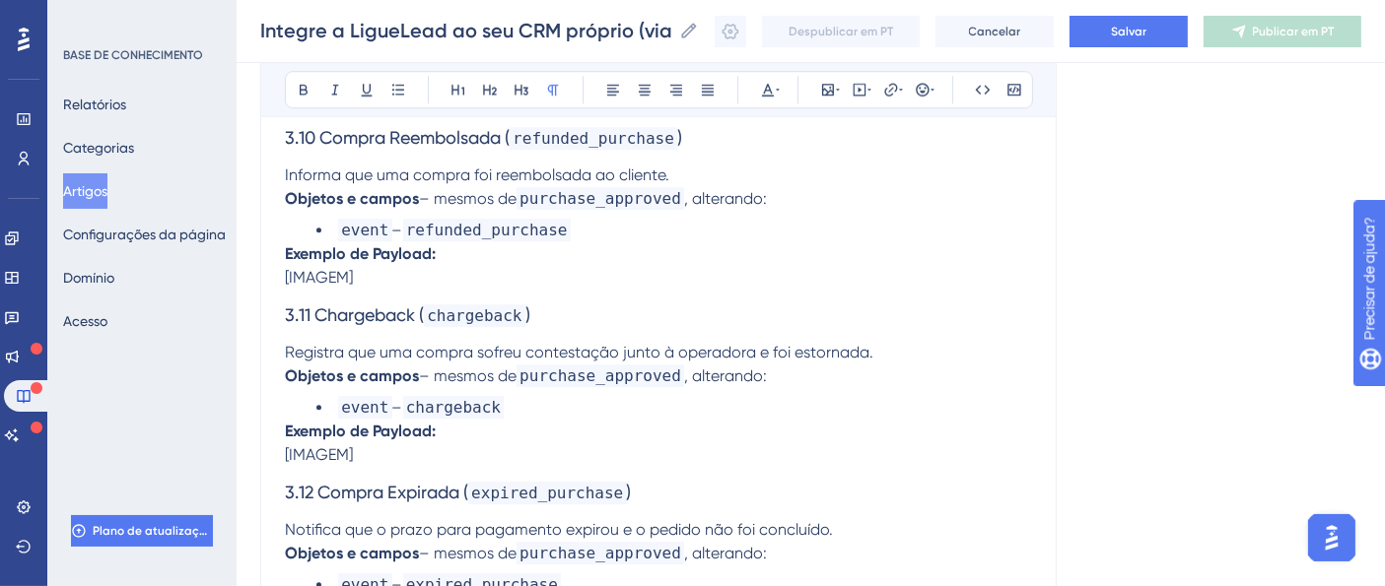
scroll to position [5657, 0]
drag, startPoint x: 376, startPoint y: 287, endPoint x: 284, endPoint y: 284, distance: 92.7
click at [285, 284] on p "Exemplo de Payload: [IMAGEM]" at bounding box center [658, 264] width 747 height 47
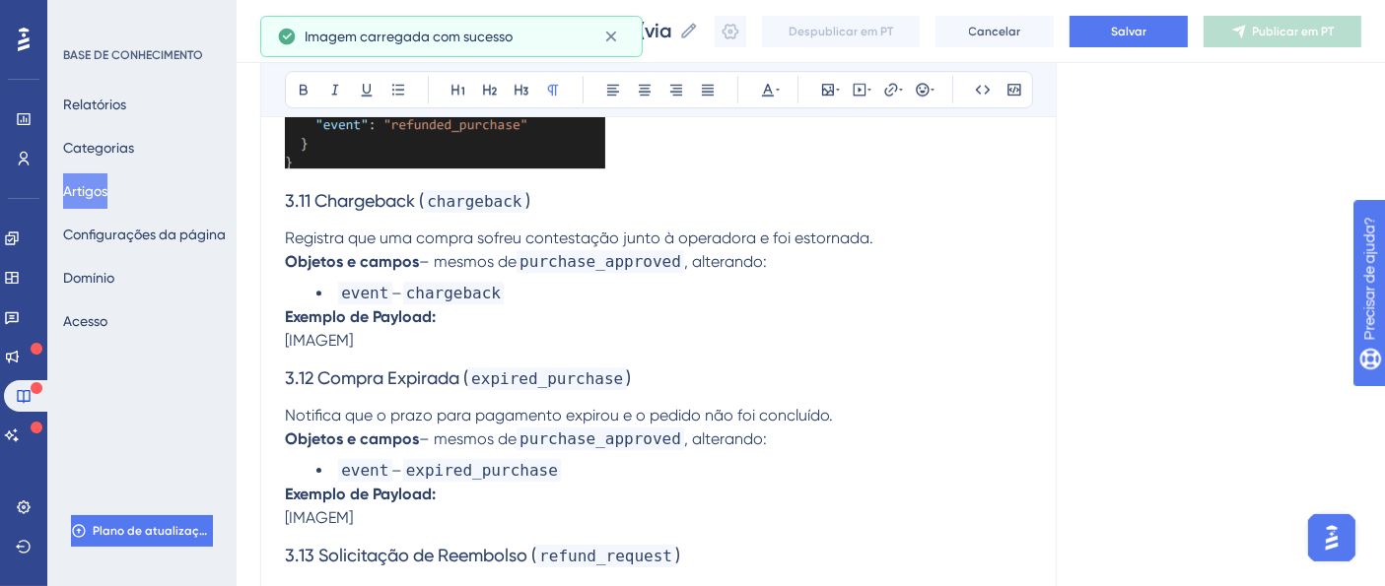
scroll to position [6102, 0]
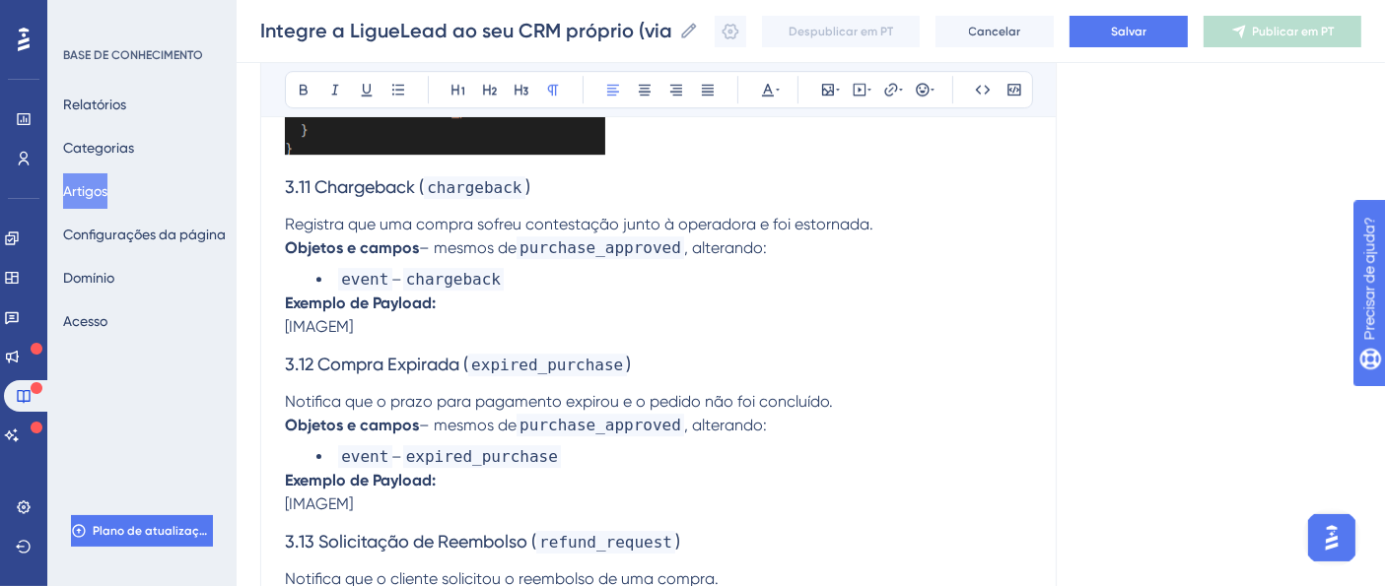
drag, startPoint x: 362, startPoint y: 330, endPoint x: 278, endPoint y: 331, distance: 83.8
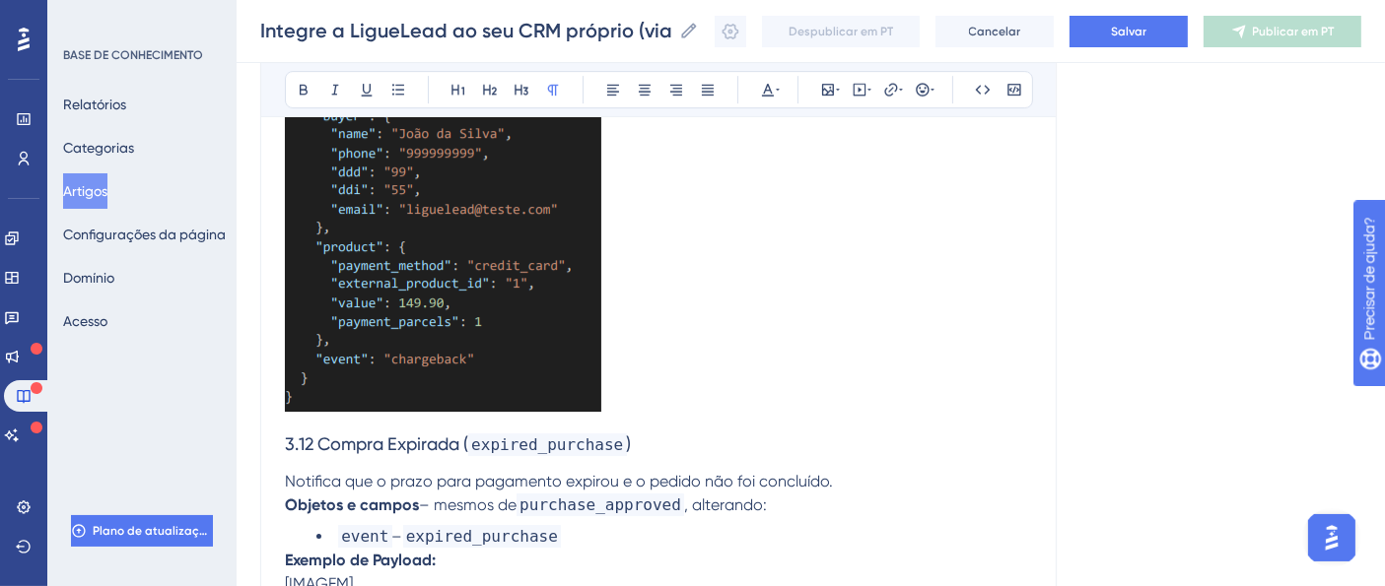
scroll to position [6605, 0]
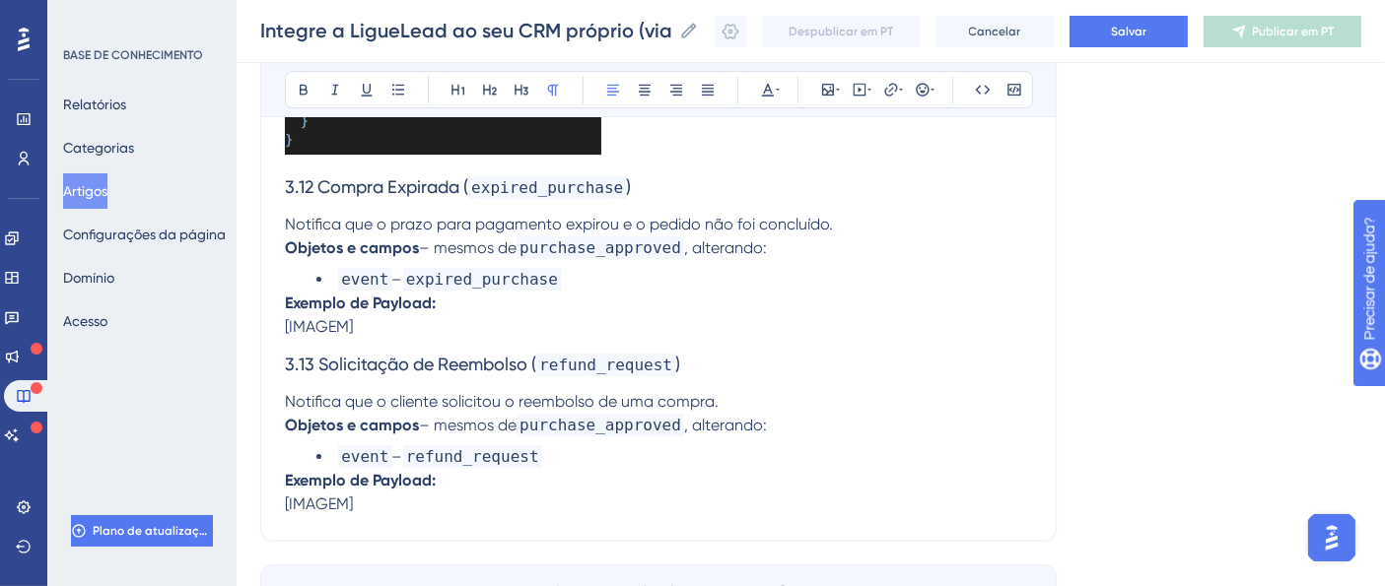
drag, startPoint x: 369, startPoint y: 333, endPoint x: 286, endPoint y: 339, distance: 83.0
click at [286, 339] on p "Exemplo de Payload: [IMAGEM]" at bounding box center [658, 315] width 747 height 47
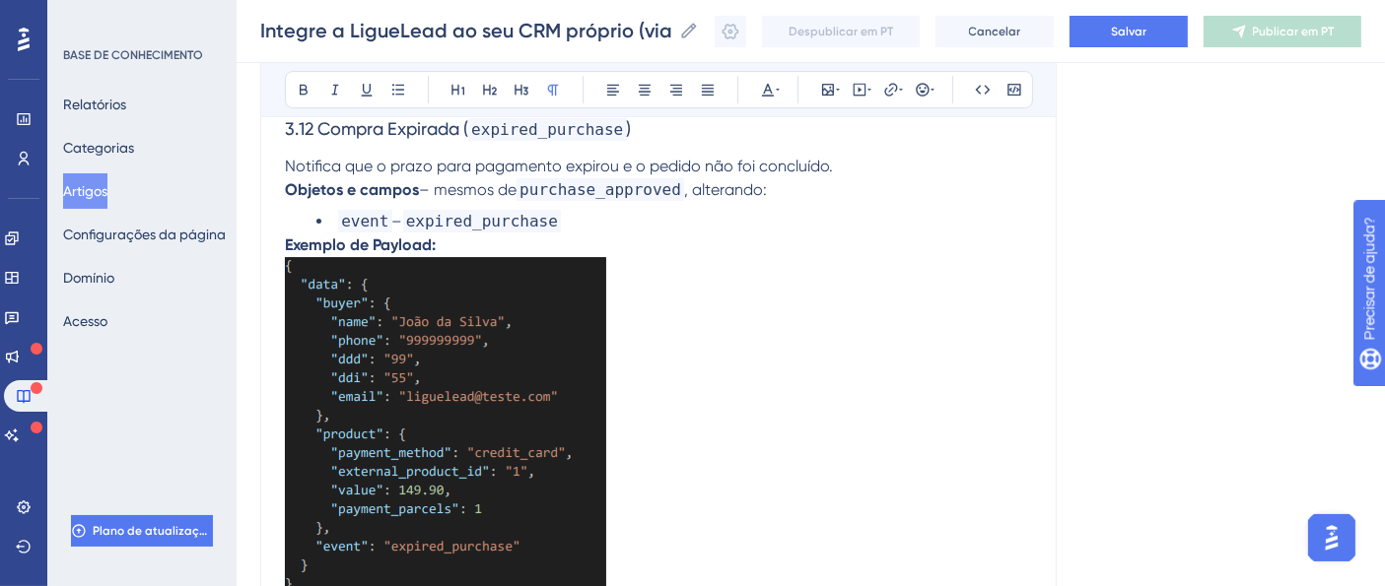
scroll to position [7067, 0]
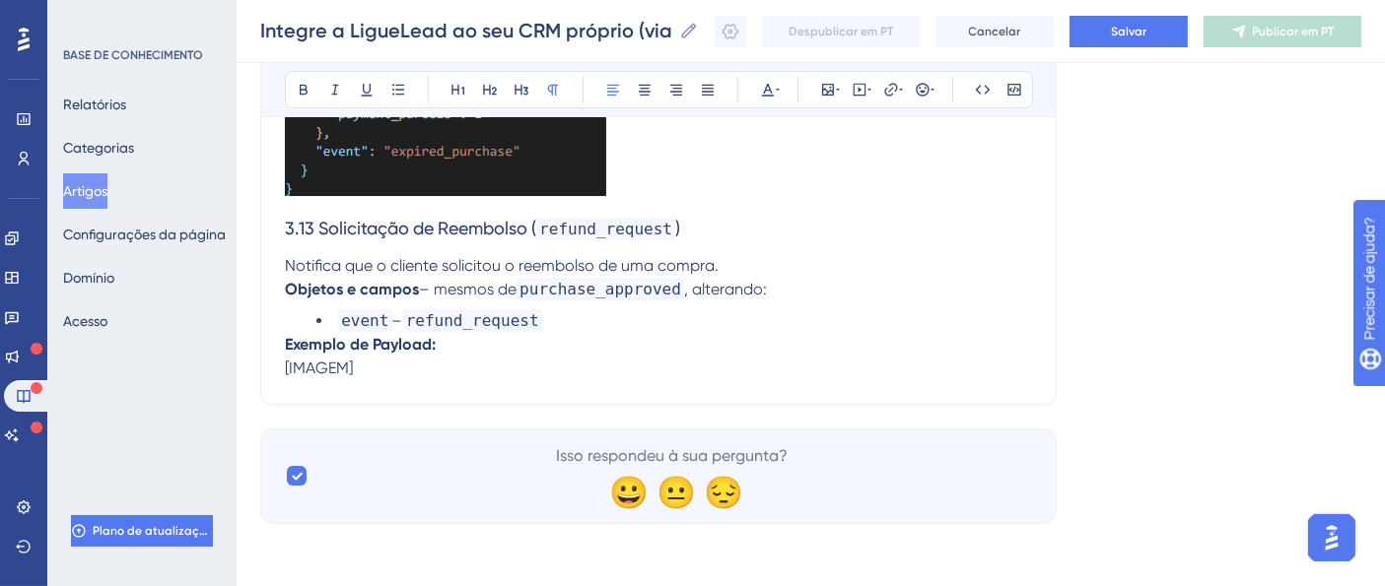
drag, startPoint x: 338, startPoint y: 374, endPoint x: 284, endPoint y: 372, distance: 54.2
click at [285, 373] on p "Exemplo de Payload: [IMAGEM]" at bounding box center [658, 356] width 747 height 47
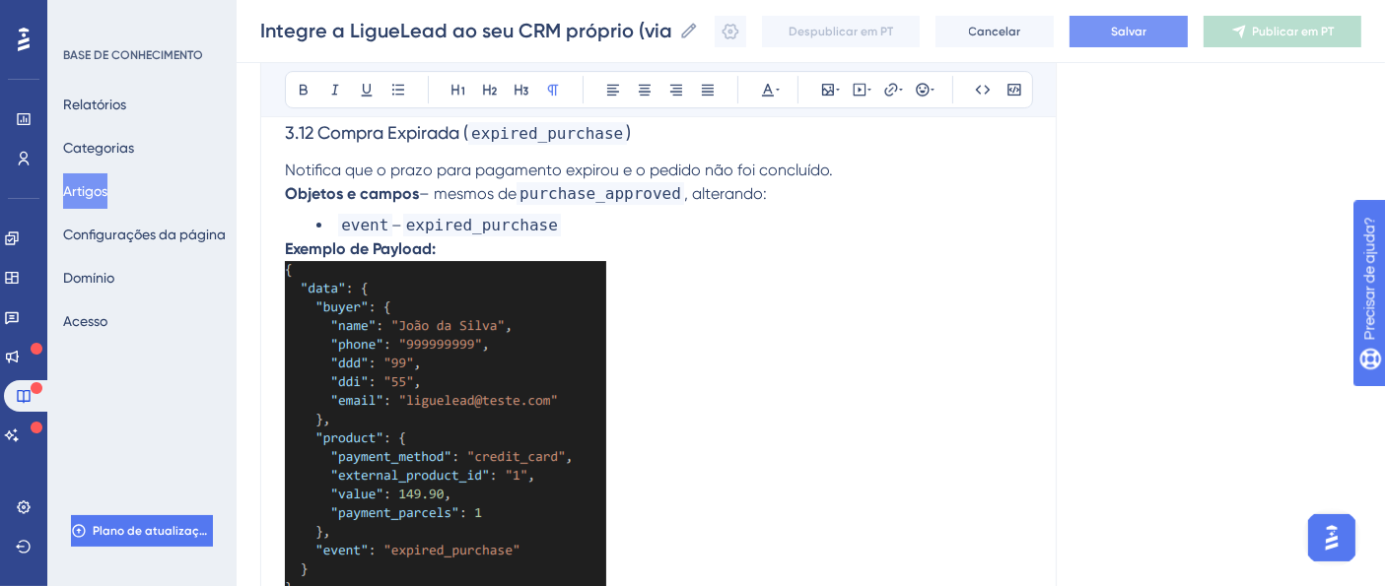
scroll to position [7157, 0]
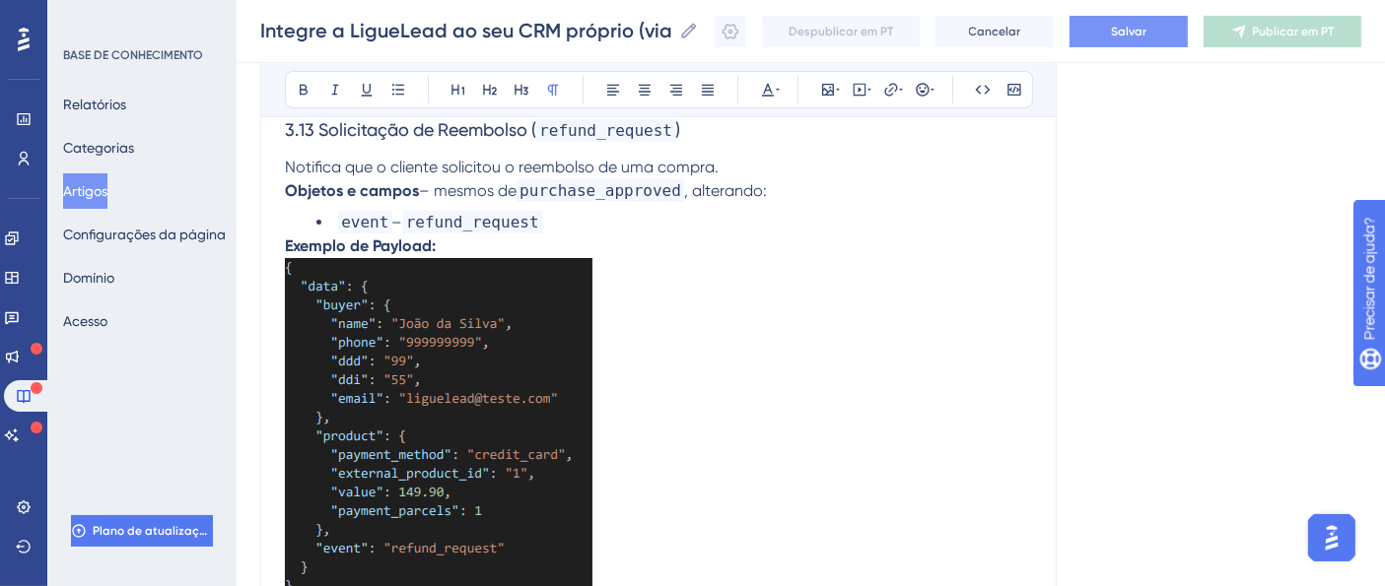
click at [1146, 27] on font "Salvar" at bounding box center [1128, 32] width 35 height 14
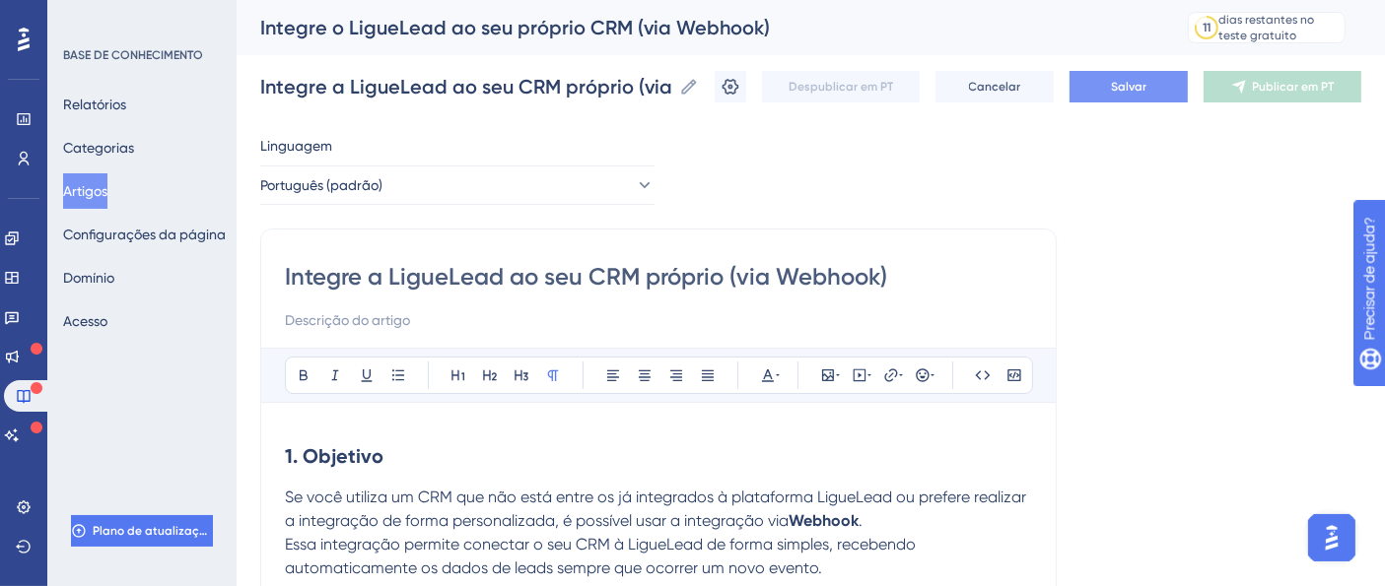
click at [1139, 91] on font "Salvar" at bounding box center [1128, 87] width 35 height 14
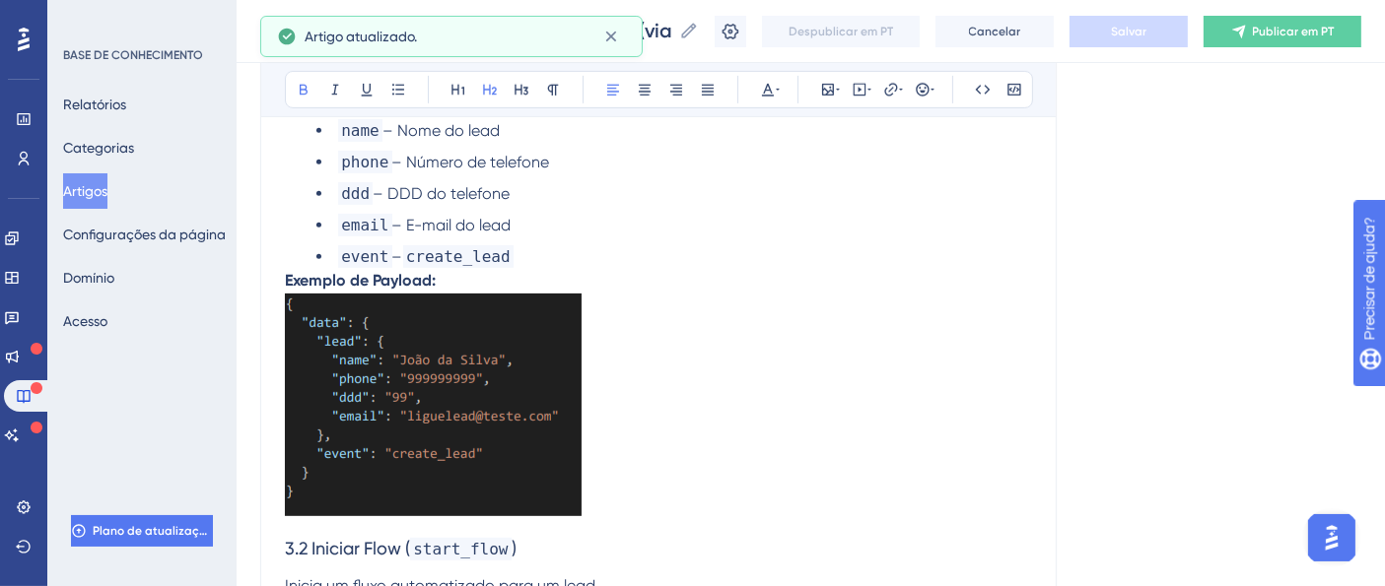
scroll to position [434, 0]
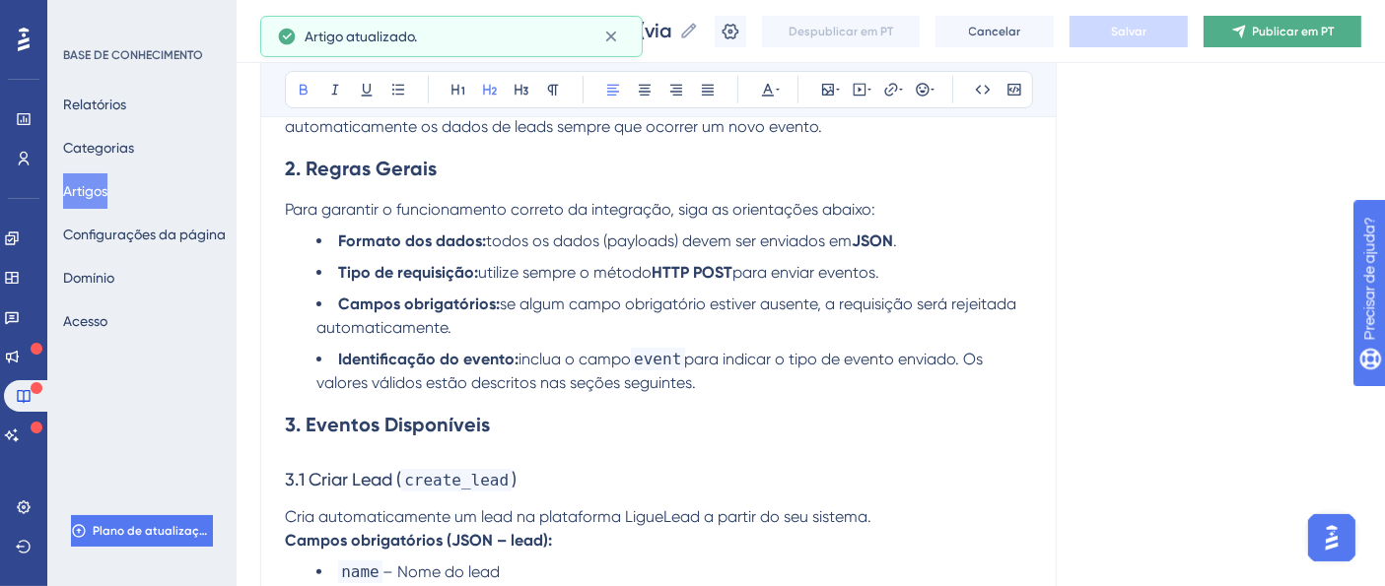
click at [1247, 32] on button "Publicar em PT" at bounding box center [1282, 32] width 158 height 32
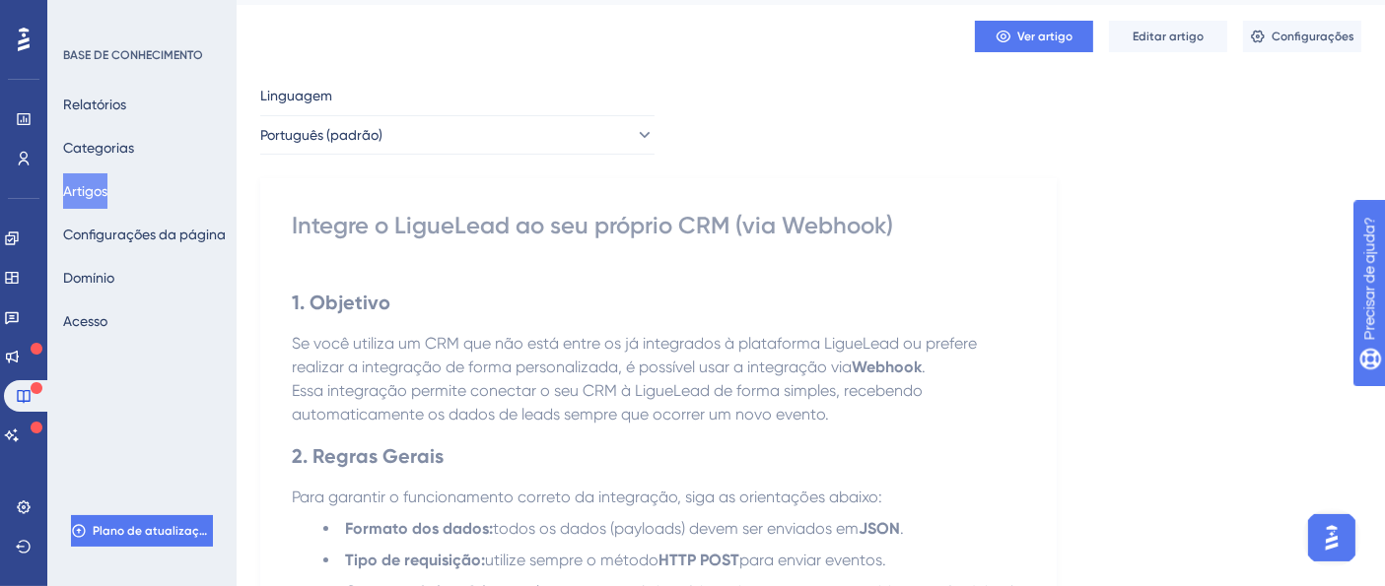
scroll to position [0, 0]
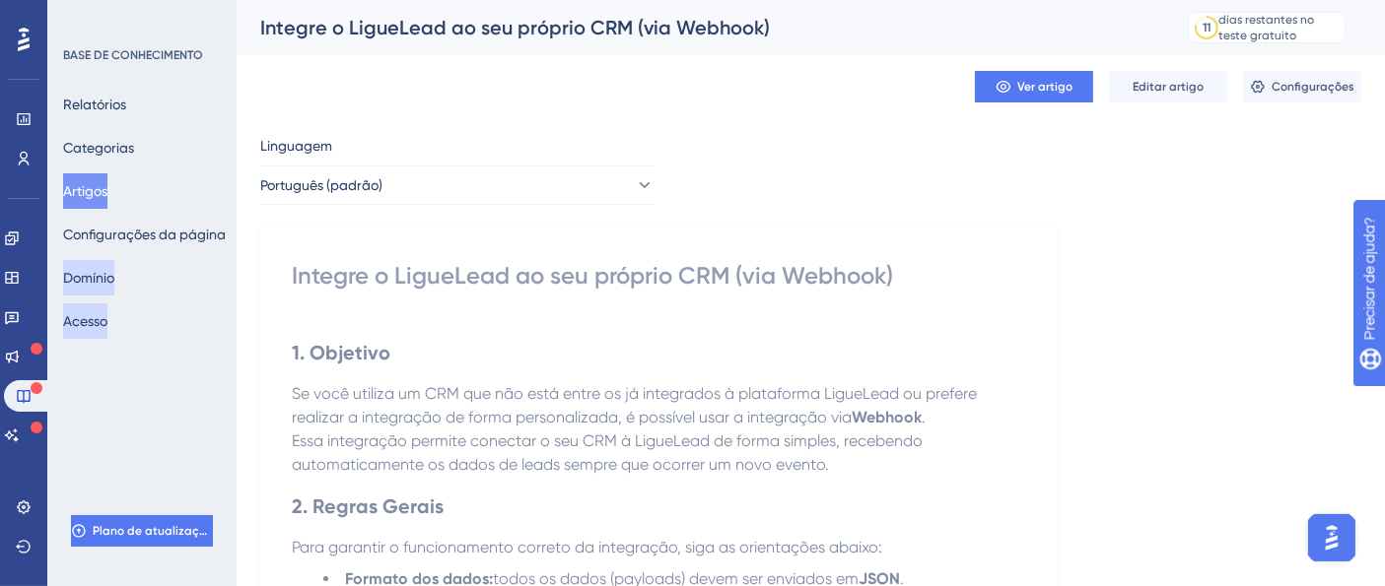
drag, startPoint x: 79, startPoint y: 307, endPoint x: 100, endPoint y: 283, distance: 32.2
click at [79, 307] on button "Acesso" at bounding box center [85, 321] width 44 height 35
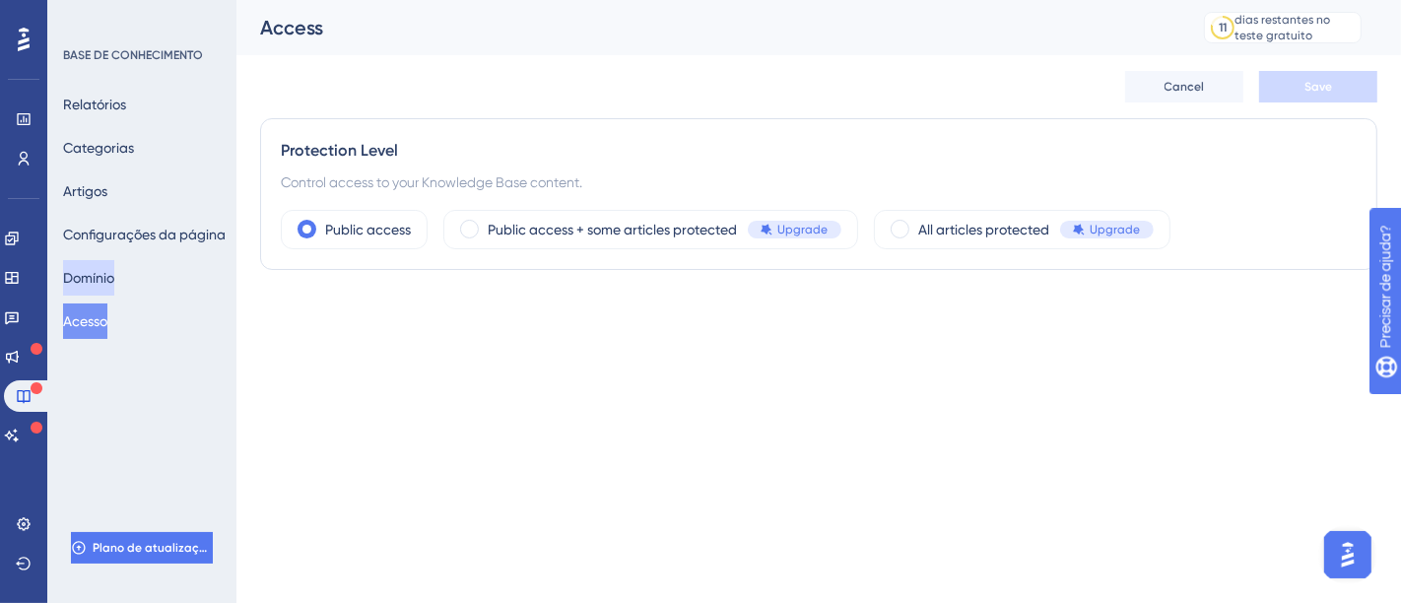
click at [114, 279] on button "Domínio" at bounding box center [88, 277] width 51 height 35
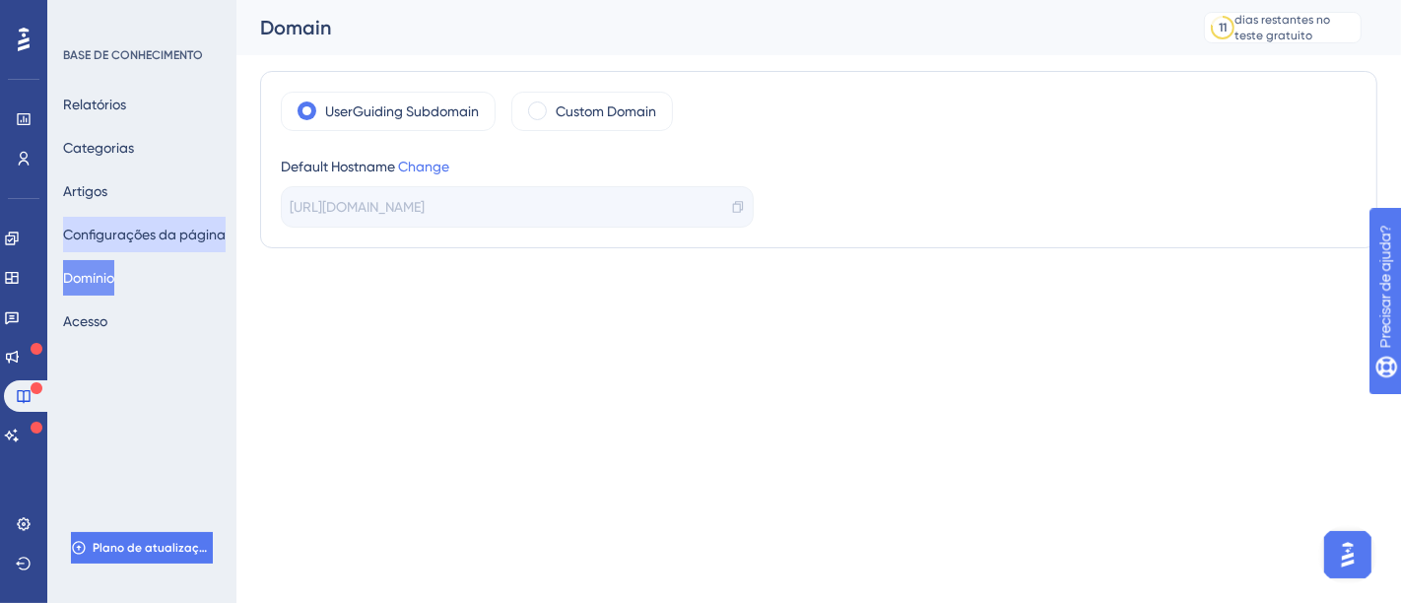
click at [132, 229] on font "Configurações da página" at bounding box center [144, 235] width 163 height 16
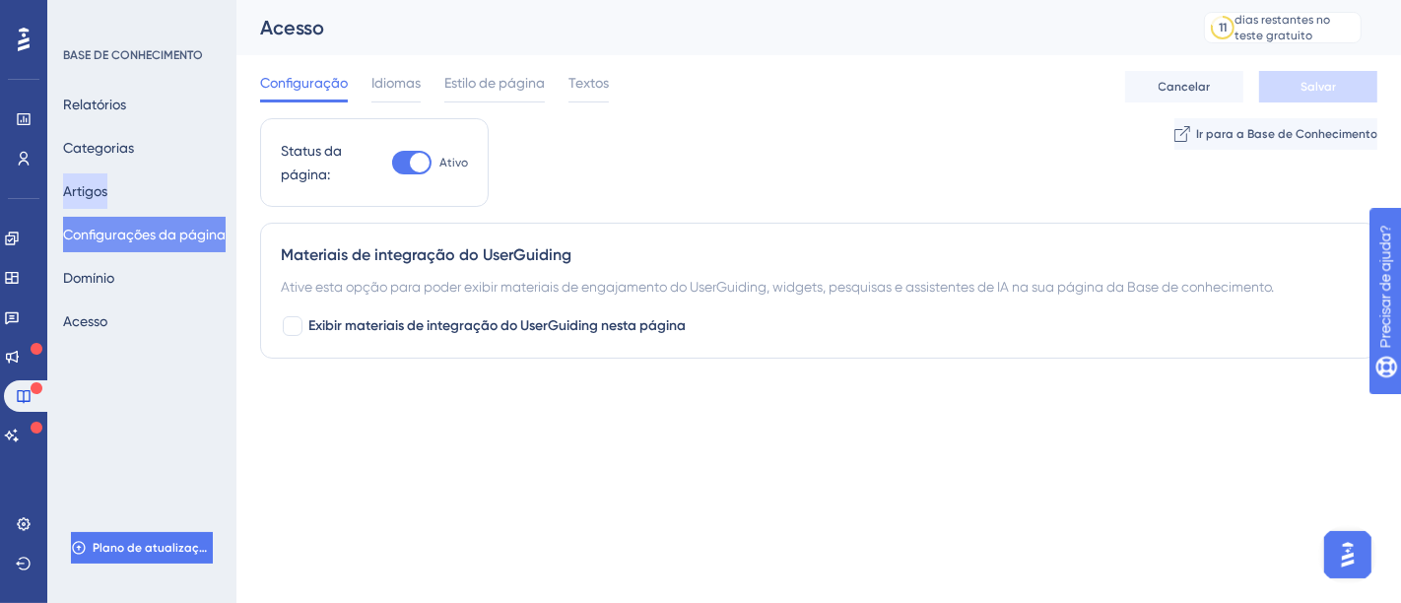
click at [107, 196] on font "Artigos" at bounding box center [85, 191] width 44 height 16
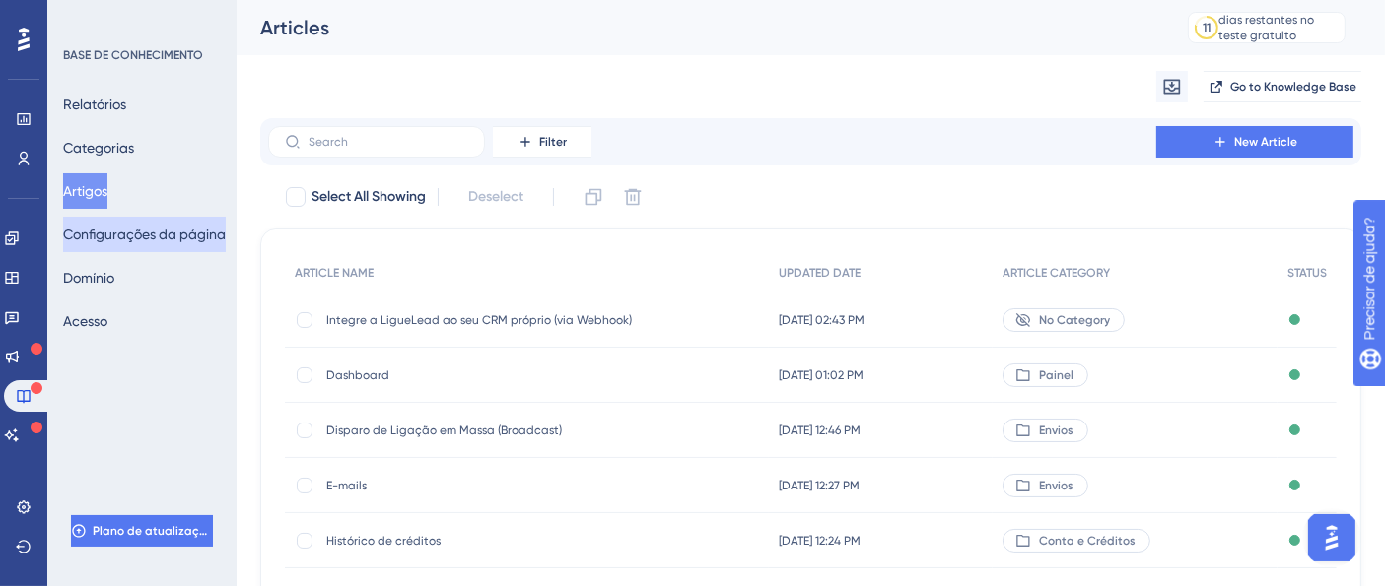
click at [137, 229] on font "Configurações da página" at bounding box center [144, 235] width 163 height 16
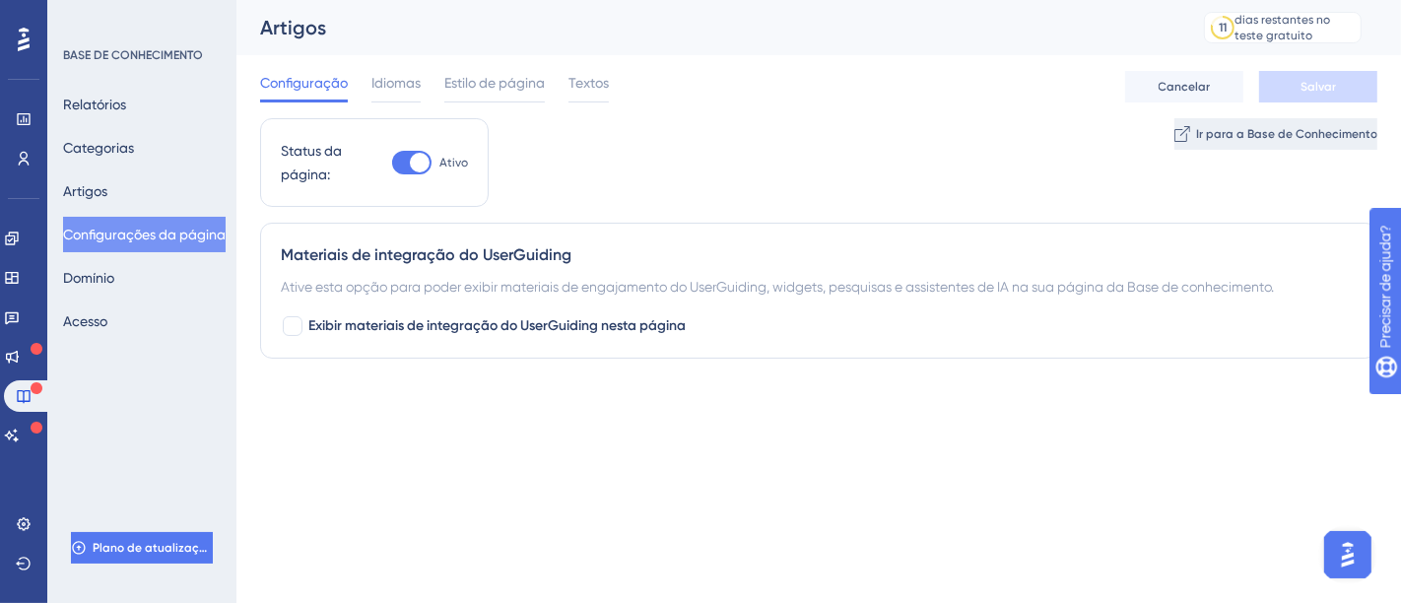
click at [1200, 145] on button "Ir para a Base de Conhecimento" at bounding box center [1276, 134] width 203 height 32
click at [93, 313] on font "Acesso" at bounding box center [85, 321] width 44 height 16
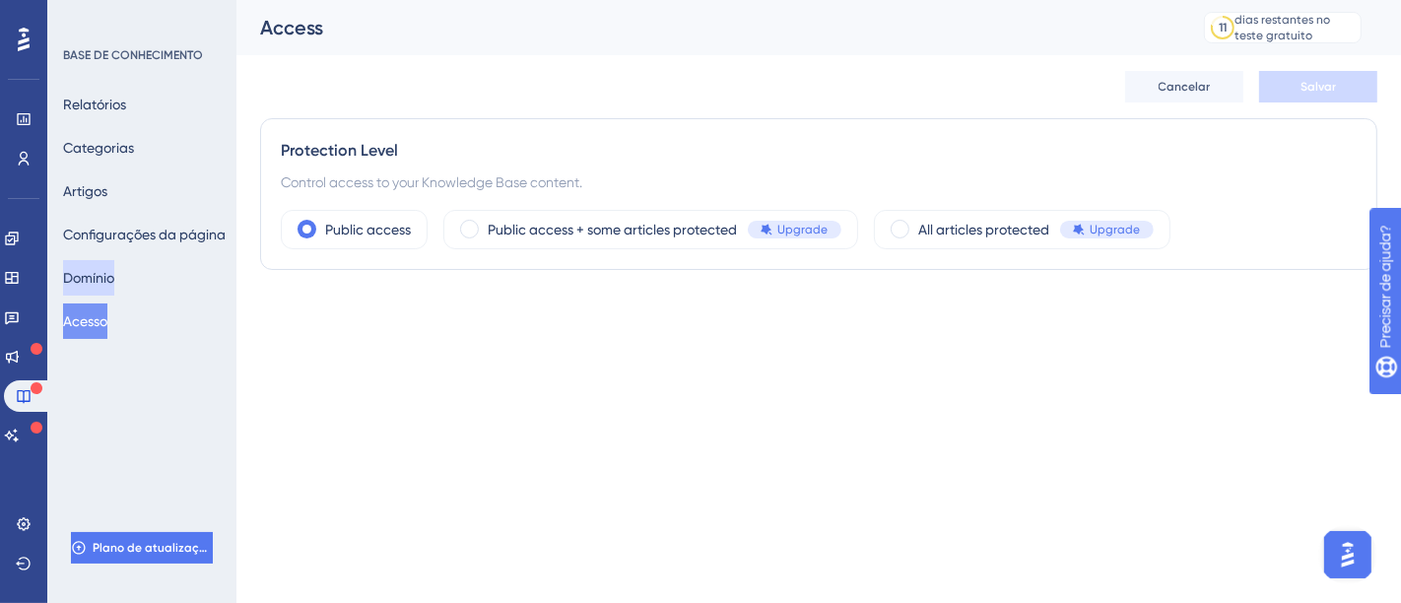
click at [99, 277] on font "Domínio" at bounding box center [88, 278] width 51 height 16
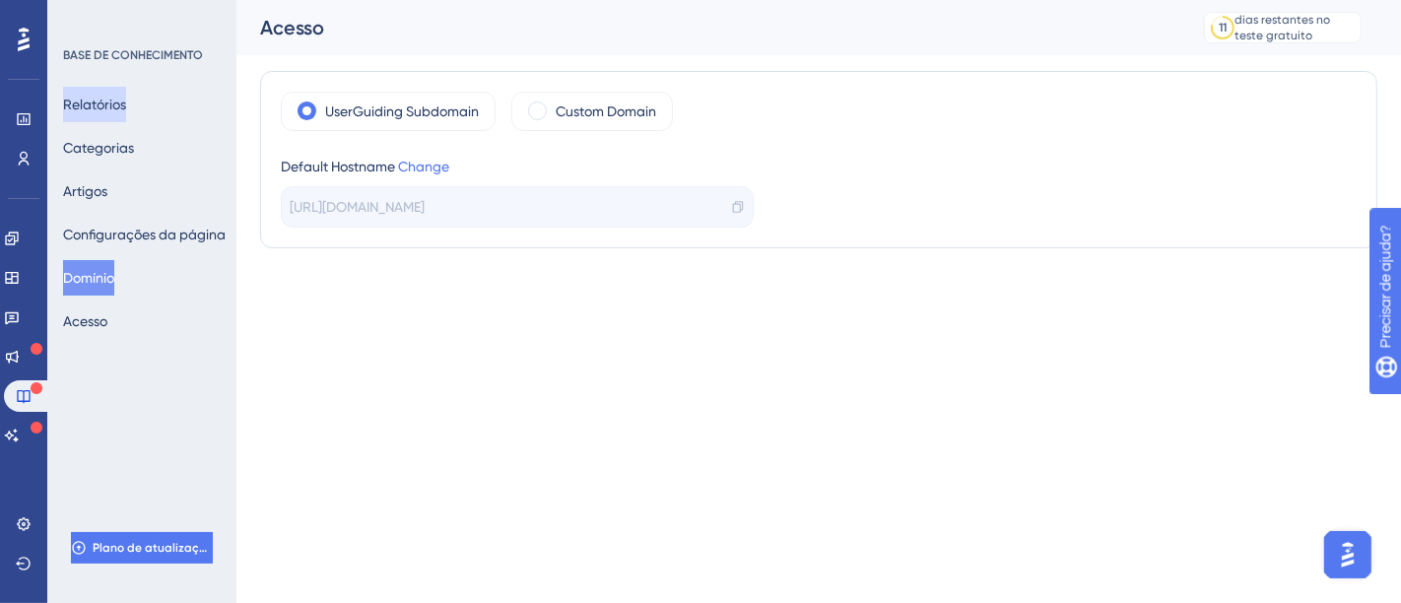
click at [109, 108] on font "Relatórios" at bounding box center [94, 105] width 63 height 16
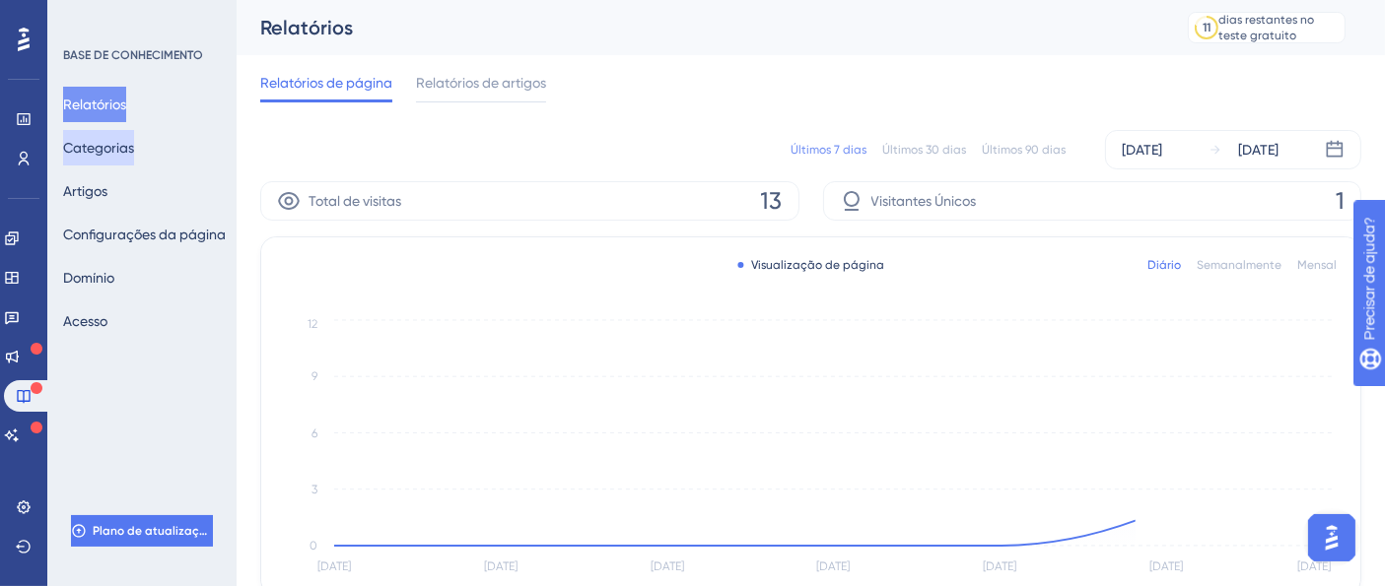
click at [126, 155] on font "Categorias" at bounding box center [98, 148] width 71 height 16
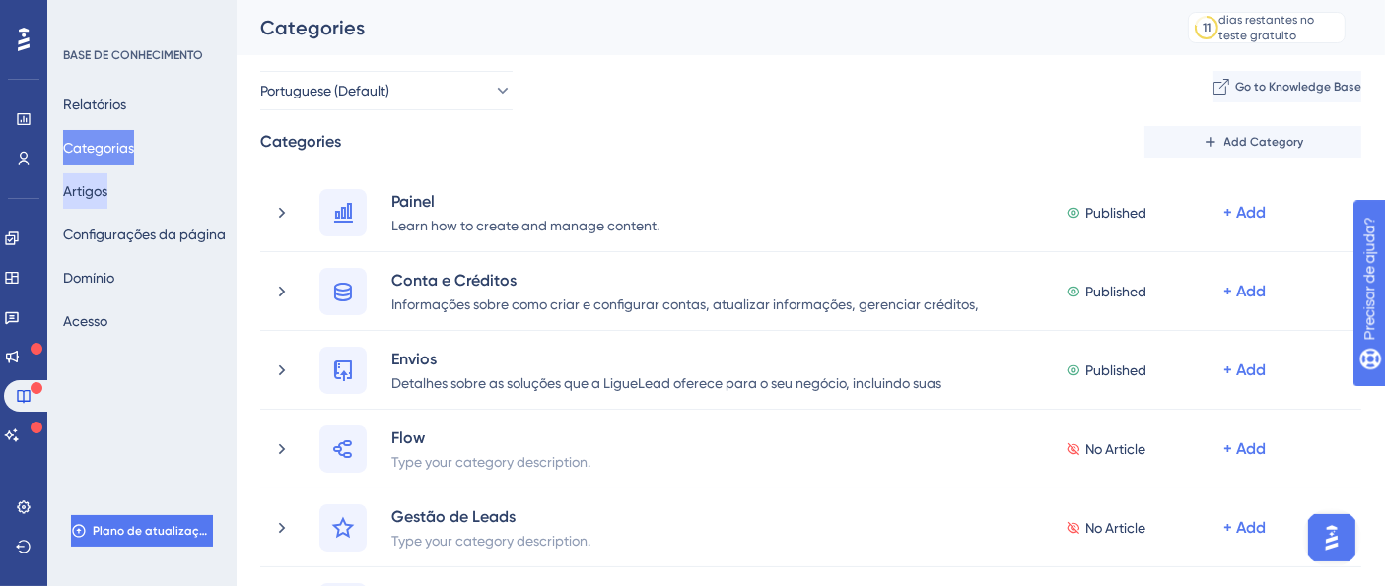
click at [107, 173] on button "Artigos" at bounding box center [85, 190] width 44 height 35
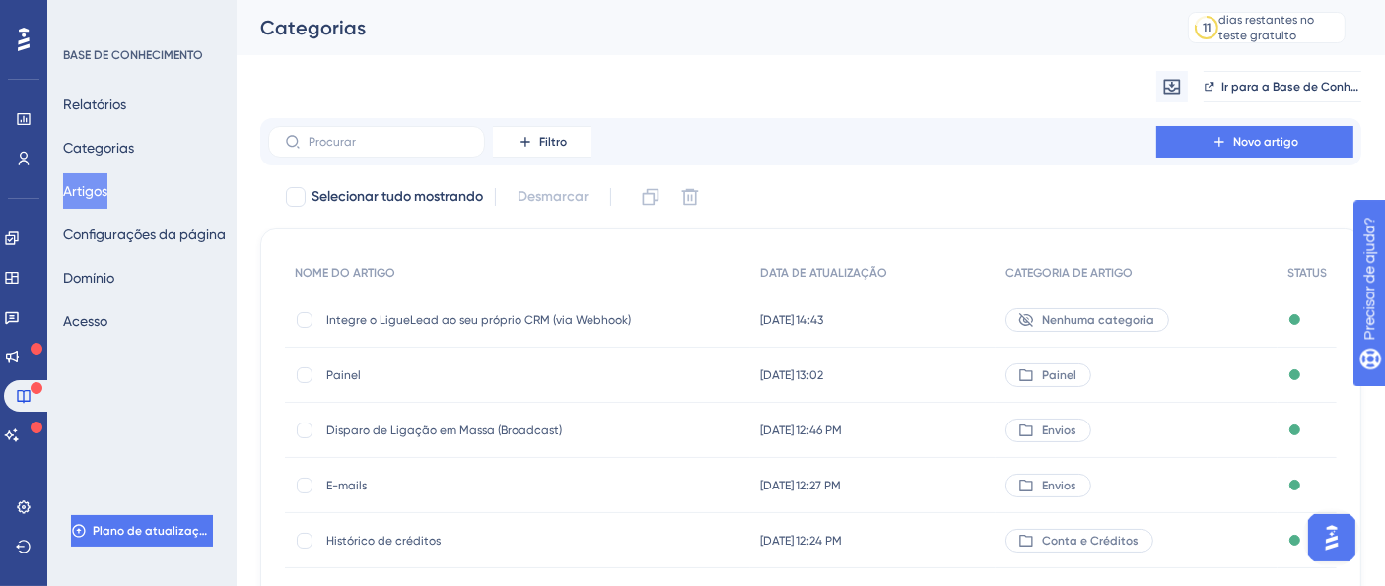
click at [1144, 321] on font "Nenhuma categoria" at bounding box center [1098, 320] width 112 height 14
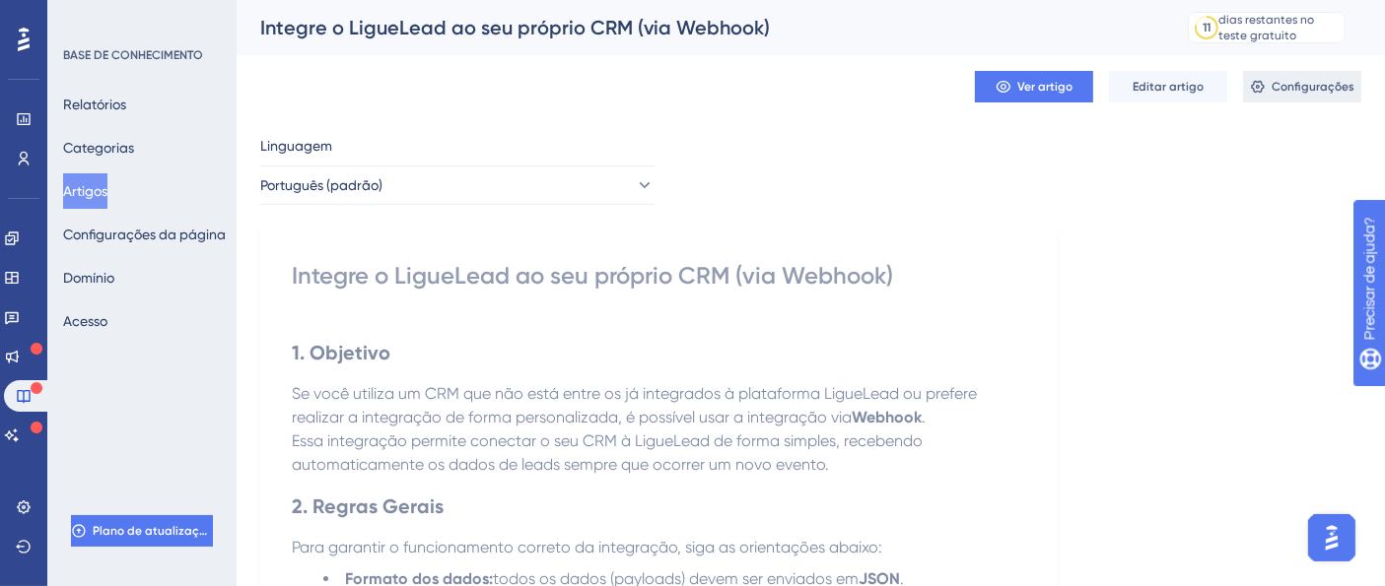
click at [1292, 86] on font "Configurações" at bounding box center [1312, 87] width 83 height 14
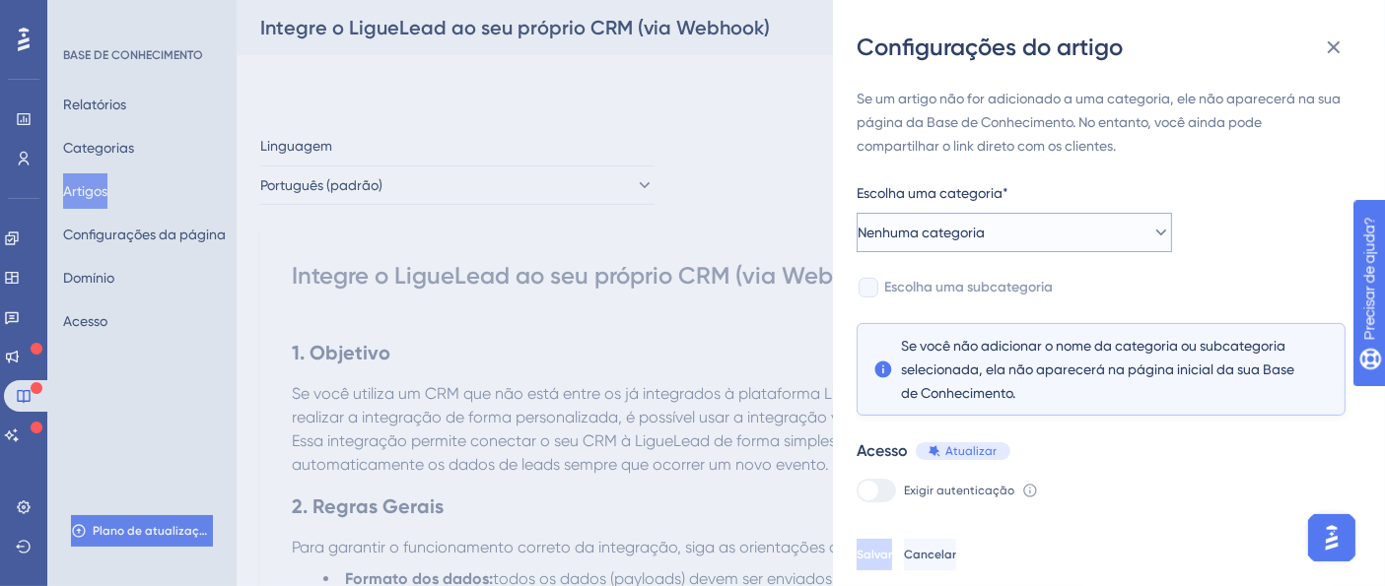
click at [1024, 227] on button "Nenhuma categoria" at bounding box center [1013, 232] width 315 height 39
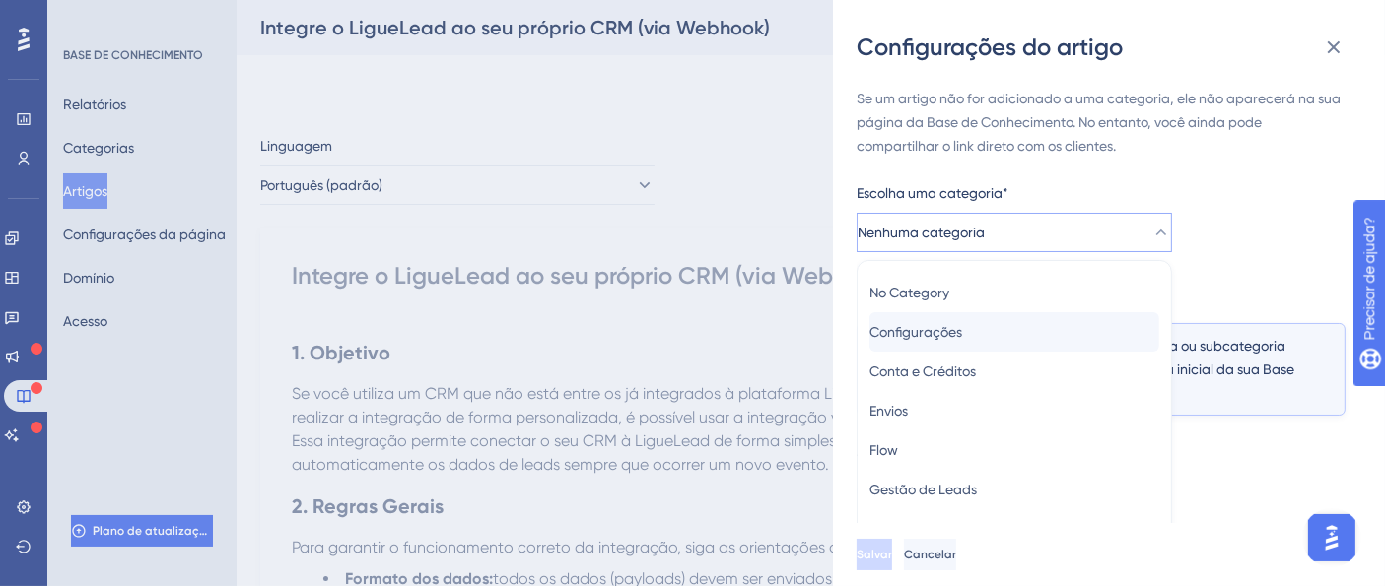
scroll to position [76, 0]
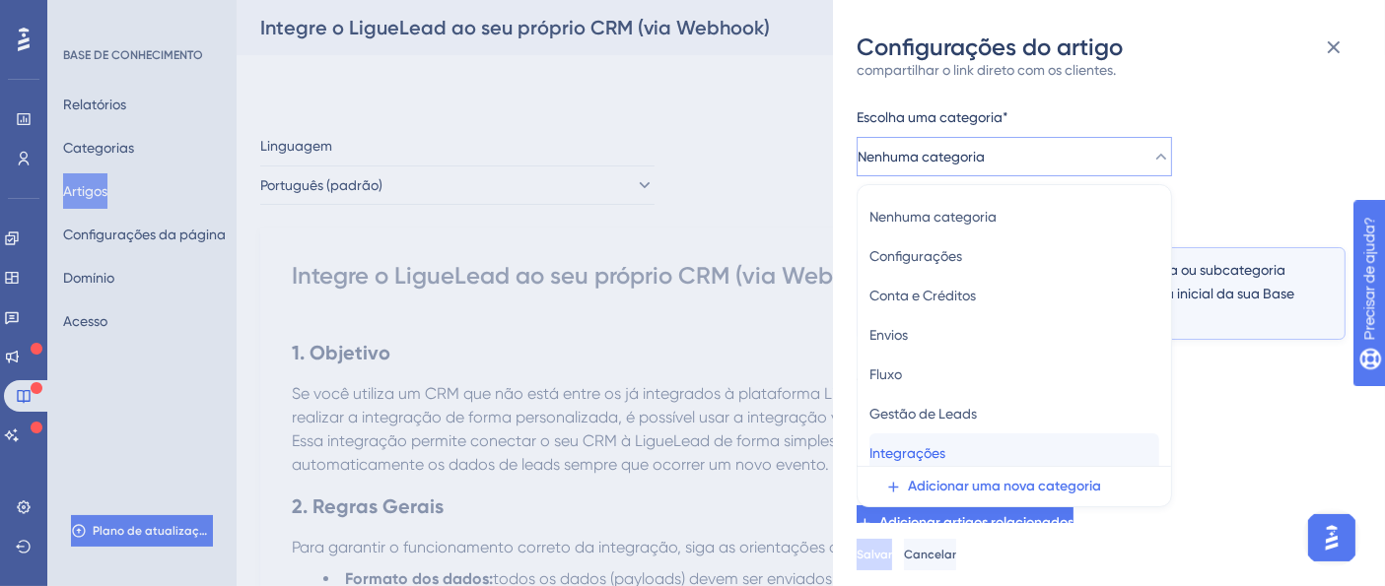
drag, startPoint x: 945, startPoint y: 451, endPoint x: 959, endPoint y: 441, distance: 17.0
click at [945, 452] on font "Integrações" at bounding box center [907, 453] width 76 height 16
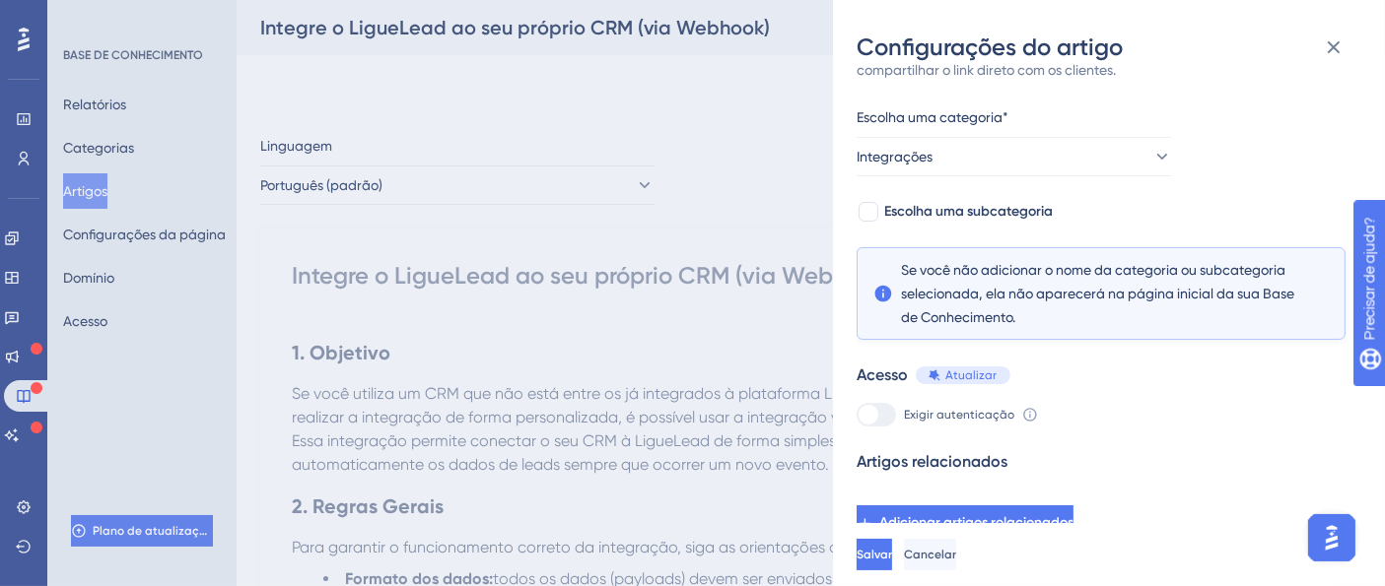
scroll to position [75, 0]
click at [892, 568] on button "Salvar" at bounding box center [873, 555] width 35 height 32
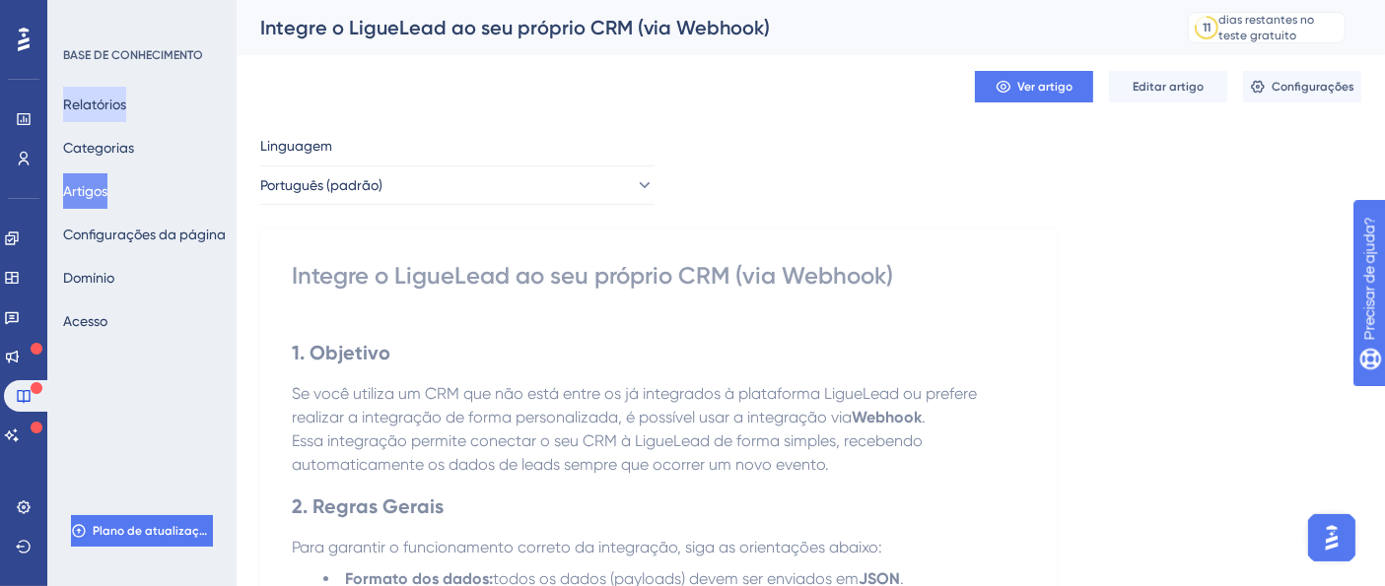
click at [126, 108] on font "Relatórios" at bounding box center [94, 105] width 63 height 16
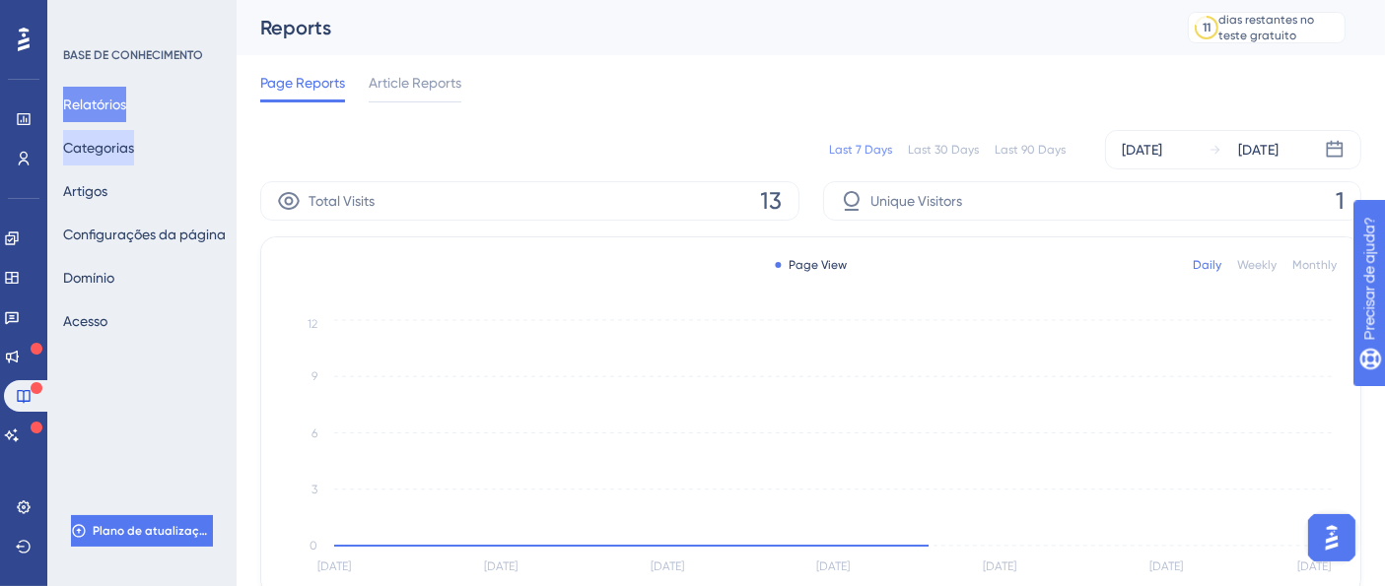
click at [132, 140] on font "Categorias" at bounding box center [98, 148] width 71 height 16
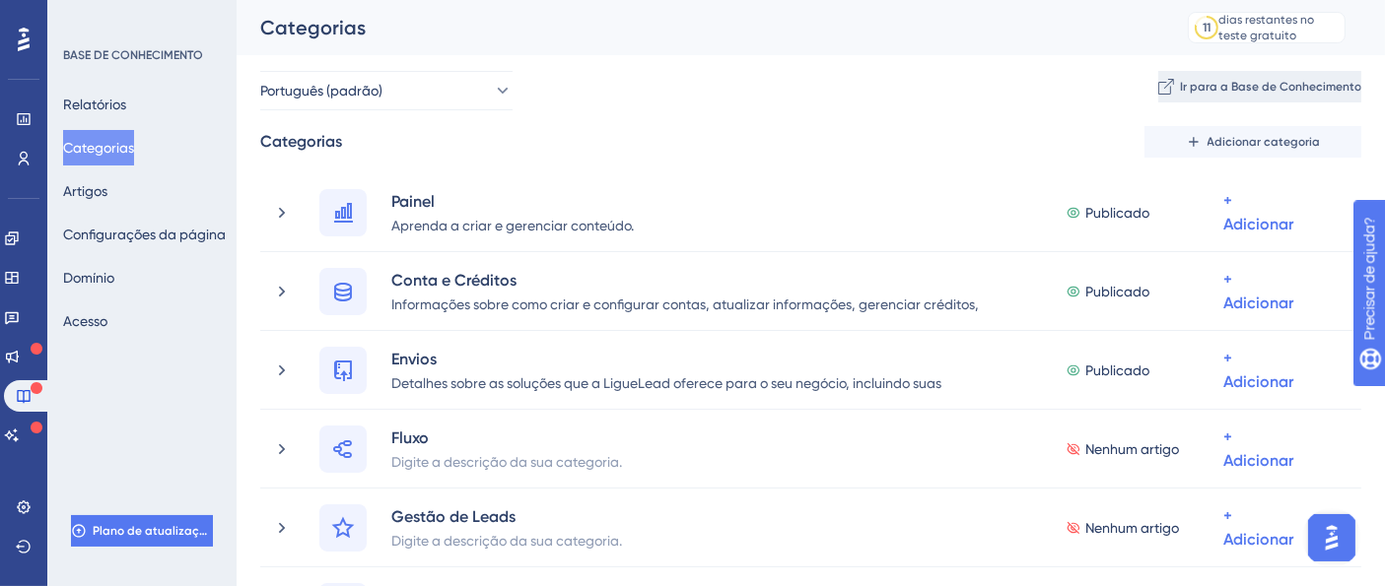
click at [1202, 89] on font "Ir para a Base de Conhecimento" at bounding box center [1270, 87] width 181 height 14
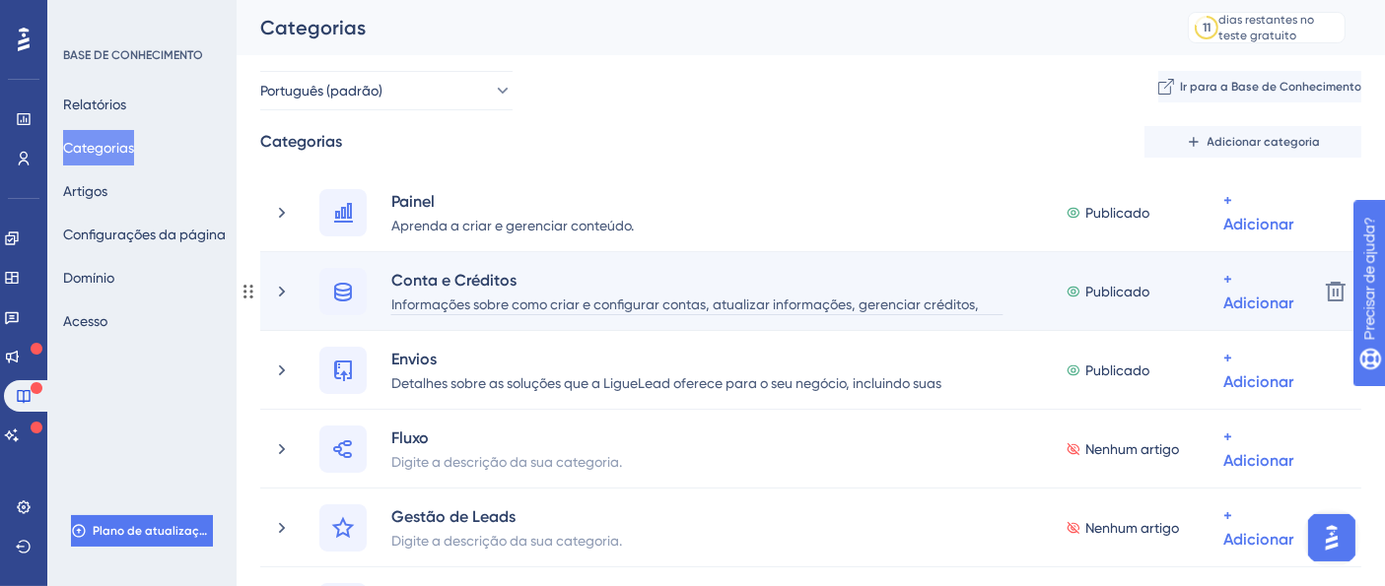
click at [487, 306] on font "Informações sobre como criar e configurar contas, atualizar informações, gerenc…" at bounding box center [684, 316] width 587 height 39
click at [940, 300] on font "Informações sobre como criar e configurar contas, atualizar informações, gerenc…" at bounding box center [684, 316] width 587 height 39
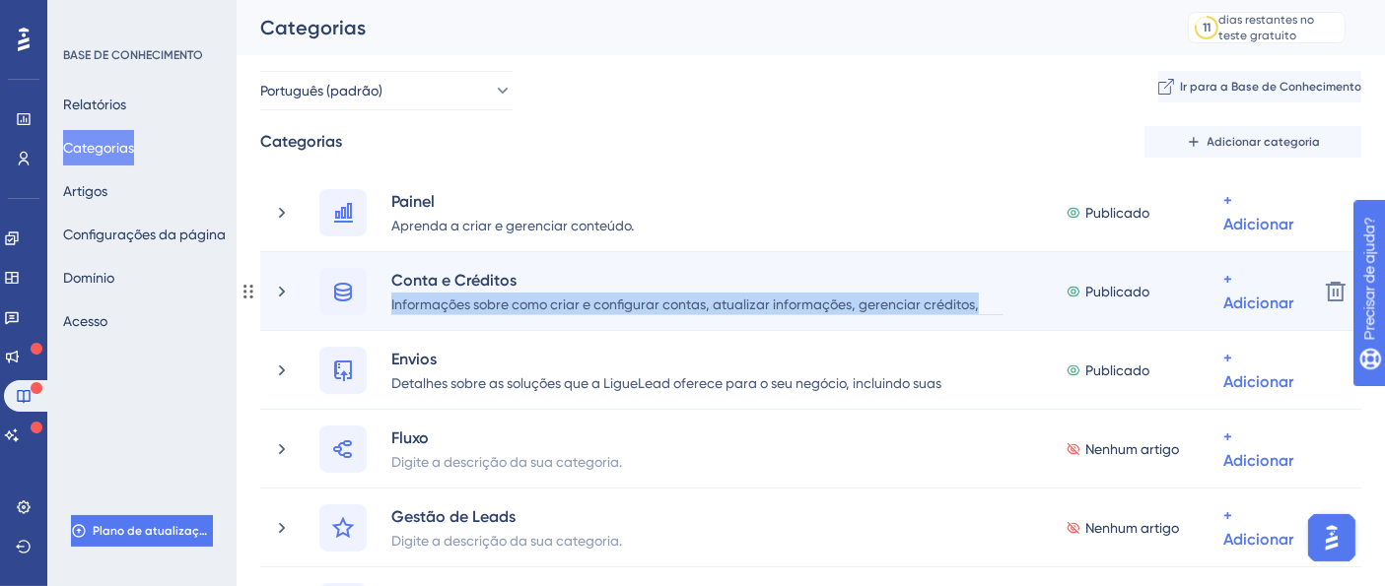
click at [940, 300] on font "Informações sobre como criar e configurar contas, atualizar informações, gerenc…" at bounding box center [684, 316] width 587 height 39
click at [711, 307] on font "Informações sobre como criar e configurar contas, atualizar informações, gerenc…" at bounding box center [684, 316] width 587 height 39
drag, startPoint x: 705, startPoint y: 307, endPoint x: 1014, endPoint y: 305, distance: 309.4
click at [1014, 305] on div "Conta e Créditos Informações sobre como criar e configurar contas, atualizar in…" at bounding box center [704, 291] width 629 height 47
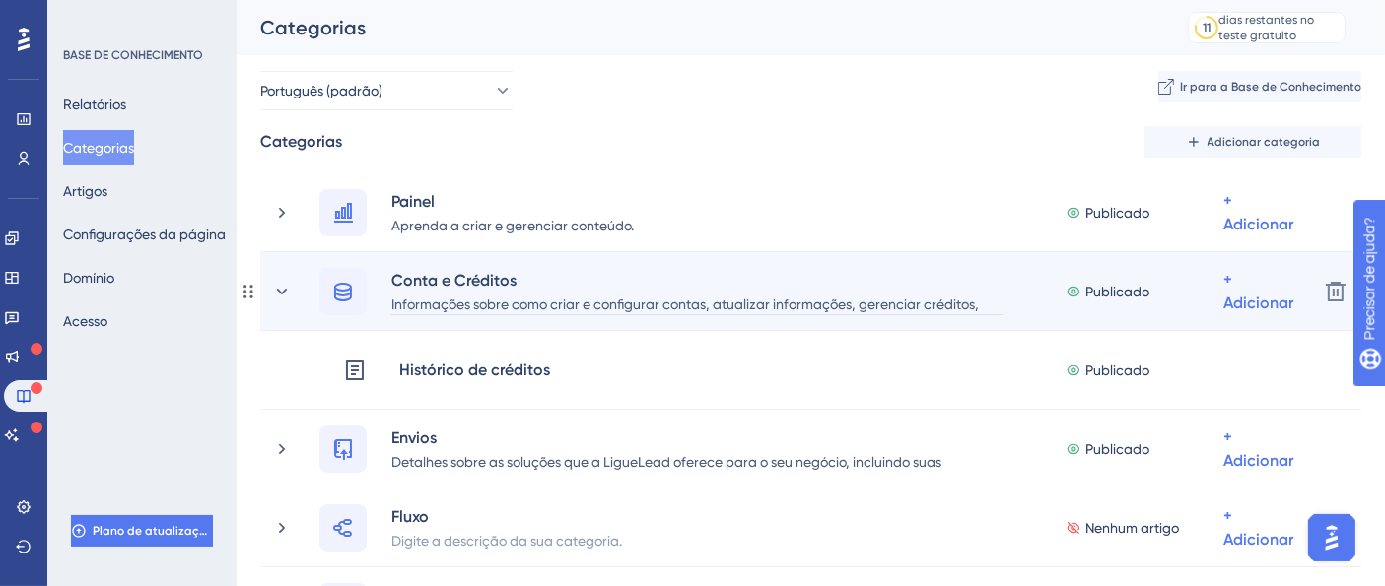
click at [951, 305] on font "Informações sobre como criar e configurar contas, atualizar informações, gerenc…" at bounding box center [684, 316] width 587 height 39
click at [950, 305] on font "Informações sobre como criar e configurar contas, atualizar informações, gerenc…" at bounding box center [684, 316] width 587 height 39
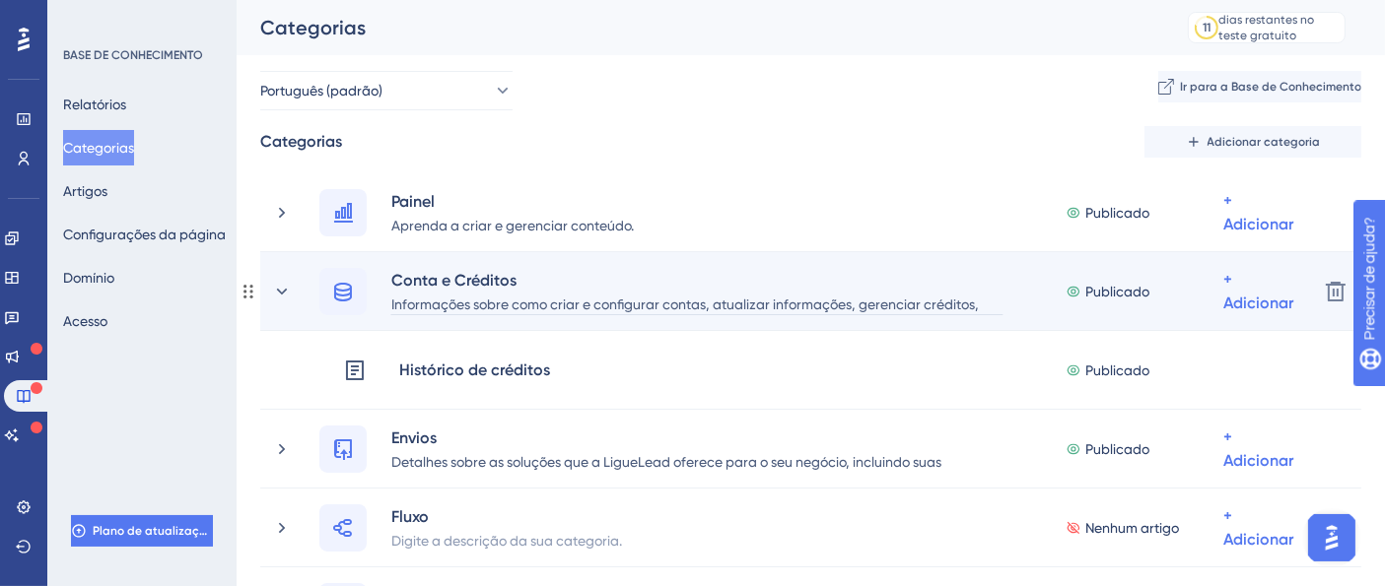
click at [951, 297] on font "Informações sobre como criar e configurar contas, atualizar informações, gerenc…" at bounding box center [684, 316] width 587 height 39
drag, startPoint x: 580, startPoint y: 305, endPoint x: 657, endPoint y: 302, distance: 76.9
click at [657, 302] on font "Informações sobre como criar e configurar contas, atualizar informações, gerenc…" at bounding box center [684, 316] width 587 height 39
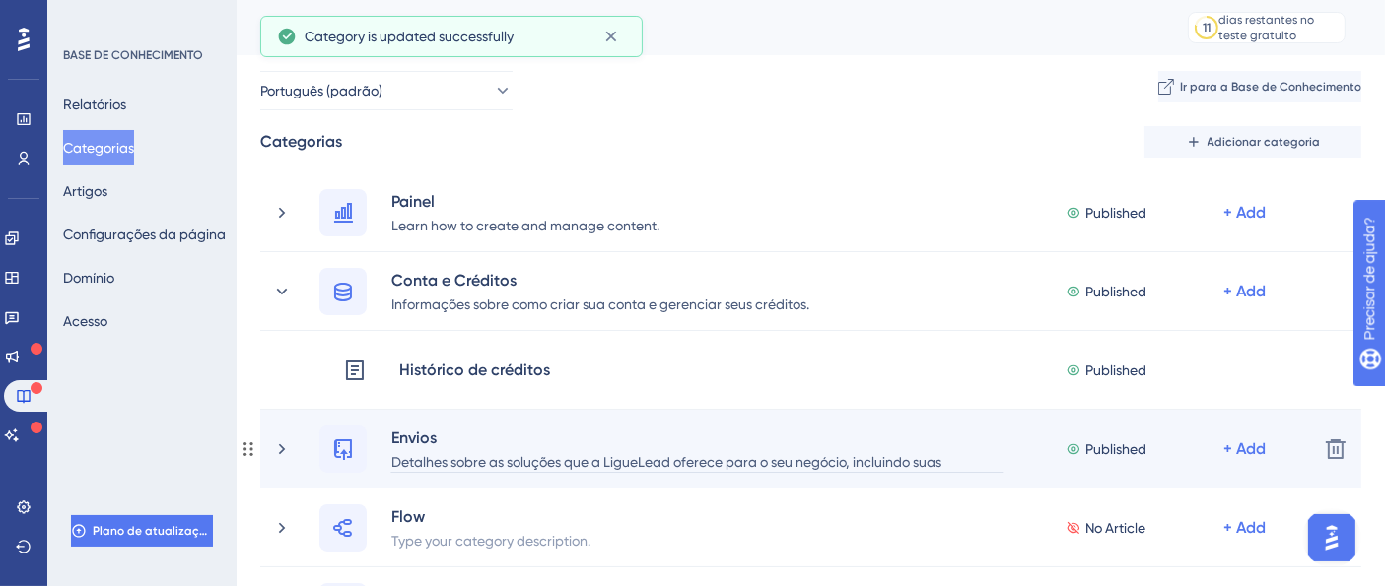
click at [919, 463] on div "Detalhes sobre as soluções que a LigueLead oferece para o seu negócio, incluind…" at bounding box center [696, 461] width 613 height 24
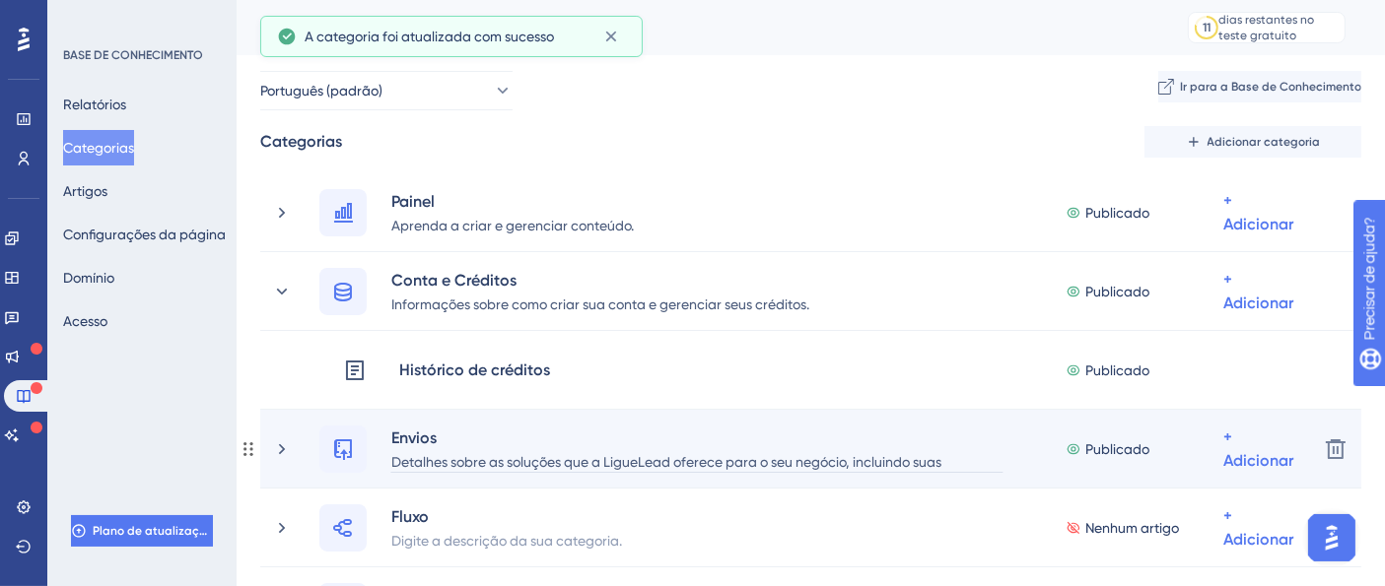
click at [919, 463] on font "Detalhes sobre as soluções que a LigueLead oferece para o seu negócio, incluind…" at bounding box center [666, 473] width 550 height 39
click at [895, 463] on font "Detalhes sobre as soluções que a LigueLead oferece para o seu negócio, incluind…" at bounding box center [666, 473] width 550 height 39
drag, startPoint x: 847, startPoint y: 463, endPoint x: 1029, endPoint y: 468, distance: 181.4
click at [1029, 468] on div "Envios Detalhes sobre as soluções que a LigueLead oferece para o seu negócio, i…" at bounding box center [810, 449] width 982 height 47
click at [945, 463] on div "Detalhes sobre as soluções que a LigueLead oferece para o seu negócio, incluind…" at bounding box center [696, 461] width 613 height 24
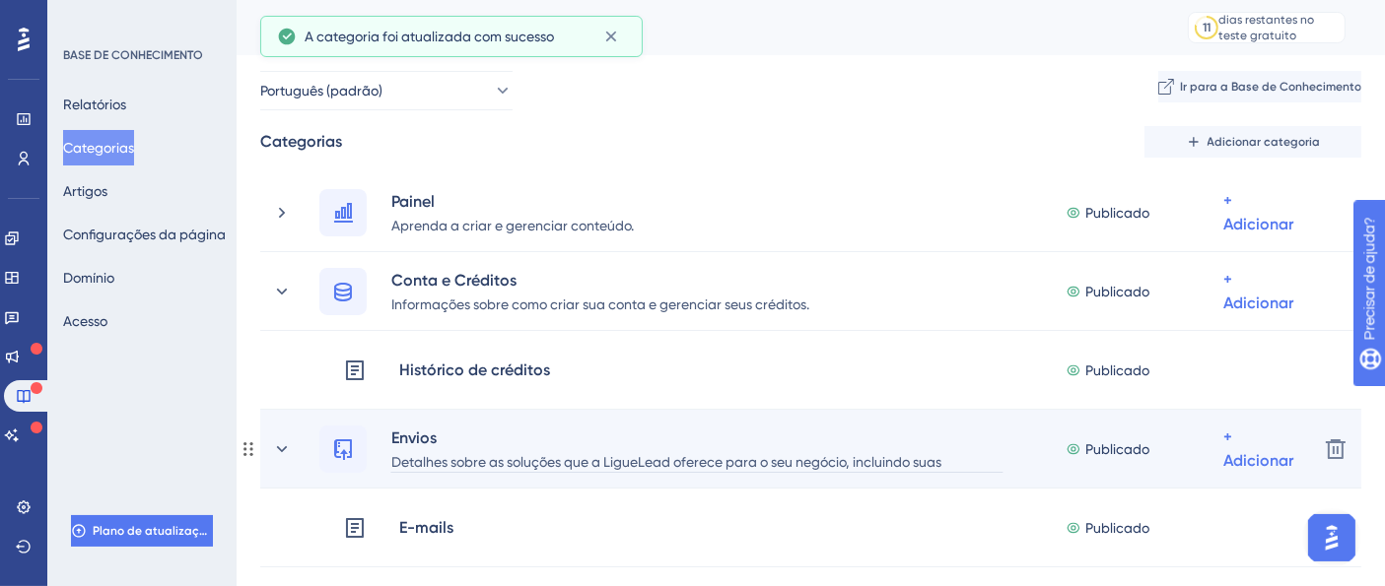
click at [941, 463] on font "Detalhes sobre as soluções que a LigueLead oferece para o seu negócio, incluind…" at bounding box center [666, 473] width 550 height 39
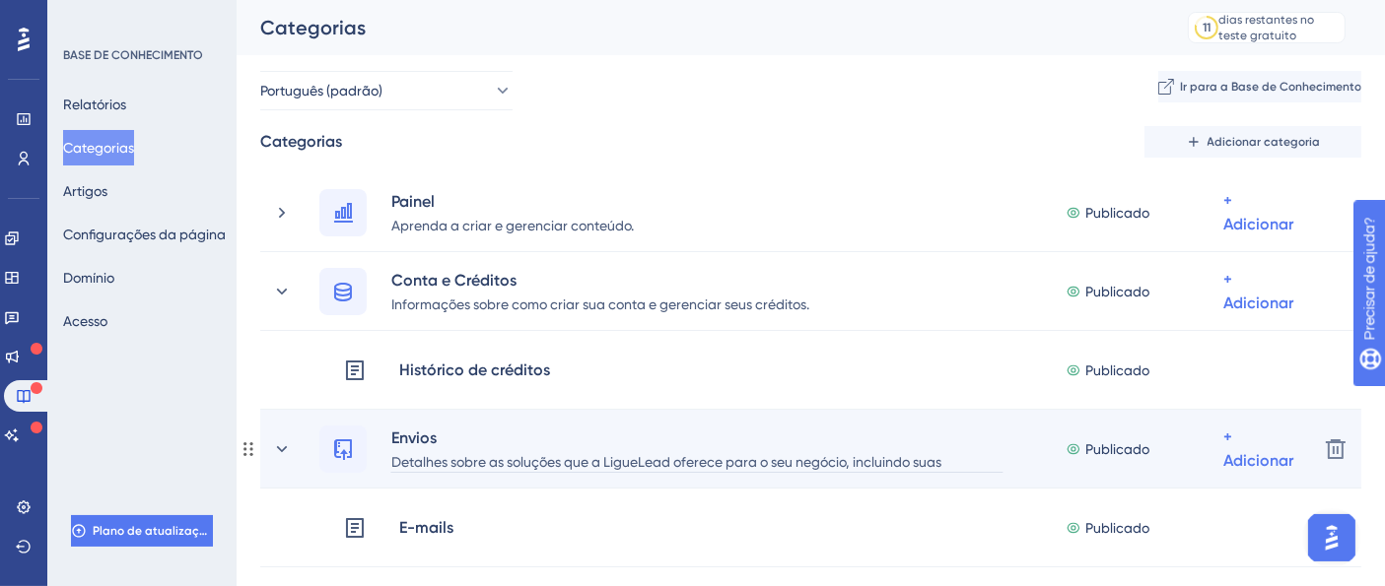
click at [951, 459] on div "Detalhes sobre as soluções que a LigueLead oferece para o seu negócio, incluind…" at bounding box center [696, 461] width 613 height 24
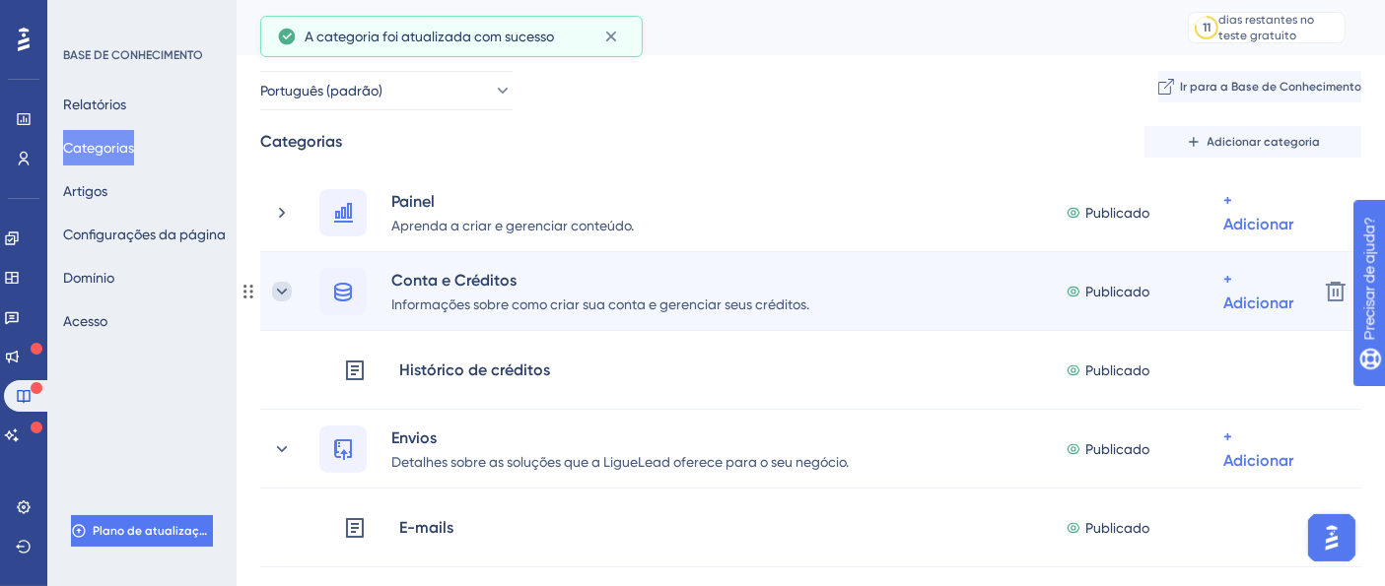
click at [285, 290] on icon at bounding box center [282, 291] width 11 height 6
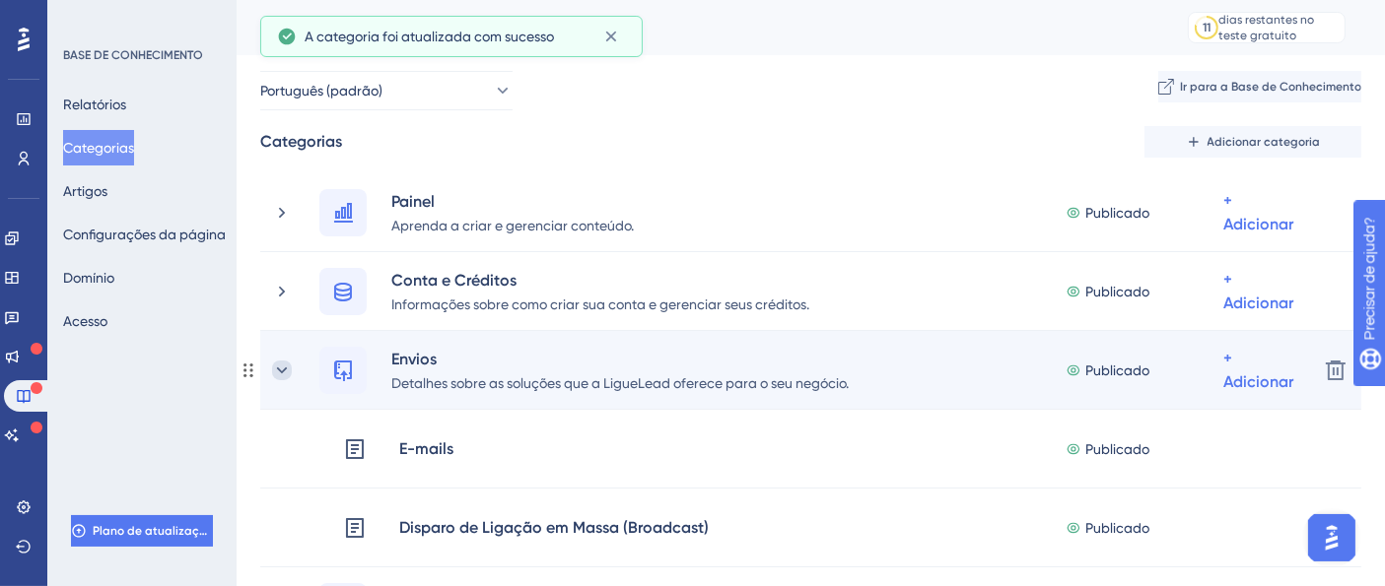
click at [281, 372] on icon at bounding box center [282, 370] width 11 height 6
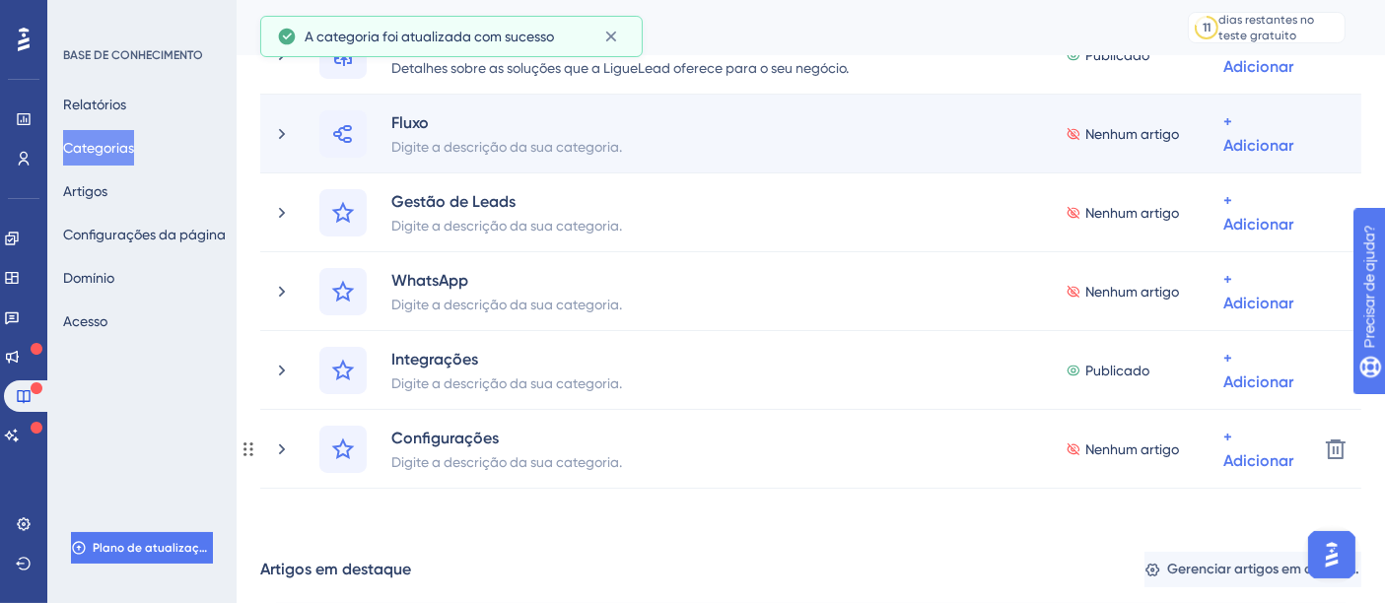
scroll to position [328, 0]
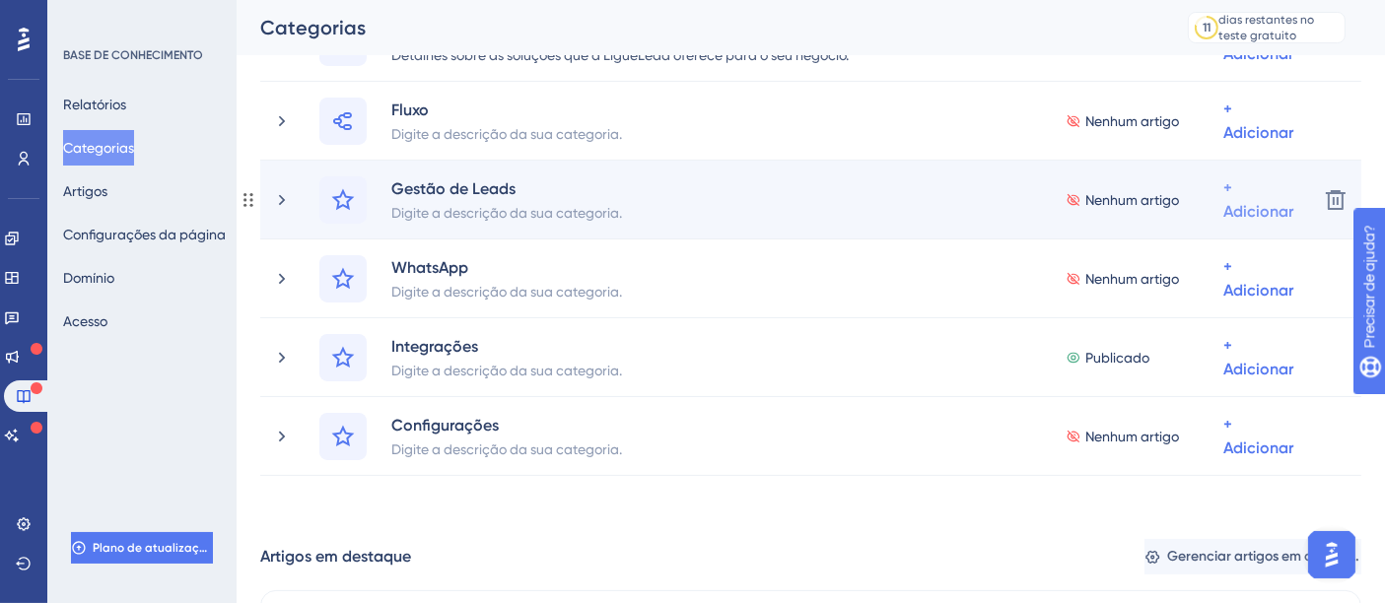
click at [1169, 297] on font "Adicionar artigos" at bounding box center [1163, 304] width 108 height 16
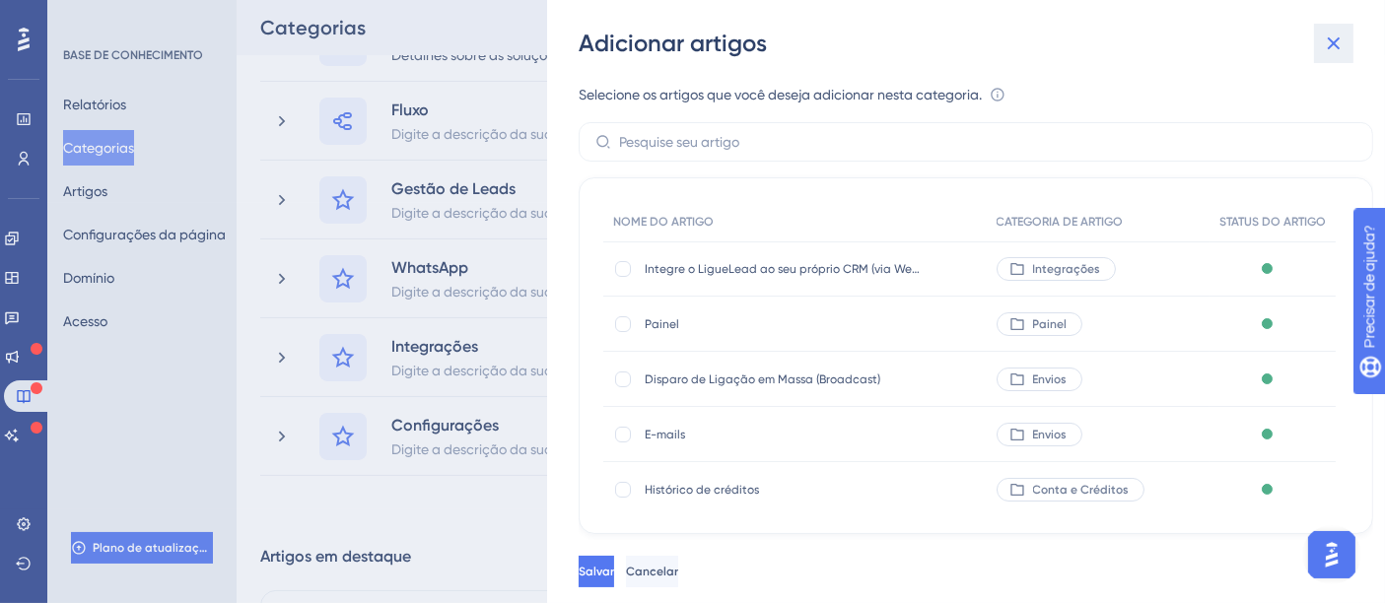
click at [1331, 46] on icon at bounding box center [1333, 44] width 24 height 24
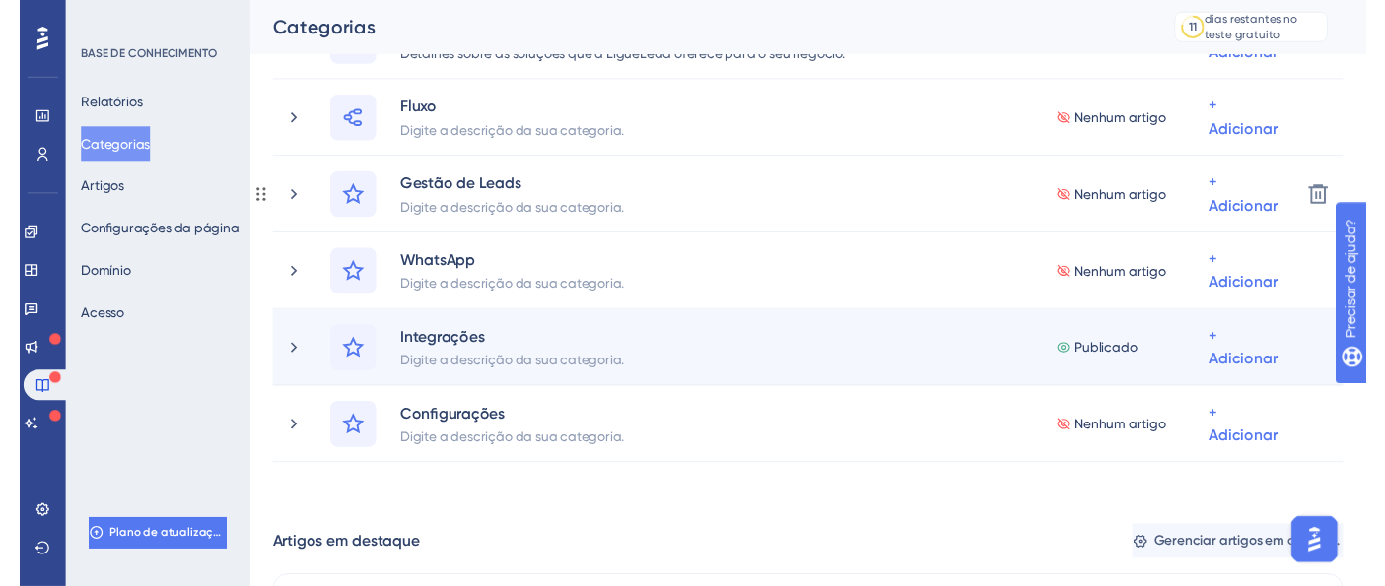
scroll to position [0, 0]
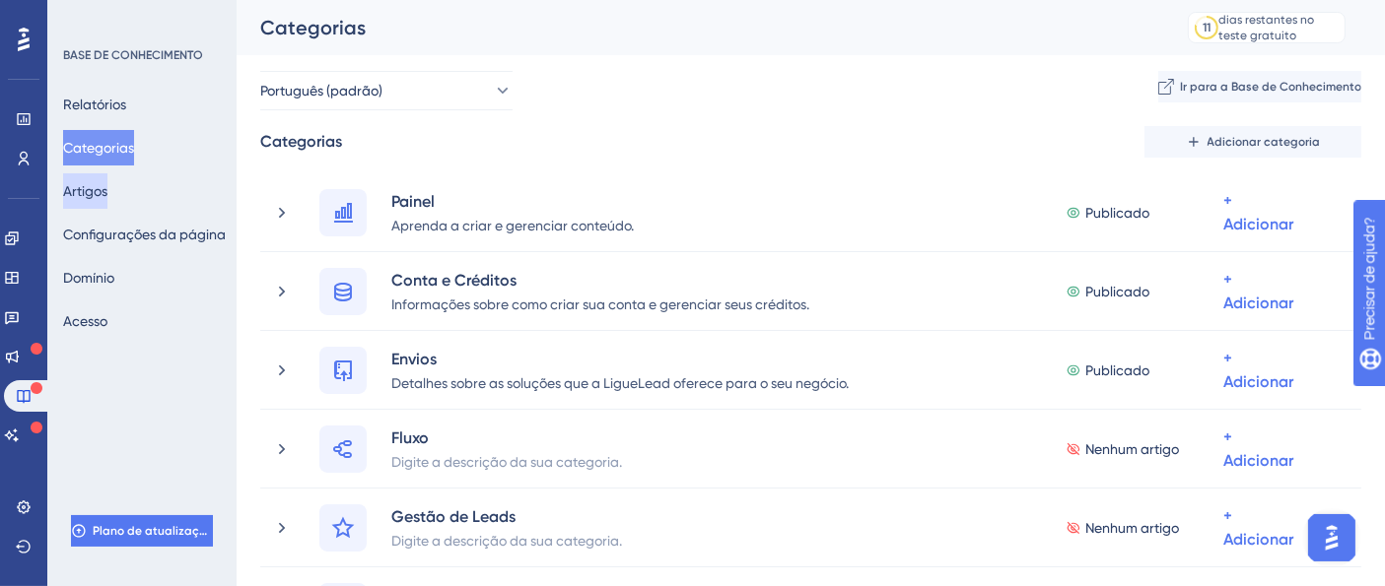
click at [103, 194] on font "Artigos" at bounding box center [85, 191] width 44 height 16
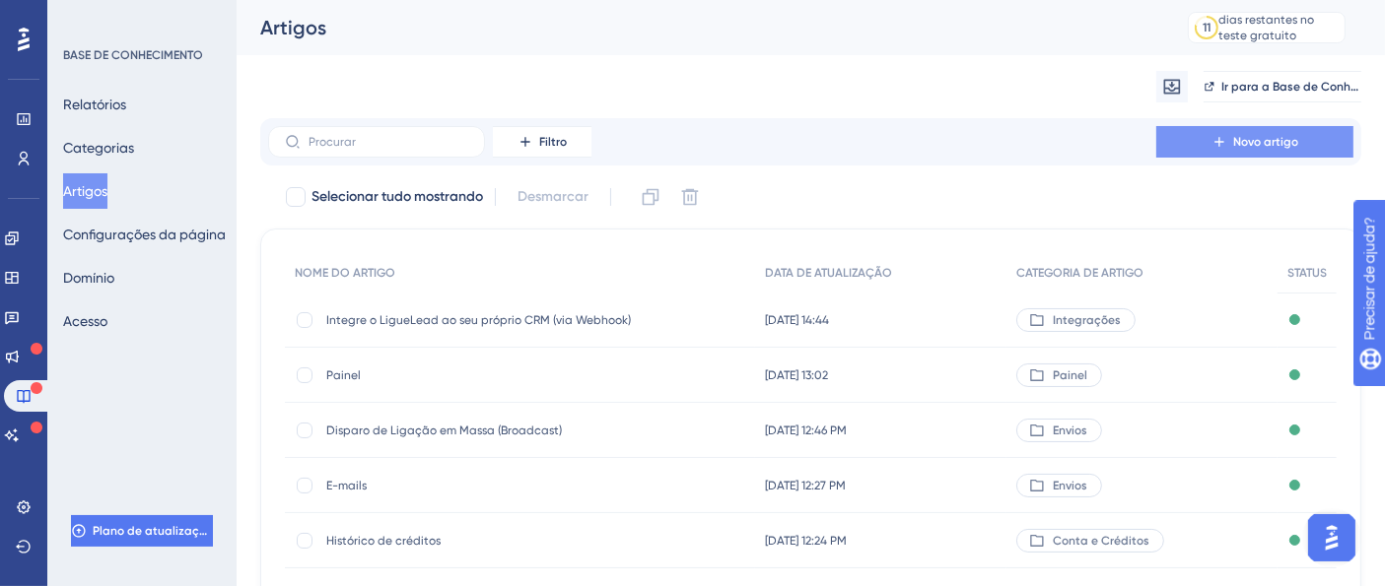
click at [1243, 152] on button "Novo artigo" at bounding box center [1254, 142] width 197 height 32
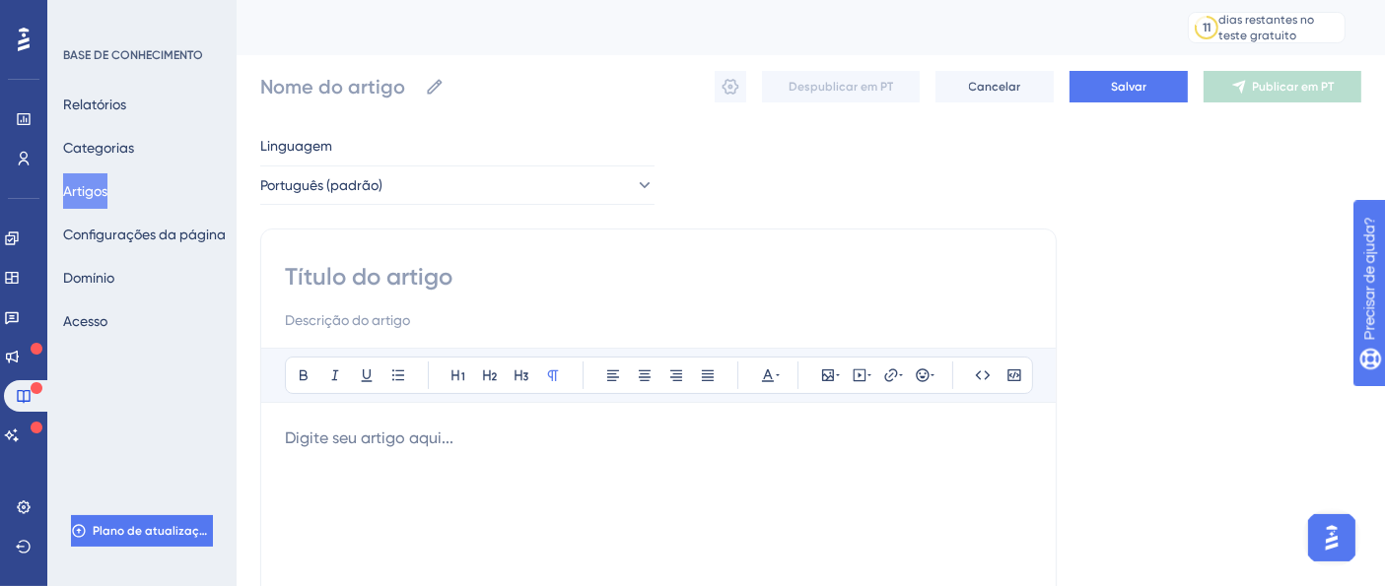
click at [408, 437] on p at bounding box center [658, 439] width 747 height 24
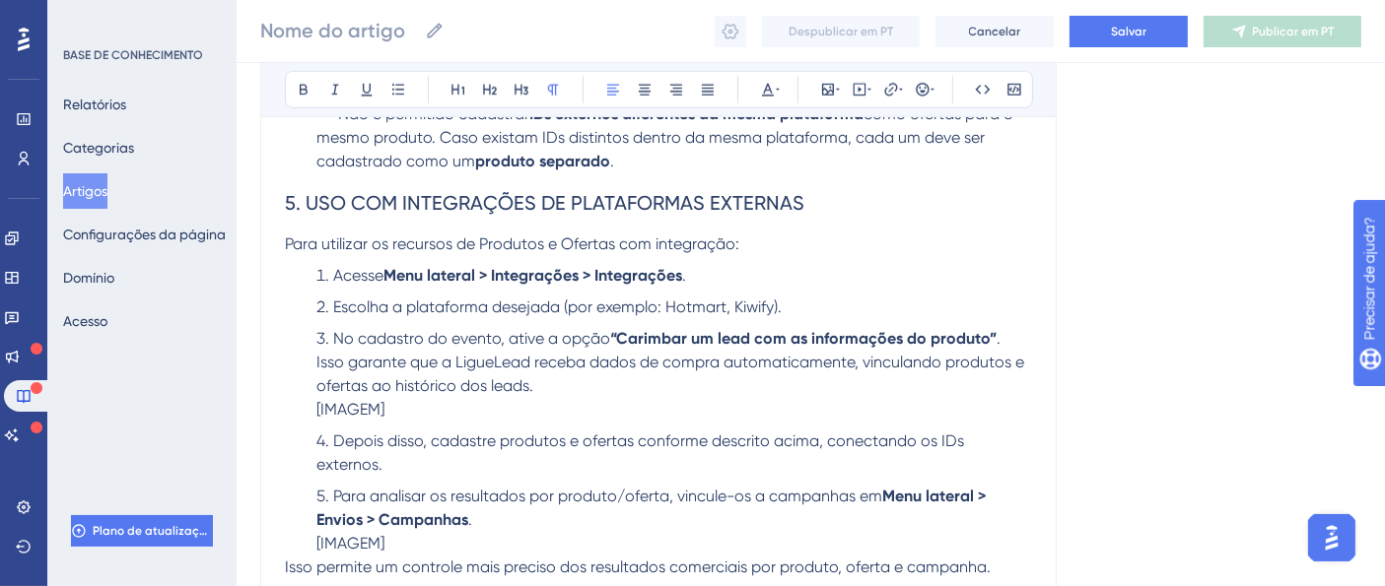
scroll to position [1544, 0]
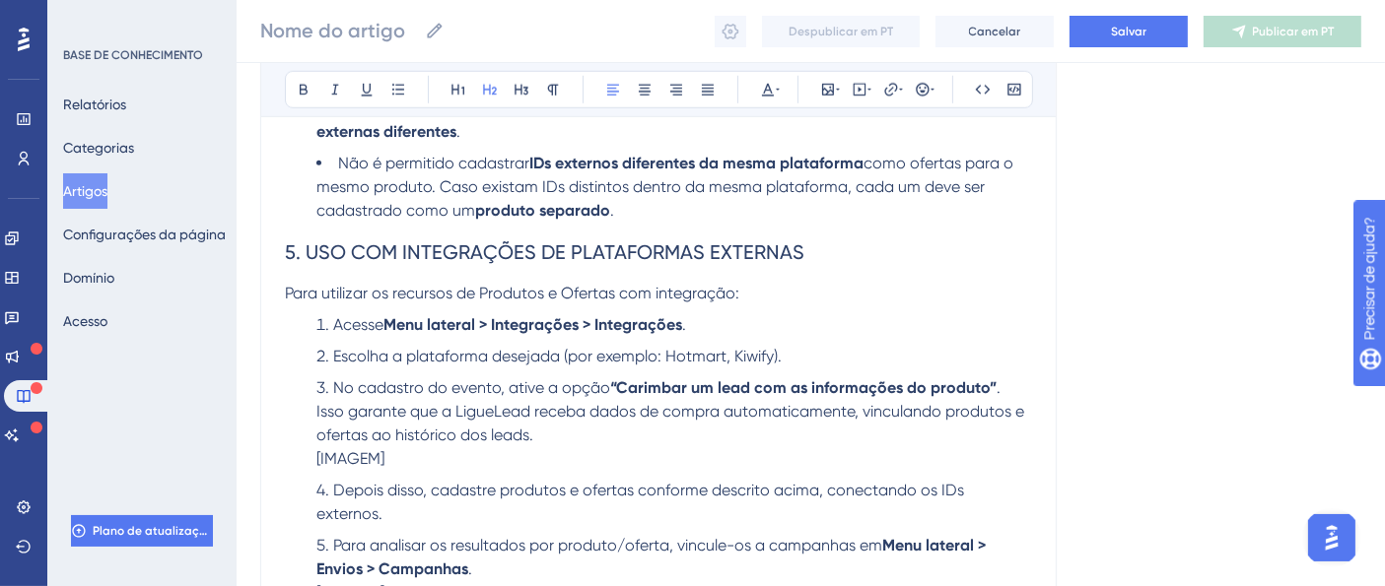
click at [475, 273] on h2 "5. USO COM INTEGRAÇÕES DE PLATAFORMAS EXTERNAS" at bounding box center [658, 252] width 747 height 59
click at [475, 274] on h2 "5. USO COM INTEGRAÇÕES DE PLATAFORMAS EXTERNAS" at bounding box center [658, 252] width 747 height 59
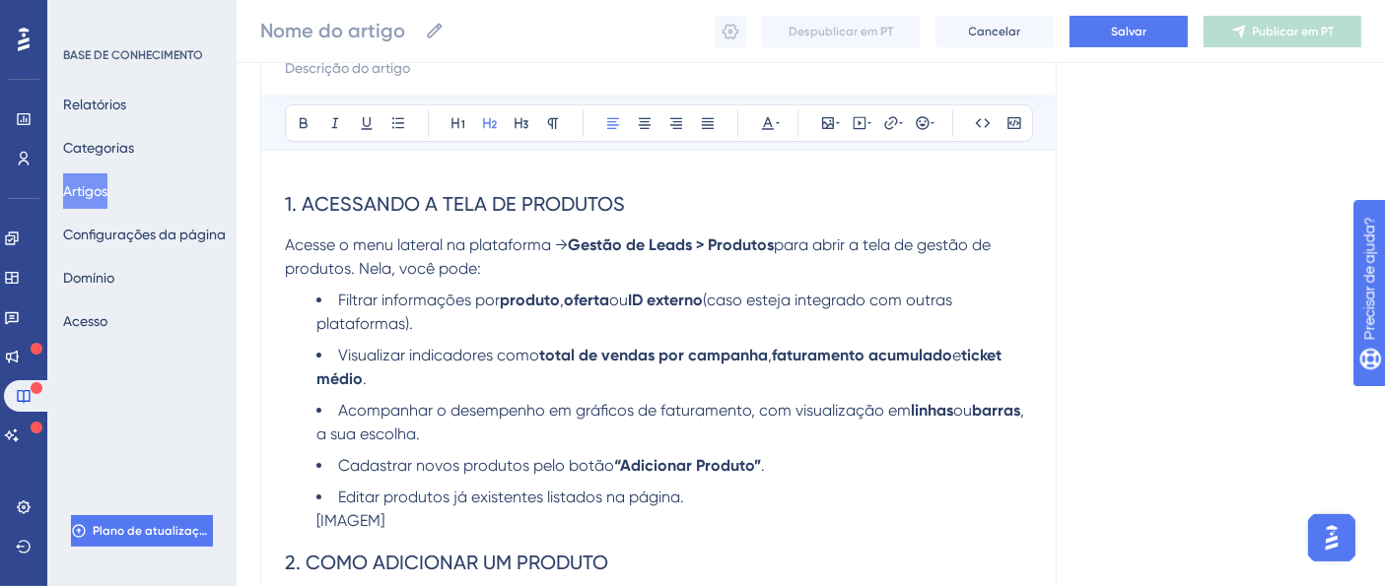
scroll to position [215, 0]
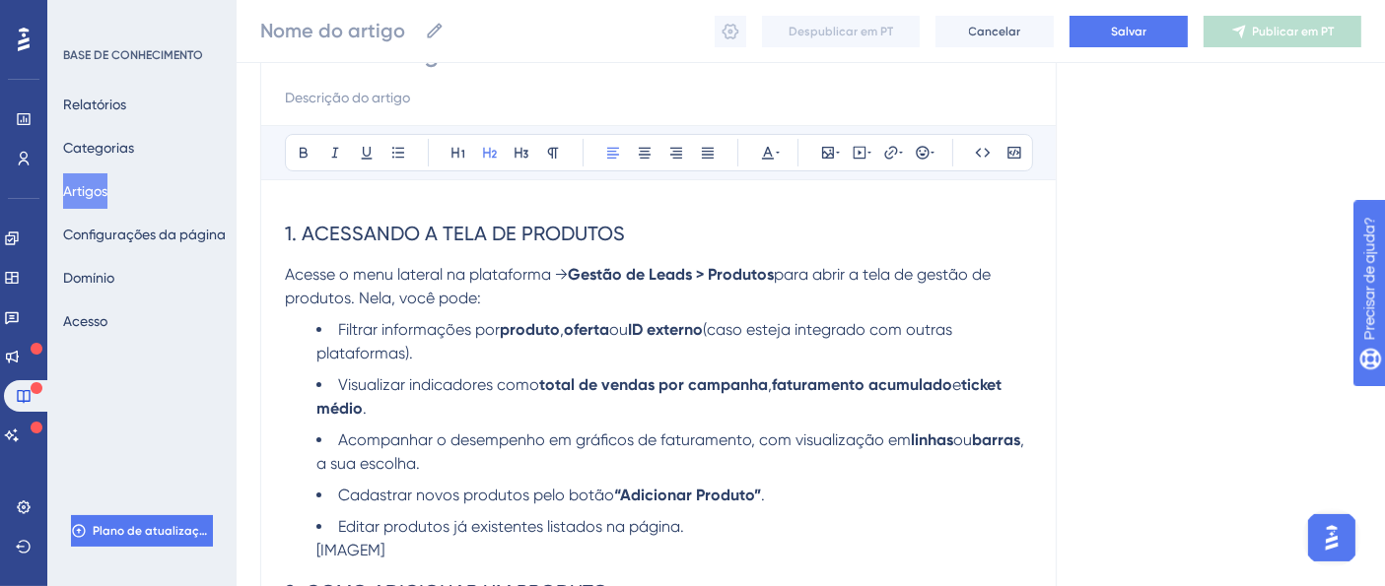
drag, startPoint x: 639, startPoint y: 233, endPoint x: 268, endPoint y: 232, distance: 370.5
click at [306, 148] on icon at bounding box center [304, 153] width 16 height 16
click at [364, 277] on span "Acesse o menu lateral na plataforma →" at bounding box center [426, 274] width 283 height 19
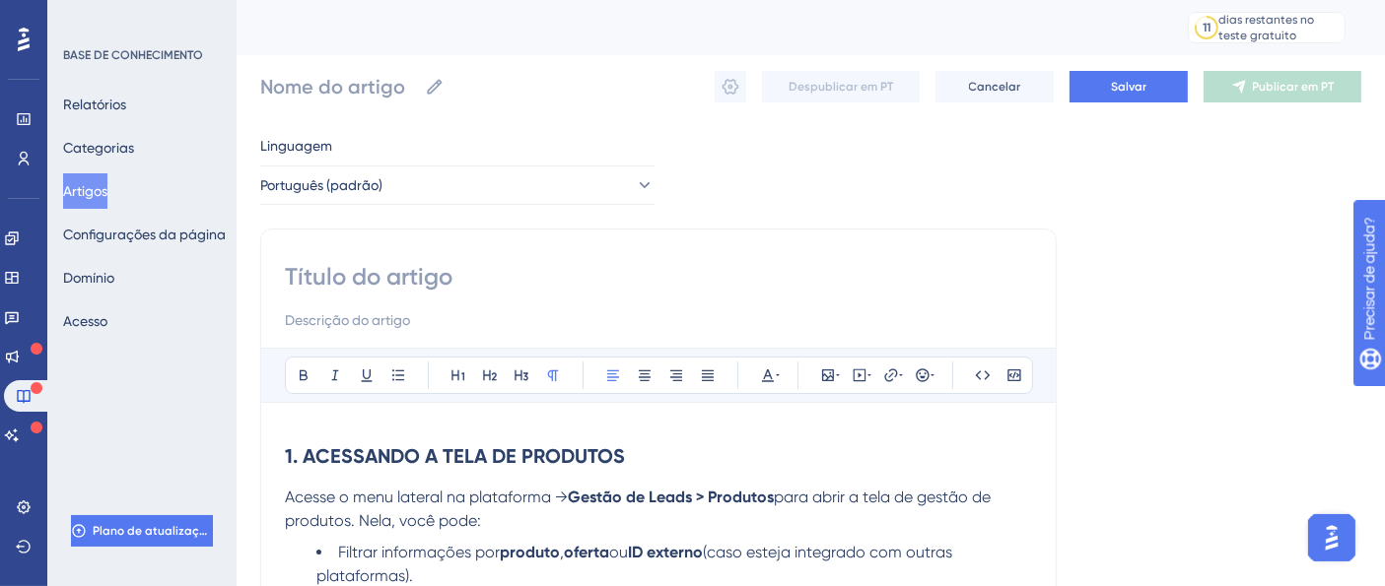
click at [419, 278] on input at bounding box center [658, 277] width 747 height 32
click at [418, 275] on input at bounding box center [658, 277] width 747 height 32
click at [416, 273] on input at bounding box center [658, 277] width 747 height 32
click at [409, 270] on input at bounding box center [658, 277] width 747 height 32
click at [408, 270] on input at bounding box center [658, 277] width 747 height 32
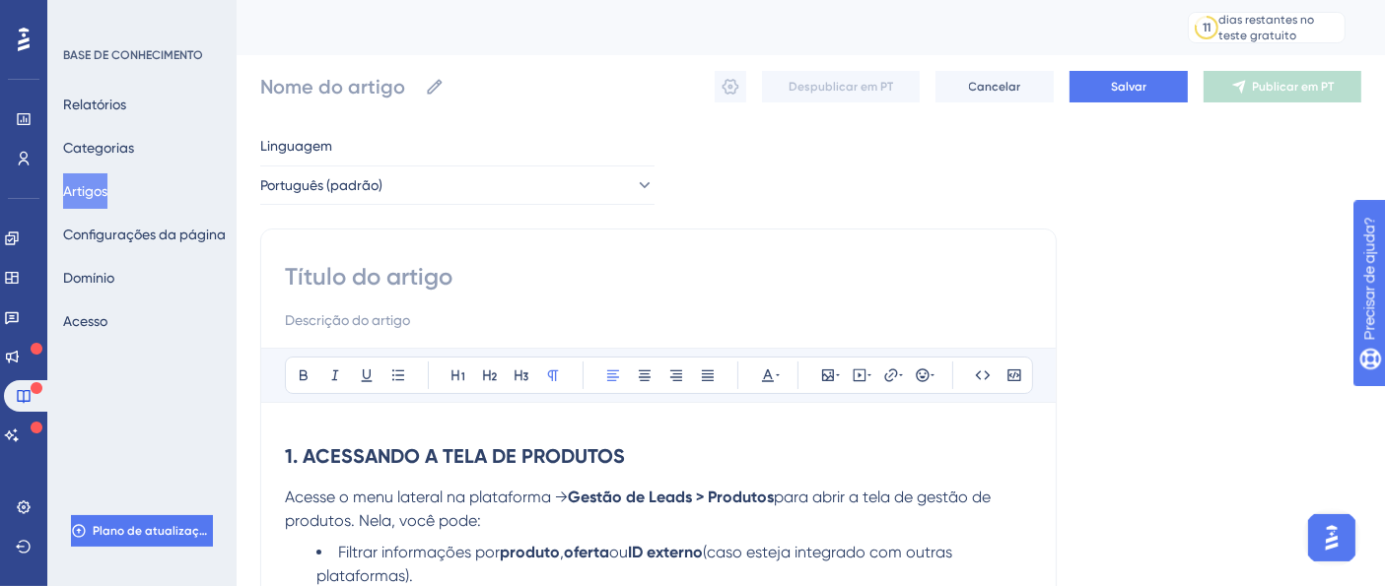
click at [408, 270] on input at bounding box center [658, 277] width 747 height 32
click at [408, 272] on input at bounding box center [658, 277] width 747 height 32
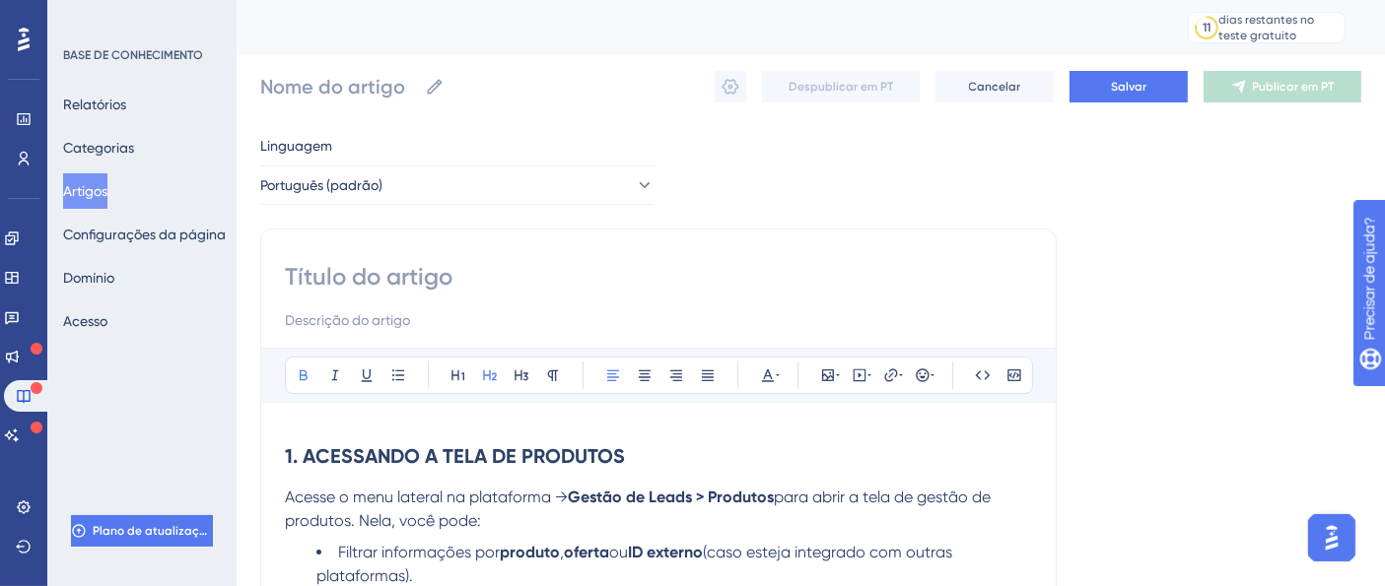
click at [660, 277] on input at bounding box center [658, 277] width 747 height 32
type input "d"
click at [660, 277] on input "d" at bounding box center [658, 277] width 747 height 32
type input "d"
click at [660, 277] on input "d" at bounding box center [658, 277] width 747 height 32
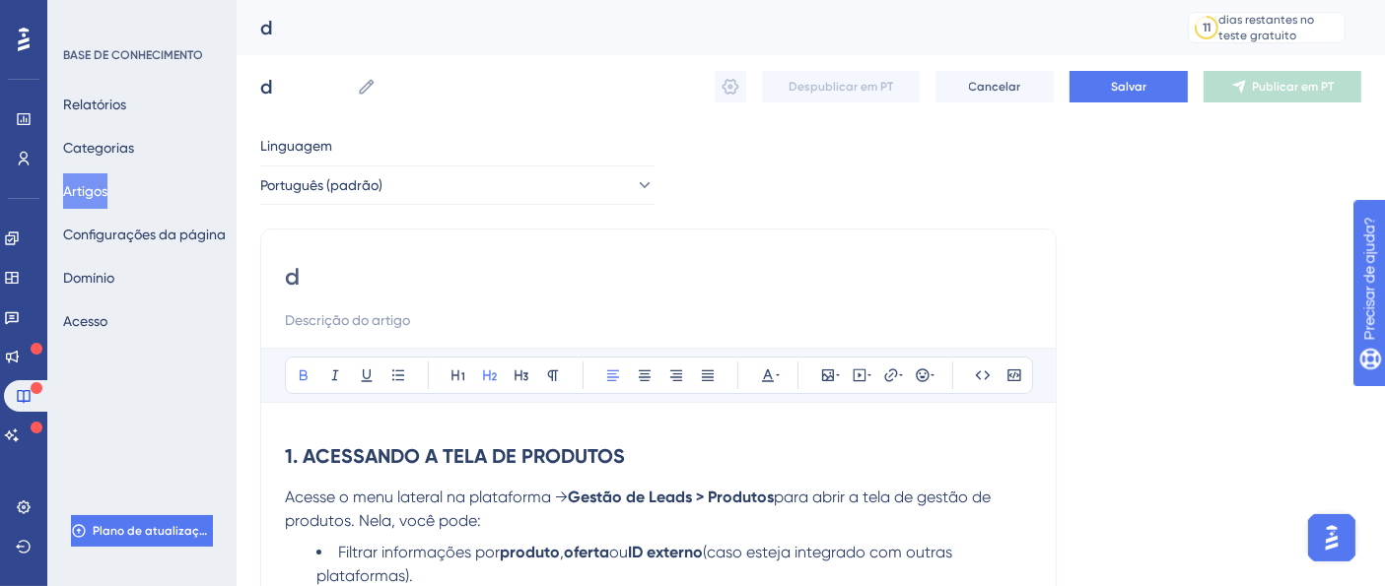
click at [660, 277] on input "d" at bounding box center [658, 277] width 747 height 32
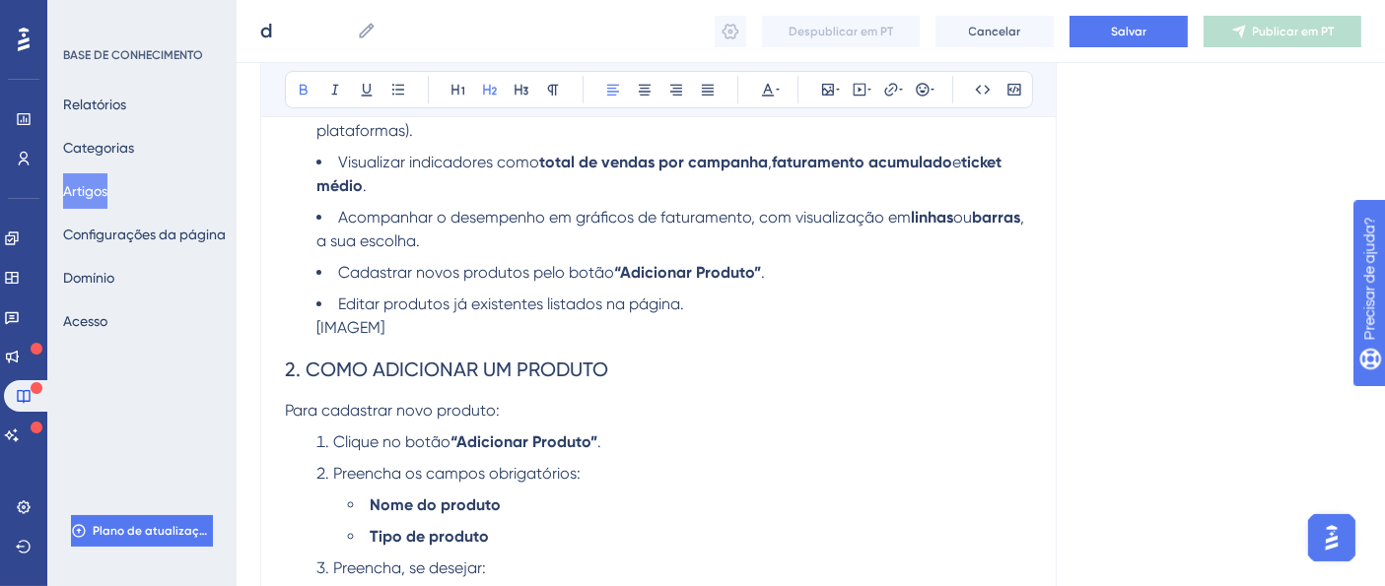
scroll to position [434, 0]
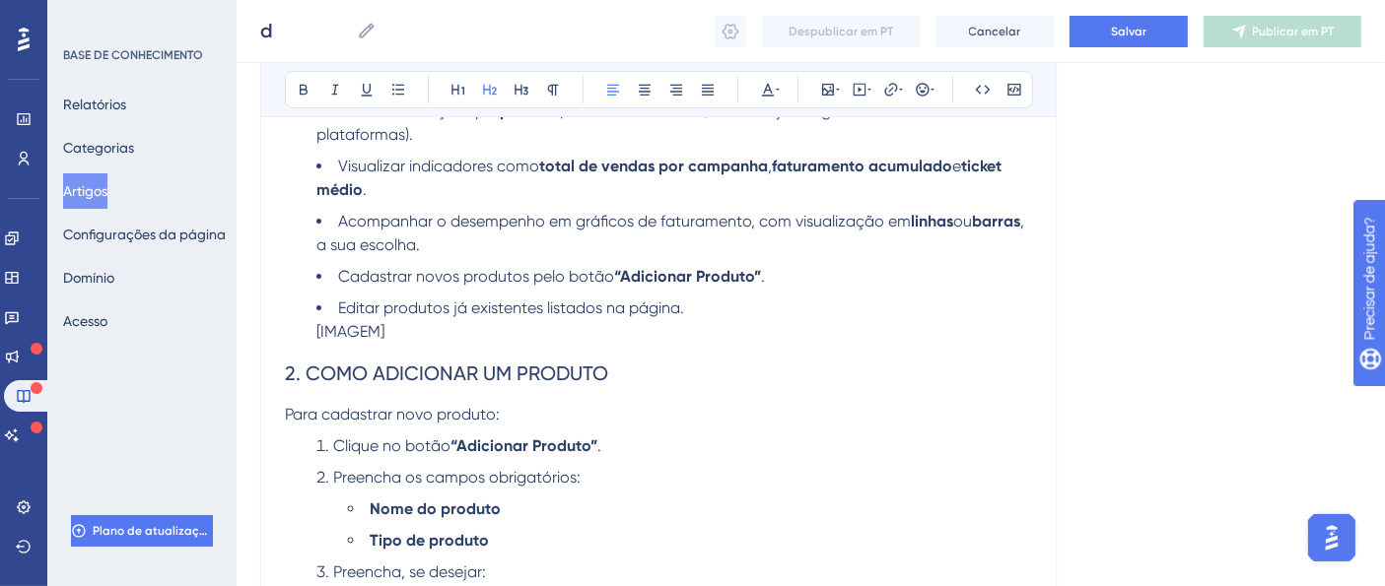
drag, startPoint x: 628, startPoint y: 366, endPoint x: 261, endPoint y: 372, distance: 366.7
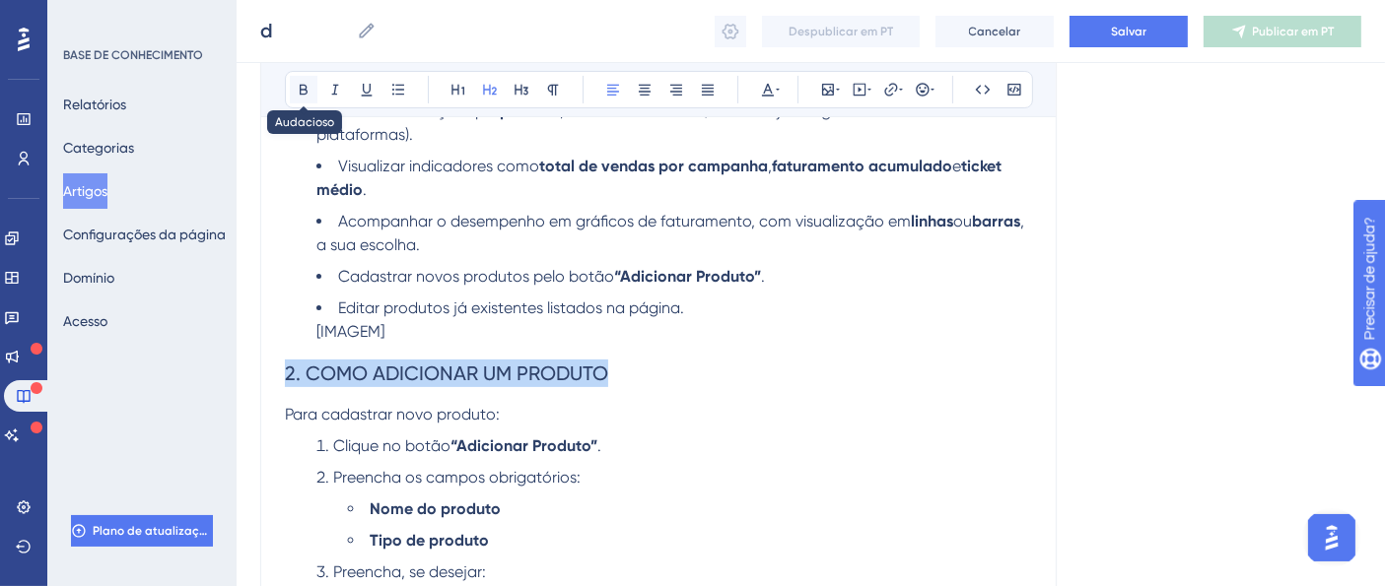
click at [308, 82] on icon at bounding box center [304, 90] width 16 height 16
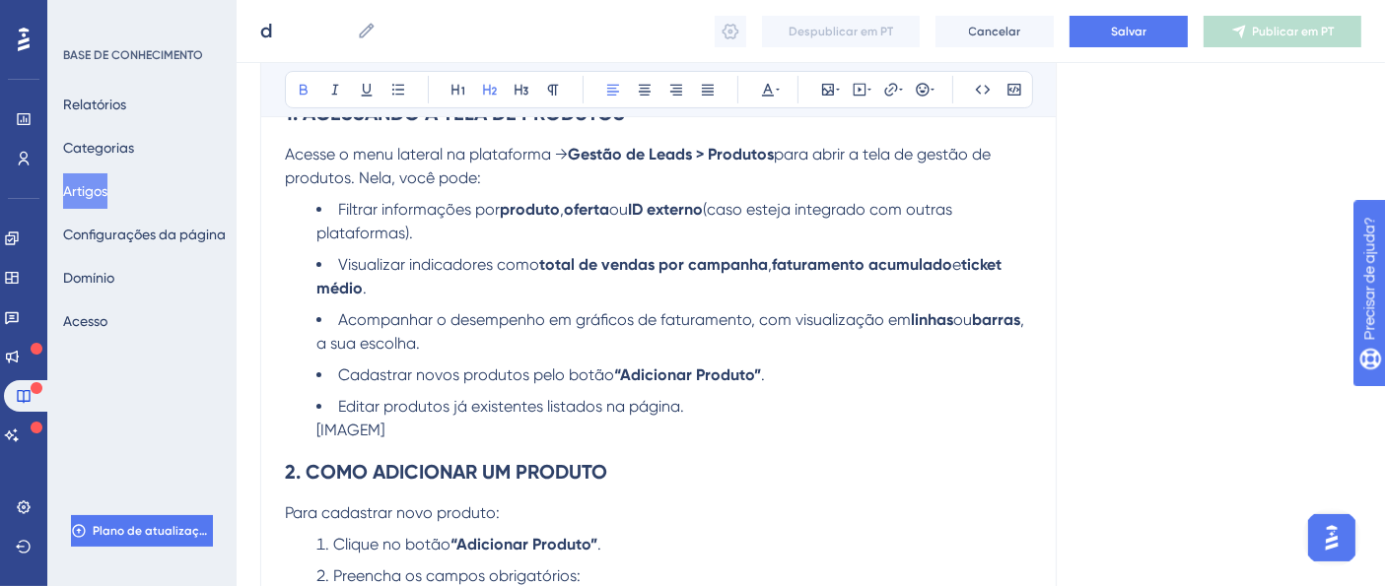
scroll to position [324, 0]
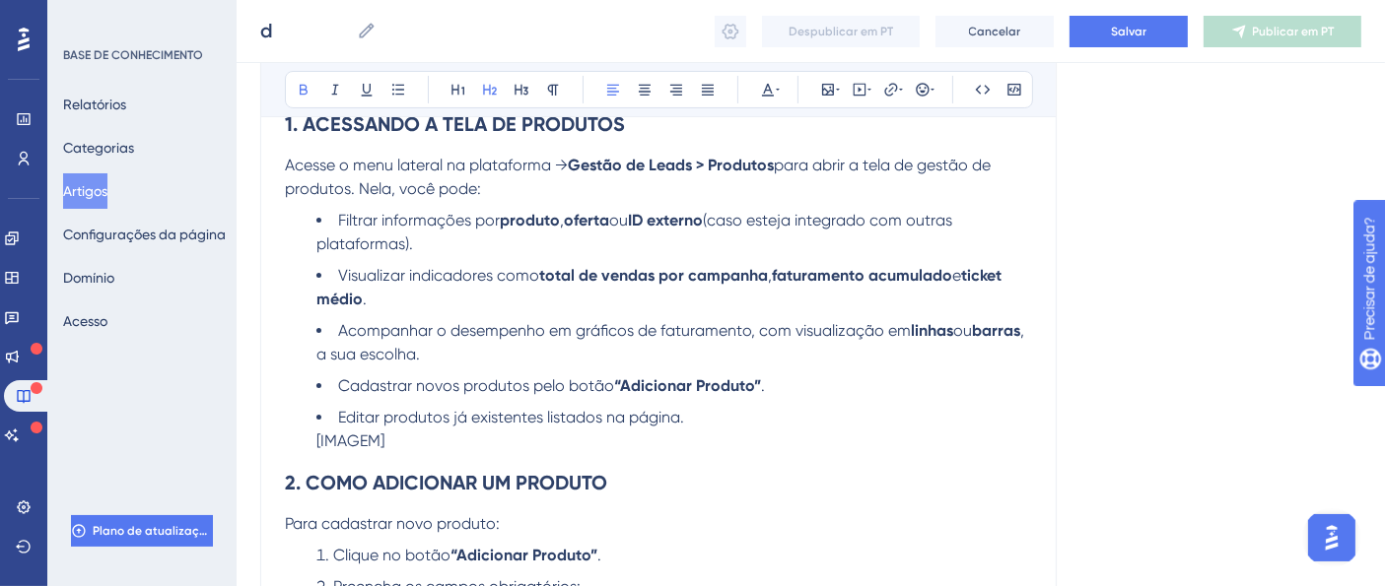
click at [431, 431] on li "Editar produtos já existentes listados na página. [IMAGEM]" at bounding box center [673, 429] width 715 height 47
drag, startPoint x: 405, startPoint y: 443, endPoint x: 305, endPoint y: 445, distance: 100.5
click at [305, 445] on ul "Filtrar informações por produto , oferta ou ID externo (caso esteja integrado c…" at bounding box center [658, 331] width 747 height 244
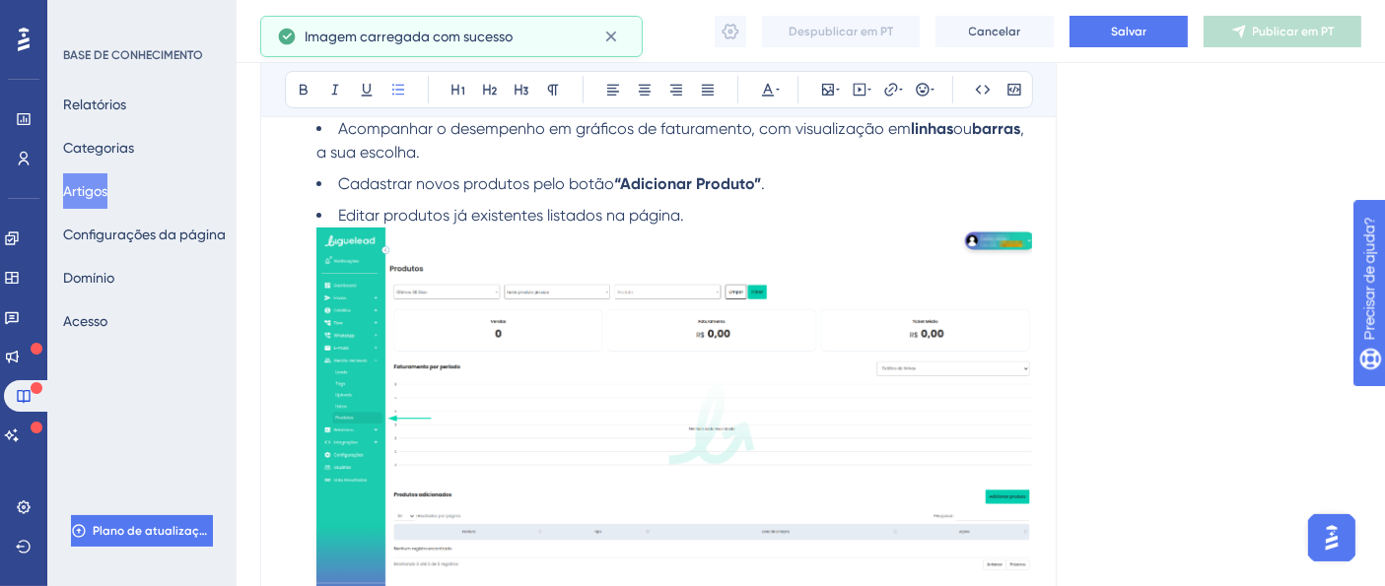
scroll to position [741, 0]
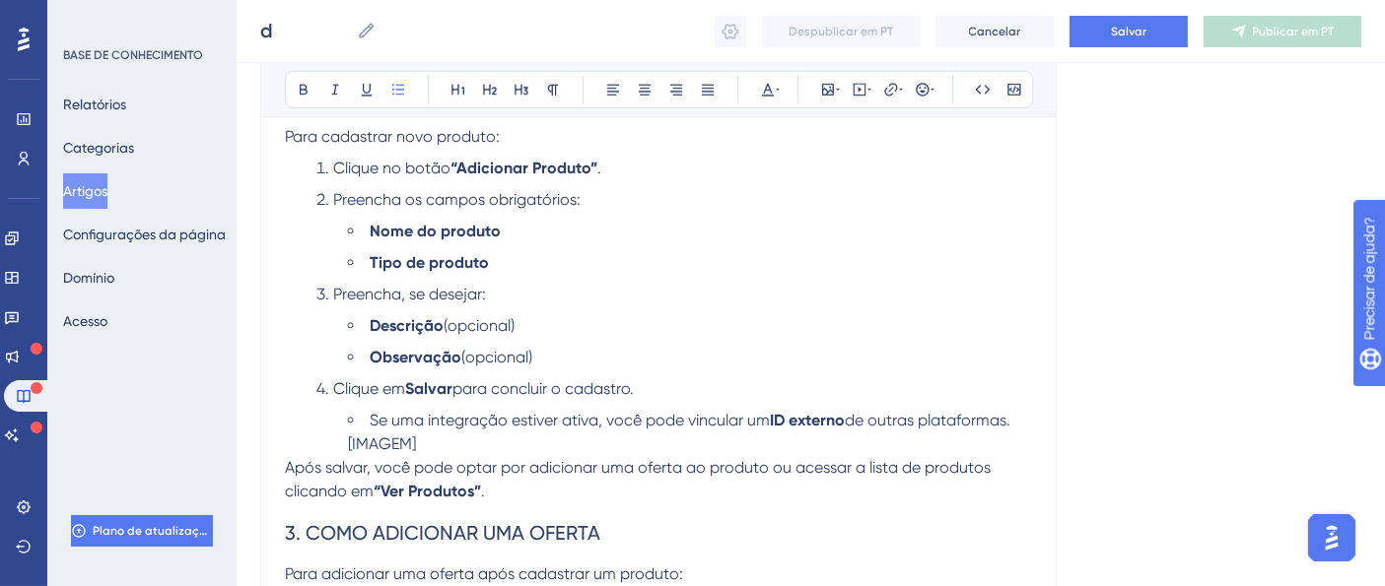
scroll to position [1073, 0]
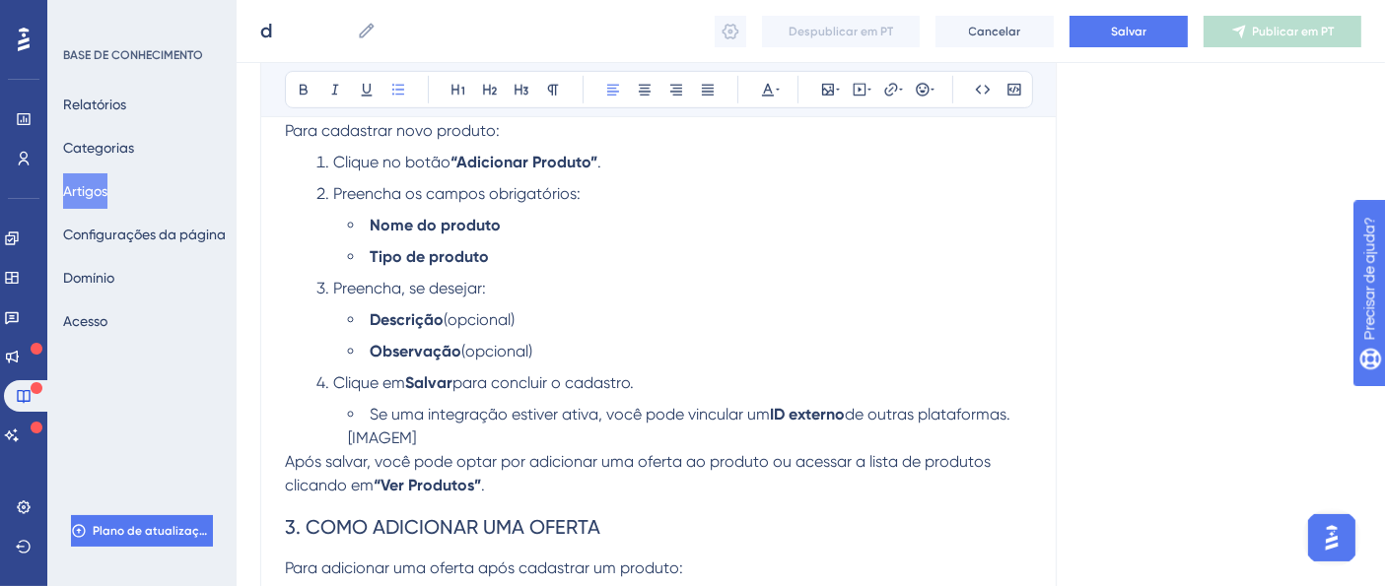
drag, startPoint x: 431, startPoint y: 440, endPoint x: 340, endPoint y: 436, distance: 90.7
click at [340, 436] on ul "Se uma integração estiver ativa, você pode vincular um ID externo de outras pla…" at bounding box center [673, 426] width 715 height 47
click at [490, 438] on li "Se uma integração estiver ativa, você pode vincular um ID externo de outras pla…" at bounding box center [690, 426] width 684 height 47
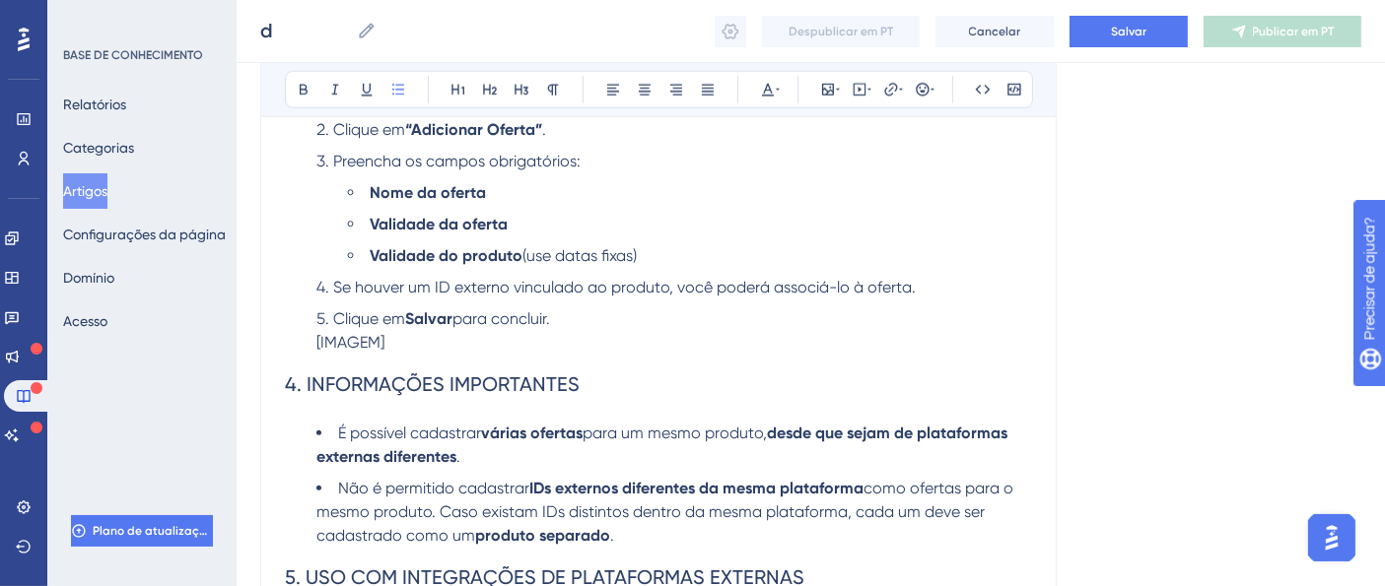
scroll to position [1839, 0]
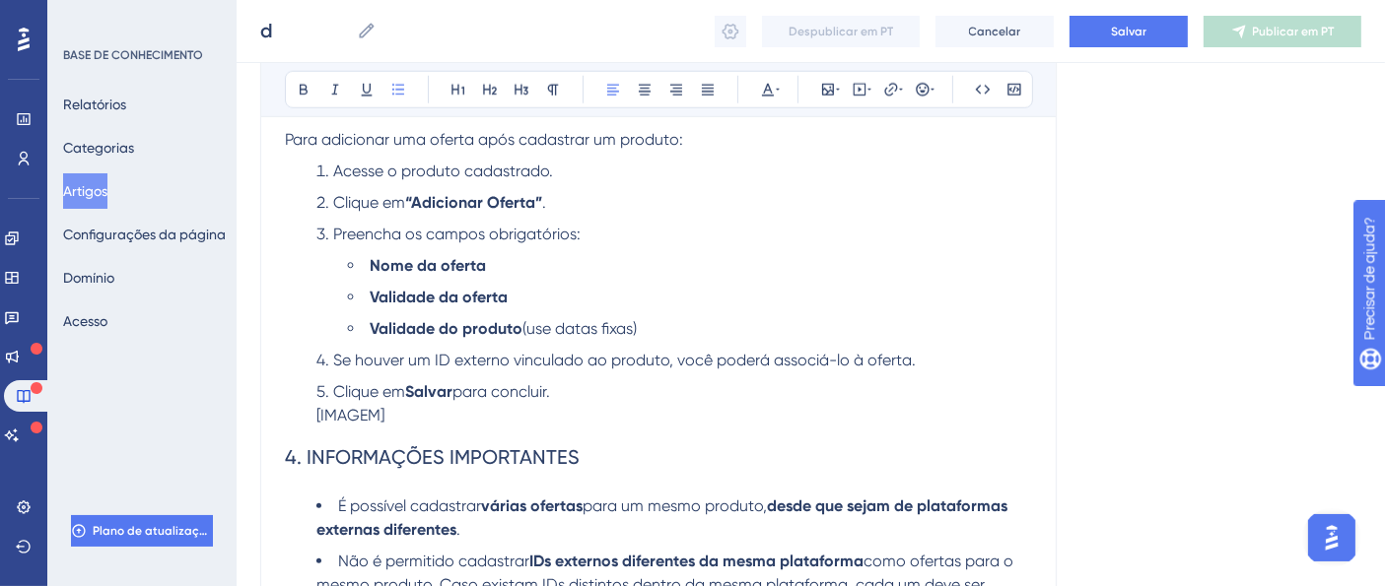
drag, startPoint x: 408, startPoint y: 411, endPoint x: 308, endPoint y: 410, distance: 99.5
click at [308, 410] on ol "Acesse o produto cadastrado. Clique em “Adicionar Oferta” . Preencha os campos …" at bounding box center [658, 294] width 747 height 268
click at [328, 412] on li "Clique em Salvar para concluir." at bounding box center [673, 403] width 715 height 47
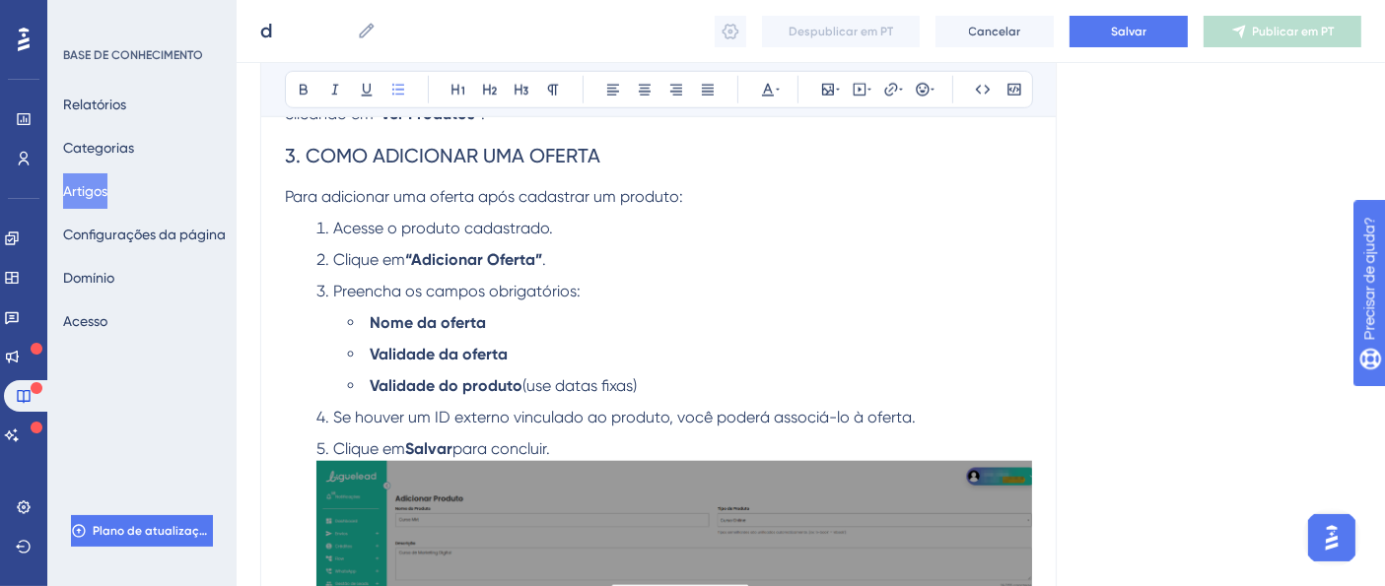
scroll to position [2001, 0]
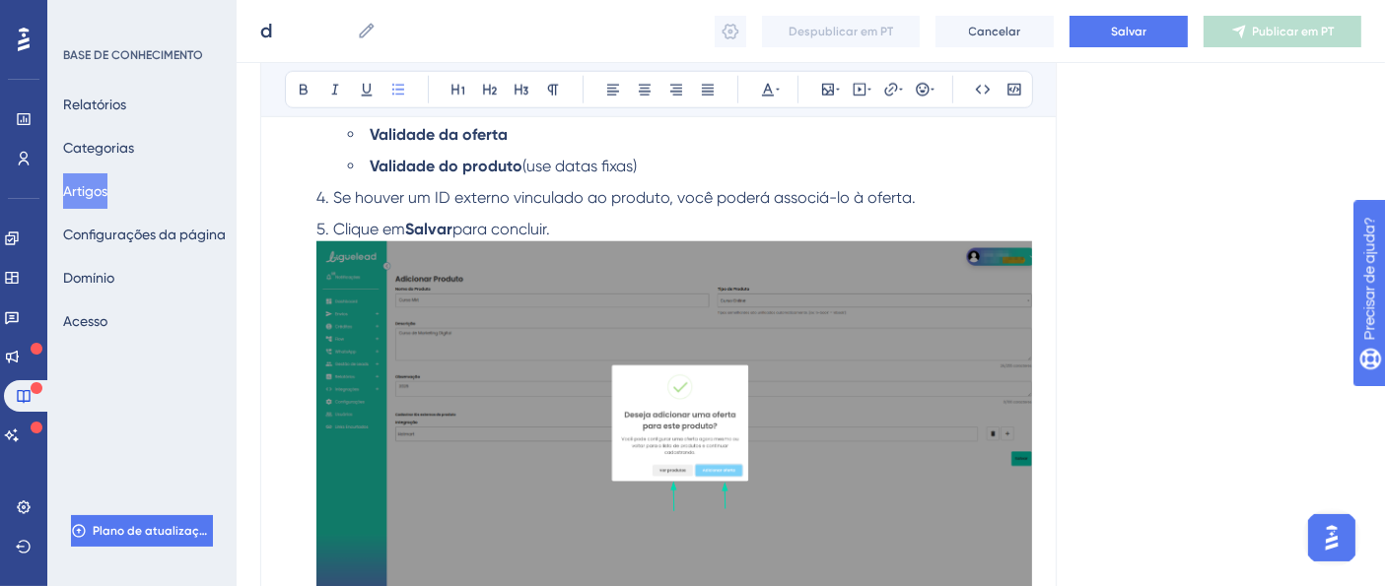
click at [651, 180] on ol "Acesse o produto cadastrado. Clique em “Adicionar Oferta” . Preencha os campos …" at bounding box center [658, 301] width 747 height 608
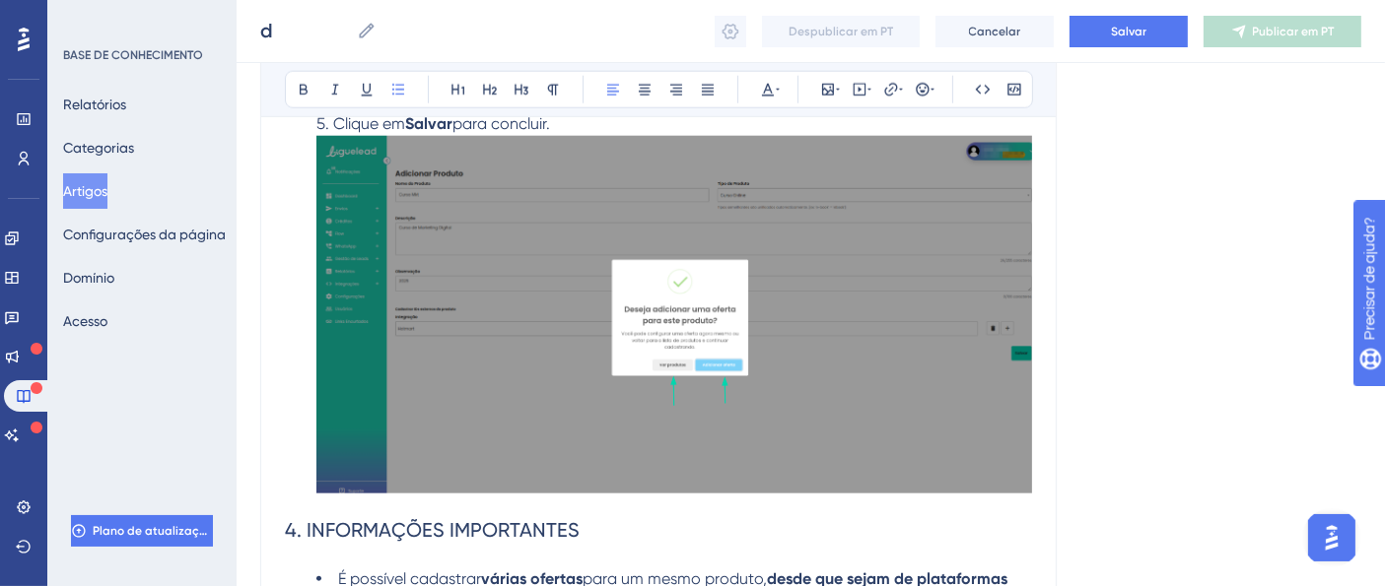
scroll to position [2111, 0]
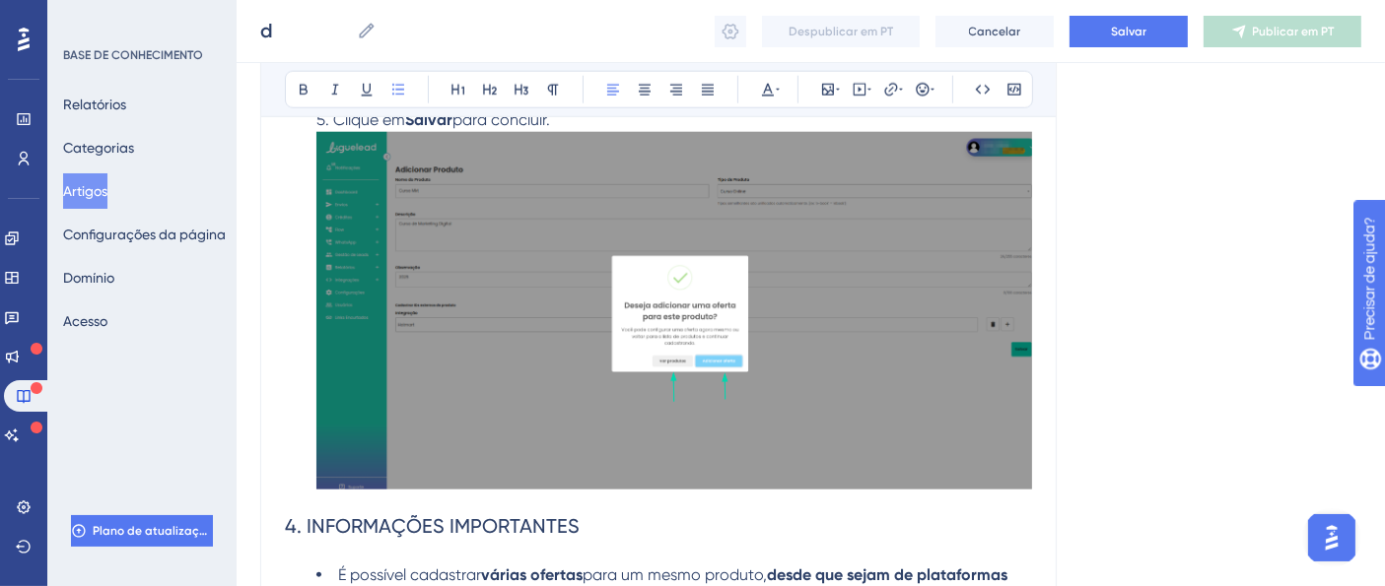
click at [467, 502] on h2 "4. INFORMAÇÕES IMPORTANTES" at bounding box center [658, 526] width 747 height 59
click at [1031, 453] on img at bounding box center [673, 310] width 715 height 357
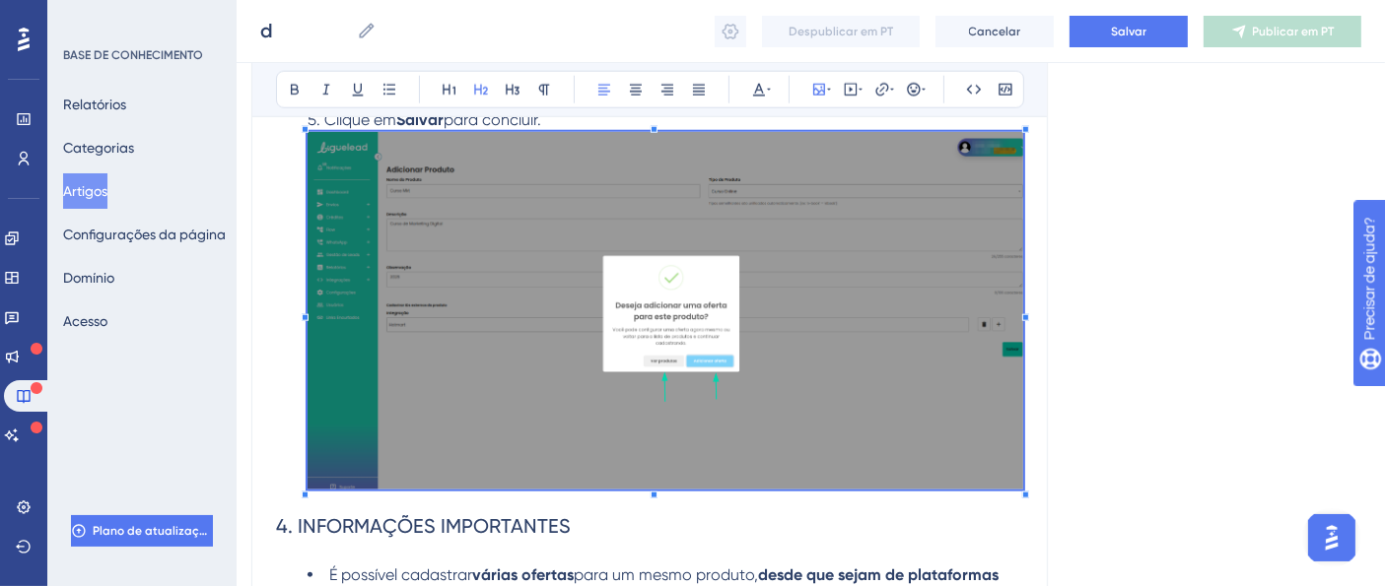
scroll to position [2111, 17]
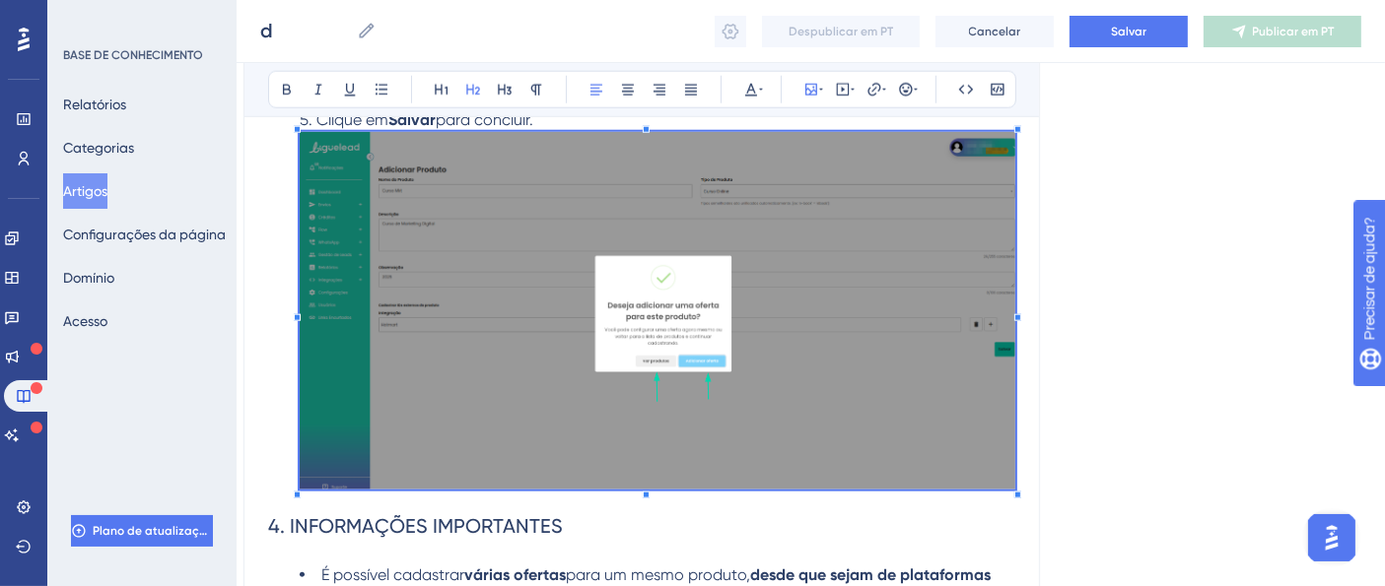
click at [292, 498] on h2 "4. INFORMAÇÕES IMPORTANTES" at bounding box center [641, 526] width 747 height 59
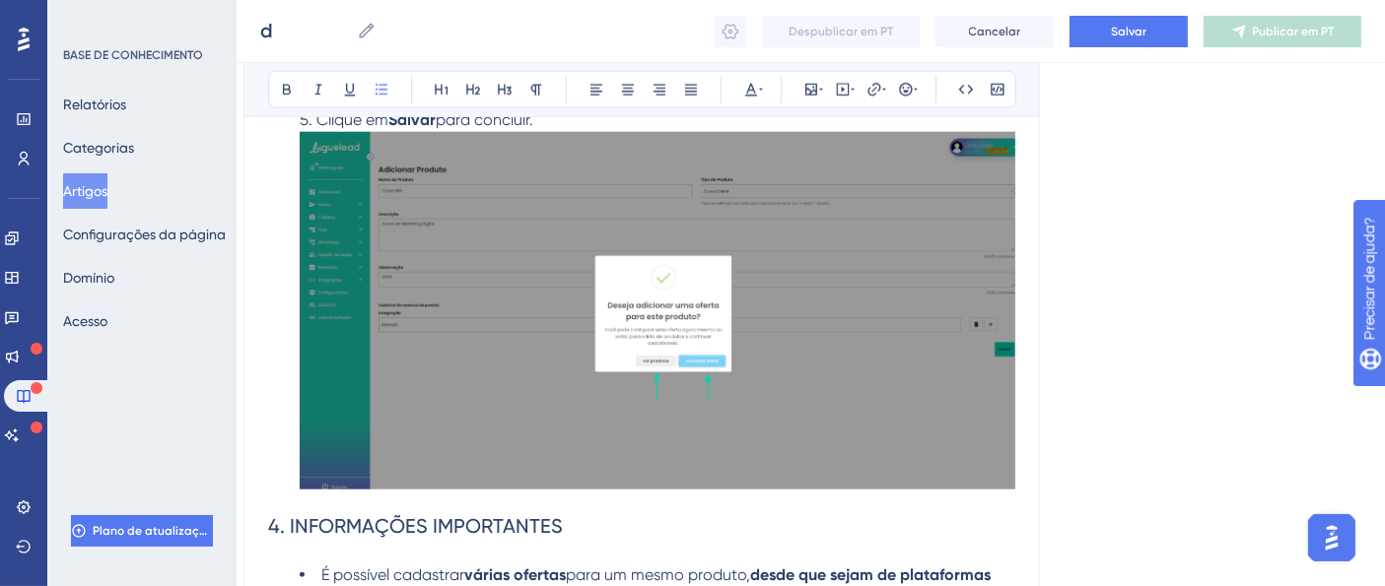
click at [290, 488] on ol "Acesse o produto cadastrado. Clique em “Adicionar Oferta” . Preencha os campos …" at bounding box center [641, 192] width 747 height 608
click at [306, 501] on h2 "4. INFORMAÇÕES IMPORTANTES" at bounding box center [641, 526] width 747 height 59
click at [366, 305] on img at bounding box center [657, 310] width 715 height 357
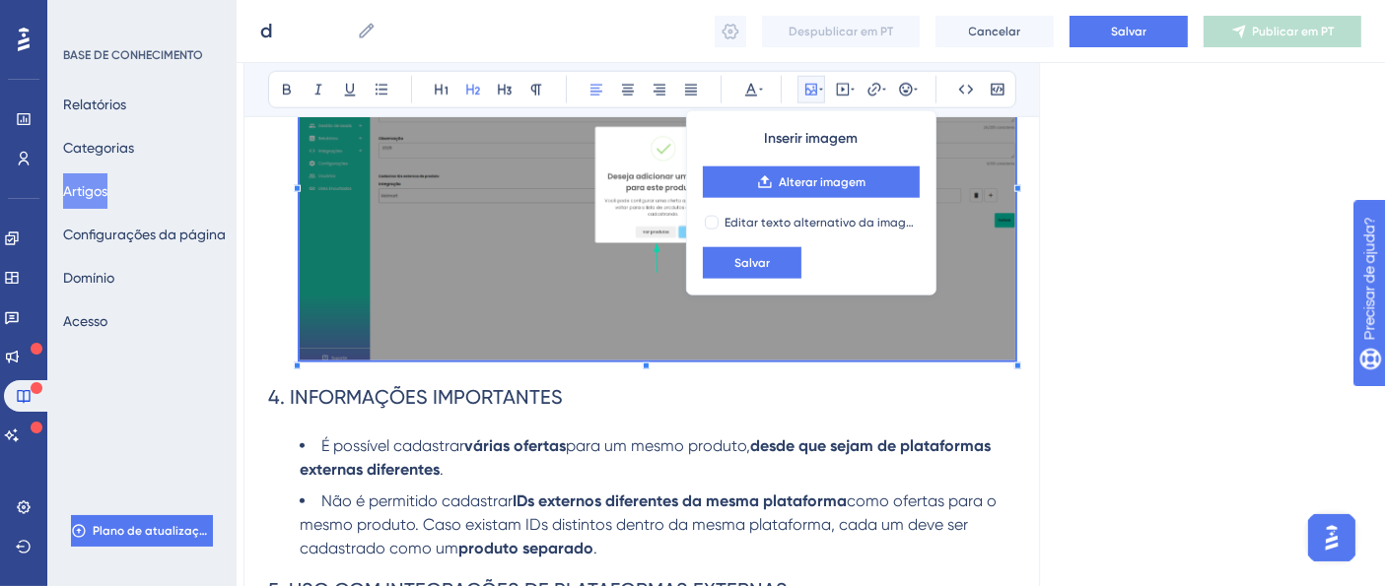
scroll to position [2220, 17]
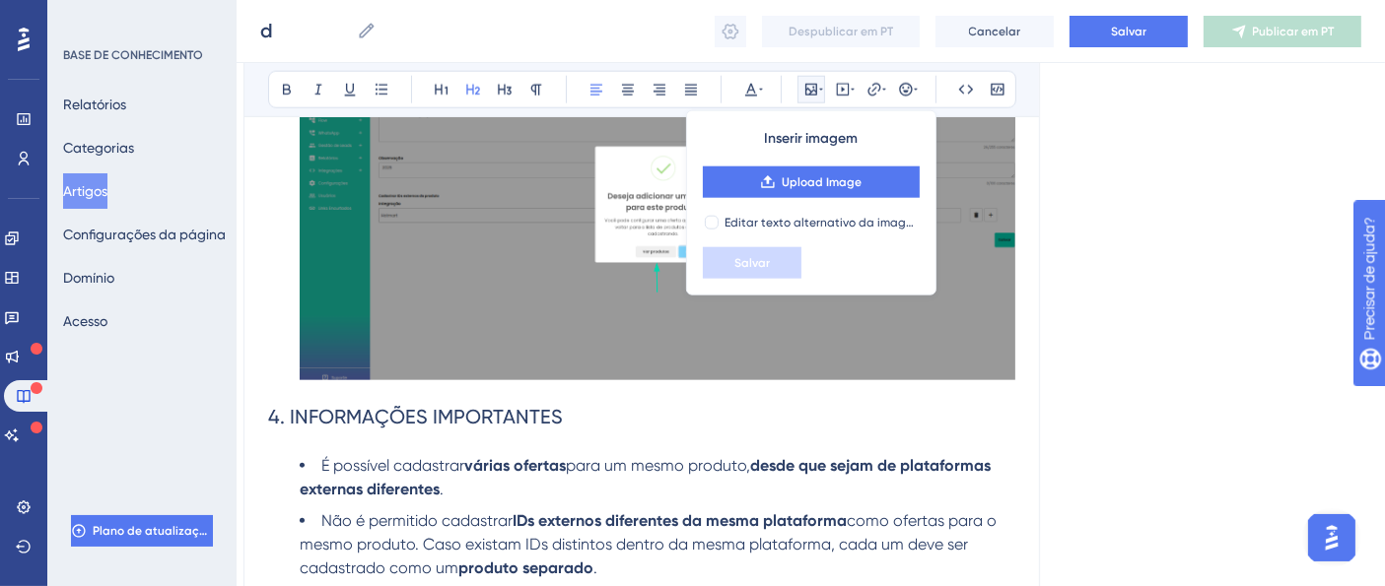
click at [377, 406] on span "4. INFORMAÇÕES IMPORTANTES" at bounding box center [415, 417] width 295 height 24
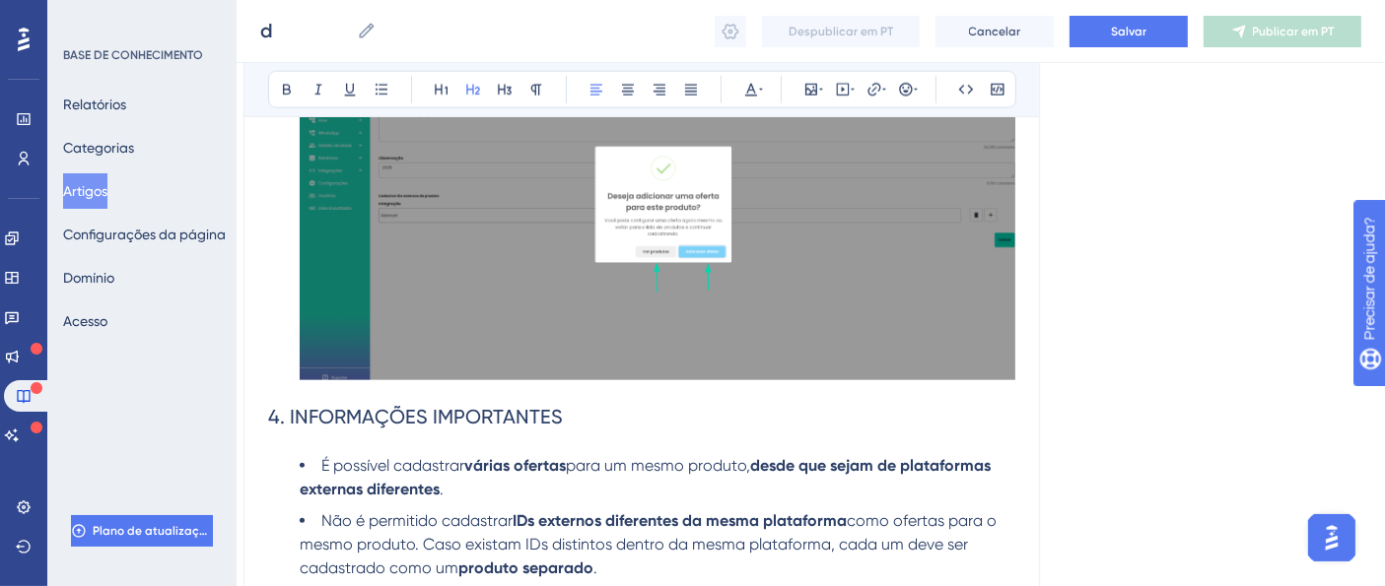
click at [293, 398] on h2 "4. INFORMAÇÕES IMPORTANTES" at bounding box center [641, 416] width 747 height 59
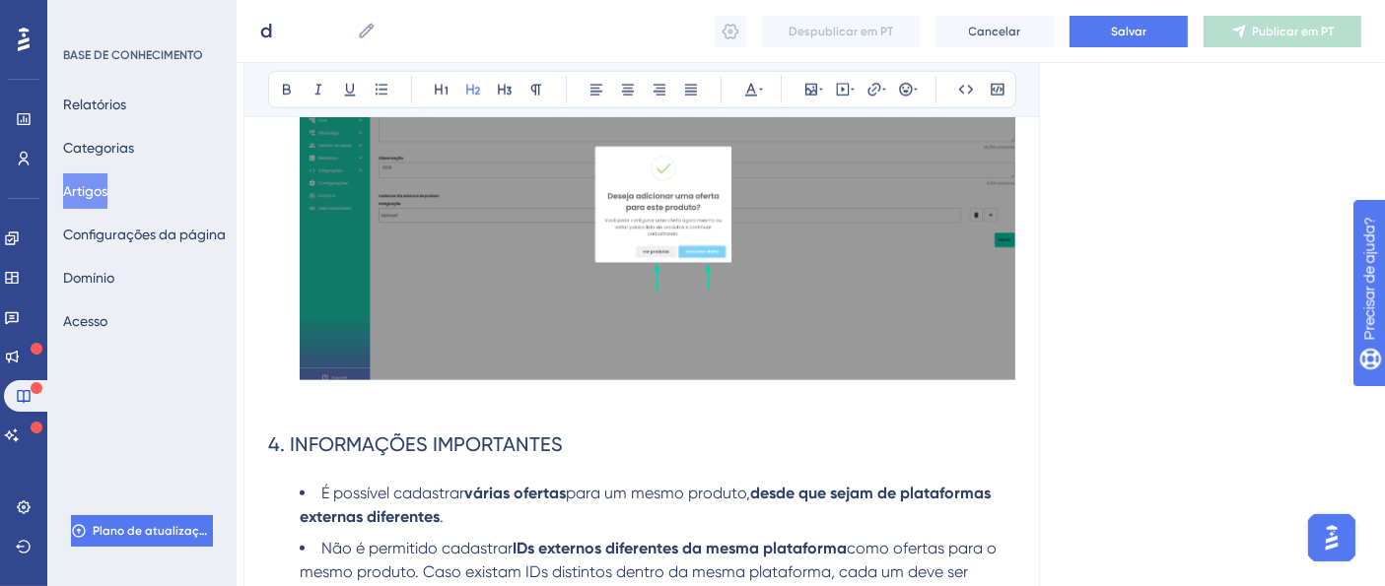
click at [336, 398] on h2 "4. INFORMAÇÕES IMPORTANTES" at bounding box center [641, 430] width 747 height 87
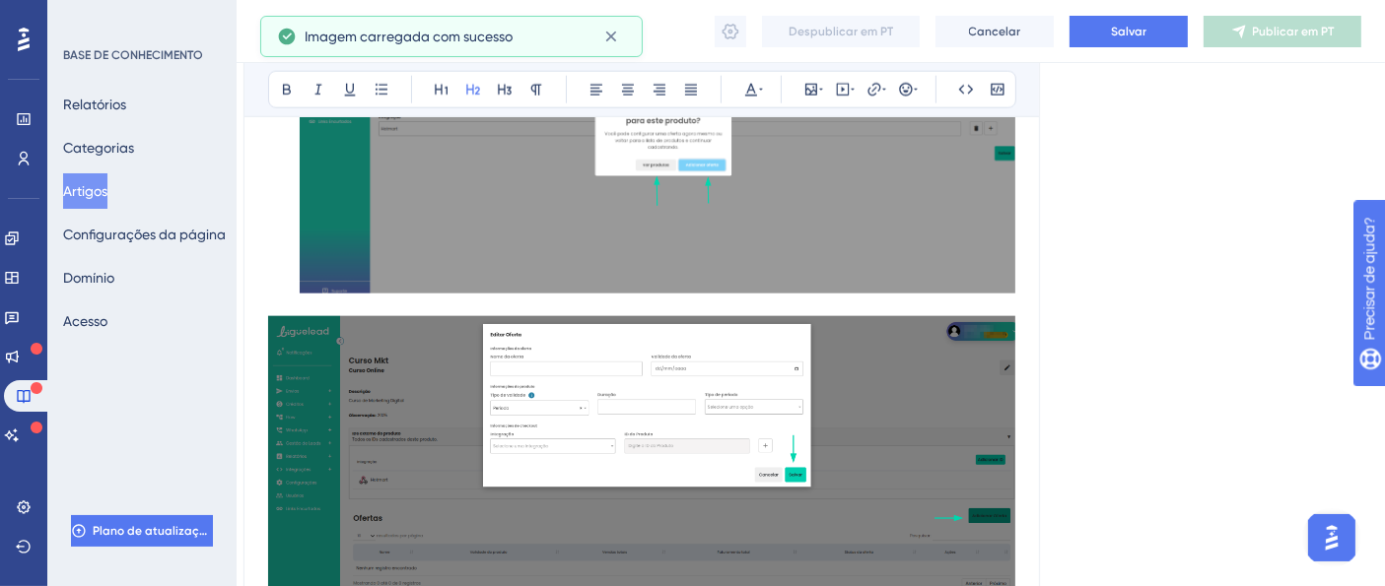
scroll to position [2402, 17]
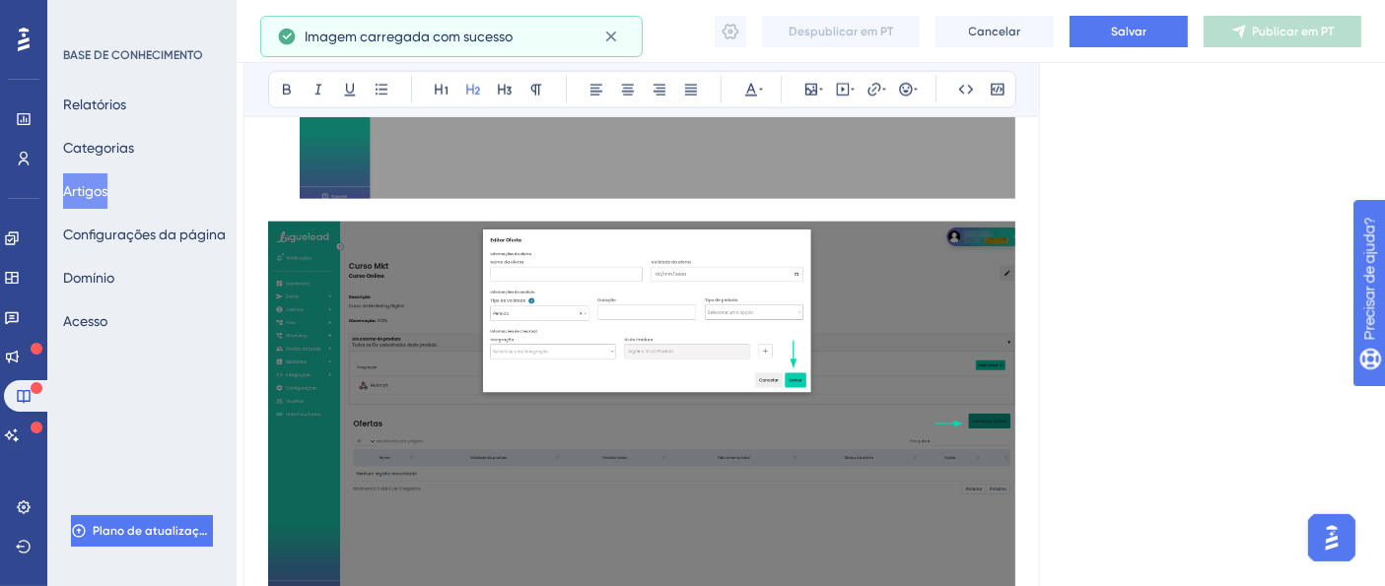
click at [581, 391] on img at bounding box center [641, 410] width 747 height 376
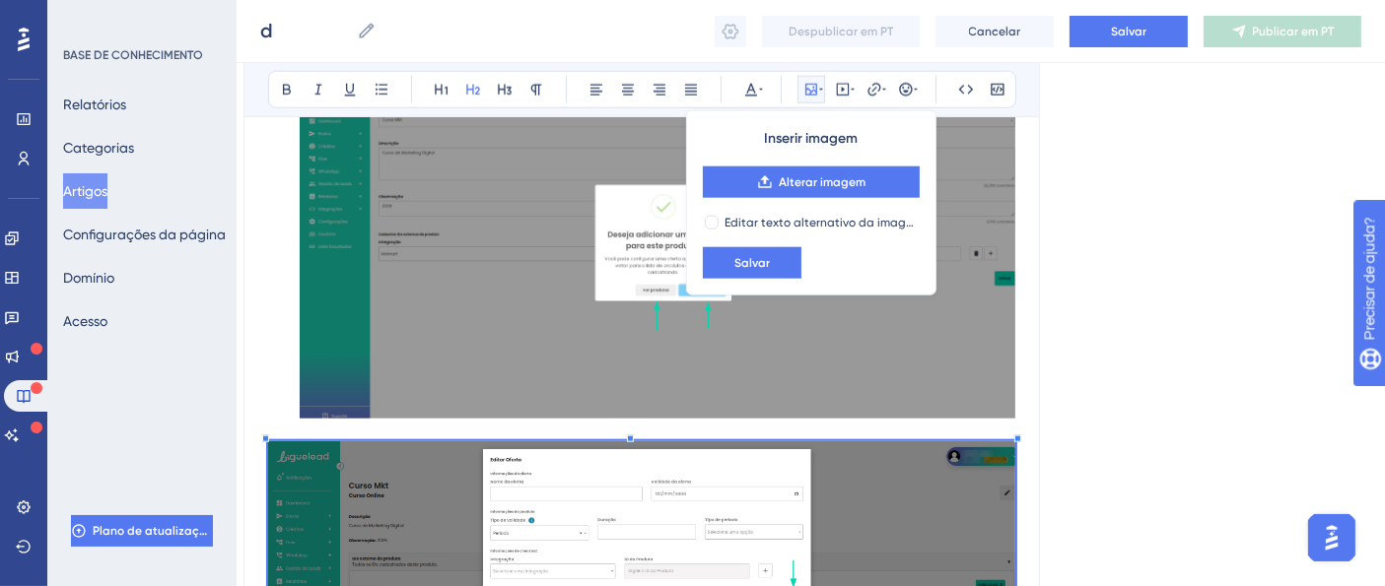
click at [435, 274] on img at bounding box center [657, 239] width 715 height 357
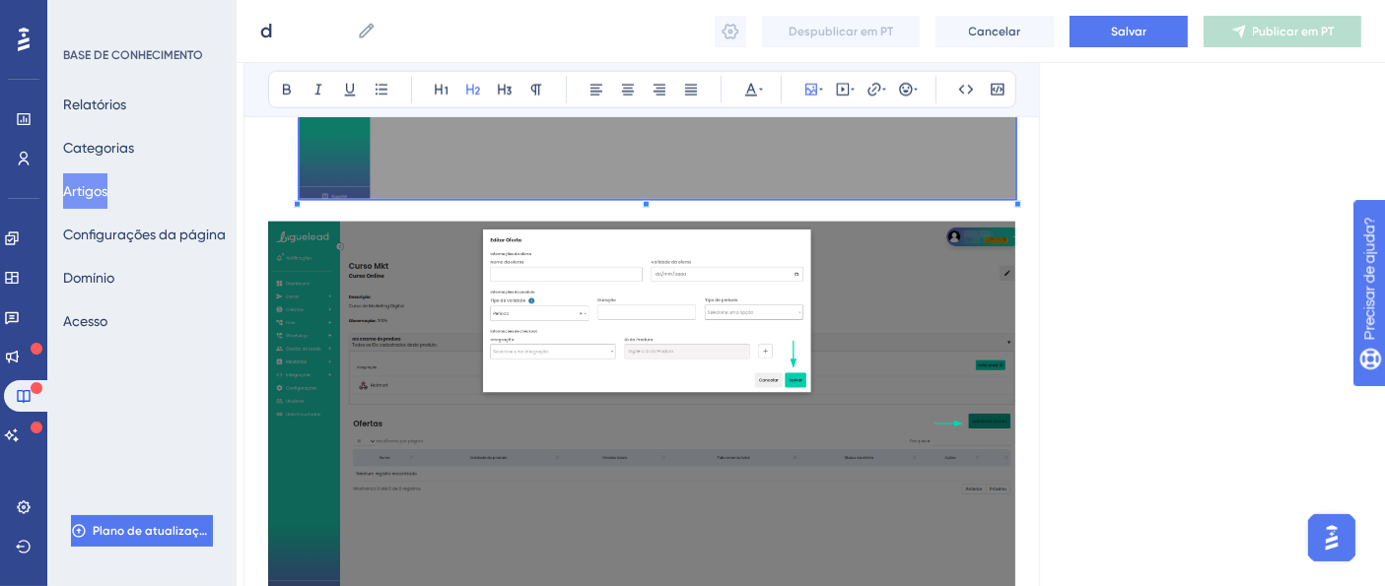
click at [395, 468] on img at bounding box center [641, 410] width 747 height 376
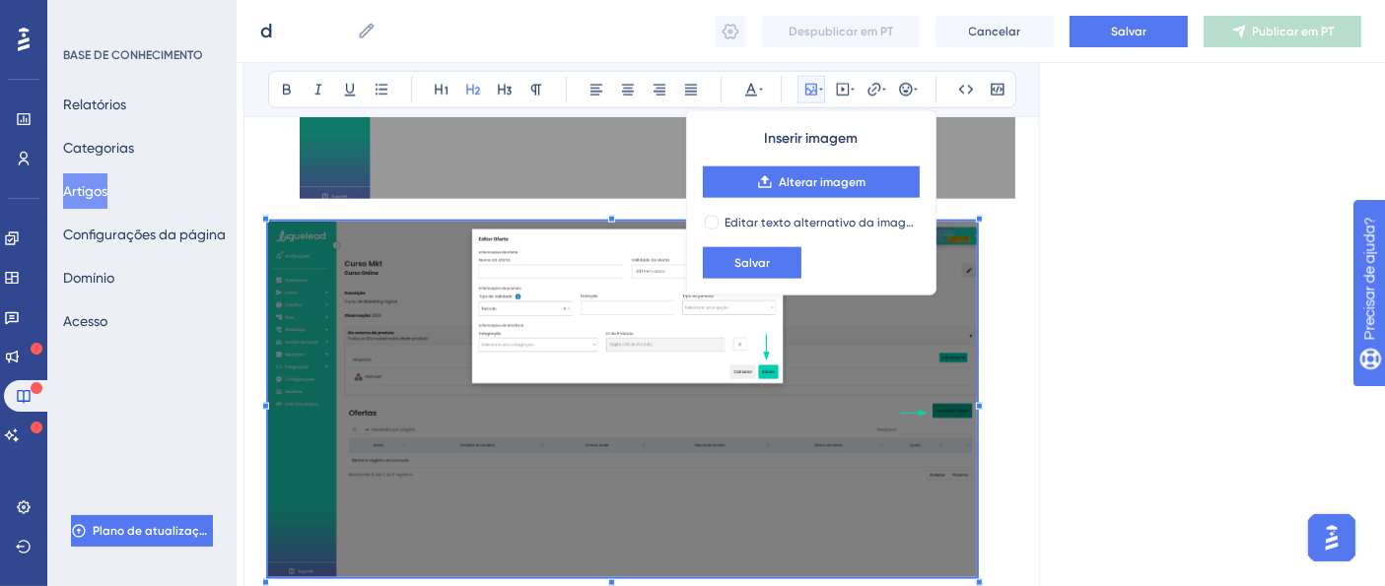
click at [305, 234] on span at bounding box center [622, 404] width 709 height 364
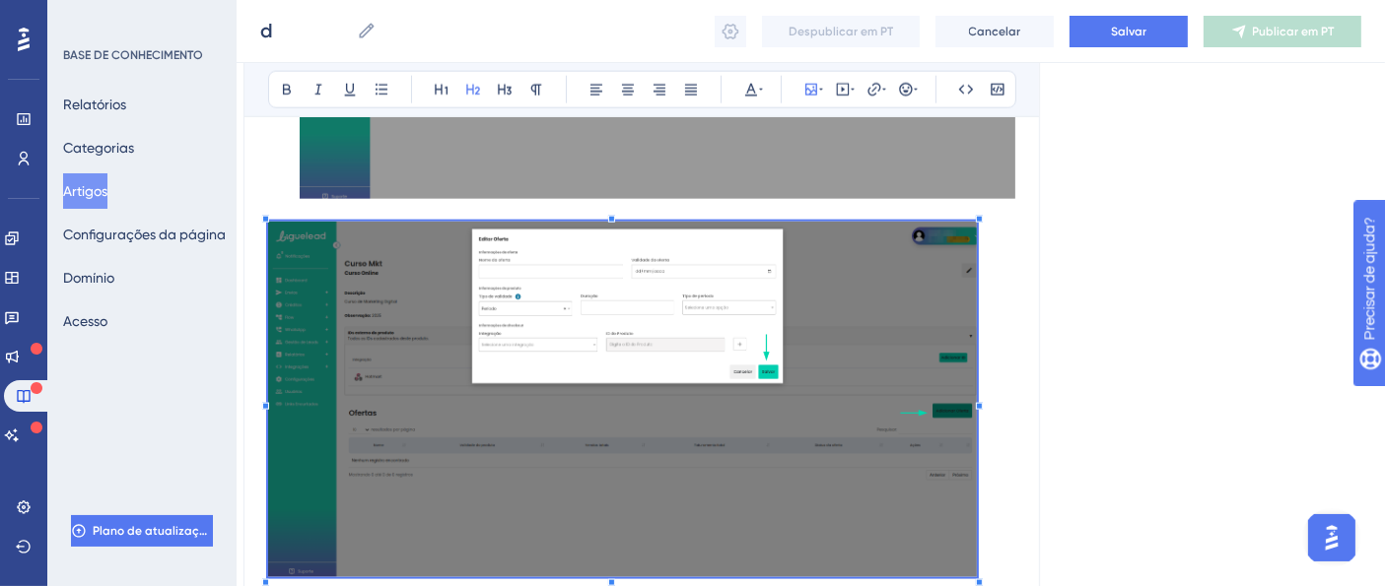
click at [271, 374] on img at bounding box center [622, 400] width 709 height 357
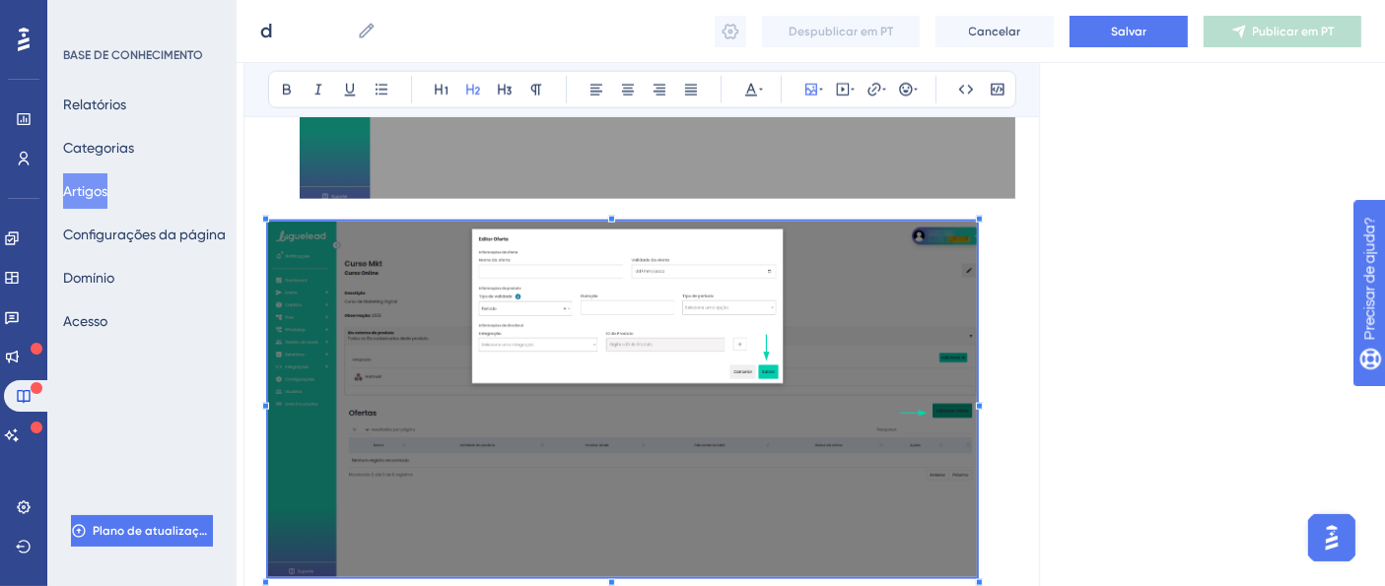
click at [1013, 368] on h2 "4. INFORMAÇÕES IMPORTANTES" at bounding box center [641, 417] width 747 height 423
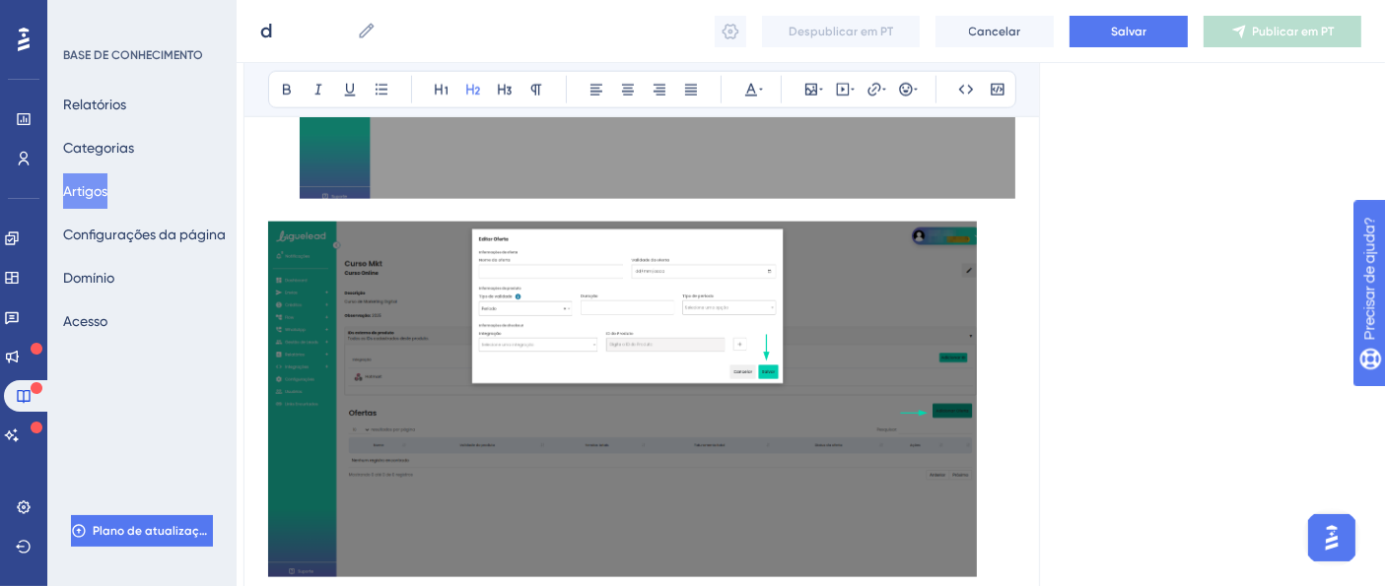
drag, startPoint x: 716, startPoint y: 385, endPoint x: 780, endPoint y: 389, distance: 64.2
click at [780, 389] on img at bounding box center [622, 400] width 709 height 357
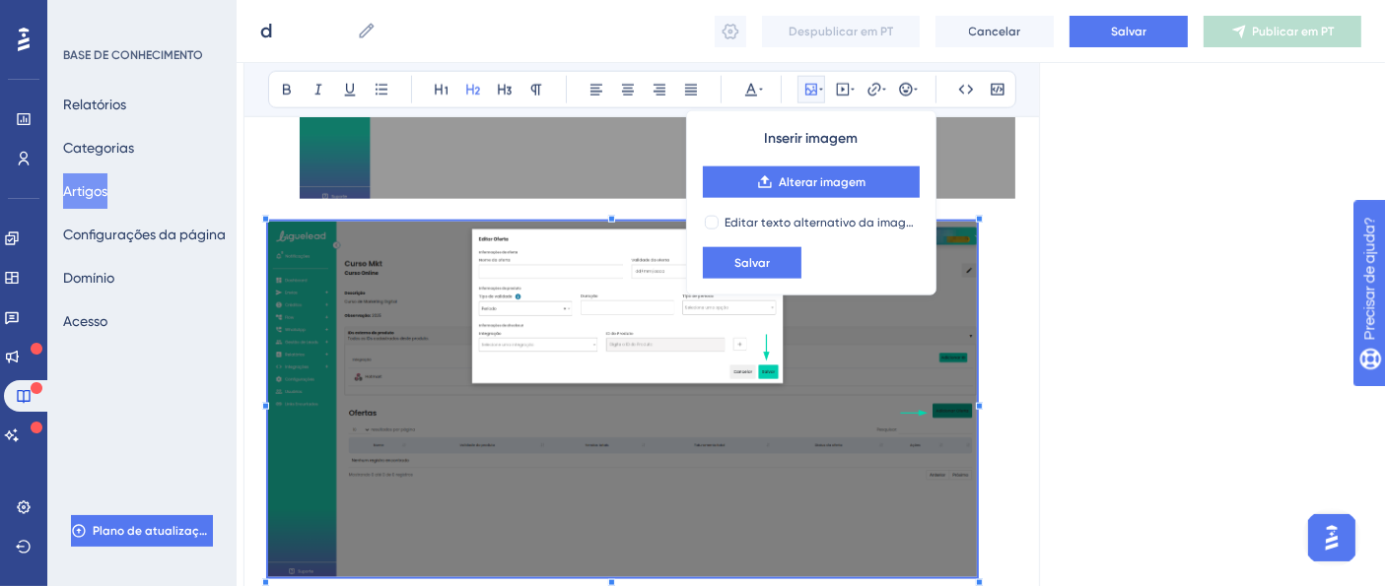
click at [1004, 322] on h2 "4. INFORMAÇÕES IMPORTANTES" at bounding box center [641, 417] width 747 height 423
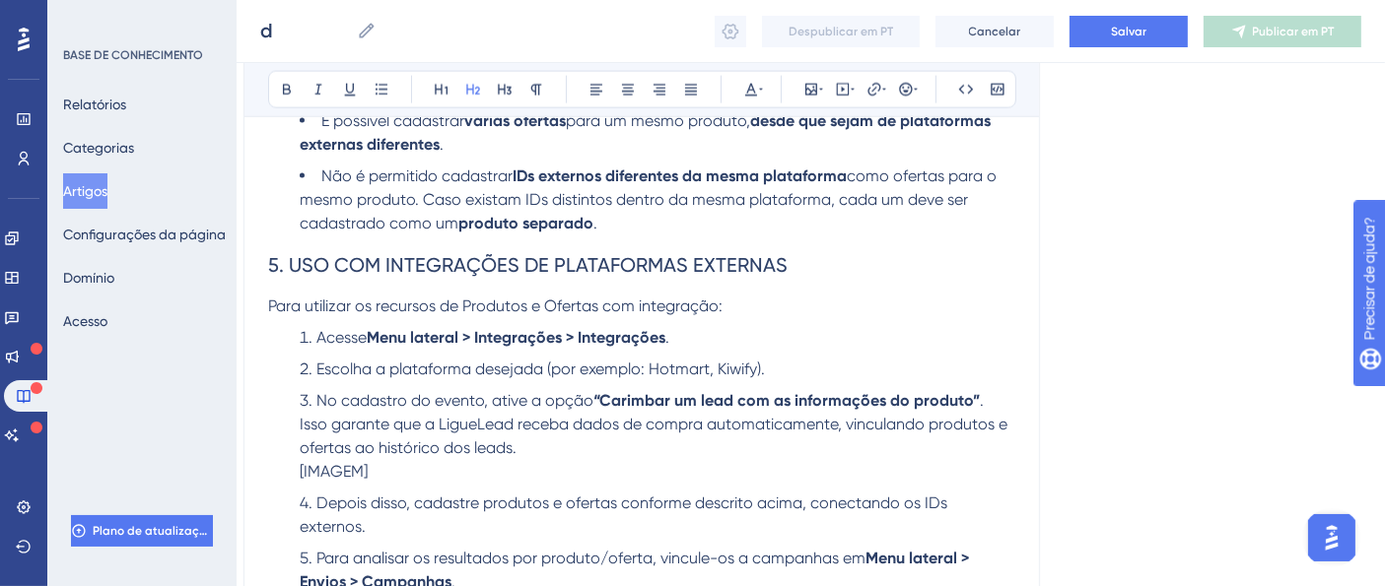
scroll to position [2948, 17]
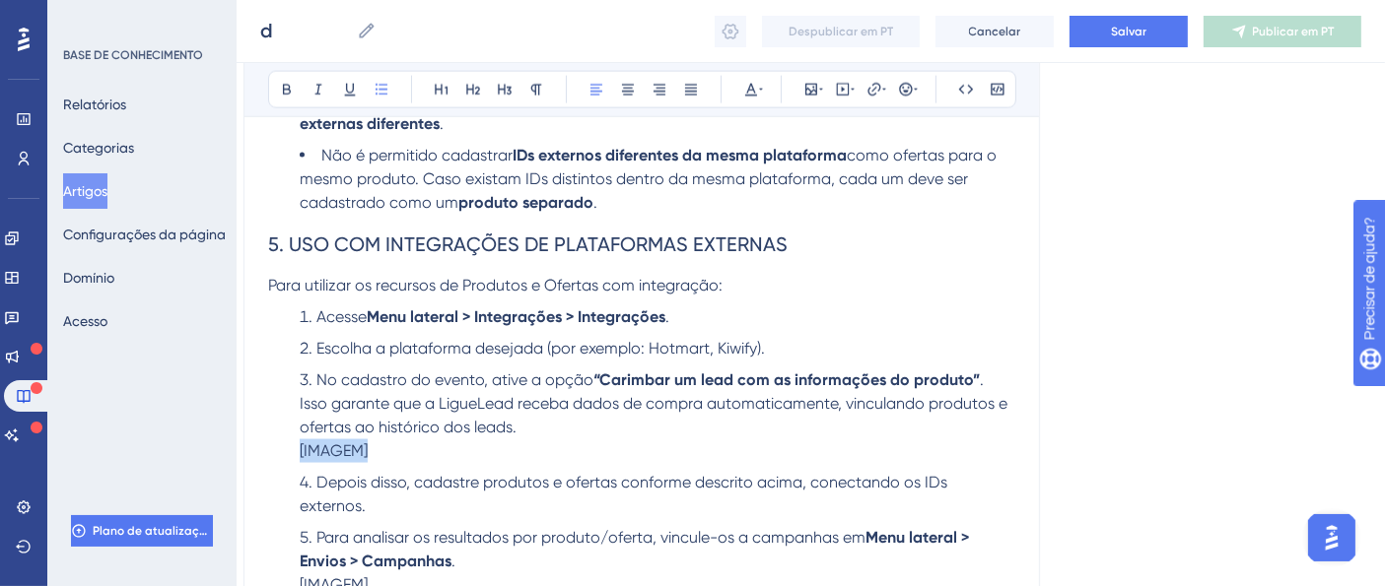
drag, startPoint x: 379, startPoint y: 450, endPoint x: 293, endPoint y: 448, distance: 86.7
click at [293, 448] on ol "Acesse Menu lateral > Integrações > Integrações . Escolha a plataforma desejada…" at bounding box center [641, 451] width 747 height 292
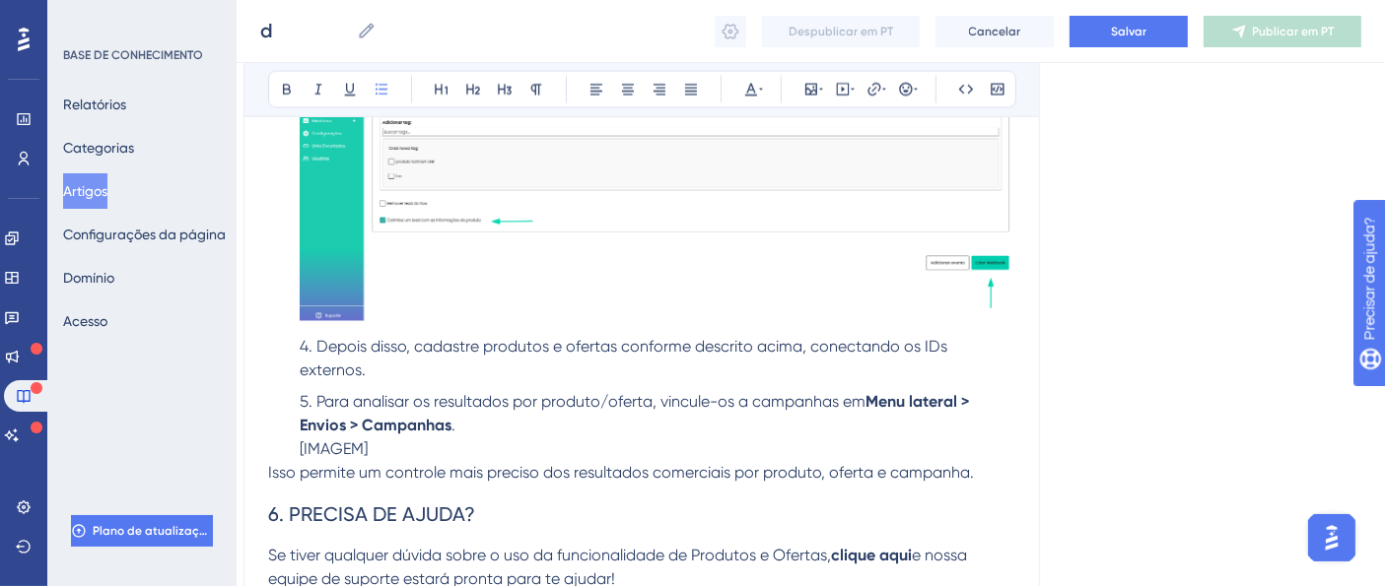
scroll to position [3488, 17]
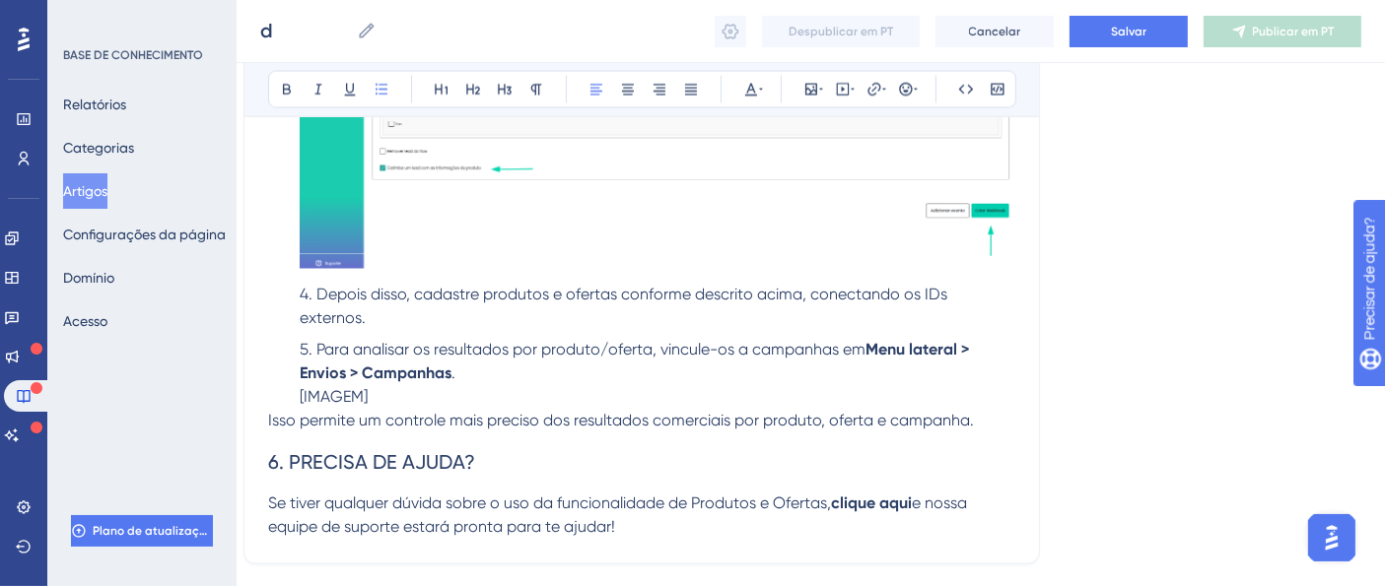
drag, startPoint x: 391, startPoint y: 378, endPoint x: 274, endPoint y: 372, distance: 117.5
click at [274, 372] on ol "Acesse Menu lateral > Integrações > Integrações . Escolha a plataforma desejada…" at bounding box center [641, 87] width 747 height 644
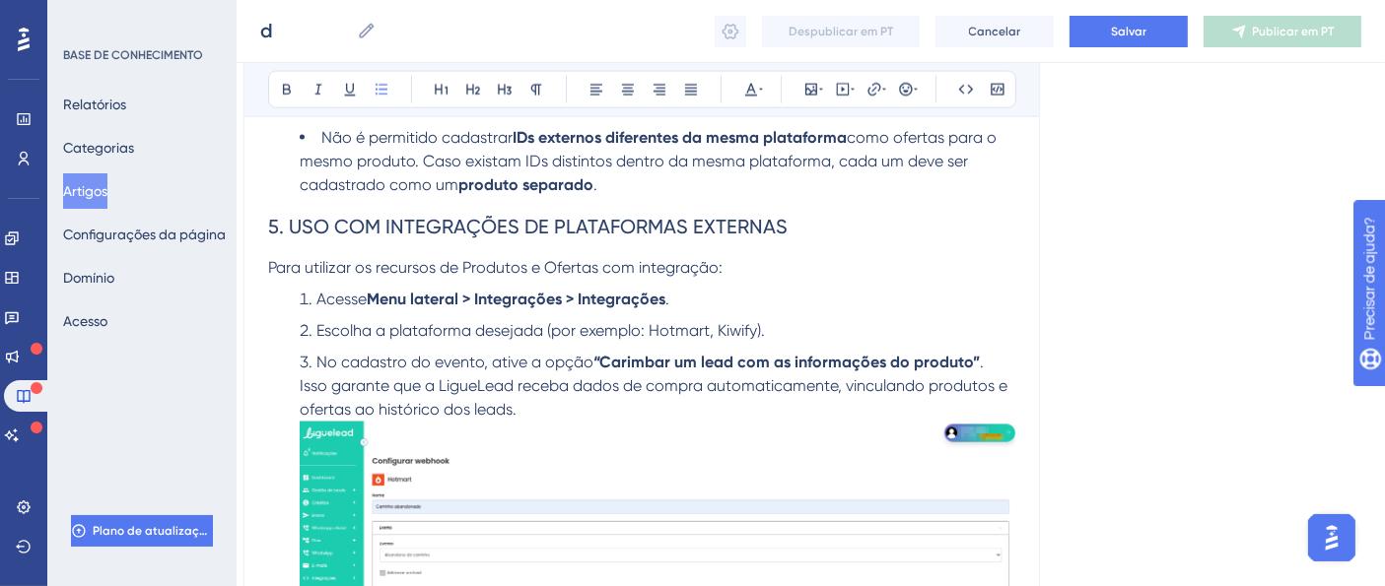
scroll to position [3623, 17]
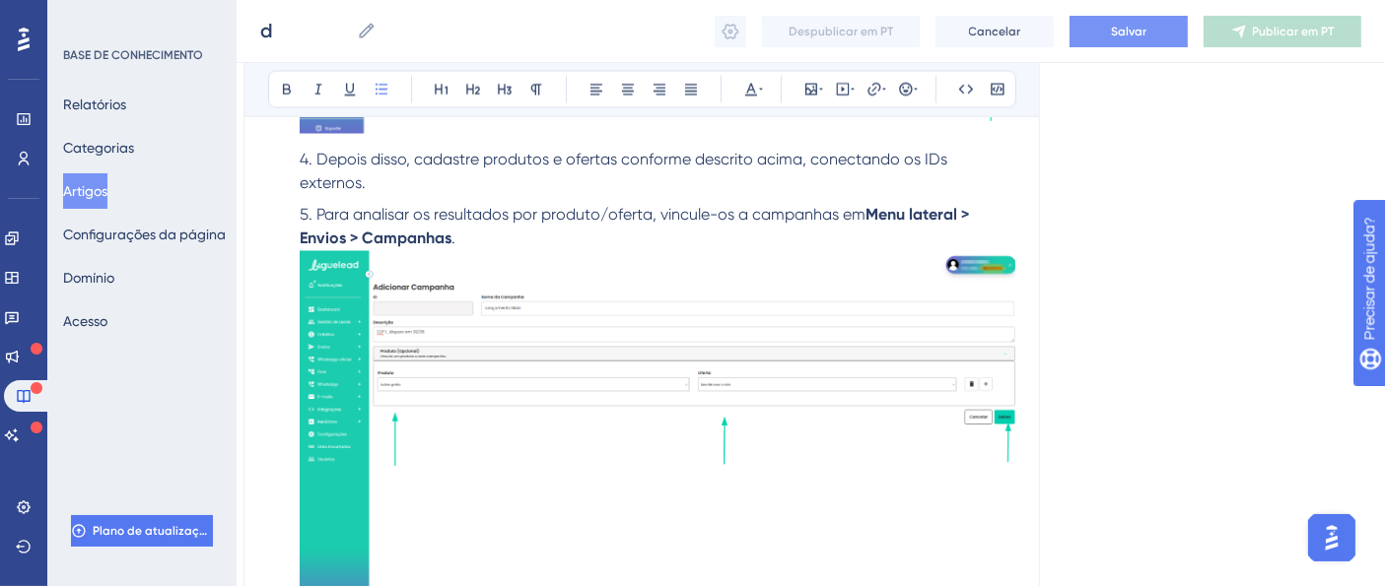
click at [1141, 25] on font "Salvar" at bounding box center [1128, 32] width 35 height 14
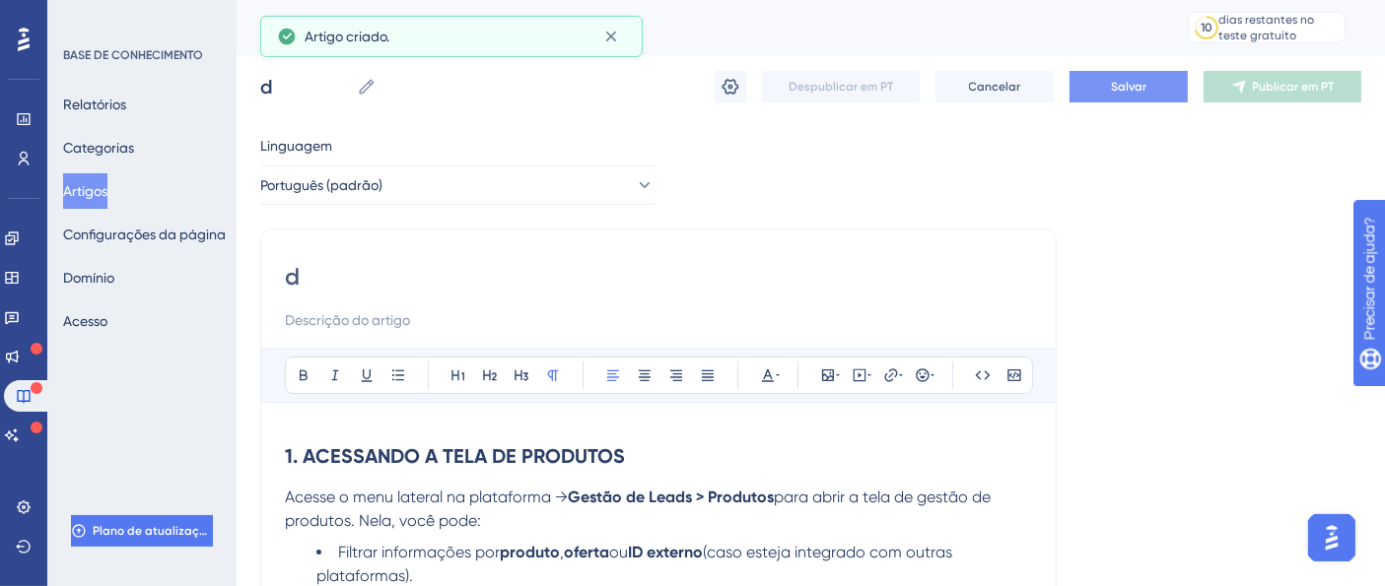
click at [303, 275] on input "d" at bounding box center [658, 277] width 747 height 32
click at [304, 276] on input "d" at bounding box center [658, 277] width 747 height 32
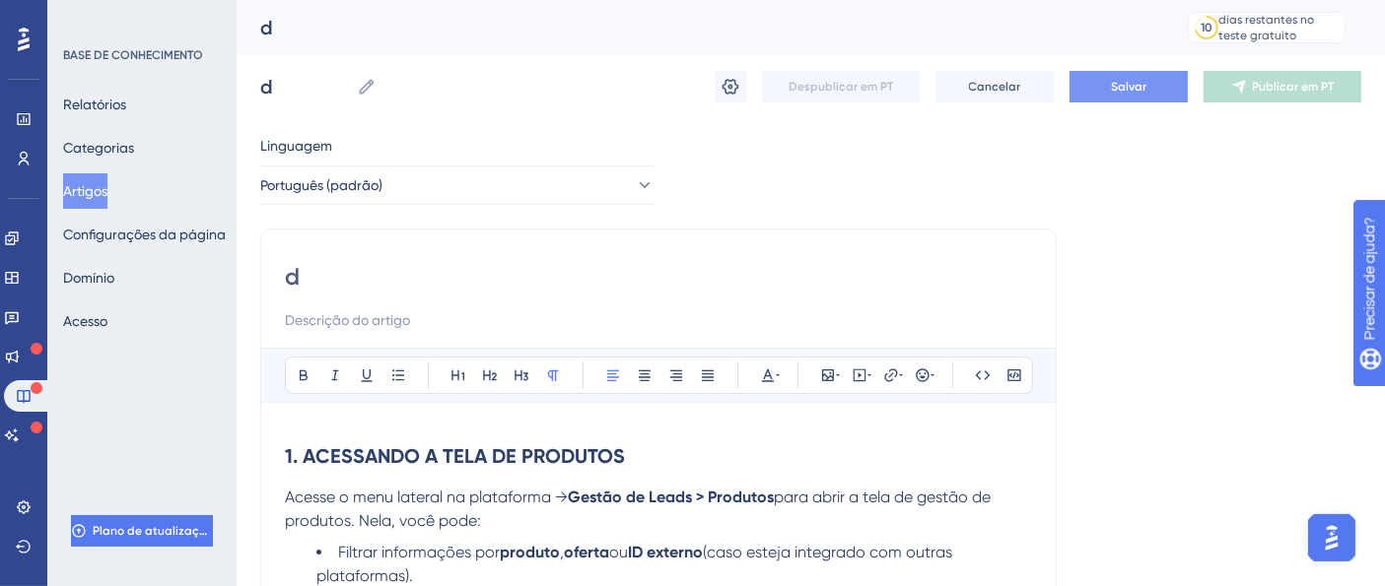
click at [334, 275] on input "d" at bounding box center [658, 277] width 747 height 32
click at [306, 275] on input "d" at bounding box center [658, 277] width 747 height 32
type input "Produtos"
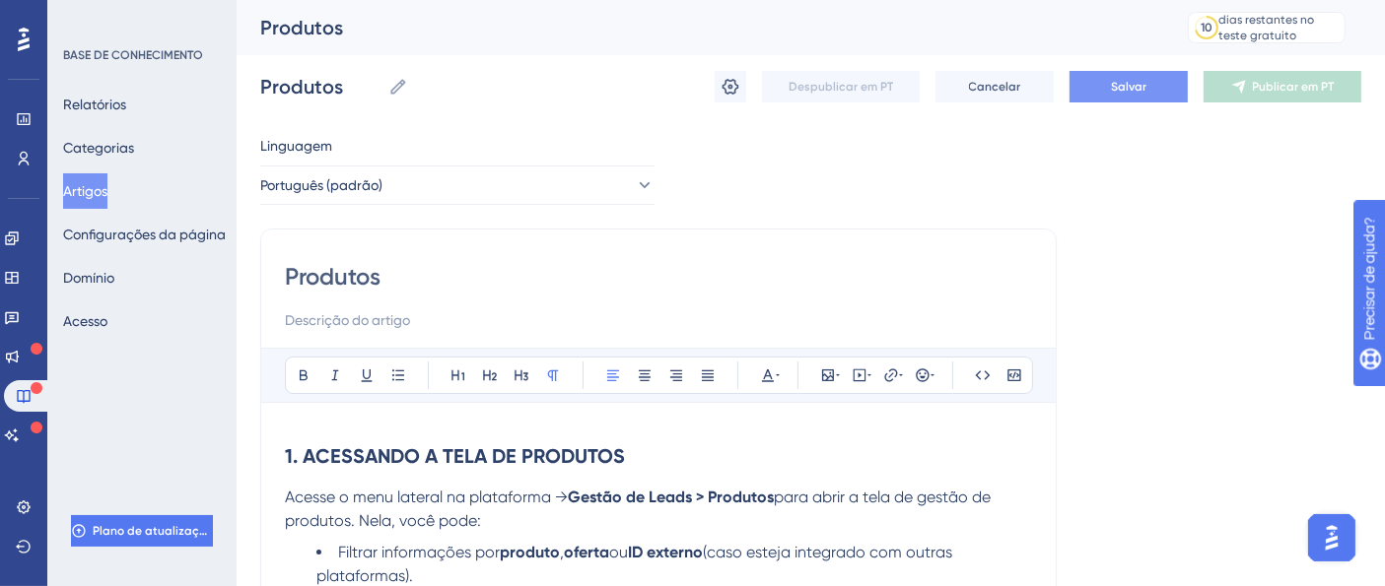
type input "Produtos"
click at [1119, 95] on button "Salvar" at bounding box center [1128, 87] width 118 height 32
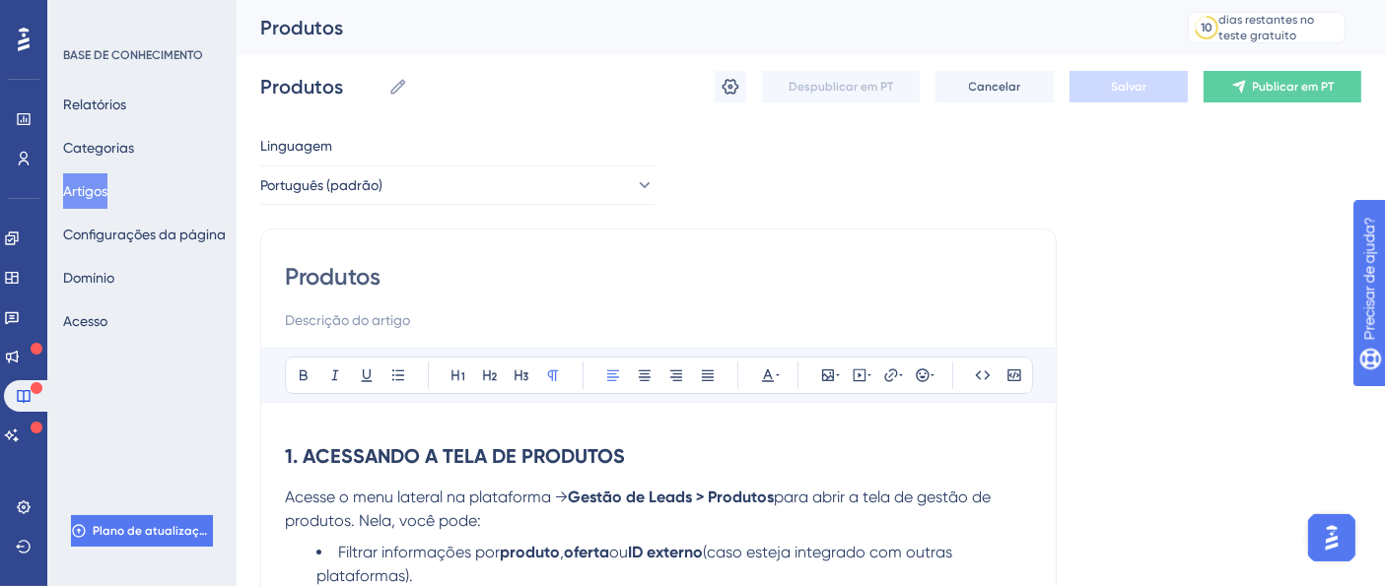
click at [355, 327] on input at bounding box center [658, 320] width 747 height 24
click at [351, 323] on input at bounding box center [658, 320] width 747 height 24
paste input "Usando a tela de Produtos"
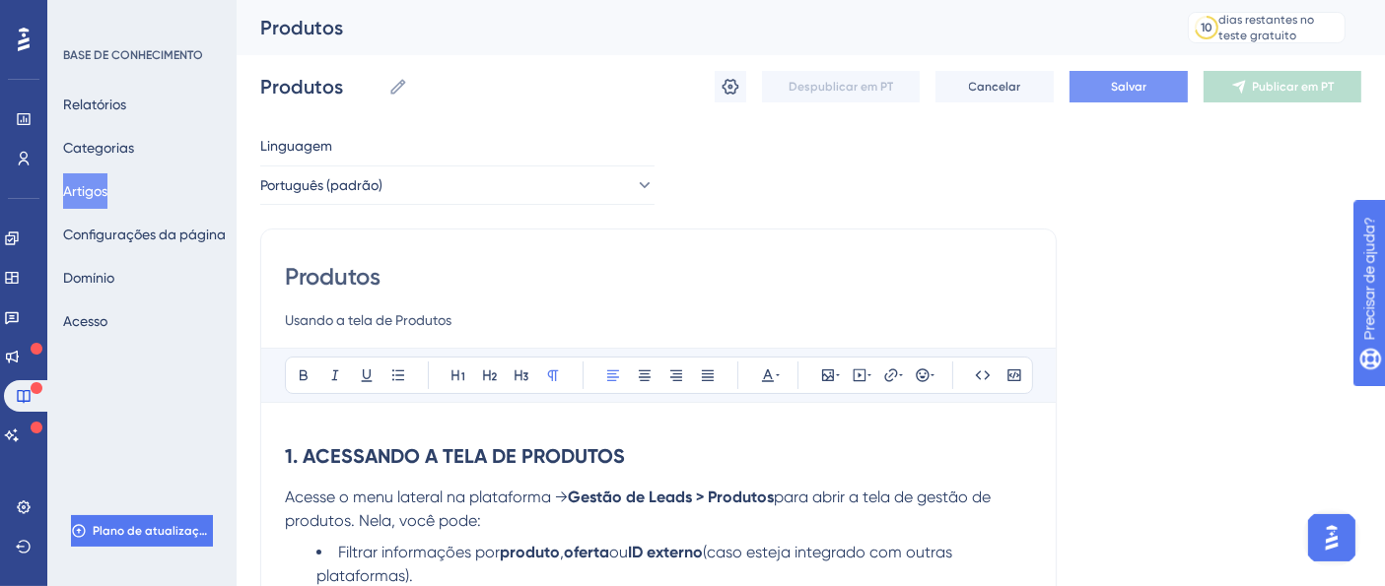
type input "Usando a tela de Produtos"
click at [1129, 99] on button "Salvar" at bounding box center [1128, 87] width 118 height 32
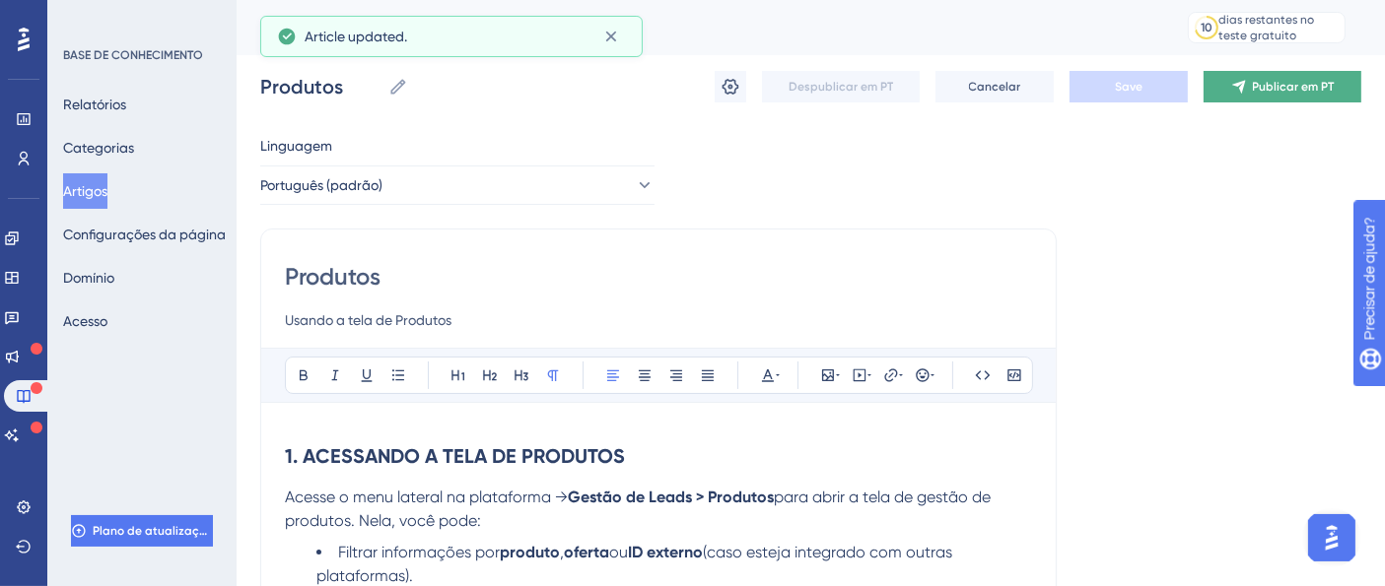
click at [1305, 89] on font "Publicar em PT" at bounding box center [1293, 87] width 82 height 14
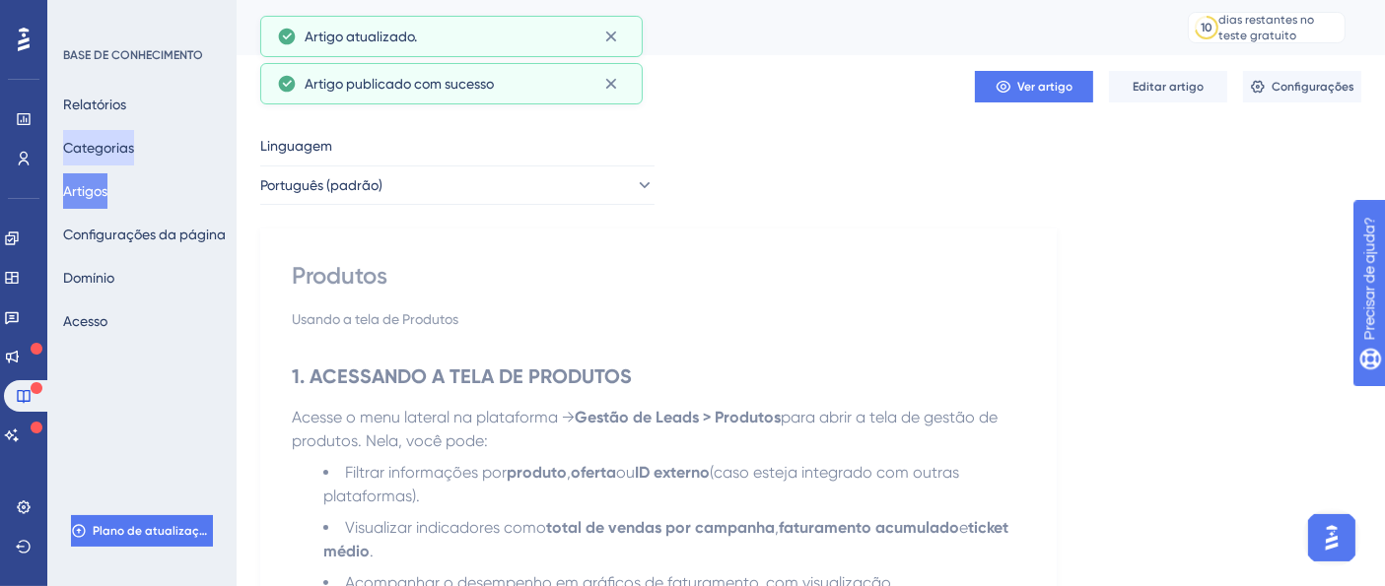
click at [132, 147] on font "Categorias" at bounding box center [98, 148] width 71 height 16
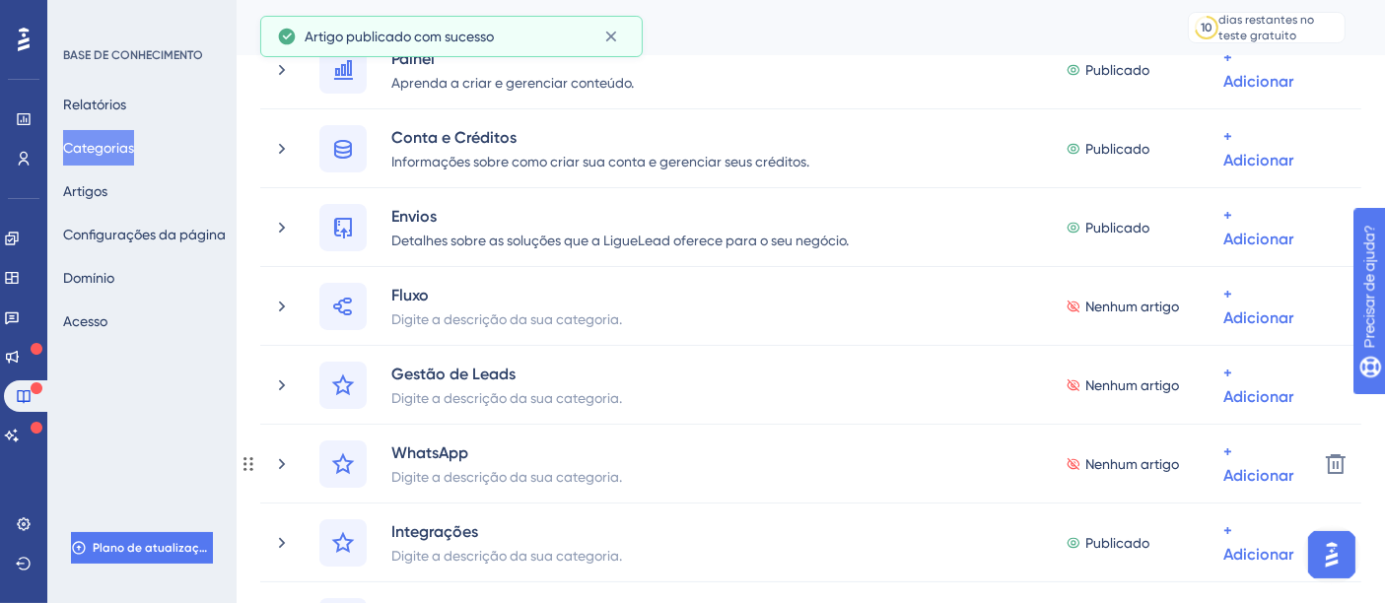
scroll to position [219, 0]
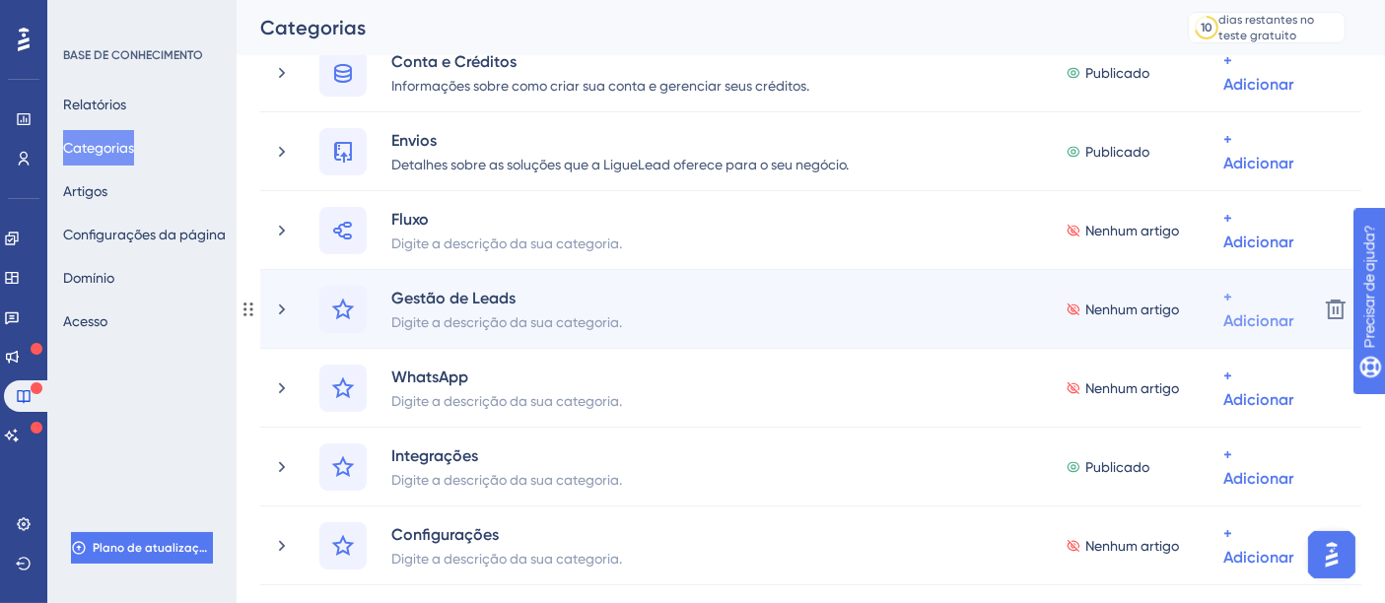
click at [1196, 421] on span "Adicionar artigos" at bounding box center [1163, 413] width 108 height 24
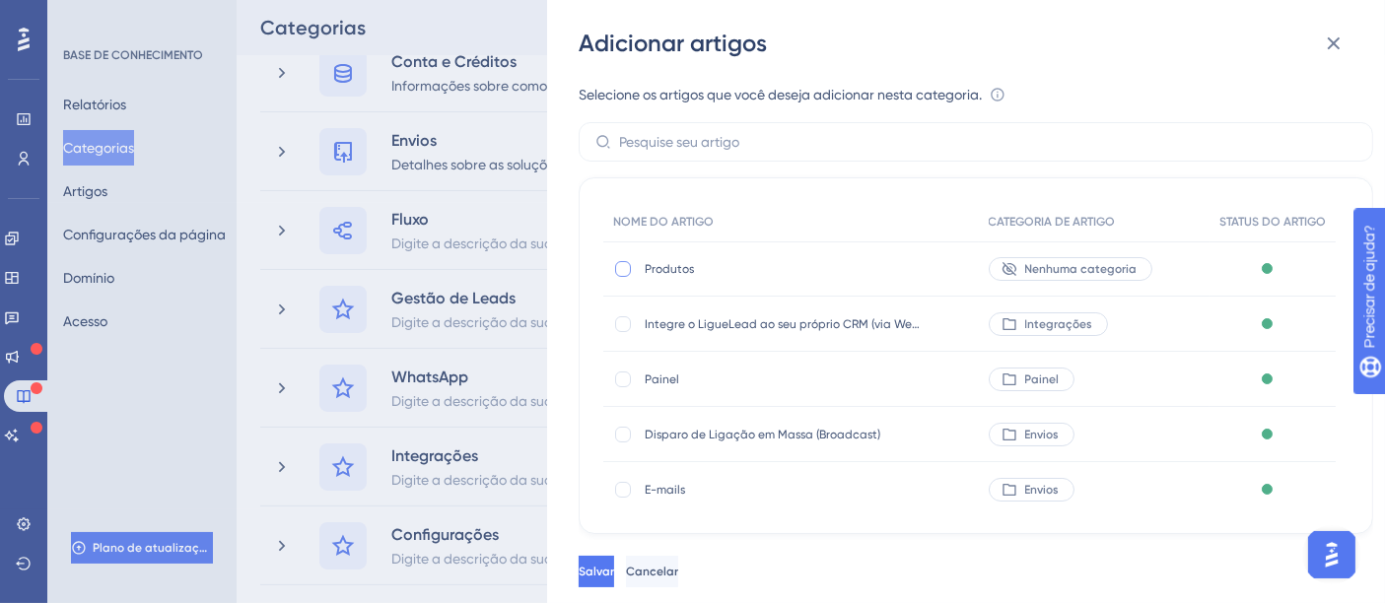
click at [628, 260] on div at bounding box center [623, 269] width 20 height 20
checkbox input "true"
click at [614, 575] on font "Salvar" at bounding box center [595, 572] width 35 height 14
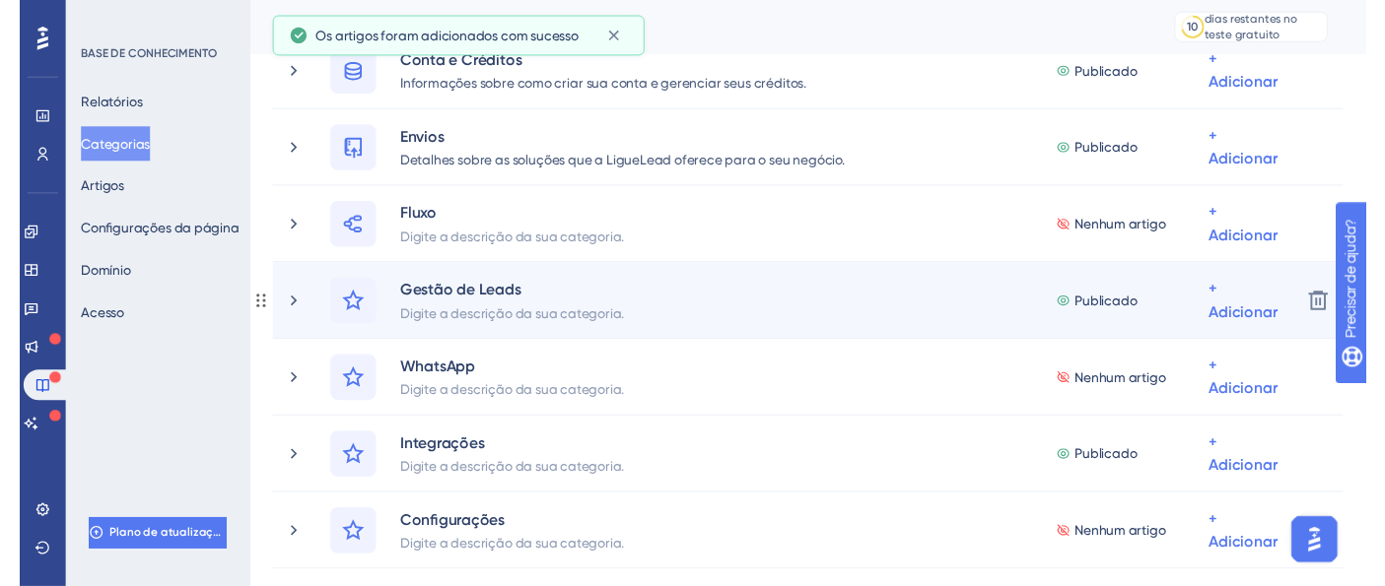
scroll to position [0, 0]
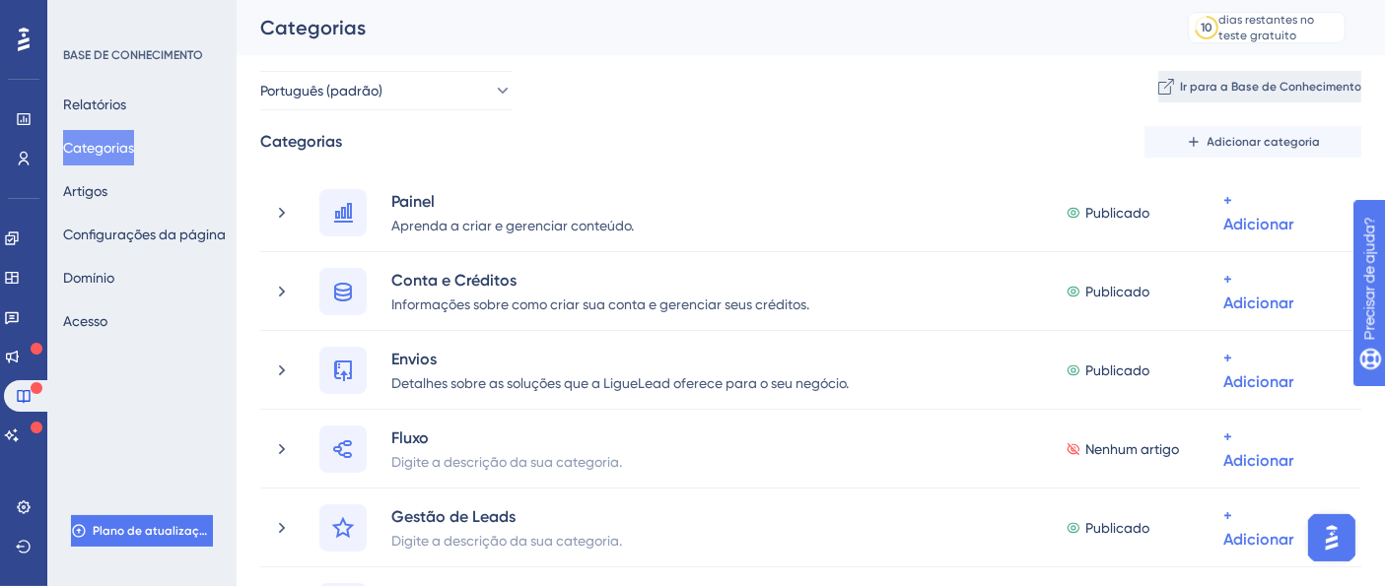
click at [1277, 89] on font "Ir para a Base de Conhecimento" at bounding box center [1270, 87] width 181 height 14
click at [1320, 77] on button "Ir para a Base de Conhecimento" at bounding box center [1259, 87] width 203 height 32
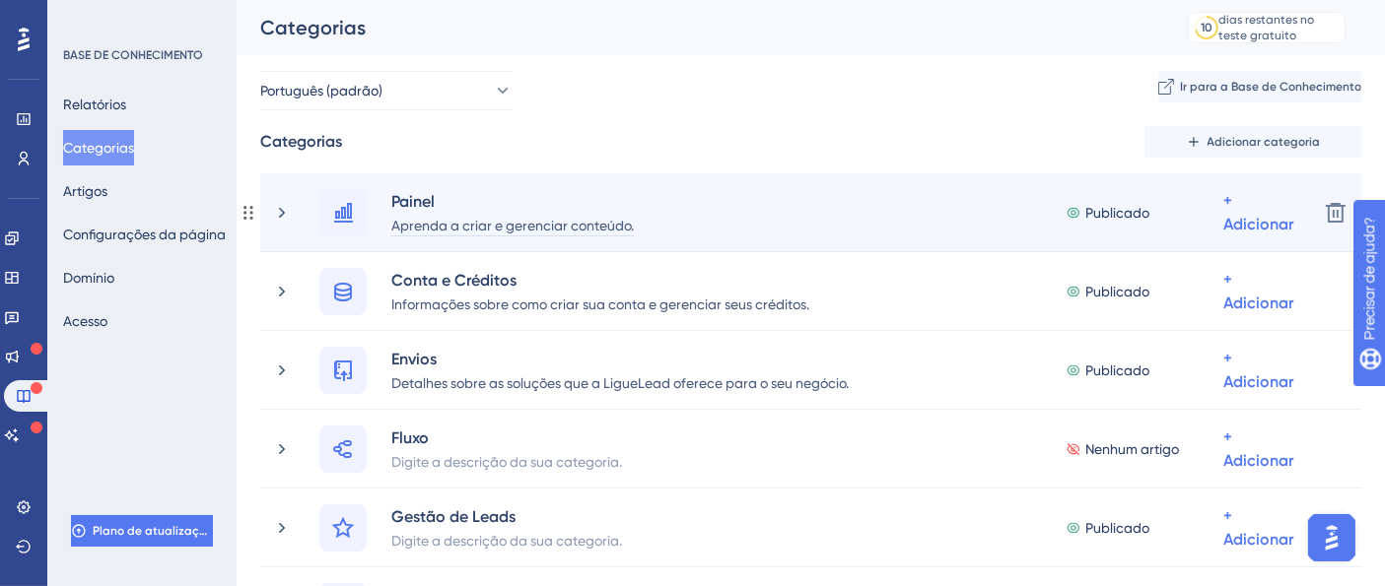
click at [518, 227] on font "Aprenda a criar e gerenciar conteúdo." at bounding box center [512, 226] width 242 height 16
click at [521, 227] on font "Aprenda a criar e gerenciar conteúdo." at bounding box center [512, 226] width 242 height 16
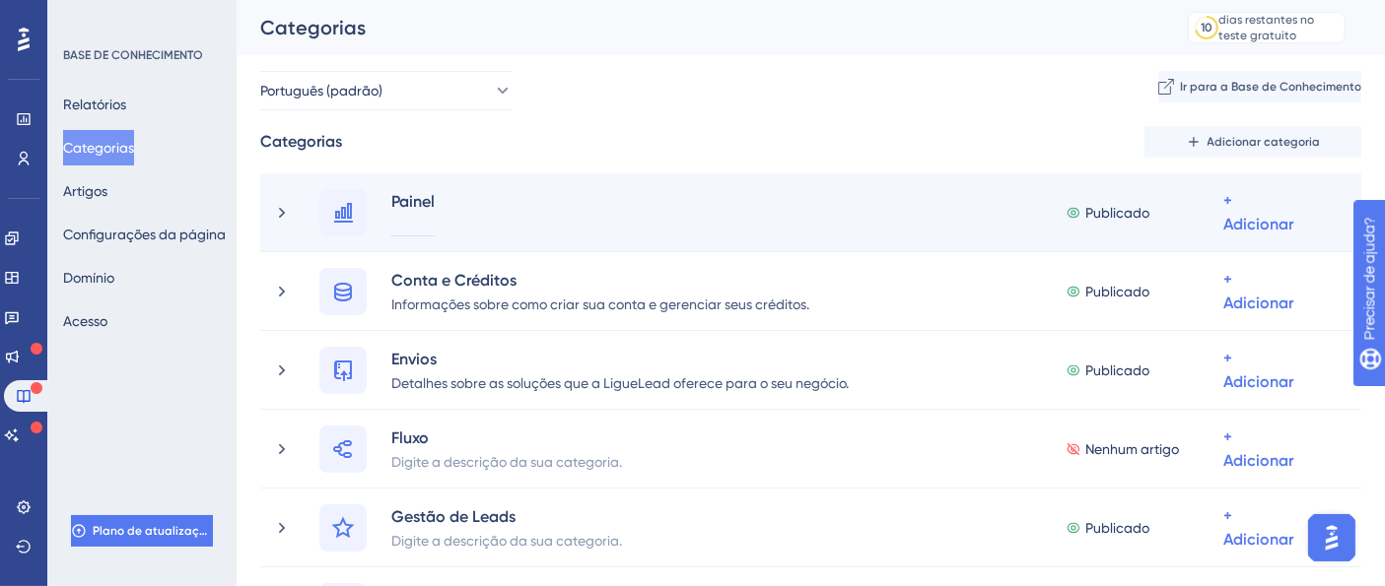
click at [408, 226] on div at bounding box center [412, 225] width 45 height 24
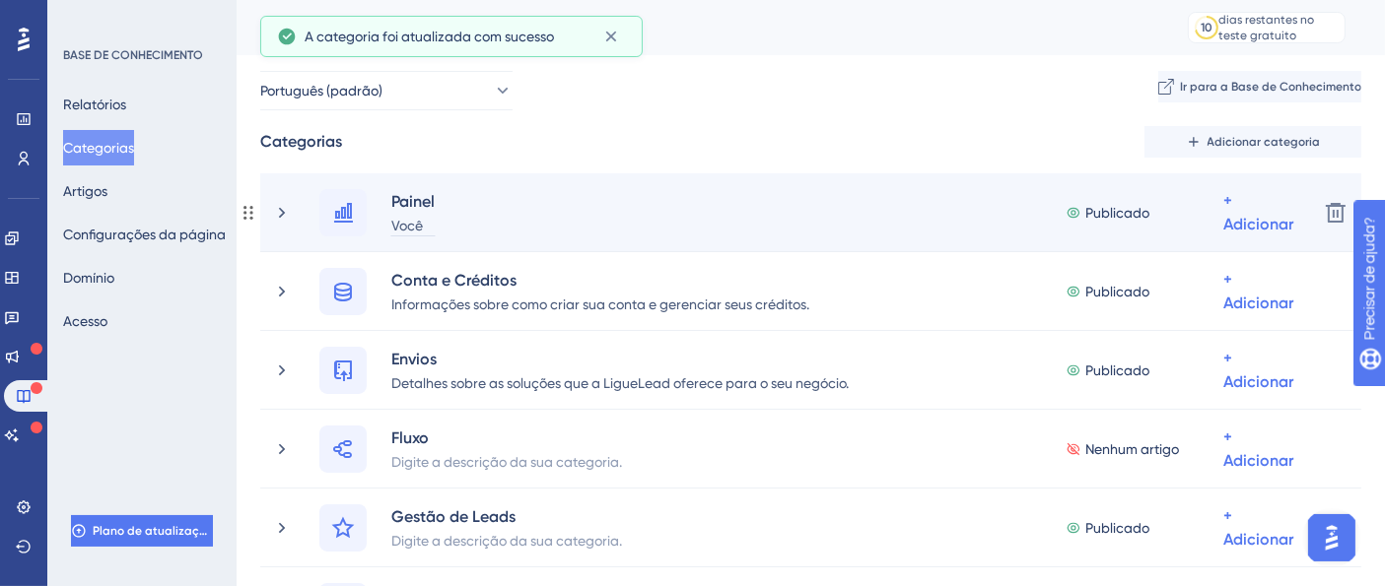
click at [411, 231] on font "Você" at bounding box center [407, 226] width 32 height 16
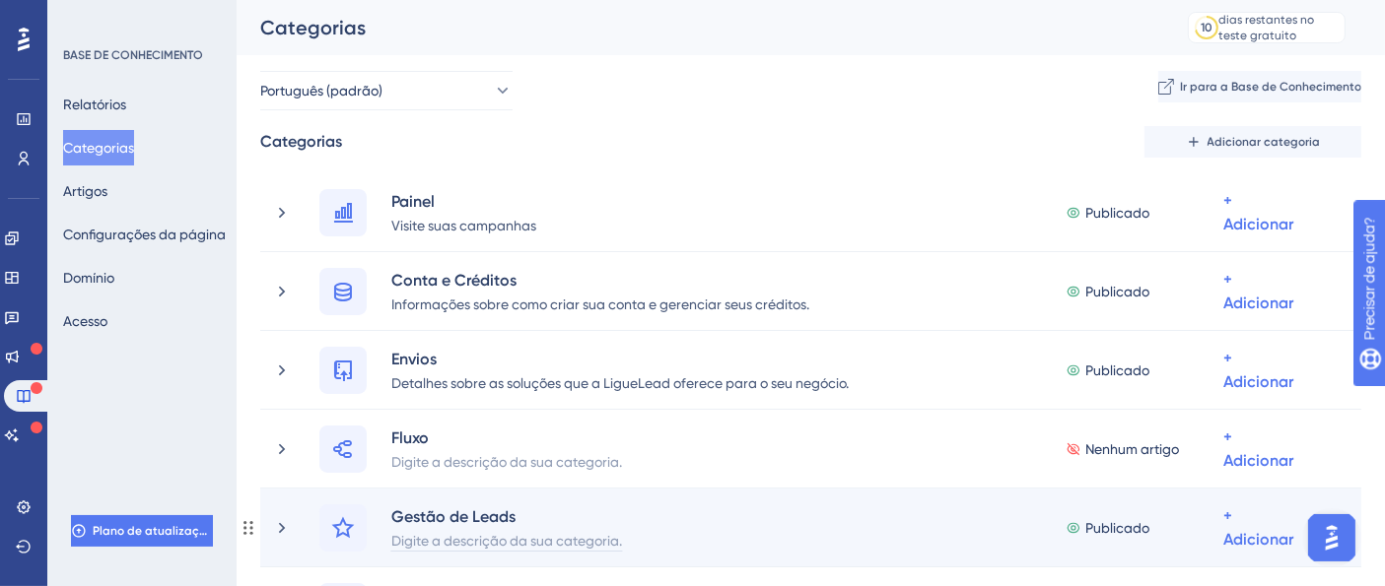
click at [478, 536] on font "Digite a descrição da sua categoria." at bounding box center [506, 541] width 231 height 16
click at [502, 544] on font "Organize, registre e acompanhe todos os seus leads em um só lugar." at bounding box center [605, 541] width 429 height 16
click at [505, 542] on font "Organize, registre e acompanhe todos os seus leads em um só lugar." at bounding box center [605, 541] width 429 height 16
click at [502, 536] on font "Organize, registre e acompanhe todos os seus leads em um só lugar." at bounding box center [605, 541] width 429 height 16
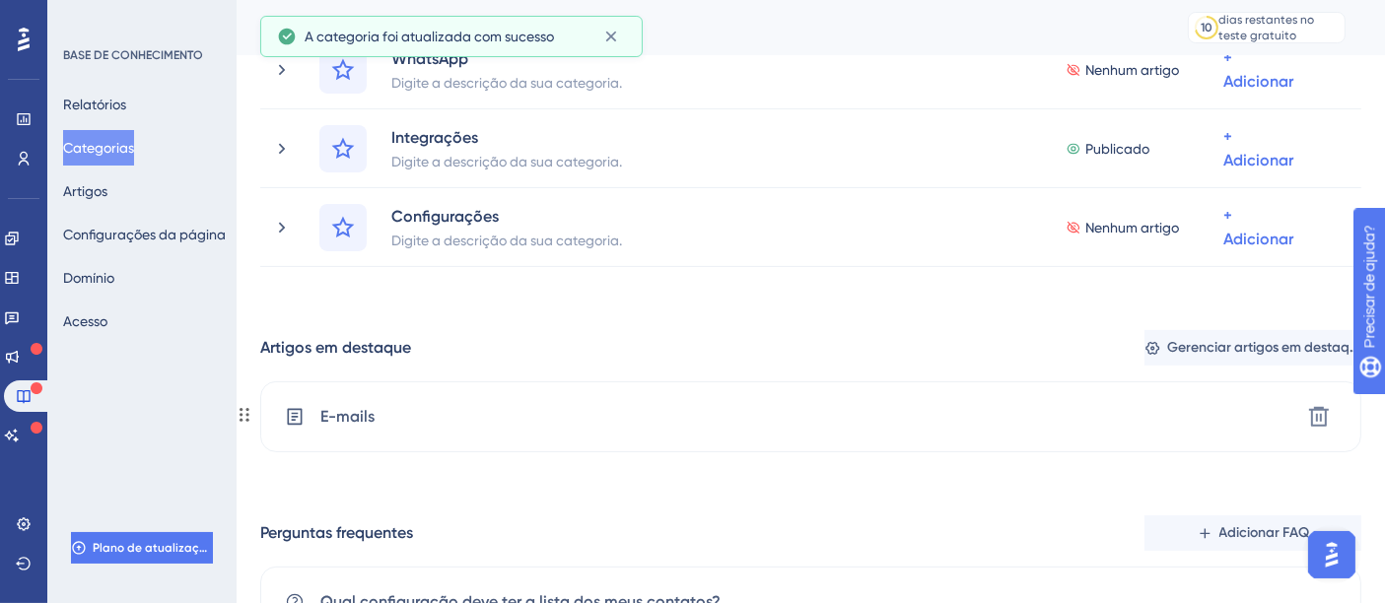
scroll to position [547, 0]
